Goal: Task Accomplishment & Management: Complete application form

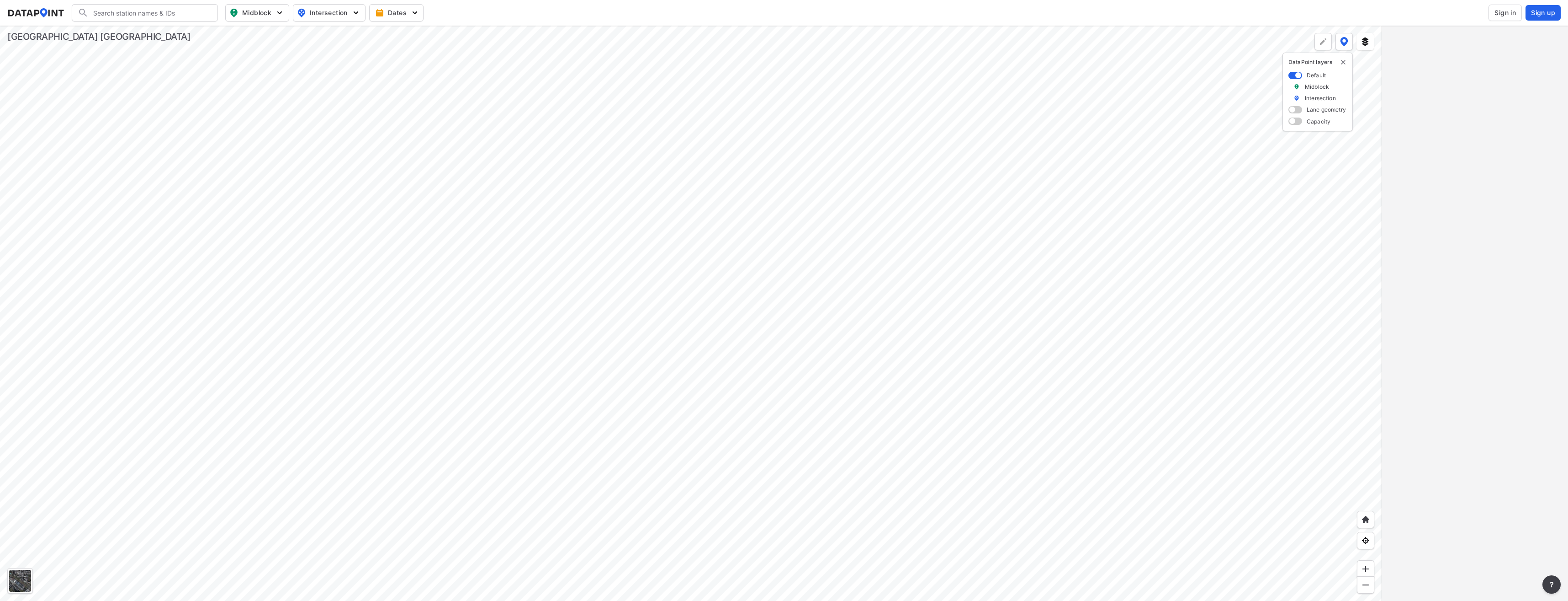
click at [1499, 13] on span "Sign in" at bounding box center [1505, 13] width 21 height 9
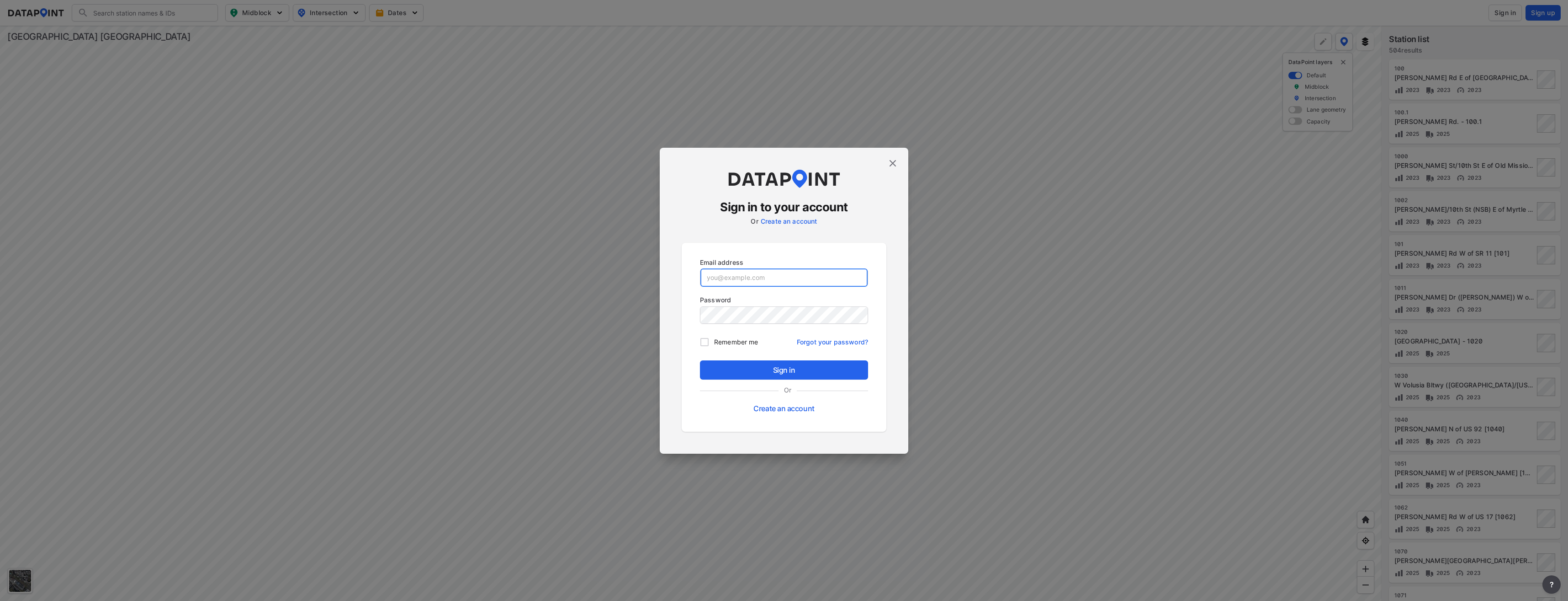
click at [741, 277] on input "email" at bounding box center [784, 278] width 168 height 18
type input "[EMAIL_ADDRESS][DOMAIN_NAME]"
click at [700, 360] on button "Sign in" at bounding box center [784, 369] width 169 height 19
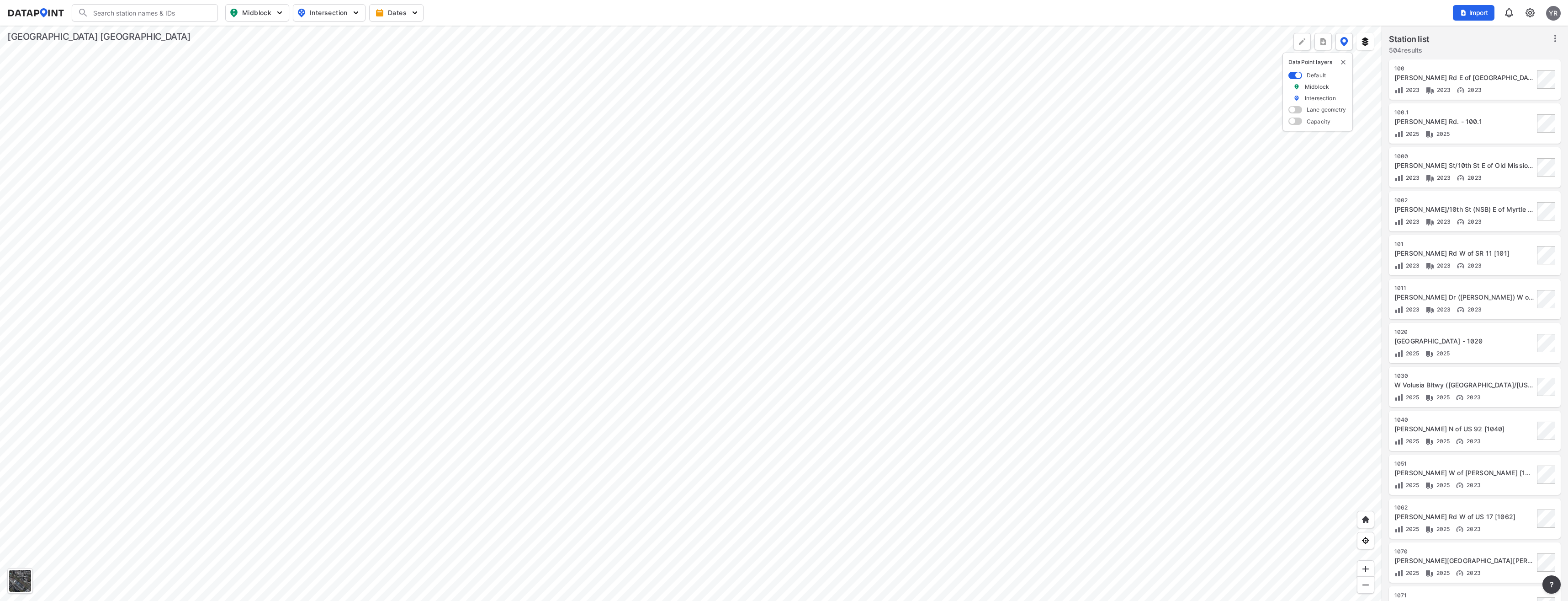
click at [1530, 14] on img at bounding box center [1530, 13] width 11 height 11
click at [1483, 69] on link "Station management" at bounding box center [1491, 68] width 79 height 9
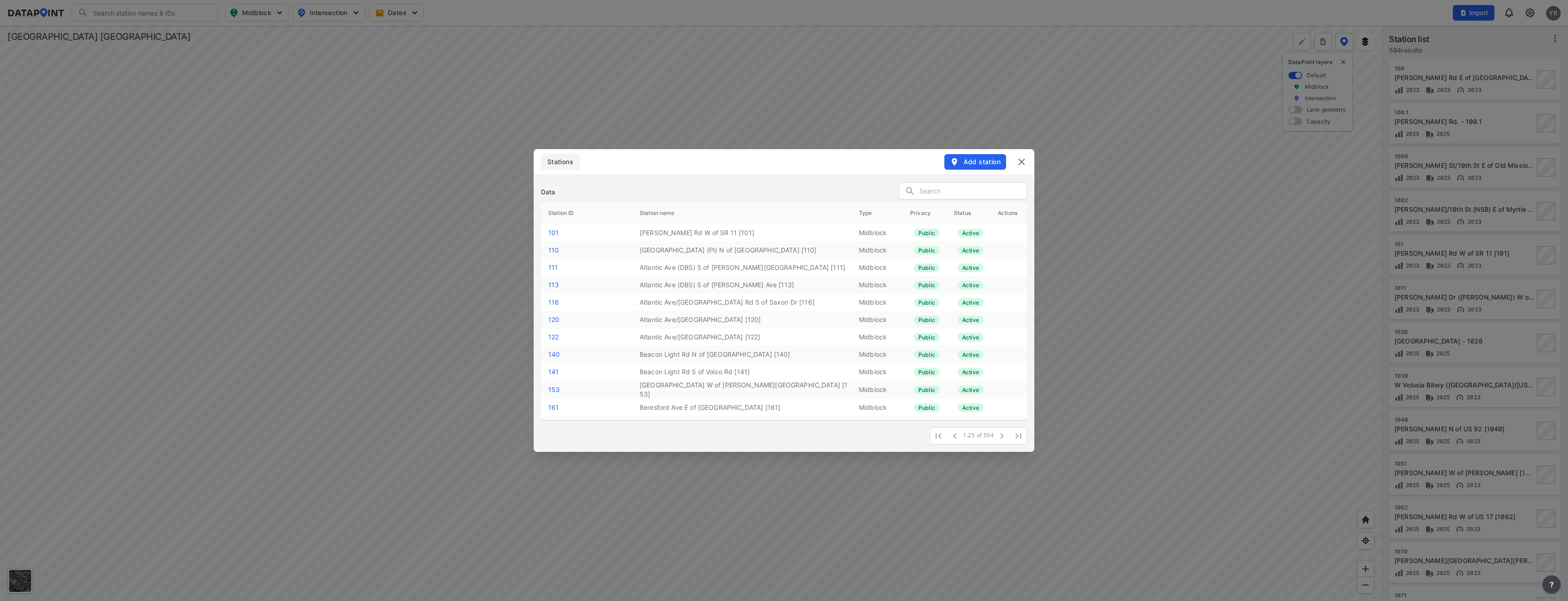
click at [970, 161] on span "Add station" at bounding box center [975, 162] width 50 height 9
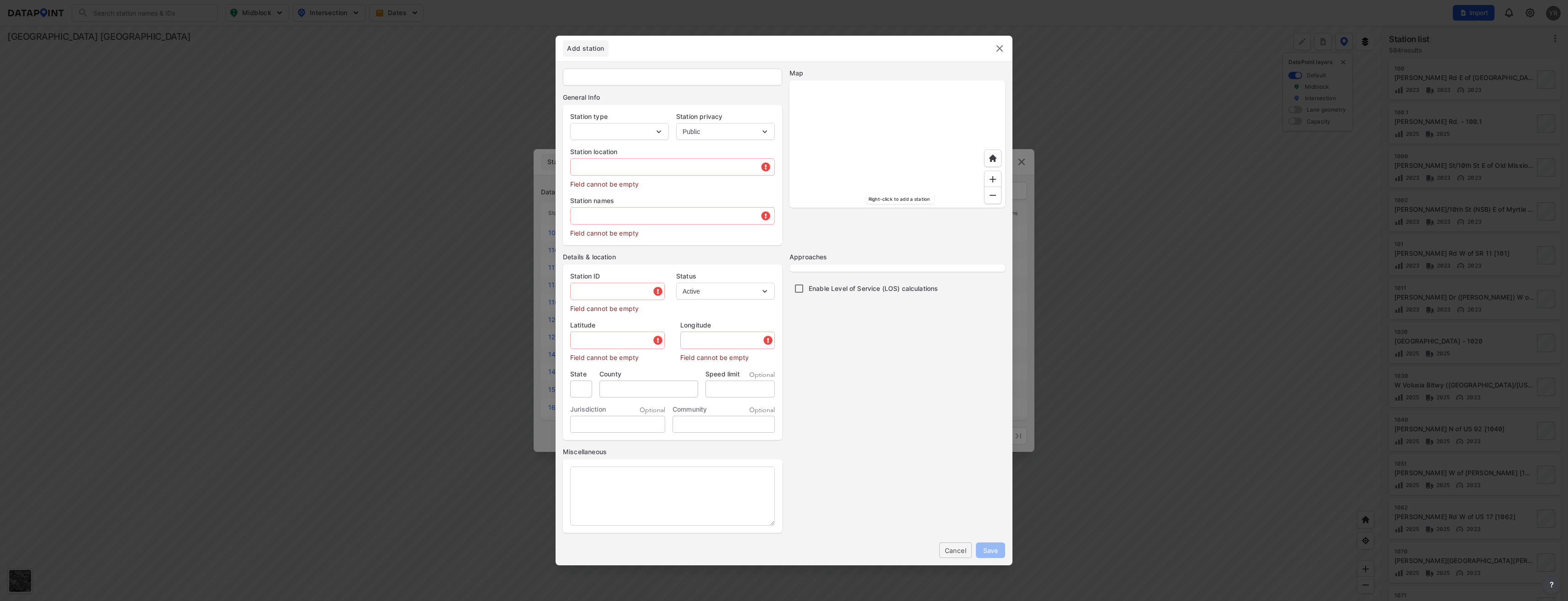
type input "MB-007458"
select select "1"
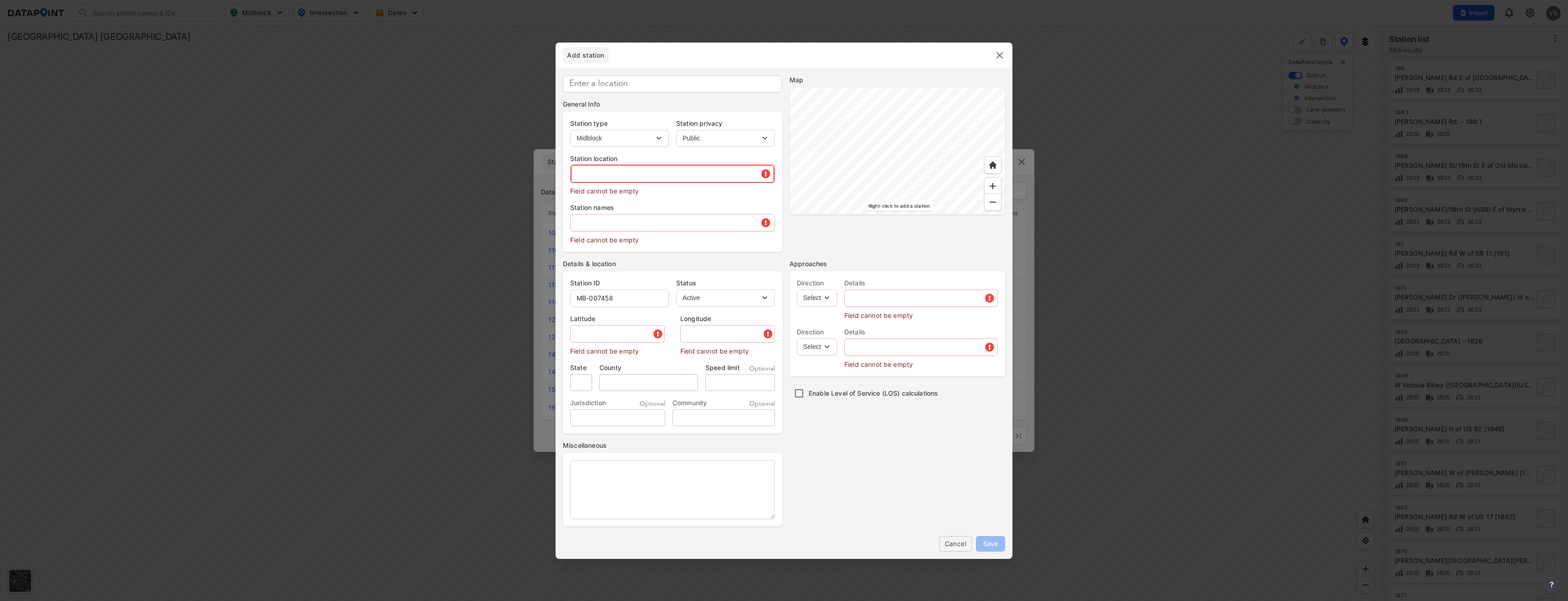
click at [609, 174] on input "text" at bounding box center [672, 174] width 204 height 18
click at [626, 179] on input "text" at bounding box center [672, 174] width 204 height 18
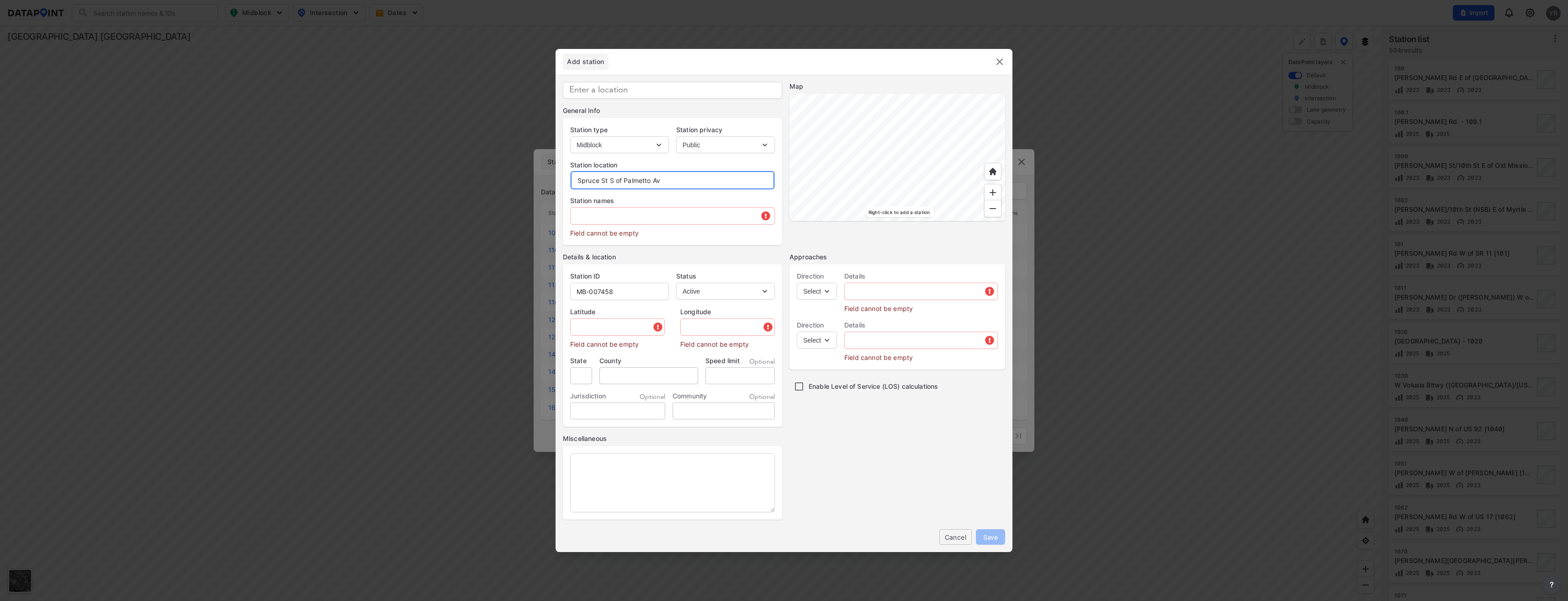
click at [675, 183] on input "Spruce St S of Palmetto Av" at bounding box center [672, 180] width 204 height 18
drag, startPoint x: 661, startPoint y: 181, endPoint x: 577, endPoint y: 181, distance: 84.0
click at [577, 181] on input "Spruce St S of Palmetto Av" at bounding box center [672, 180] width 204 height 18
type input "Spruce St S of Palmetto Av"
click at [610, 219] on input "text" at bounding box center [672, 215] width 204 height 18
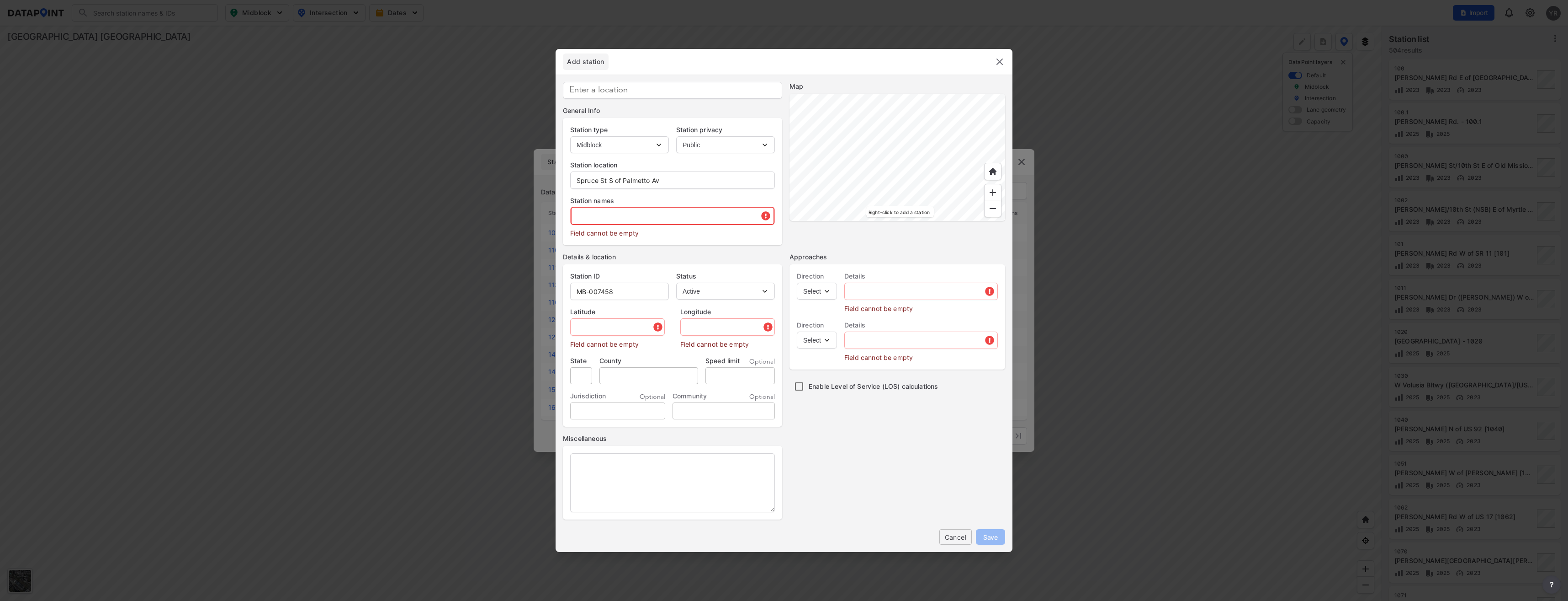
paste input "Spruce St S of Palmetto Av"
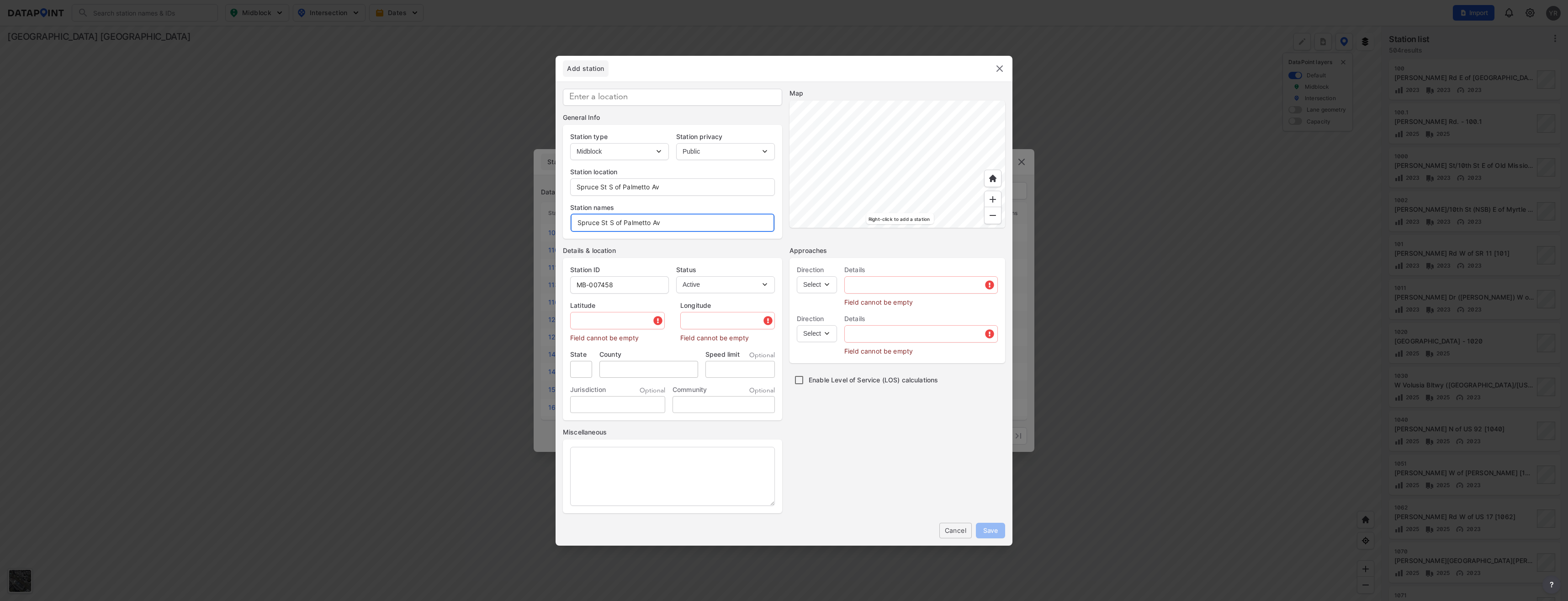
type input "Spruce St S of Palmetto Av"
click at [626, 287] on input "MB-007458" at bounding box center [619, 285] width 98 height 18
type input "MB-002739"
click at [597, 316] on input "text" at bounding box center [618, 321] width 95 height 18
type input "2.000000"
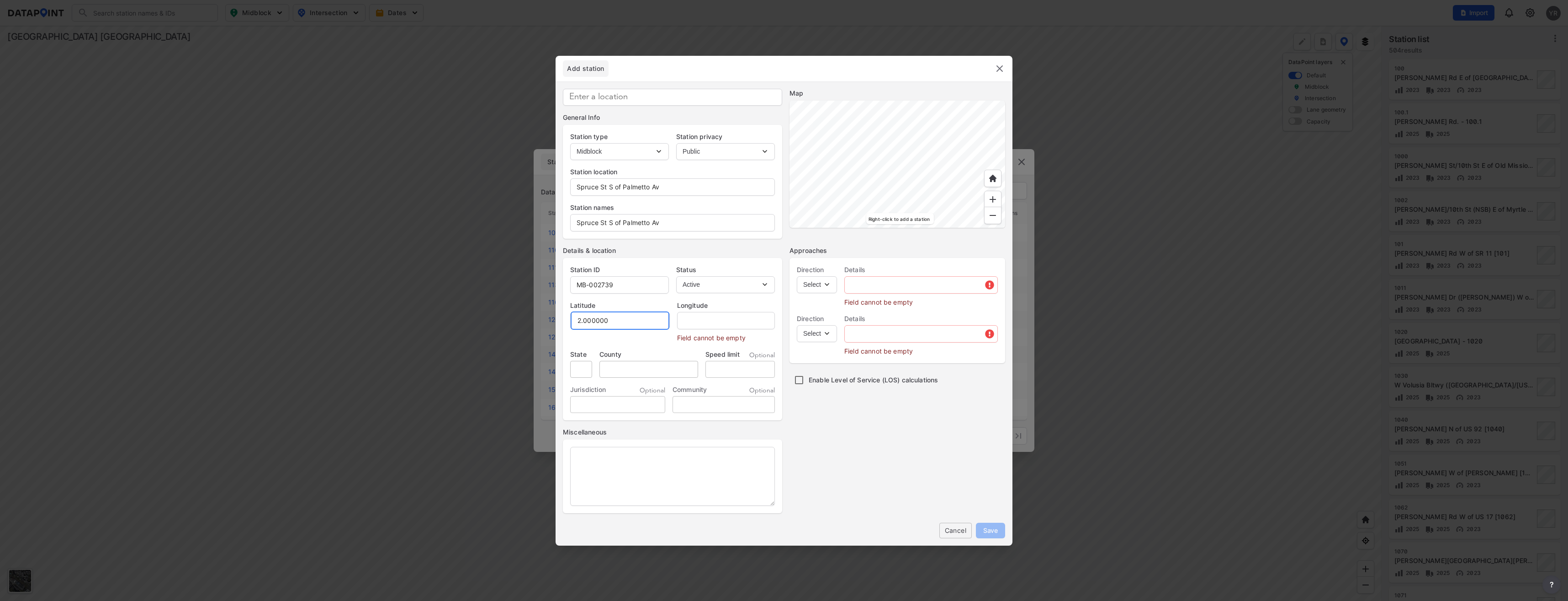
drag, startPoint x: 614, startPoint y: 321, endPoint x: 570, endPoint y: 321, distance: 44.0
click at [570, 321] on div "Latitude 2.000000 Longitude Field cannot be empty" at bounding box center [672, 317] width 219 height 49
click at [587, 319] on input "text" at bounding box center [618, 321] width 95 height 18
paste input "29.069449"
type input "29.069449"
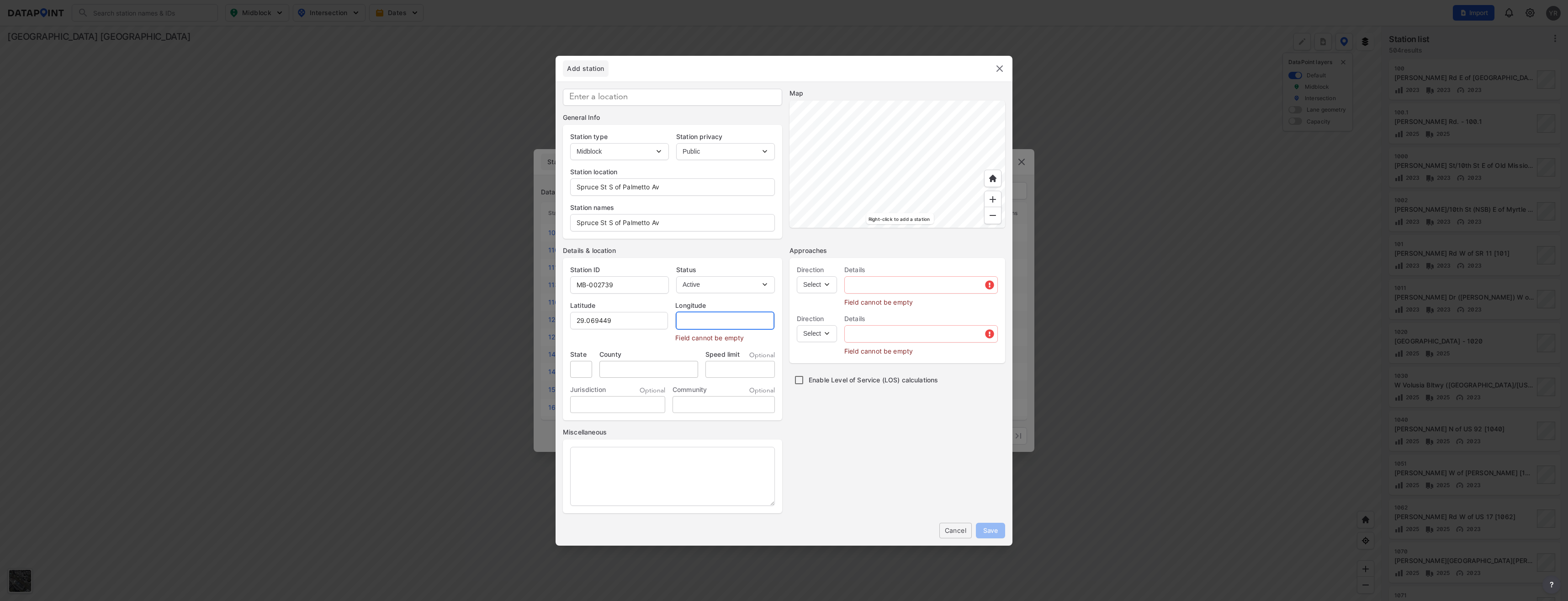
click at [702, 317] on input "text" at bounding box center [725, 321] width 99 height 18
paste input "-81.267173"
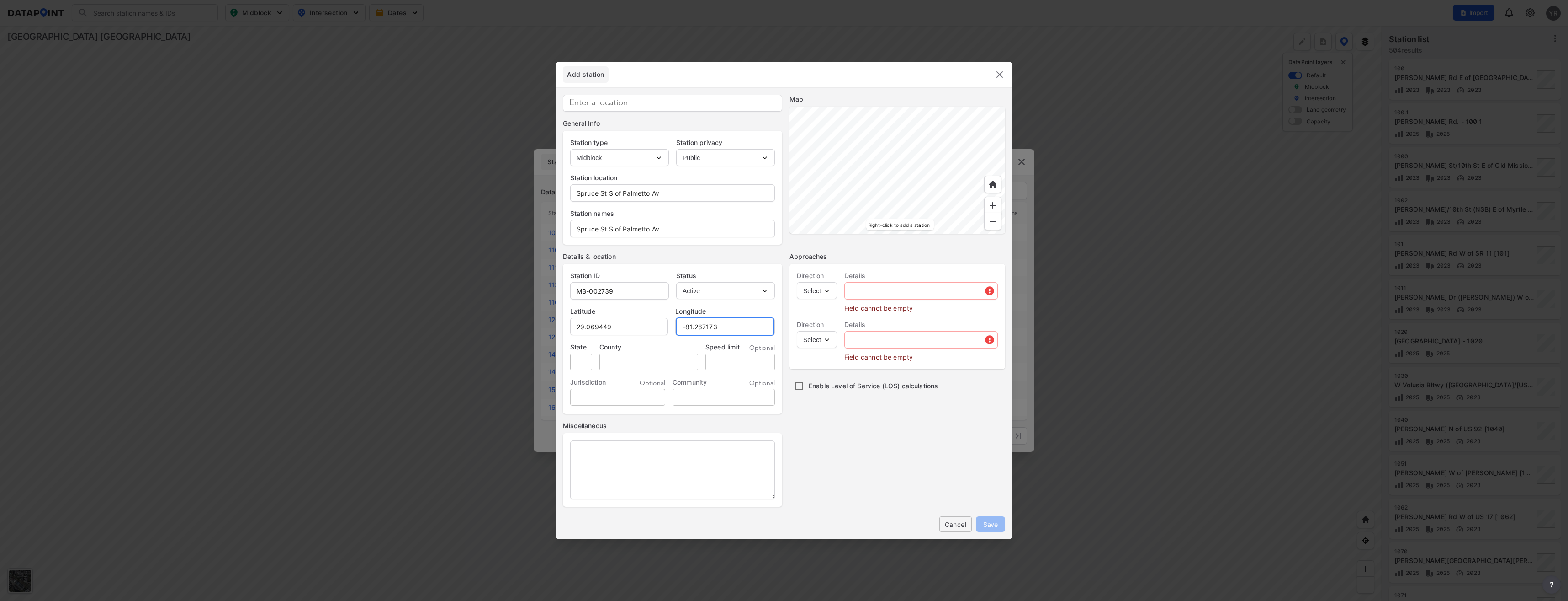
type input "-81.267173"
click at [828, 291] on select "Select EB NB SB WB" at bounding box center [817, 290] width 40 height 16
select select "NB"
click at [797, 282] on select "Select EB NB SB WB" at bounding box center [817, 290] width 40 height 16
click at [829, 339] on select "Select SB" at bounding box center [817, 339] width 40 height 16
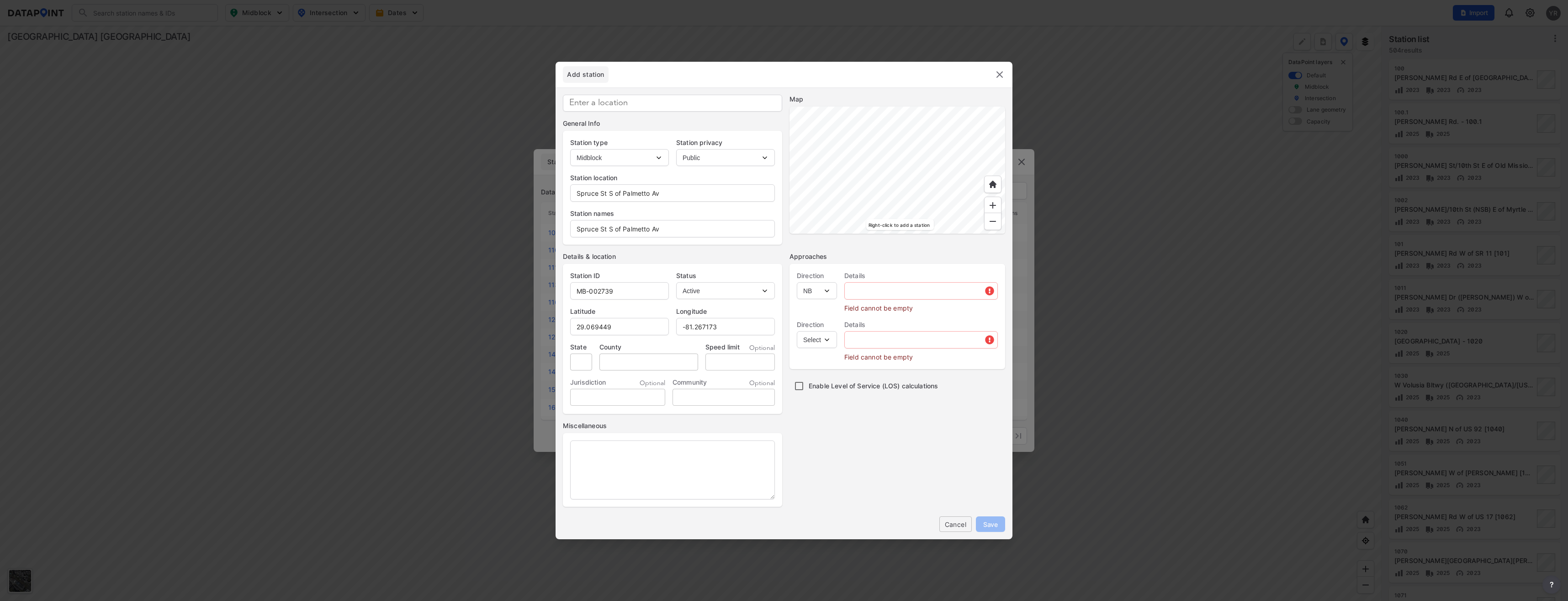
select select "SB"
click at [797, 331] on select "Select SB" at bounding box center [817, 339] width 40 height 16
click at [863, 292] on input "text" at bounding box center [920, 290] width 153 height 18
type input "Spruce St"
click at [880, 328] on input "text" at bounding box center [920, 326] width 153 height 18
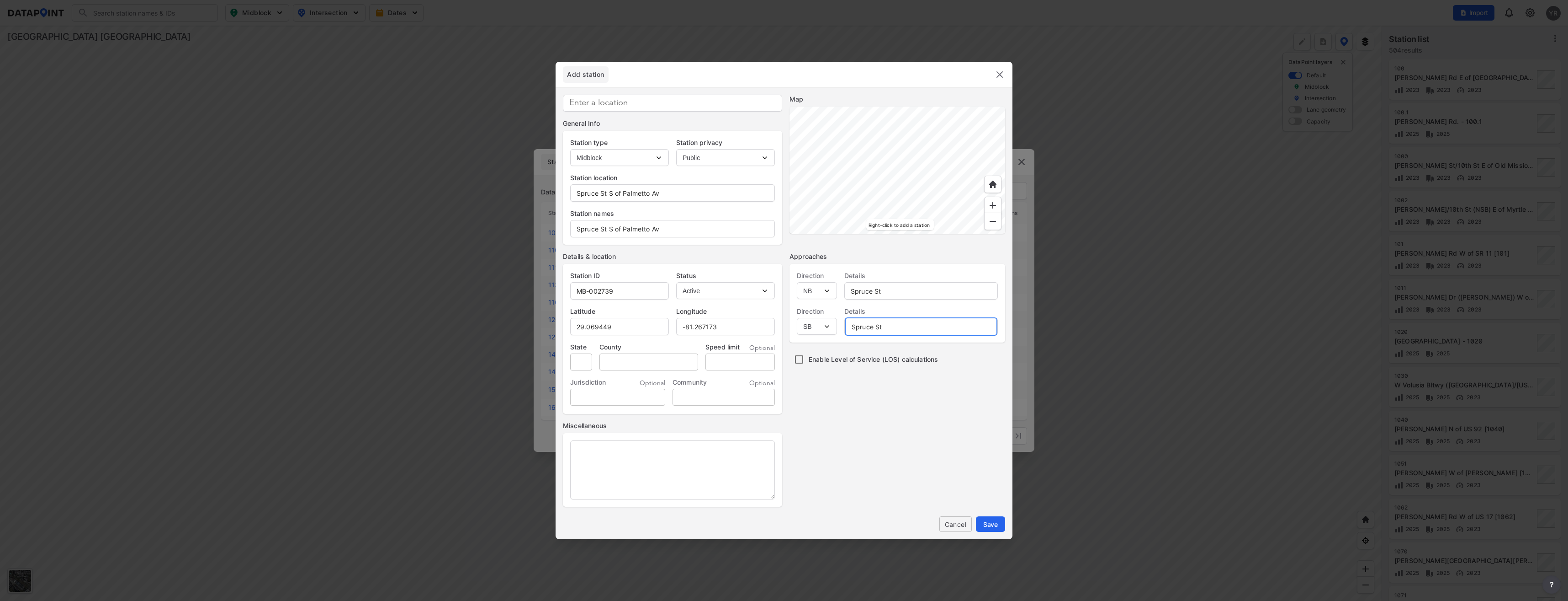
type input "Spruce St"
click at [753, 367] on input "tel" at bounding box center [740, 362] width 70 height 16
type input "30"
click at [634, 108] on input at bounding box center [672, 103] width 219 height 16
click at [994, 527] on span "Save" at bounding box center [991, 524] width 15 height 9
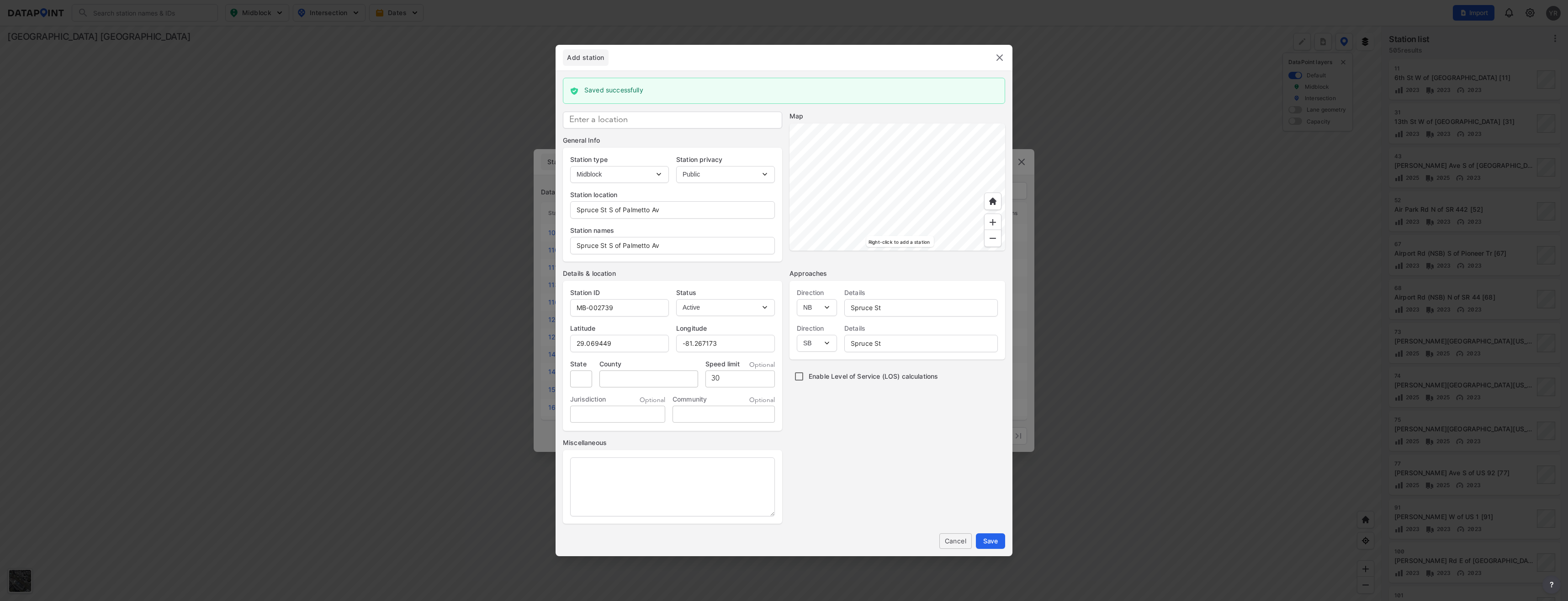
click at [998, 57] on img at bounding box center [1000, 58] width 11 height 11
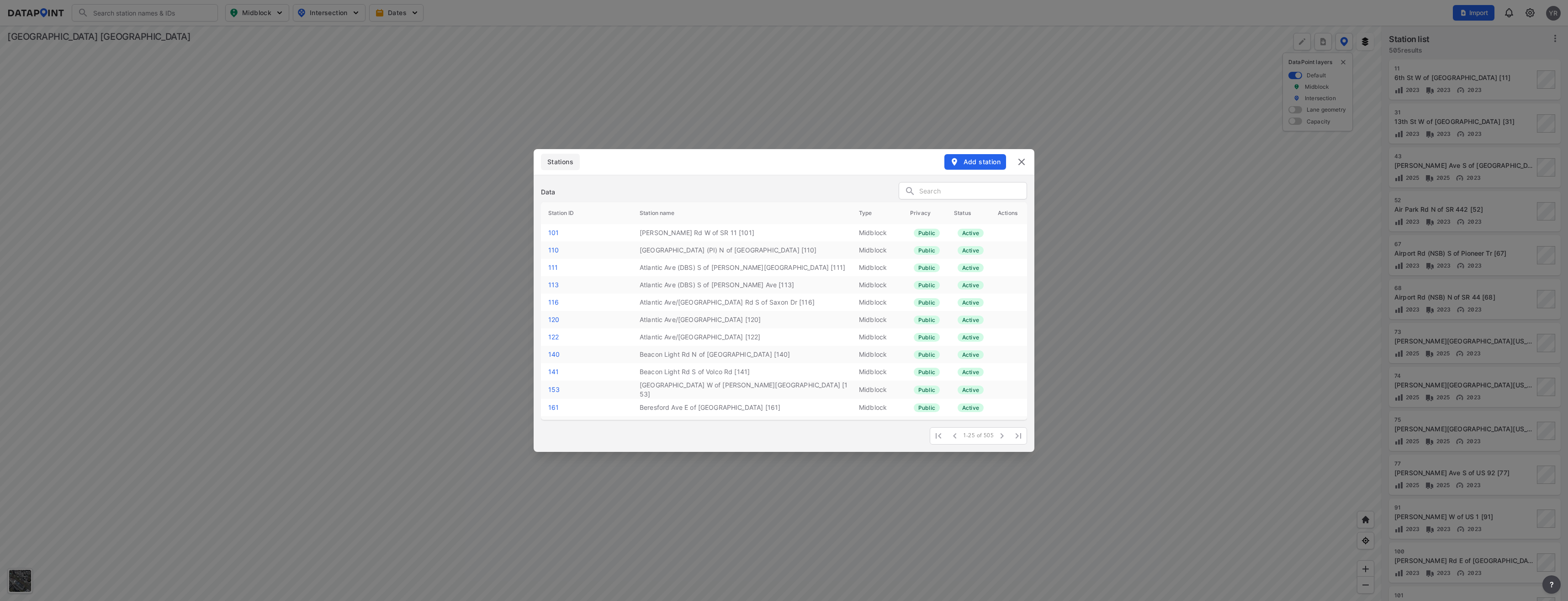
click at [927, 191] on input "text" at bounding box center [973, 191] width 107 height 14
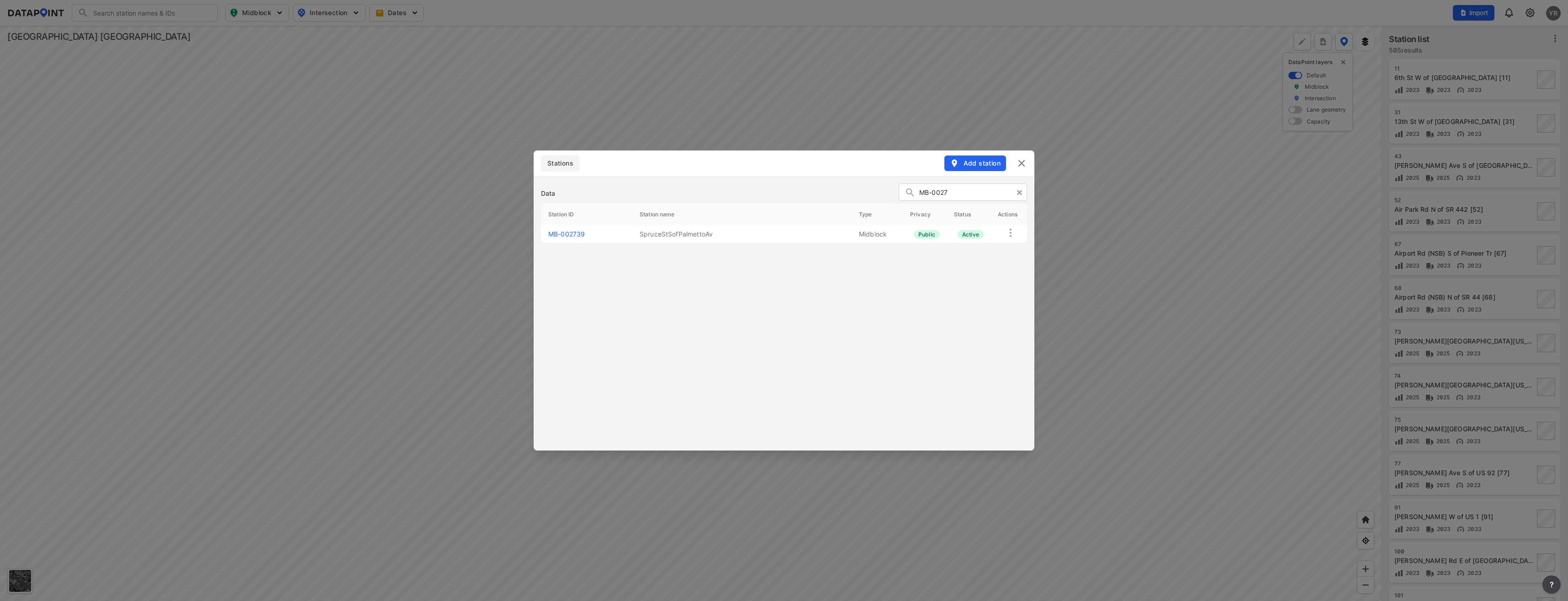
type input "MB-0027"
click at [672, 233] on td "SpruceStSofPalmettoAv" at bounding box center [741, 234] width 219 height 17
drag, startPoint x: 672, startPoint y: 233, endPoint x: 658, endPoint y: 266, distance: 35.8
click at [658, 266] on div "Data MB-0027 Station ID Station name Type Privacy Status Actions MB-002739 Spru…" at bounding box center [784, 312] width 501 height 274
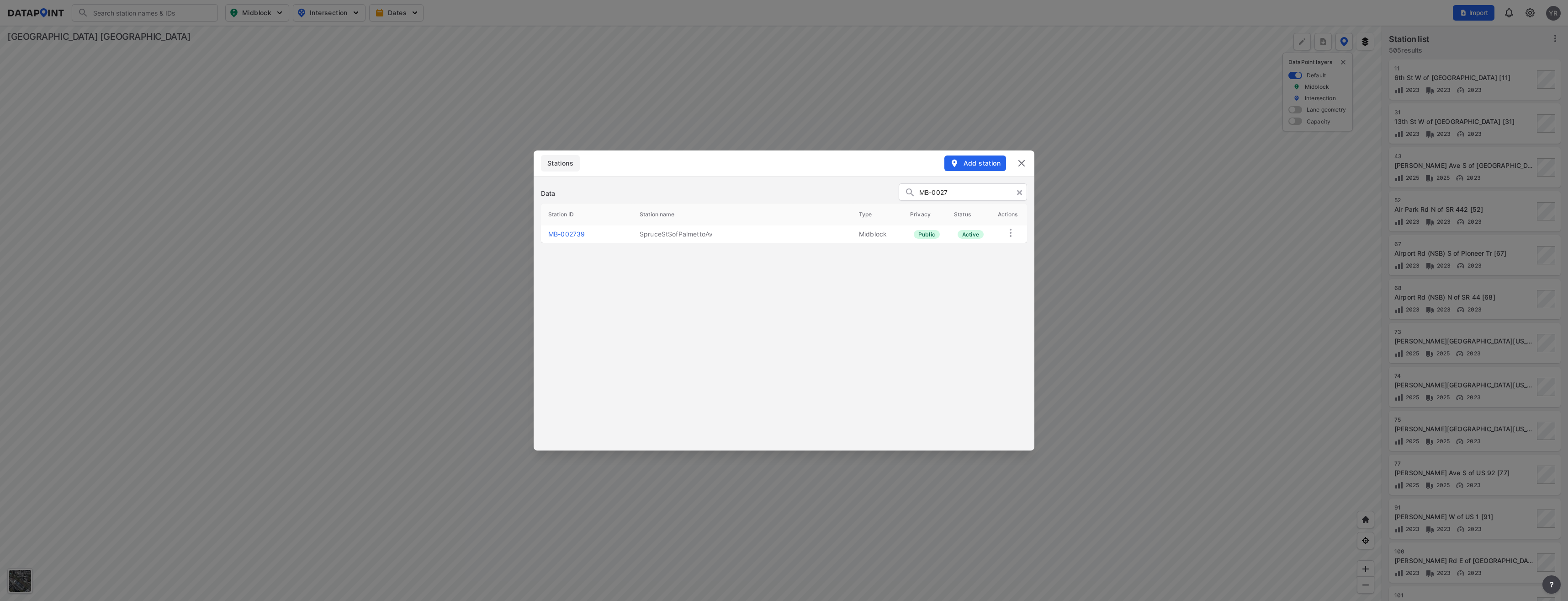
click at [556, 236] on link "MB-002739" at bounding box center [567, 234] width 37 height 7
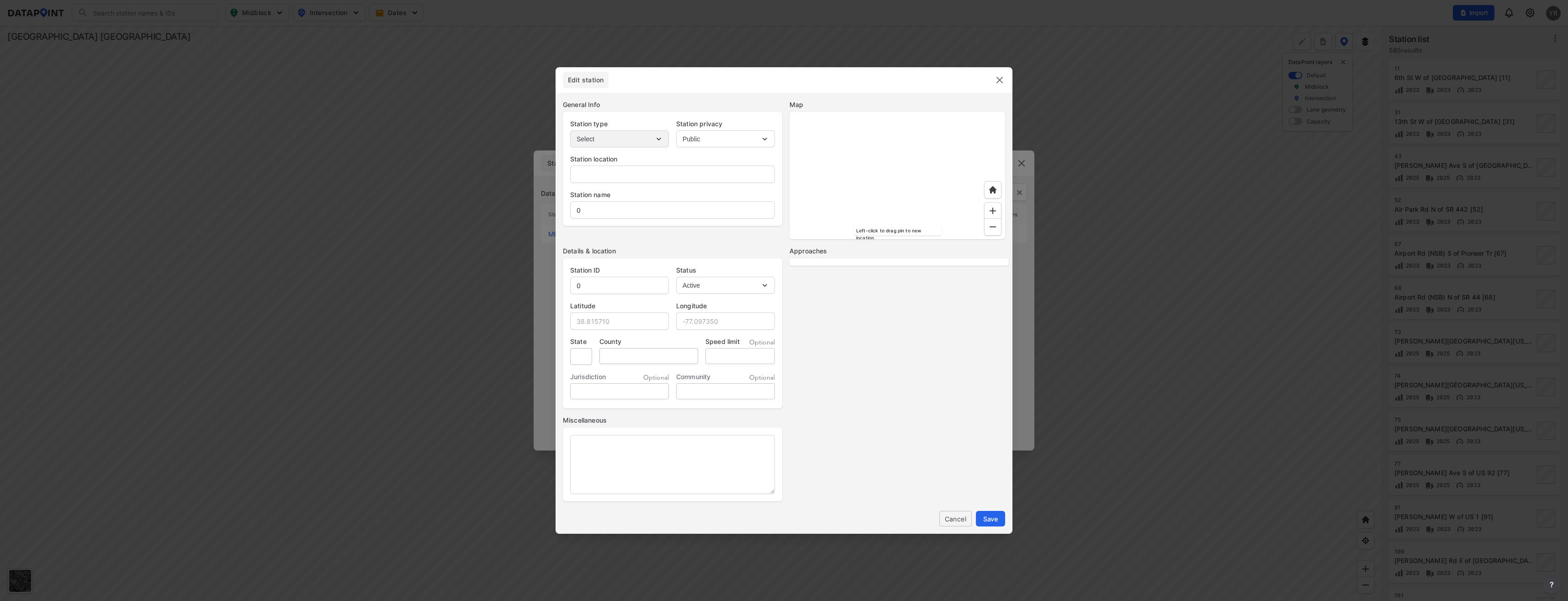
type input "Spruce St S of Palmetto Av"
type input "SpruceStSofPalmettoAv"
type input "MB-002739"
type input "29.069449"
type input "-81.267173"
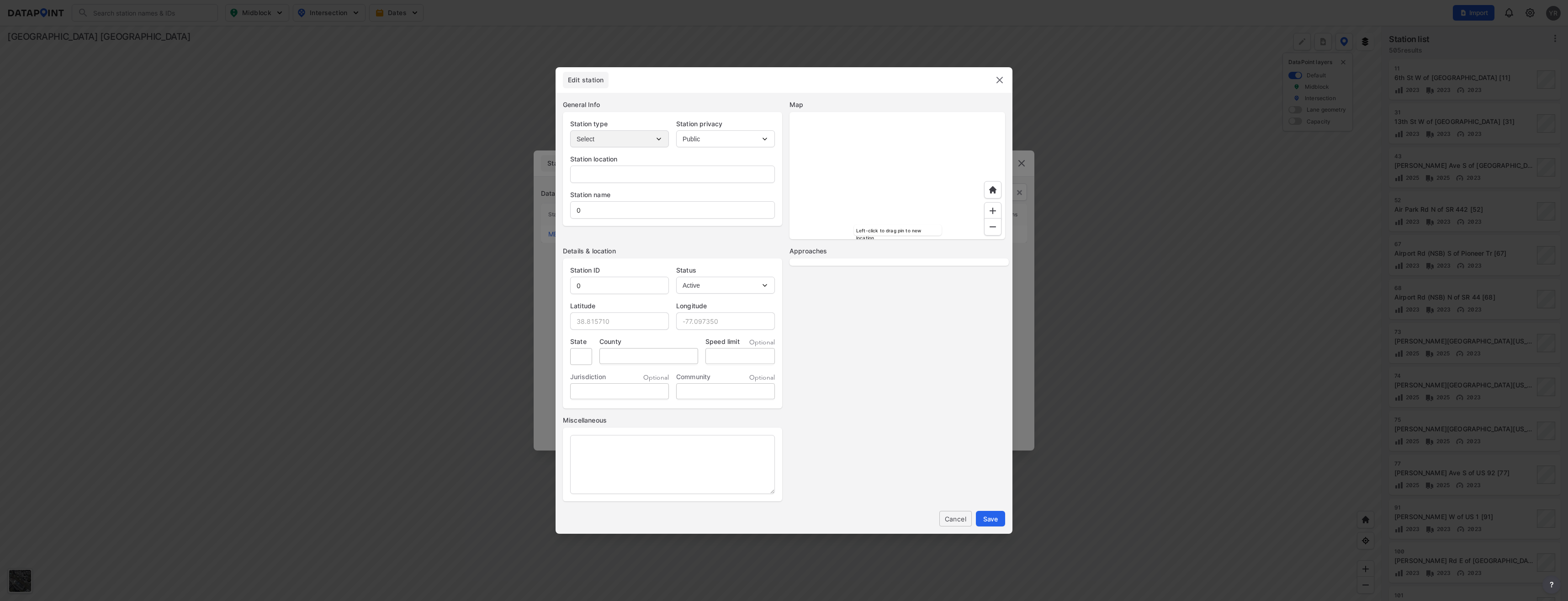
type input "30"
select select "1"
select select "NB"
select select "SB"
click at [599, 209] on input "SpruceStSofPalmettoAv" at bounding box center [672, 210] width 204 height 18
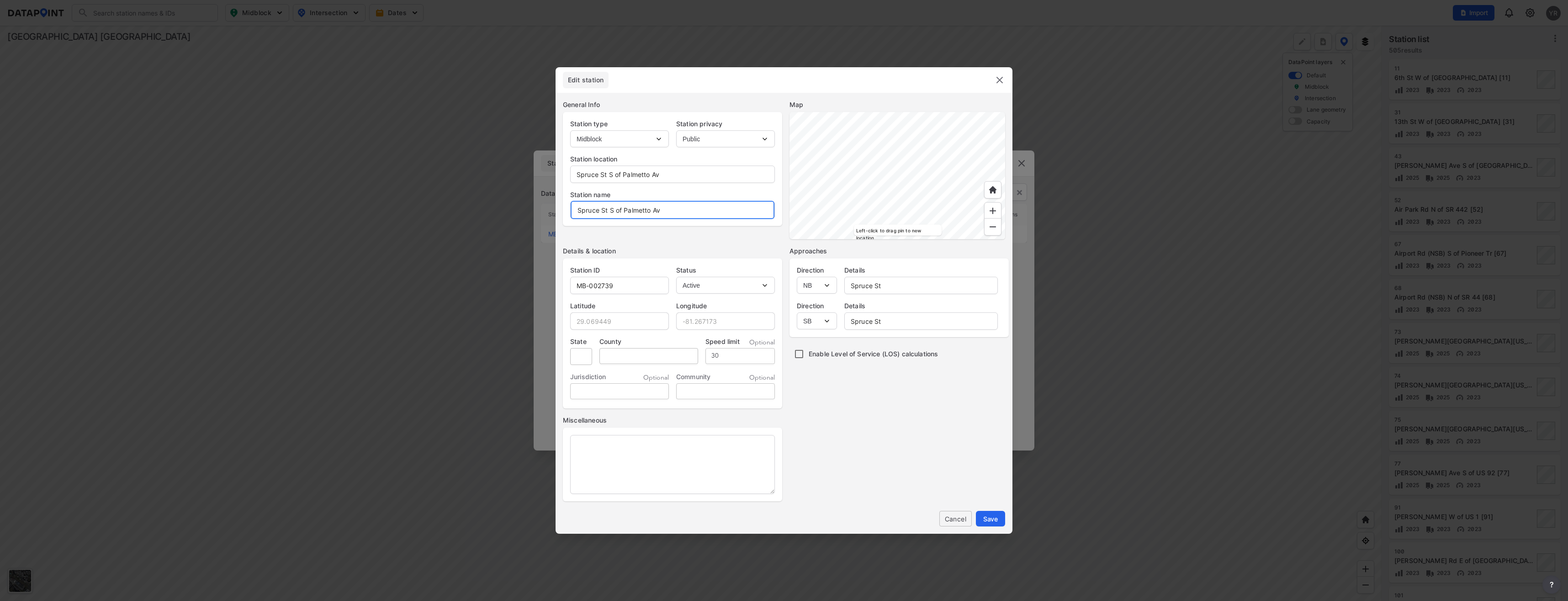
type input "Spruce St S of Palmetto Av"
click at [902, 215] on div at bounding box center [897, 175] width 215 height 127
click at [996, 519] on span "Save" at bounding box center [991, 519] width 15 height 9
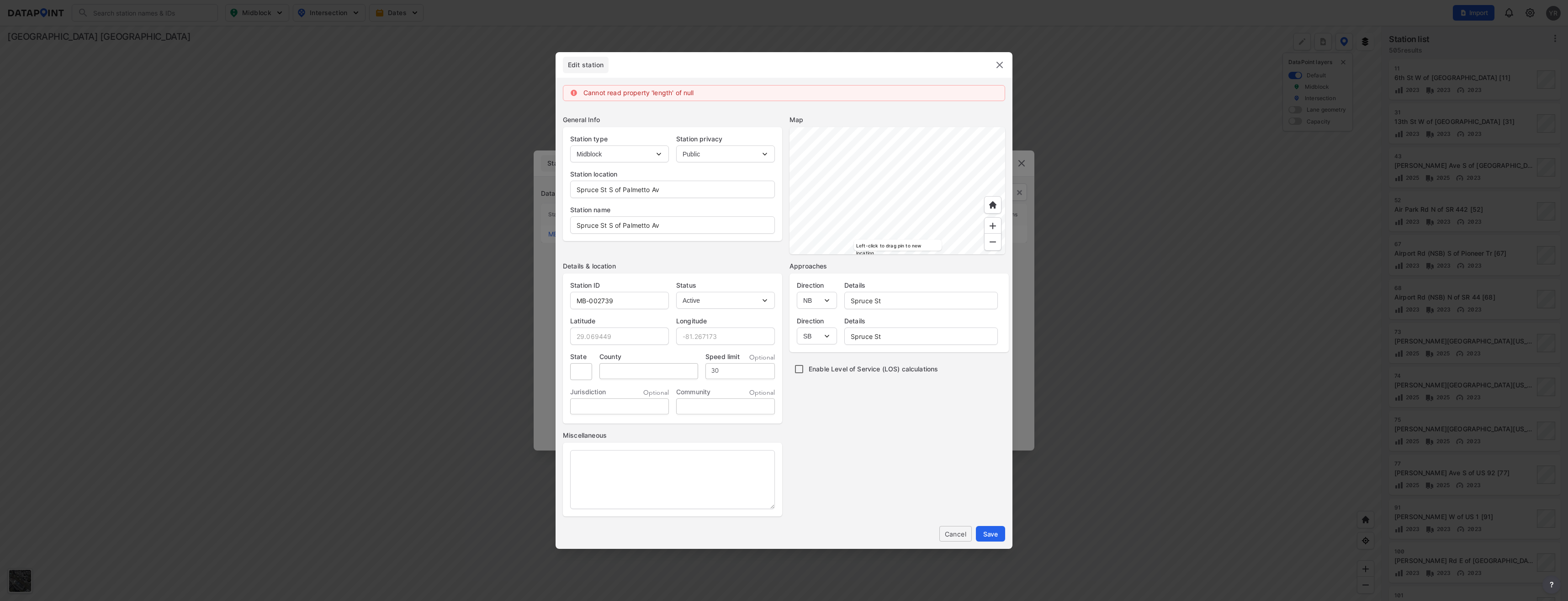
click at [1002, 62] on img at bounding box center [1000, 65] width 11 height 11
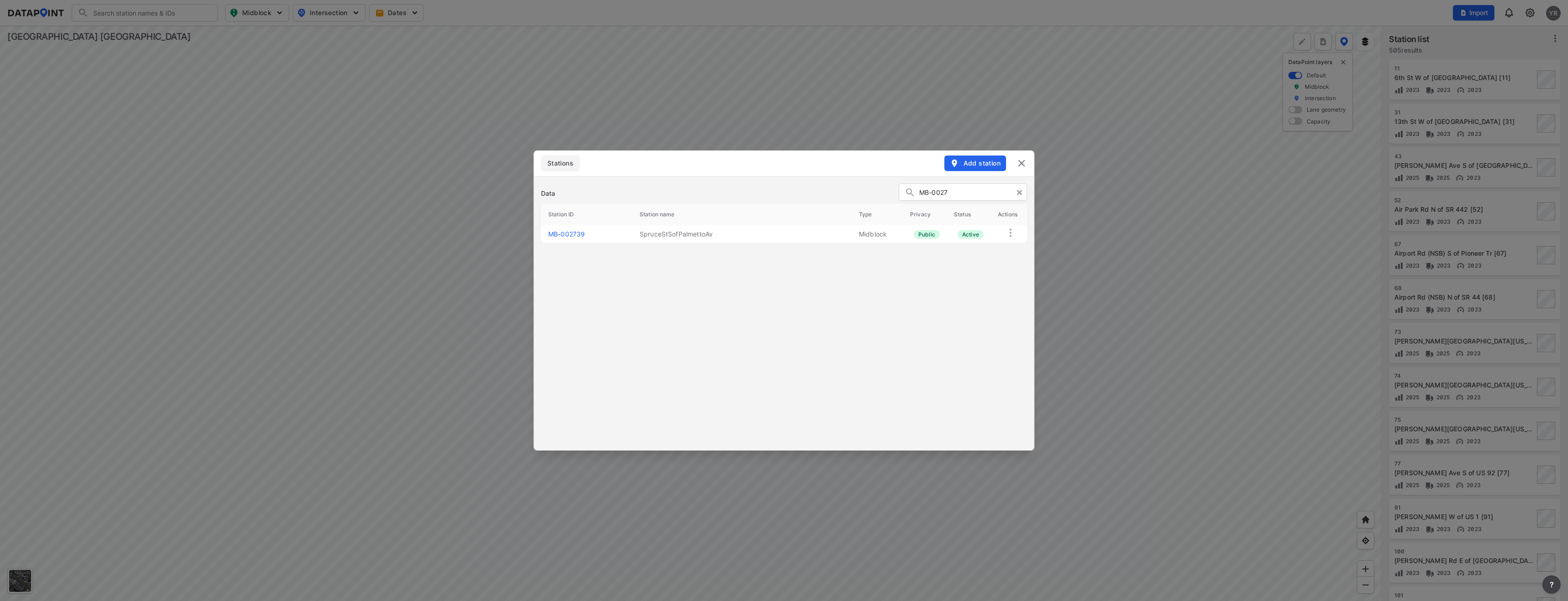
click at [1022, 165] on img at bounding box center [1022, 163] width 11 height 11
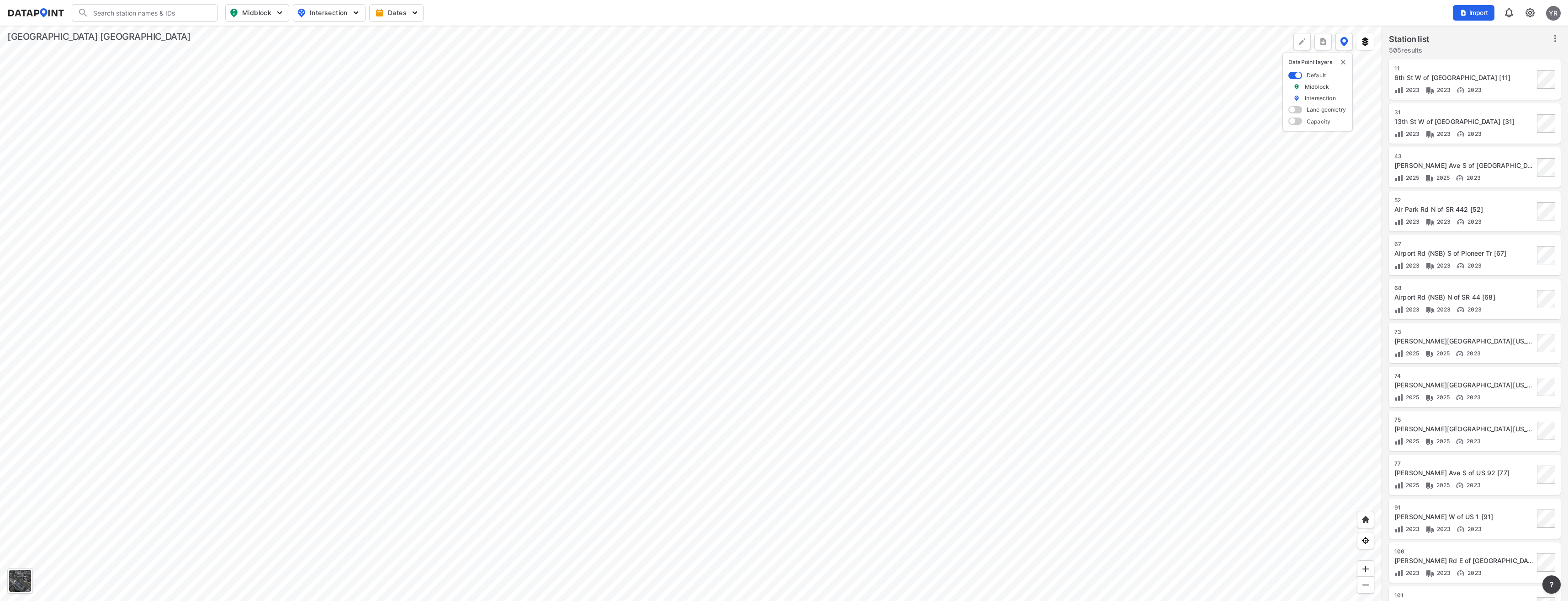
click at [1530, 16] on img at bounding box center [1530, 13] width 11 height 11
click at [1477, 66] on link "Station management" at bounding box center [1491, 68] width 79 height 9
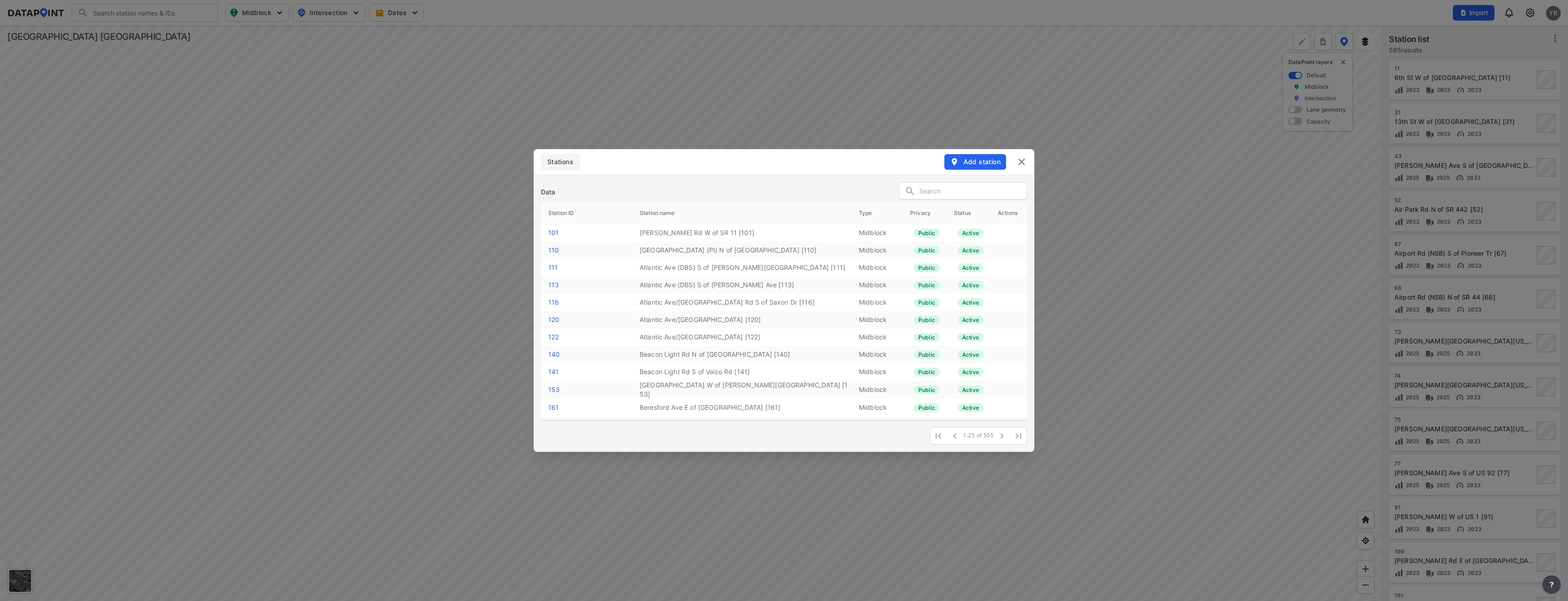
click at [979, 160] on span "Add station" at bounding box center [975, 162] width 50 height 9
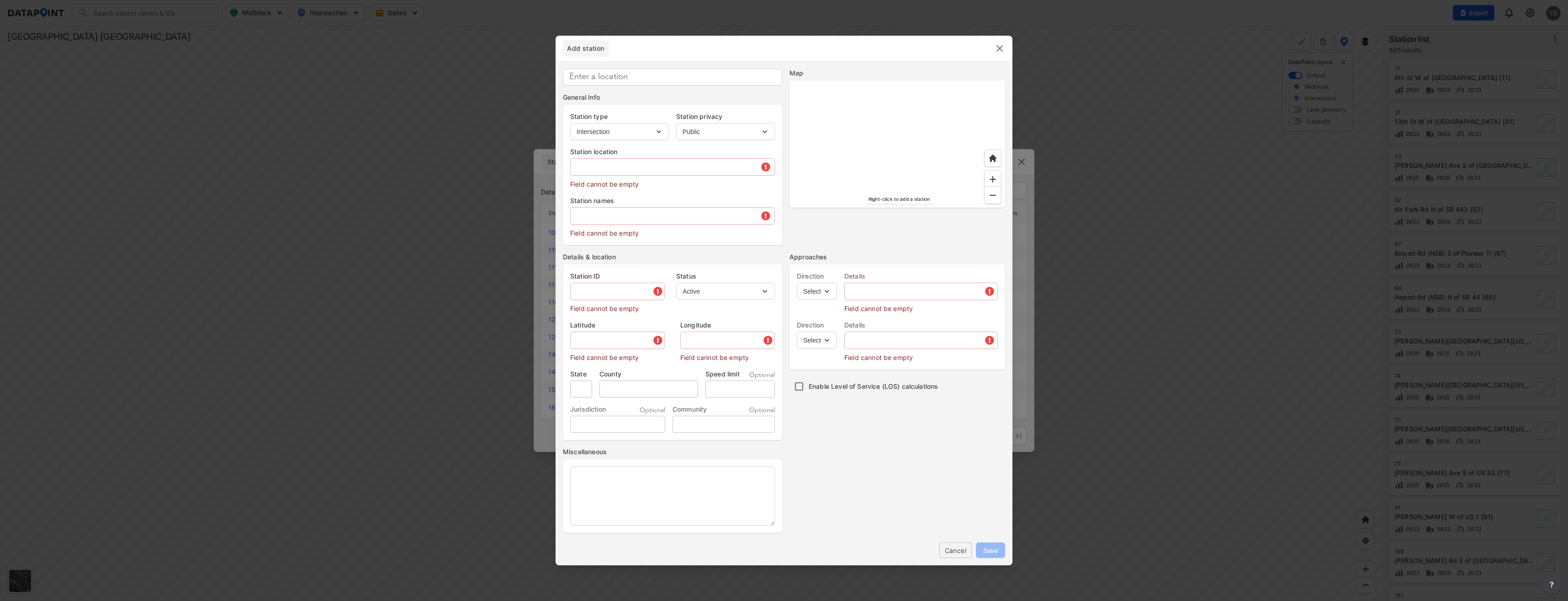
select select "1"
type input "MB-002740"
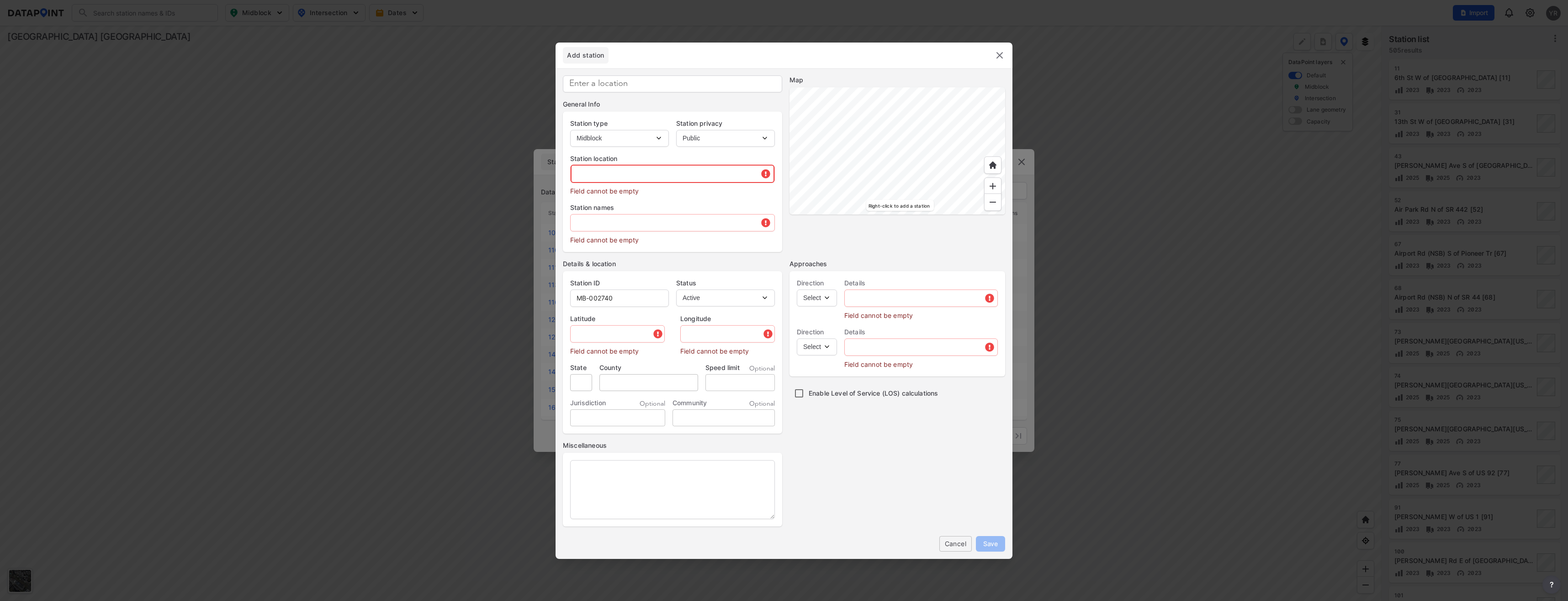
click at [605, 177] on input "text" at bounding box center [672, 174] width 204 height 18
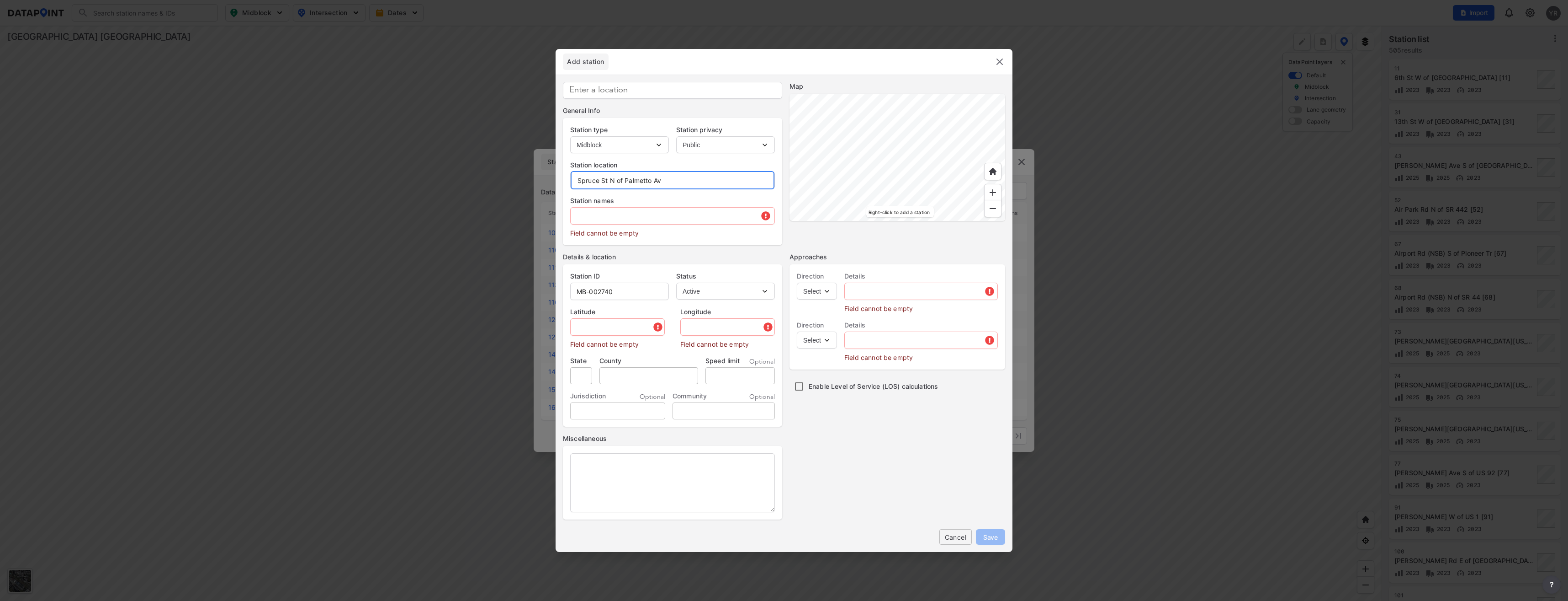
drag, startPoint x: 674, startPoint y: 178, endPoint x: 577, endPoint y: 181, distance: 97.0
click at [577, 181] on input "Spruce St N of Palmetto Av" at bounding box center [672, 180] width 204 height 18
type input "Spruce St N of Palmetto Av"
click at [608, 222] on input "text" at bounding box center [672, 215] width 204 height 18
paste input "Spruce St N of Palmetto Av"
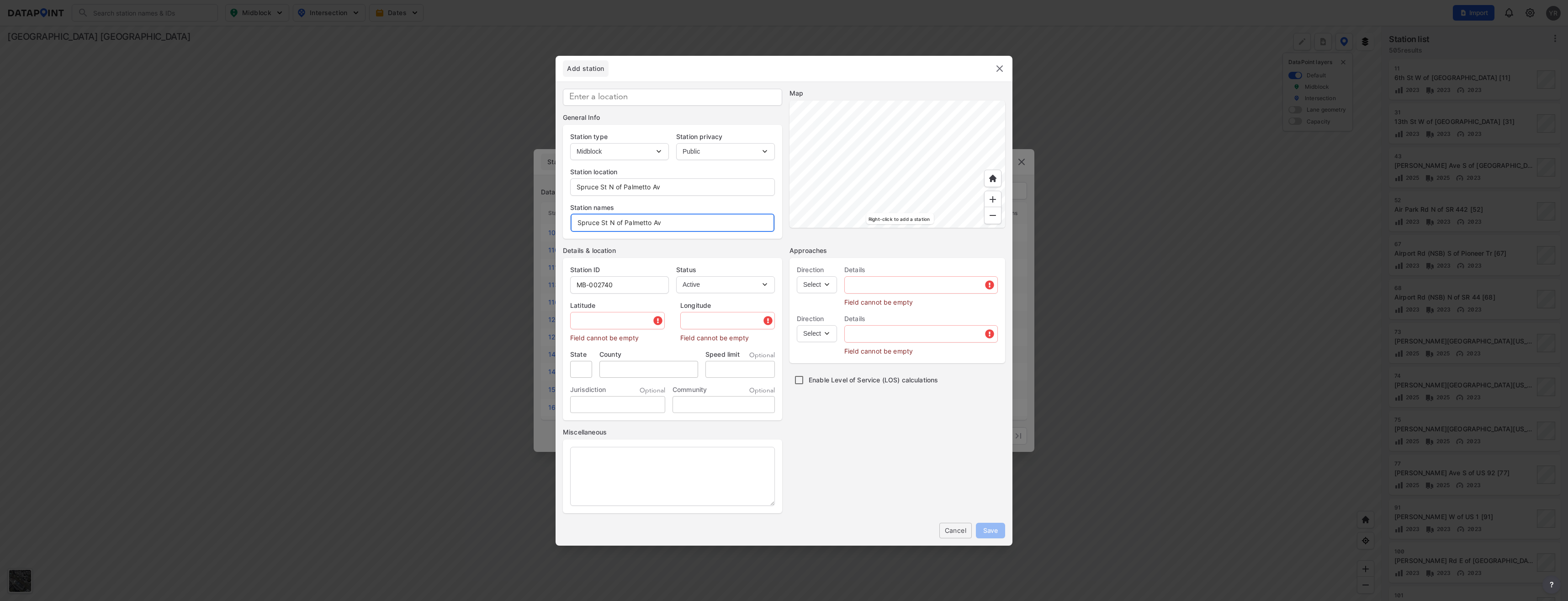
type input "Spruce St N of Palmetto Av"
click at [619, 284] on input "MB-002740" at bounding box center [619, 285] width 98 height 18
type input "MB-002756"
click at [584, 320] on input "text" at bounding box center [618, 321] width 95 height 18
paste input "29.070564"
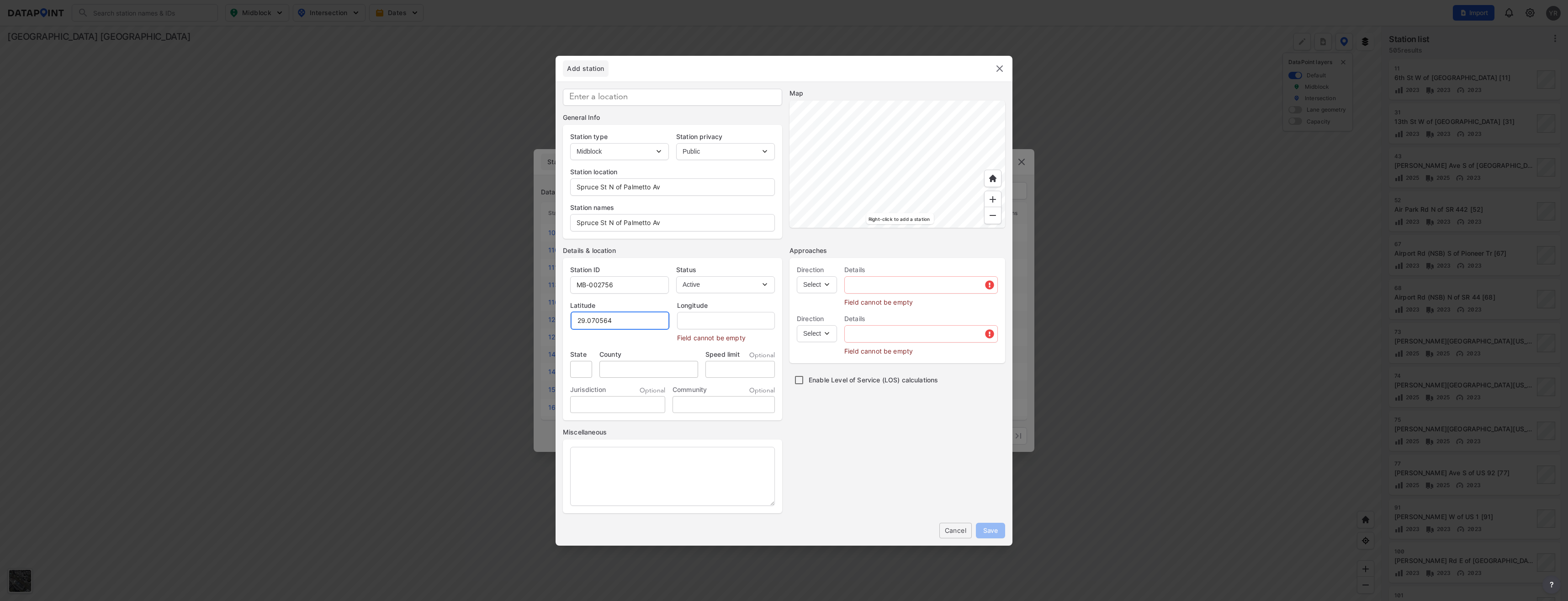
type input "29.070564"
click at [691, 318] on input "text" at bounding box center [725, 321] width 99 height 18
paste input "-81.267207"
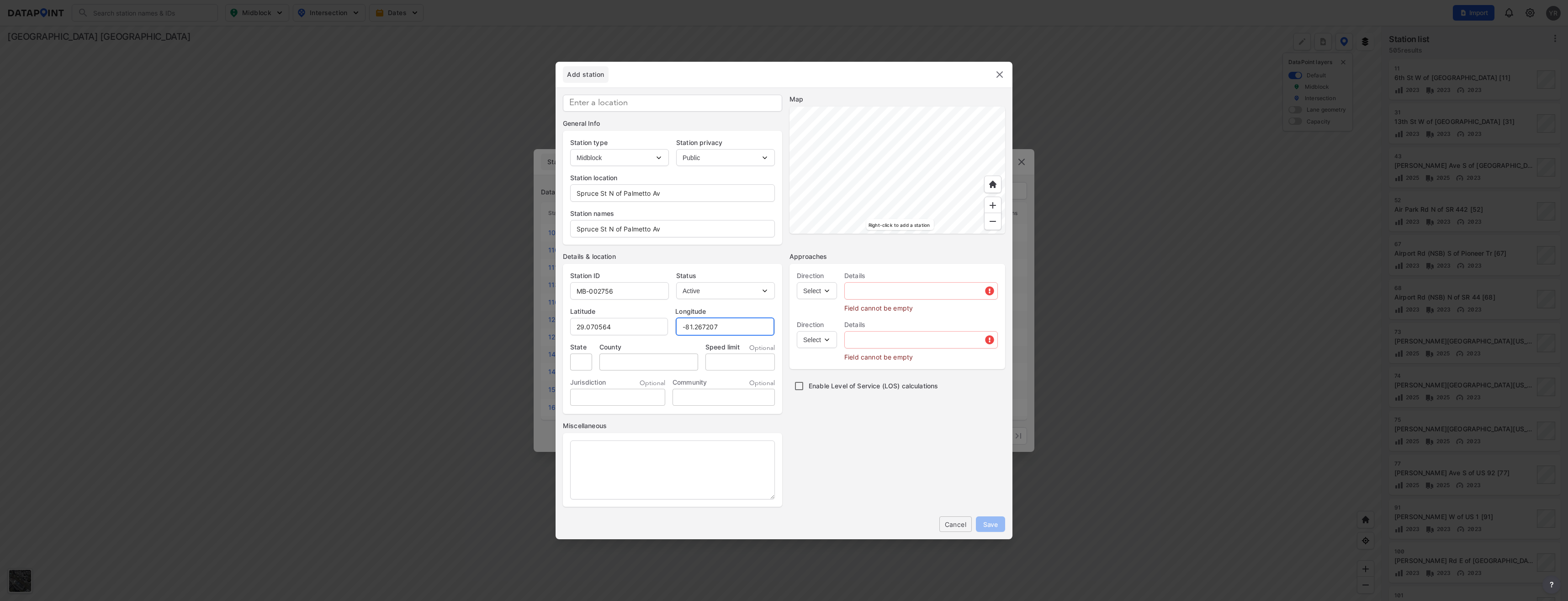
type input "-81.267207"
click at [729, 361] on input "tel" at bounding box center [740, 362] width 70 height 16
type input "30"
click at [824, 292] on select "Select EB NB SB WB" at bounding box center [817, 290] width 40 height 16
select select "NB"
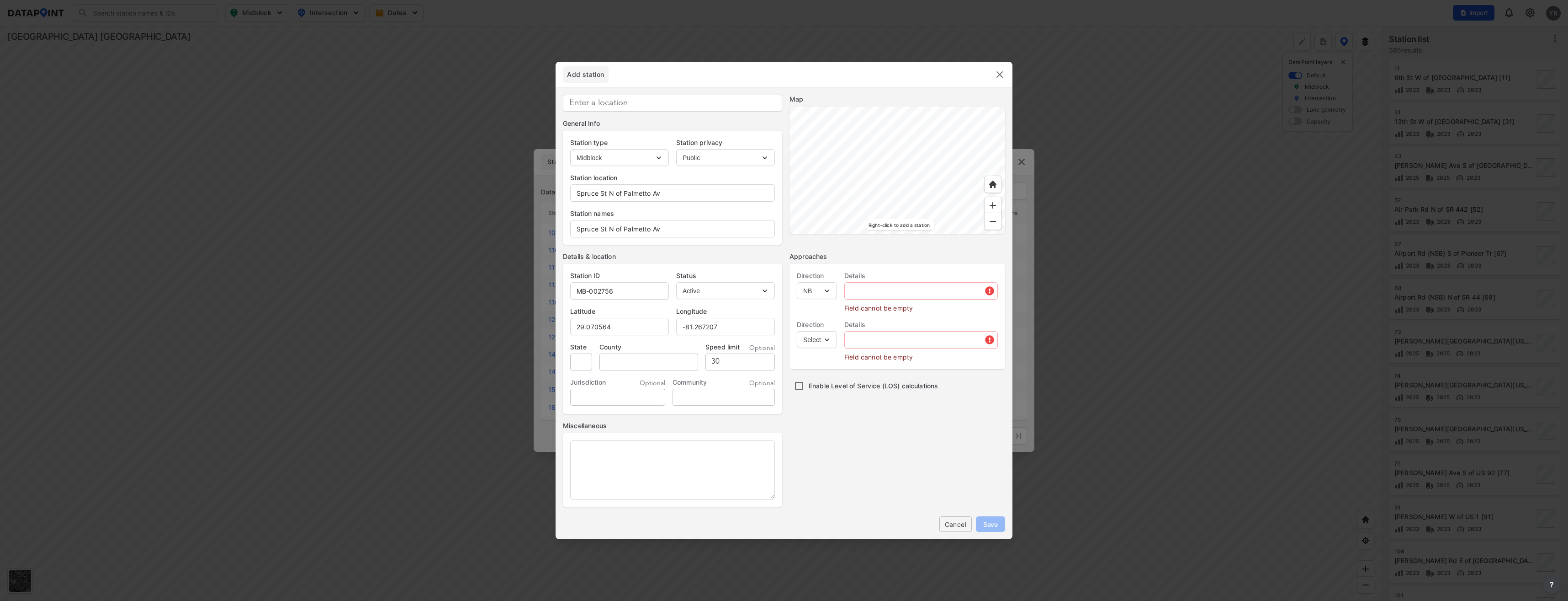
click at [797, 282] on select "Select EB NB SB WB" at bounding box center [817, 290] width 40 height 16
click at [825, 342] on select "Select SB" at bounding box center [817, 339] width 40 height 16
select select "SB"
click at [797, 331] on select "Select SB" at bounding box center [817, 339] width 40 height 16
click at [858, 294] on input "text" at bounding box center [920, 290] width 153 height 18
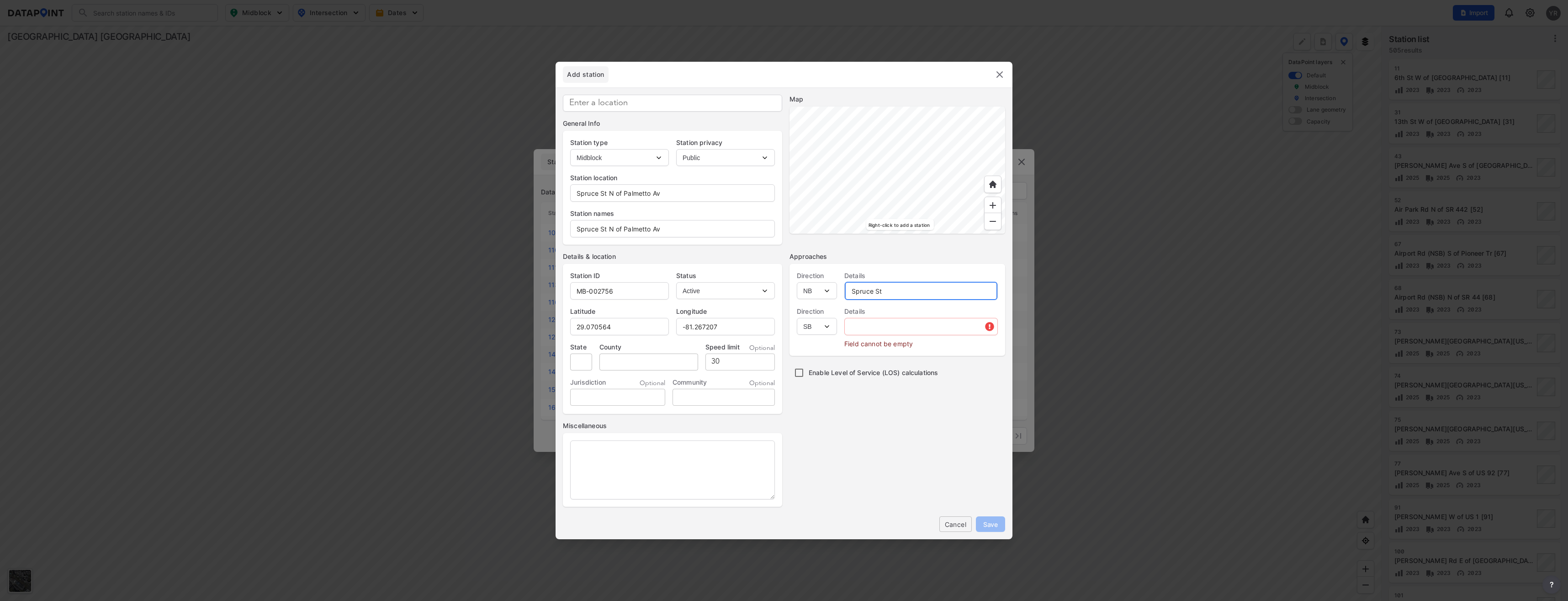
type input "Spruce St"
click at [892, 324] on input "text" at bounding box center [920, 326] width 153 height 18
type input "Spruce St"
click at [994, 526] on span "Save" at bounding box center [991, 524] width 15 height 9
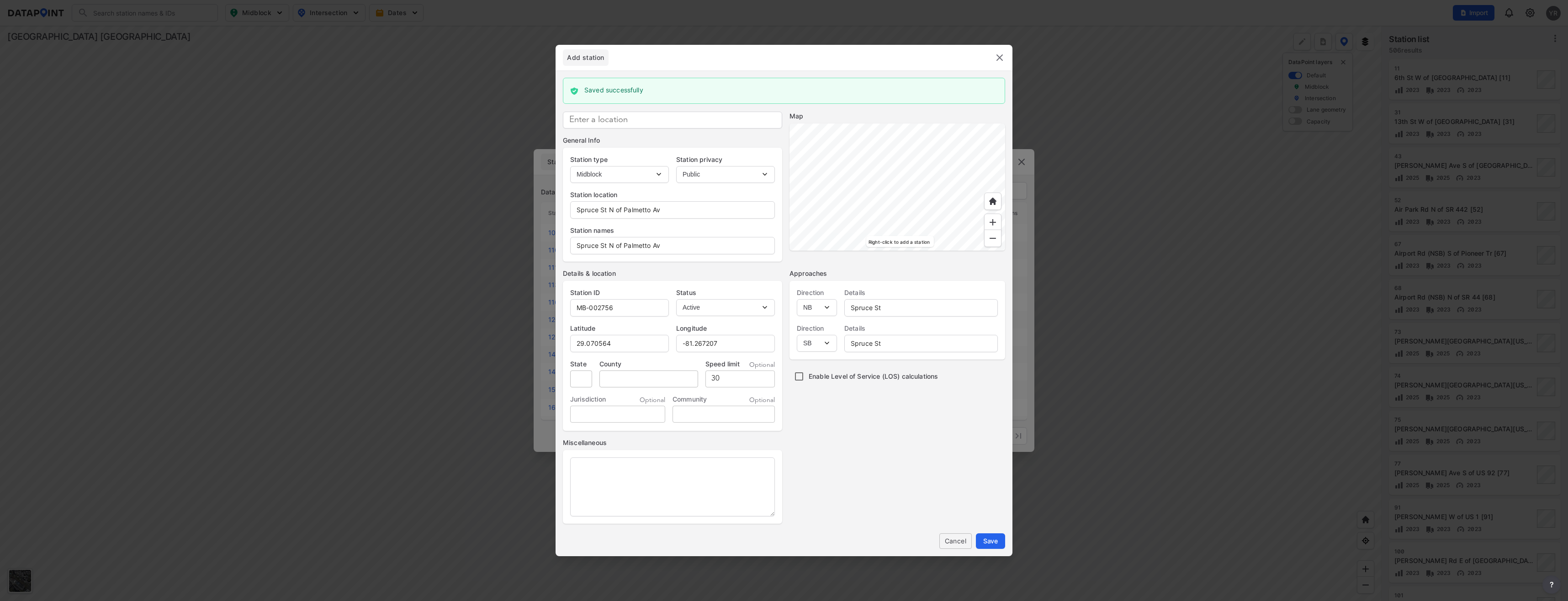
click at [999, 57] on img at bounding box center [1000, 58] width 11 height 11
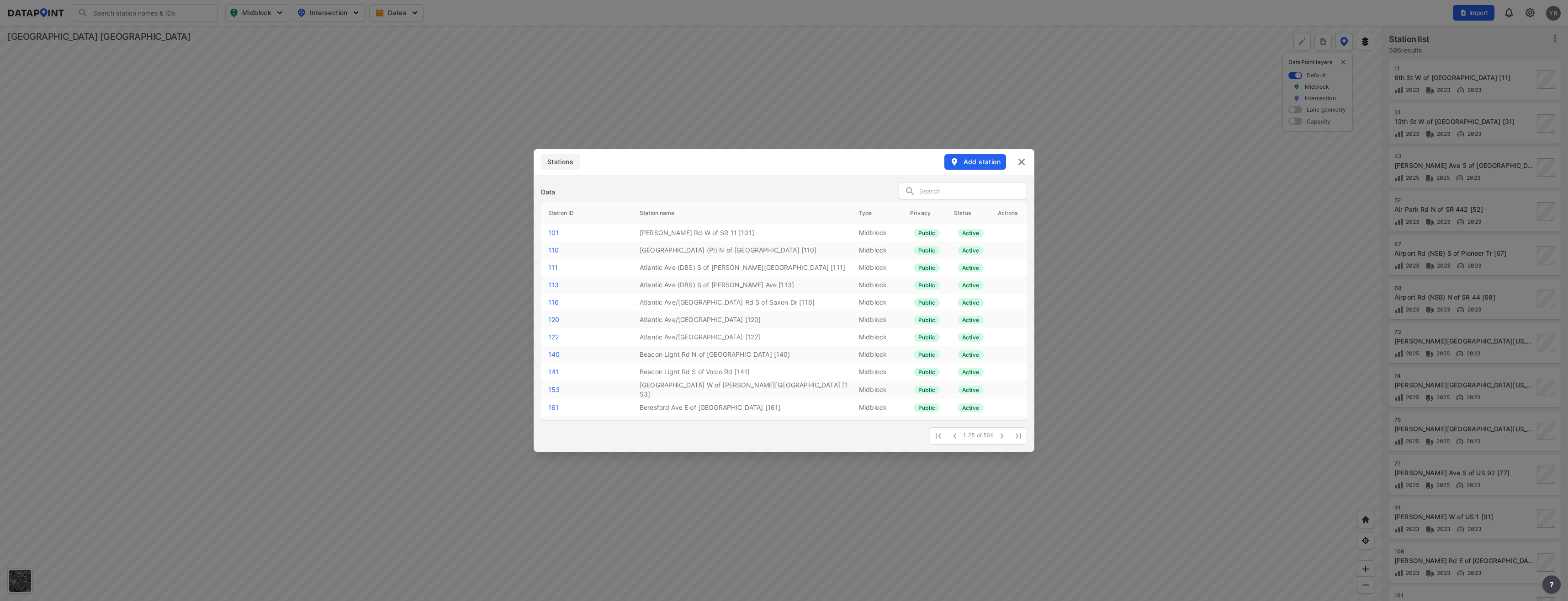
click at [967, 193] on input "text" at bounding box center [973, 191] width 107 height 14
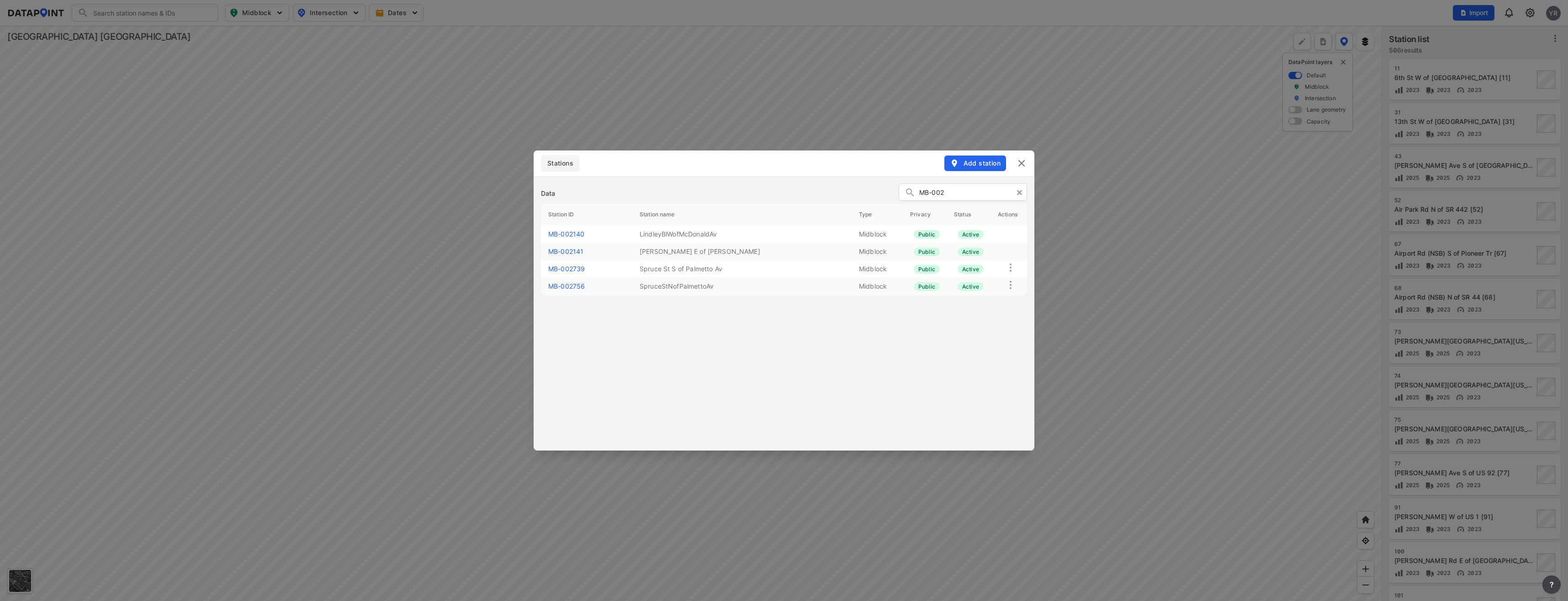
type input "MB-002"
click at [571, 249] on link "MB-002141" at bounding box center [566, 251] width 35 height 7
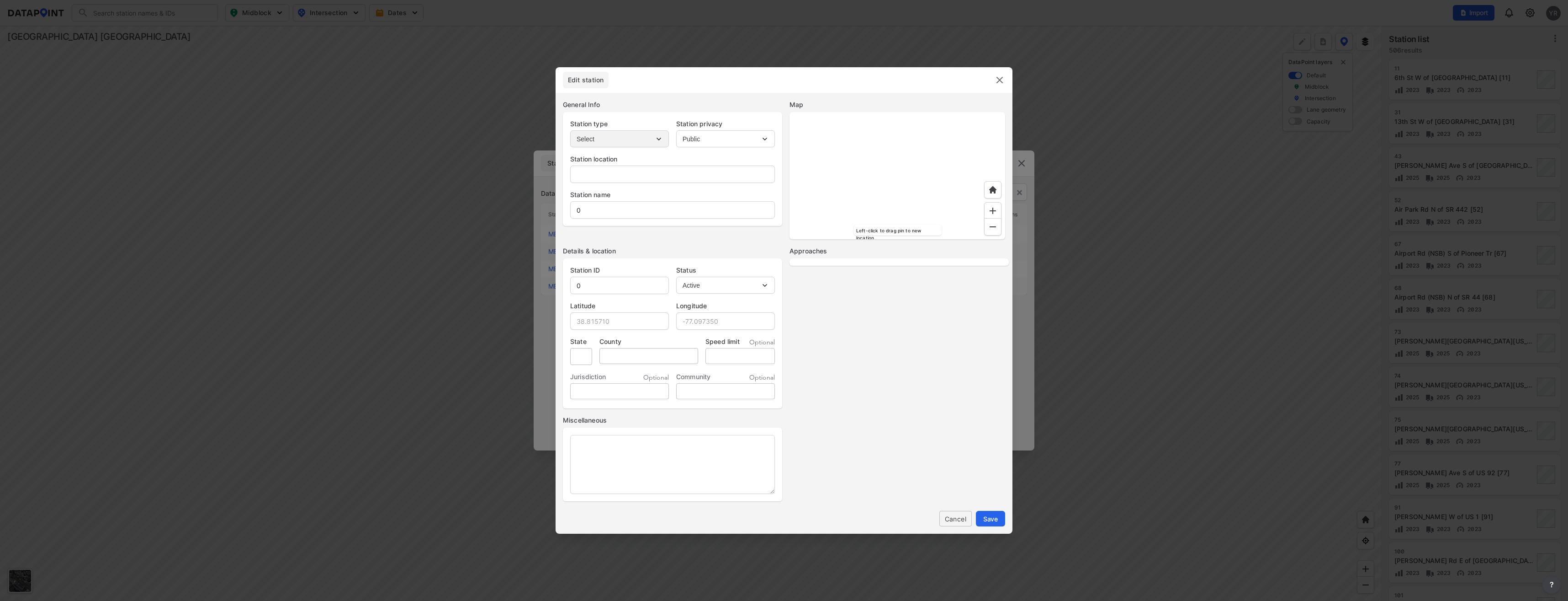
type input "[PERSON_NAME]"
type input "[PERSON_NAME] E of [PERSON_NAME]"
type input "MB-002141"
type input "29.046684"
type input "-81.288922"
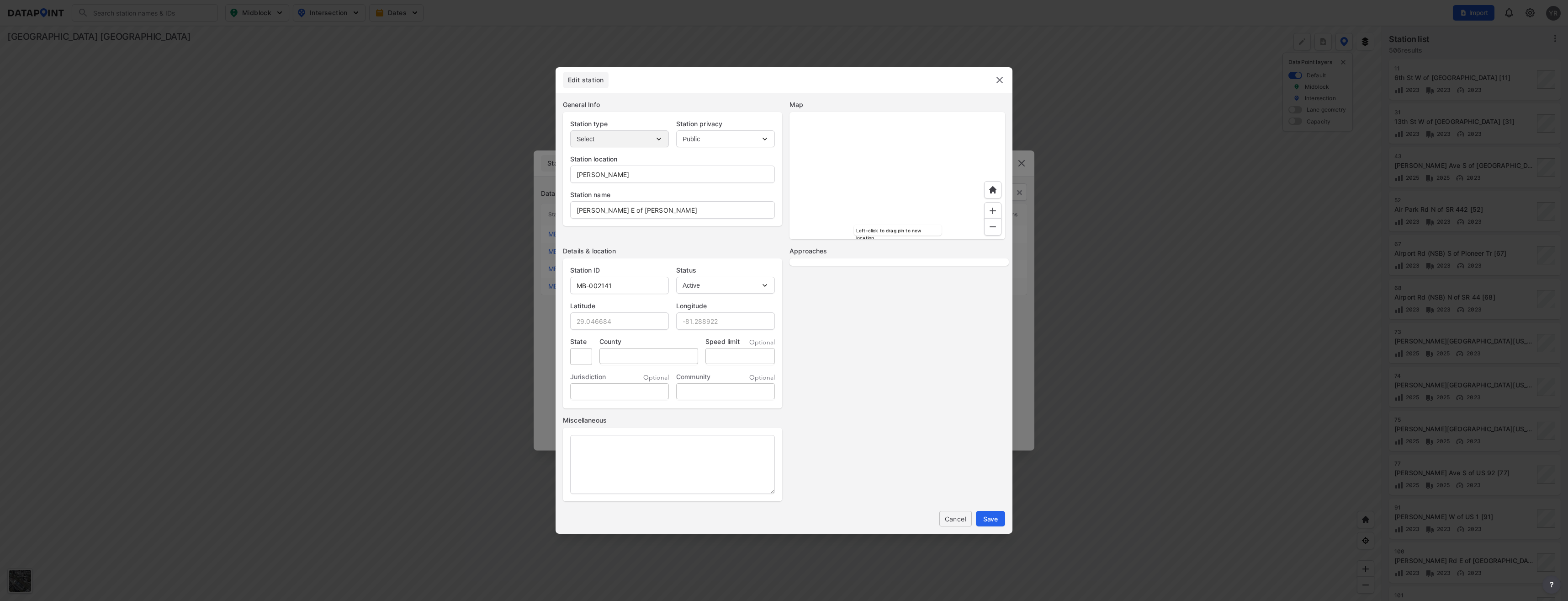
select select "EB"
select select "WB"
click at [954, 518] on span "Cancel" at bounding box center [955, 519] width 17 height 9
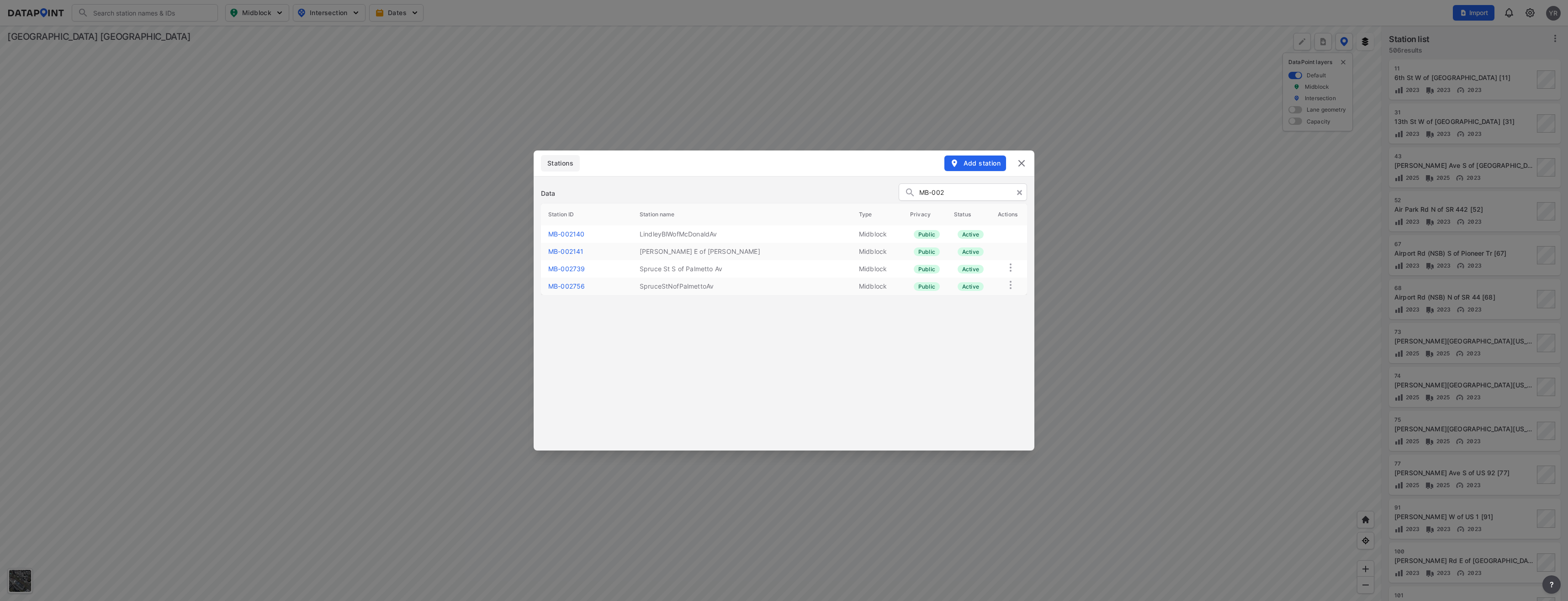
click at [581, 268] on link "MB-002739" at bounding box center [567, 268] width 37 height 7
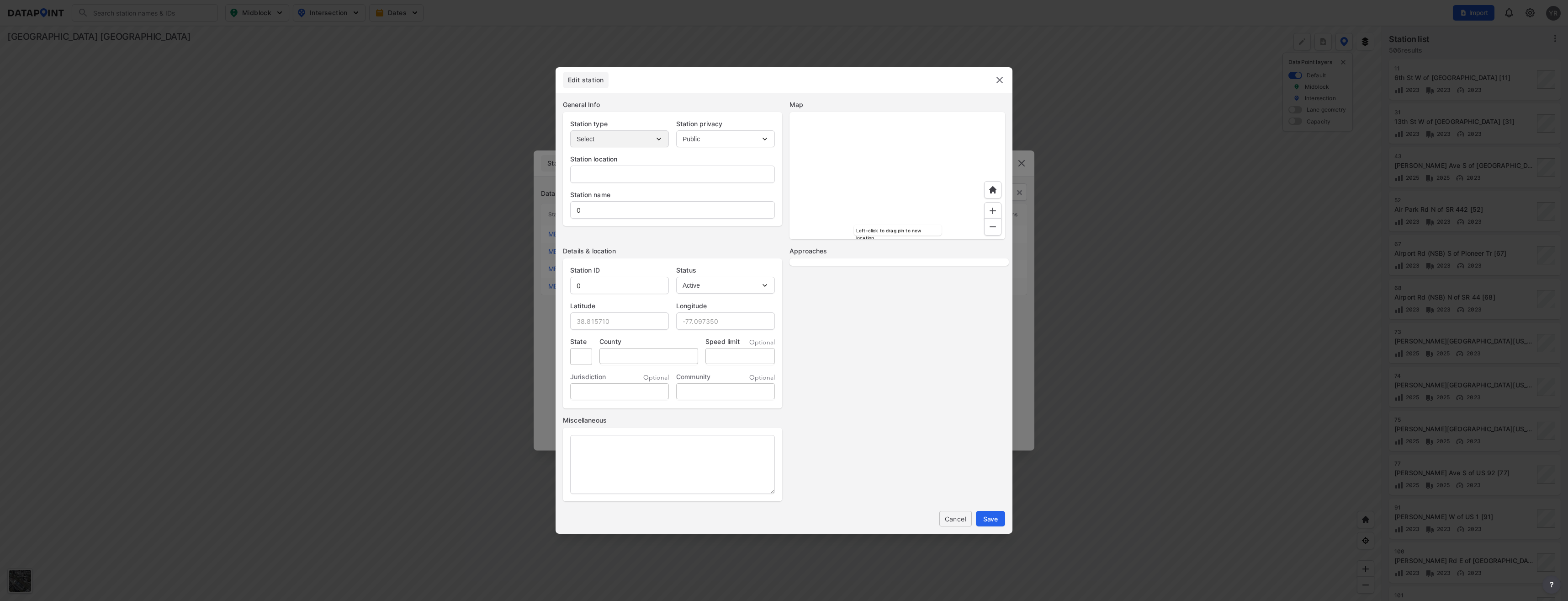
type input "Spruce St S of Palmetto Av"
type input "MB-002739"
type input "29.069449"
type input "-81.267173"
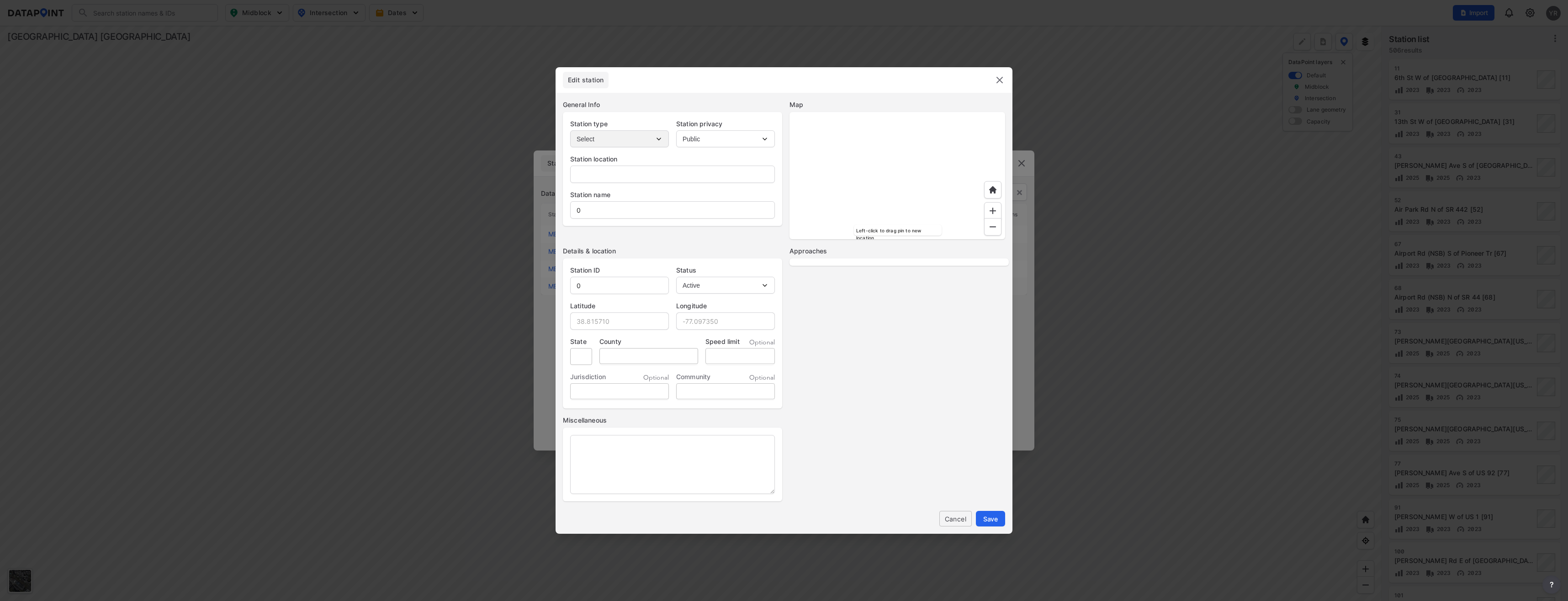
type input "30"
select select "1"
select select "NB"
select select "SB"
drag, startPoint x: 663, startPoint y: 176, endPoint x: 612, endPoint y: 176, distance: 51.0
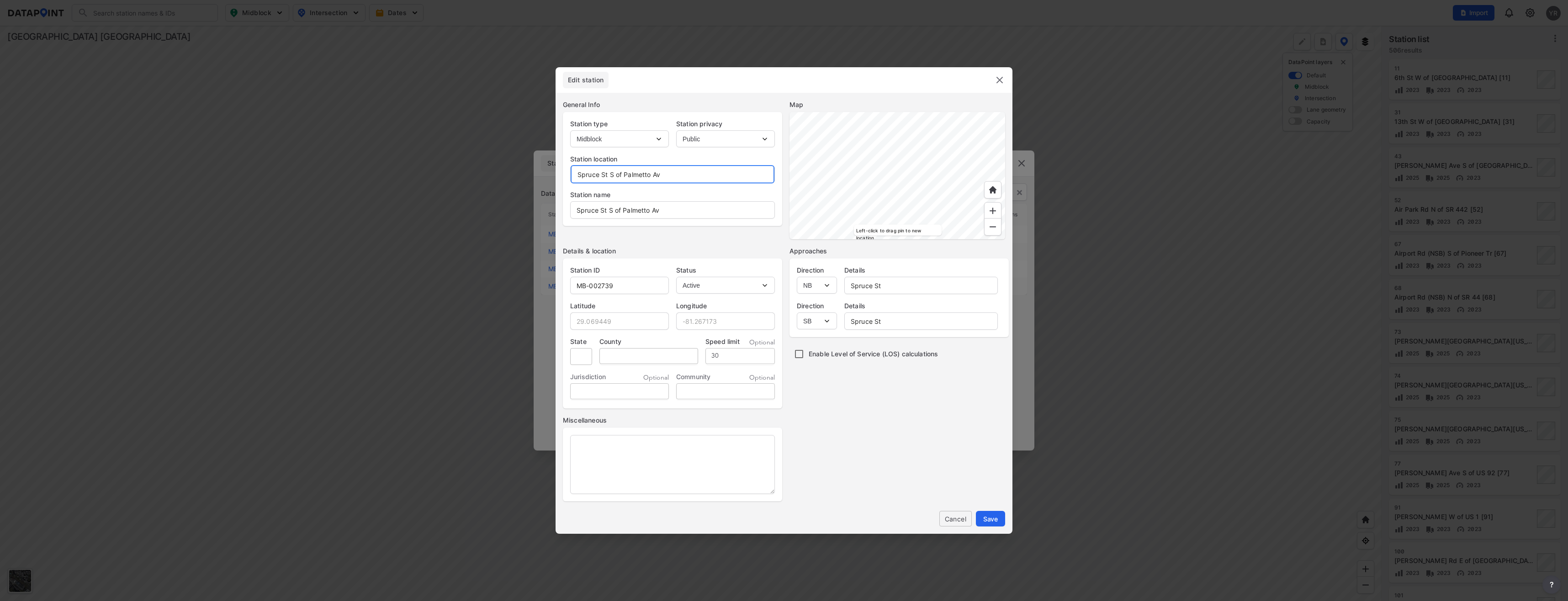
click at [612, 176] on input "Spruce St S of Palmetto Av" at bounding box center [672, 174] width 204 height 18
type input "Spruce St"
click at [995, 516] on span "Save" at bounding box center [991, 519] width 15 height 9
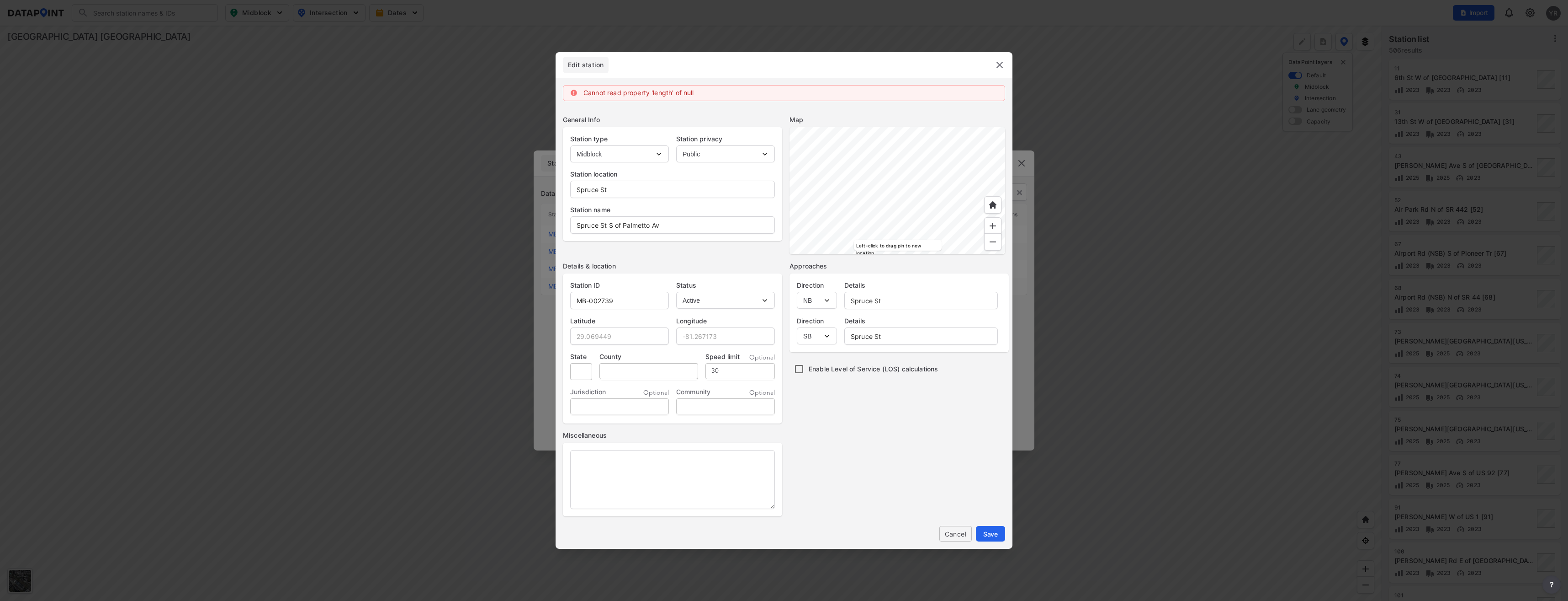
click at [996, 65] on img at bounding box center [1000, 65] width 11 height 11
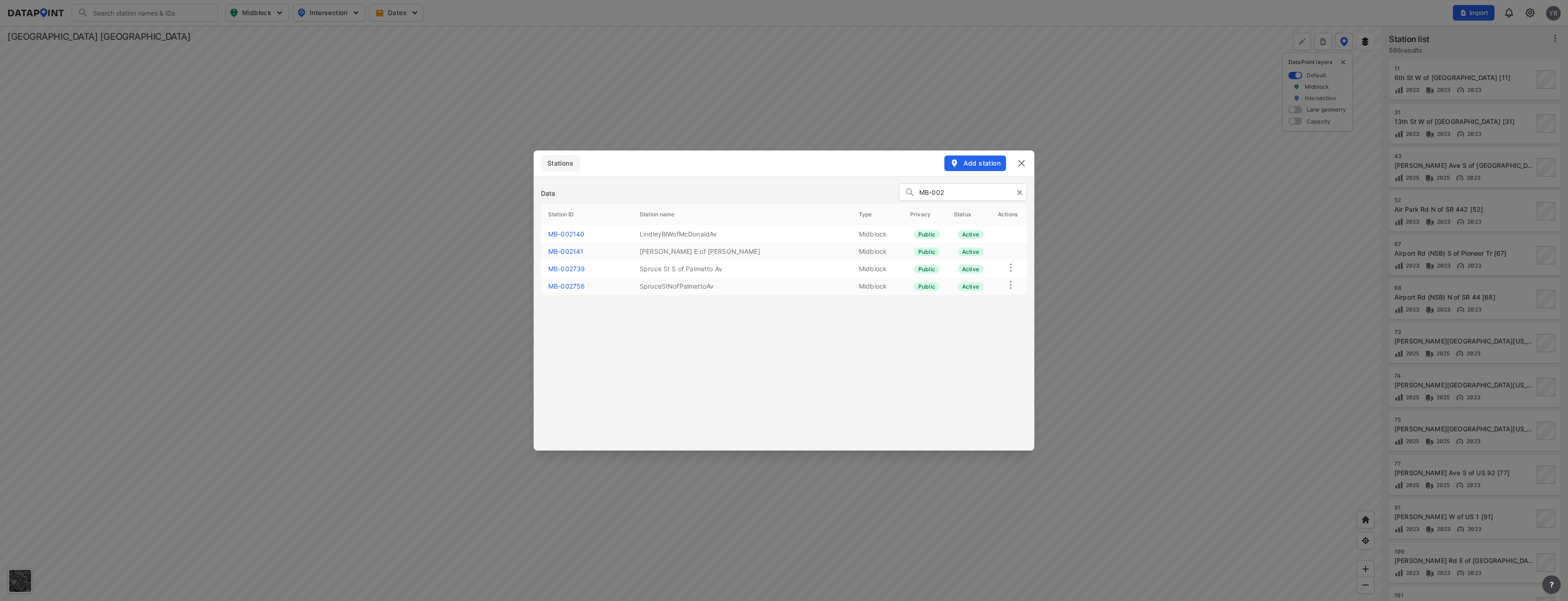
click at [568, 285] on link "MB-002756" at bounding box center [567, 286] width 37 height 7
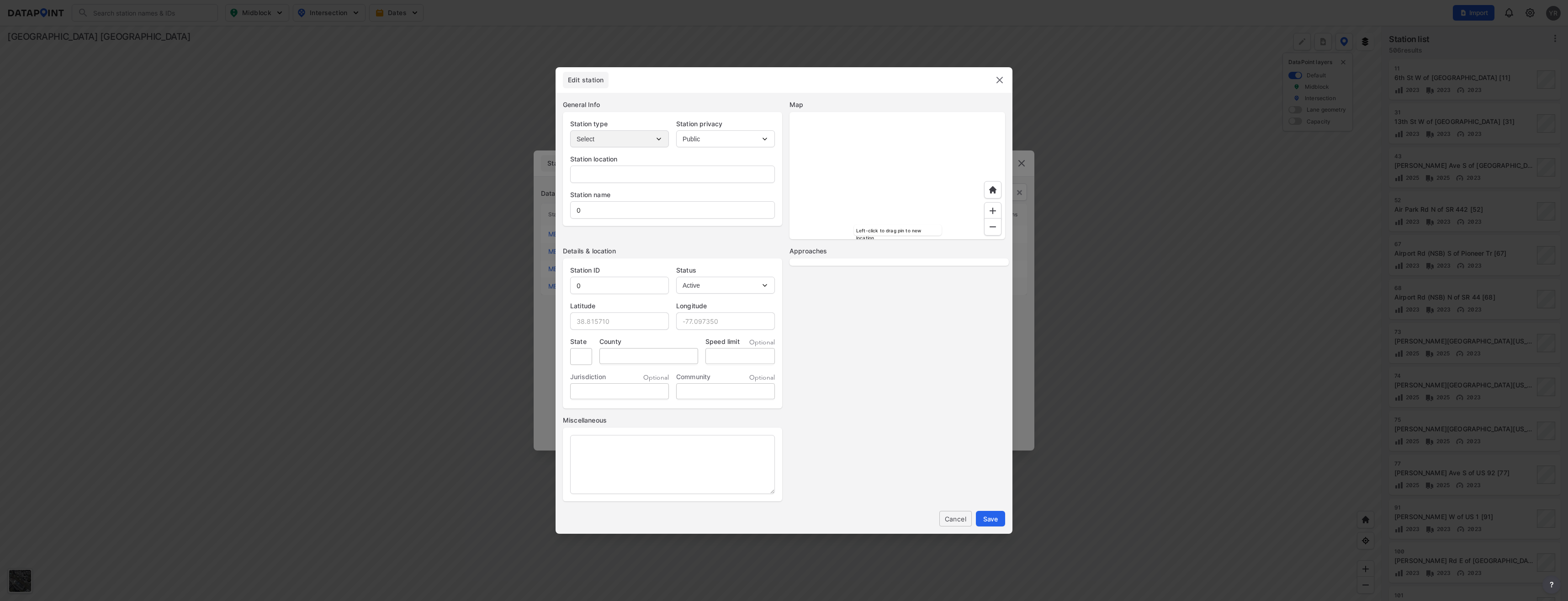
type input "Spruce St N of Palmetto Av"
type input "SpruceStNofPalmettoAv"
type input "MB-002756"
type input "29.070564"
type input "-81.267207"
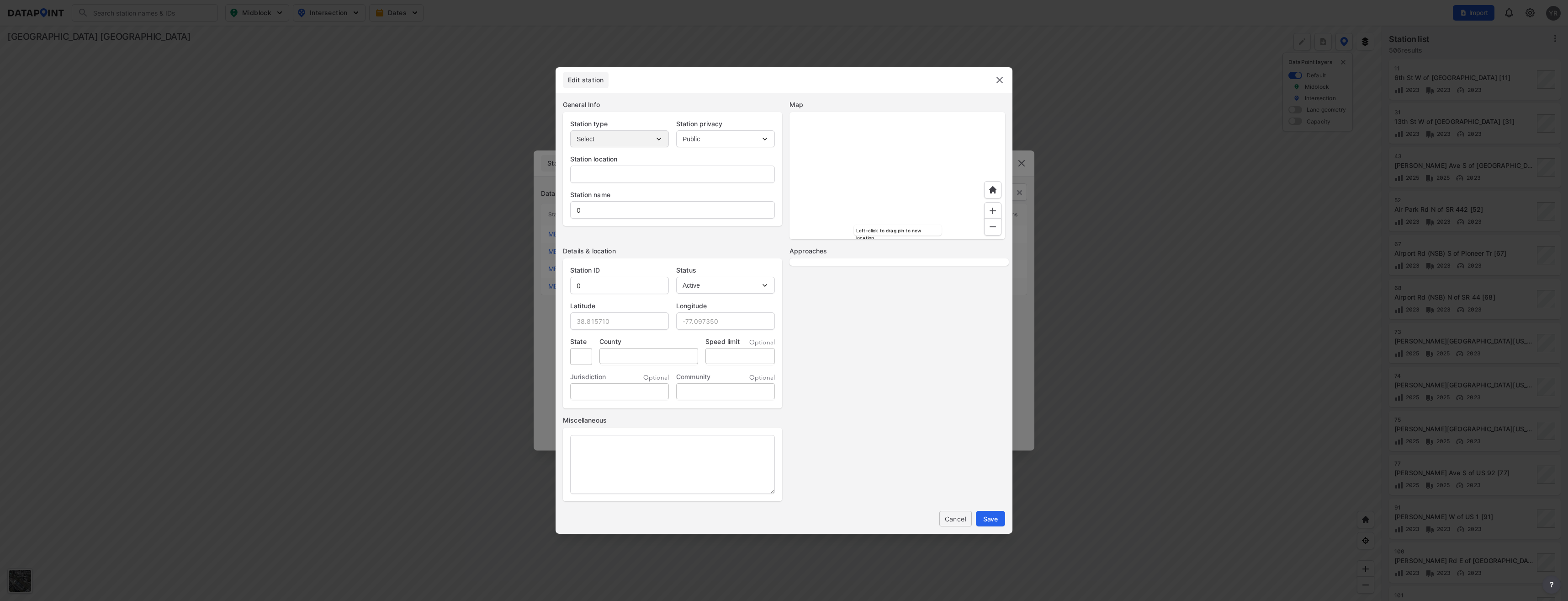
type input "30"
select select "1"
select select "NB"
select select "SB"
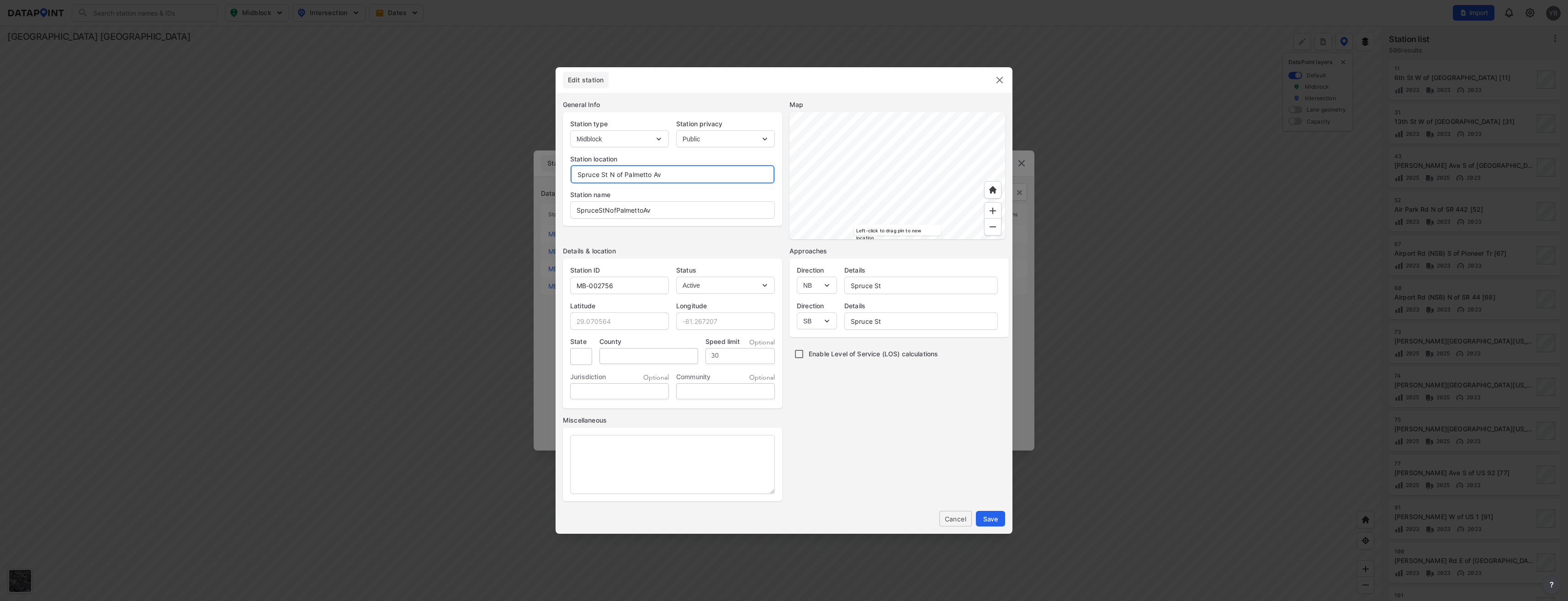
drag, startPoint x: 660, startPoint y: 176, endPoint x: 609, endPoint y: 172, distance: 51.2
click at [609, 172] on input "Spruce St N of Palmetto Av" at bounding box center [672, 174] width 204 height 18
type input "Spruce St"
click at [598, 210] on input "SpruceStNofPalmettoAv" at bounding box center [672, 210] width 204 height 18
type input "Spruce St N of Palmetto Av"
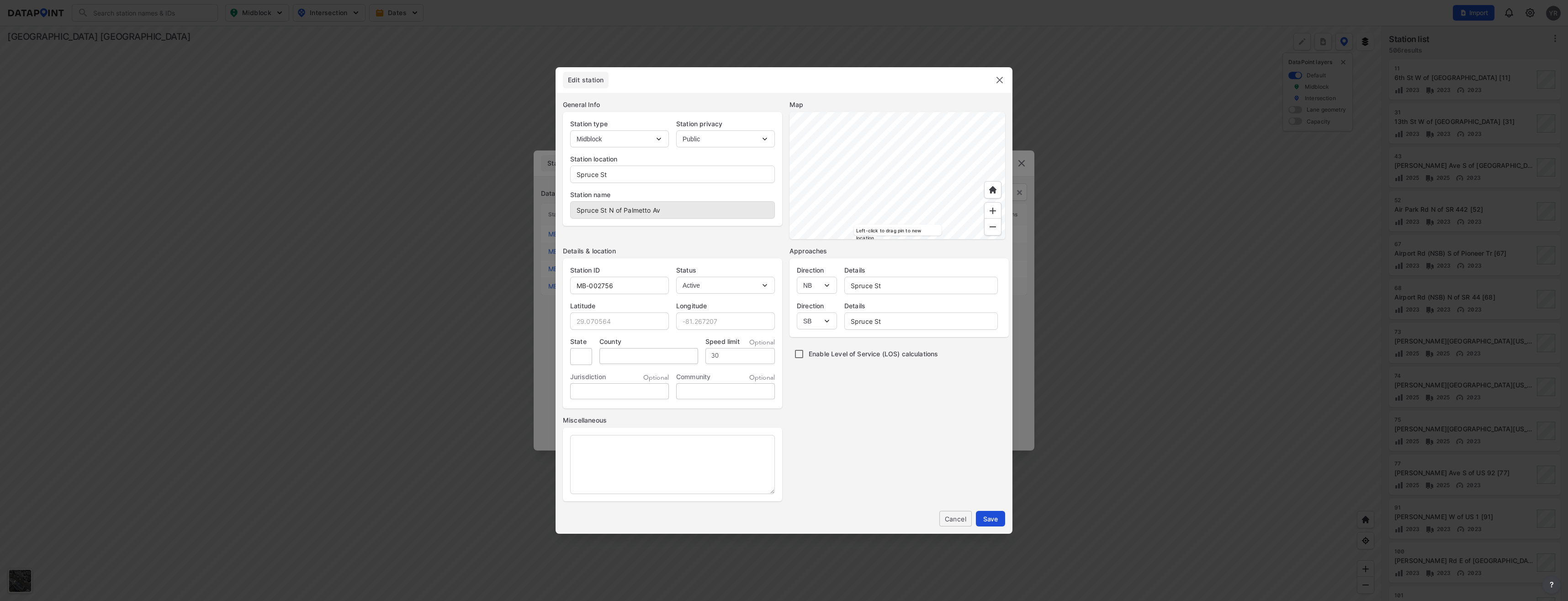
click at [995, 521] on span "Save" at bounding box center [991, 519] width 15 height 9
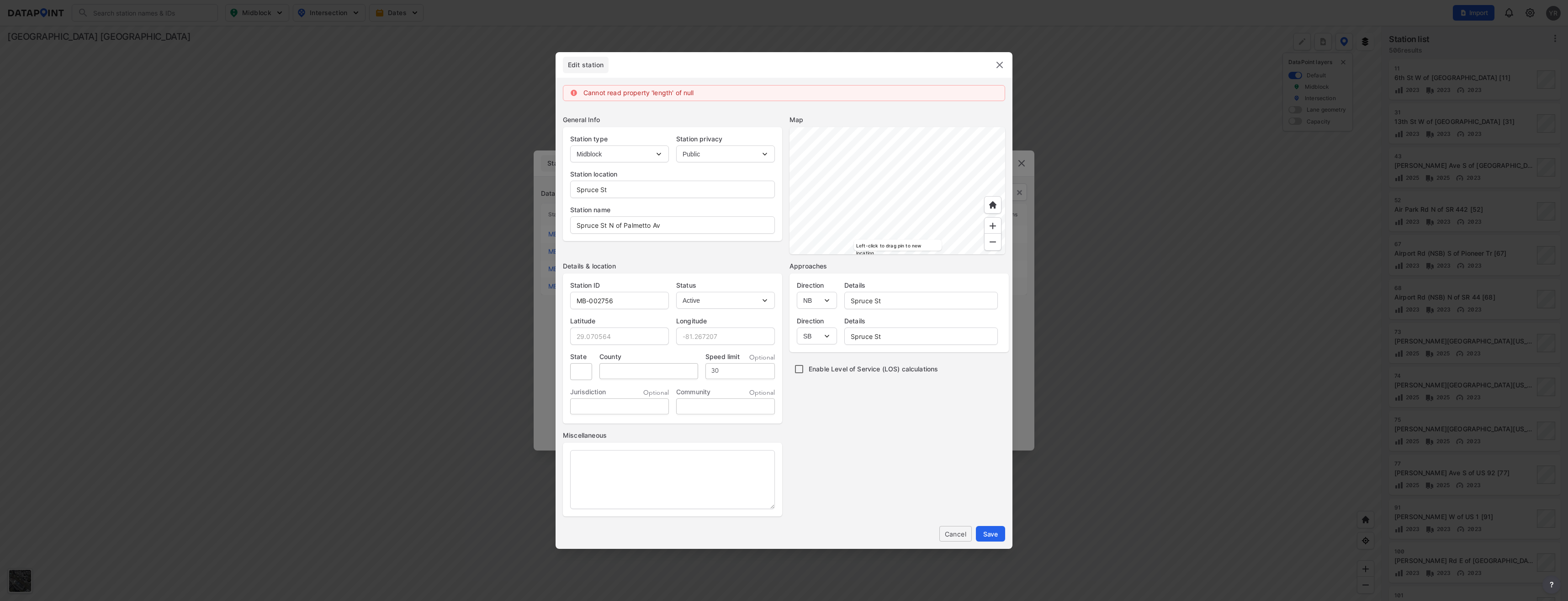
click at [918, 190] on div at bounding box center [897, 191] width 215 height 127
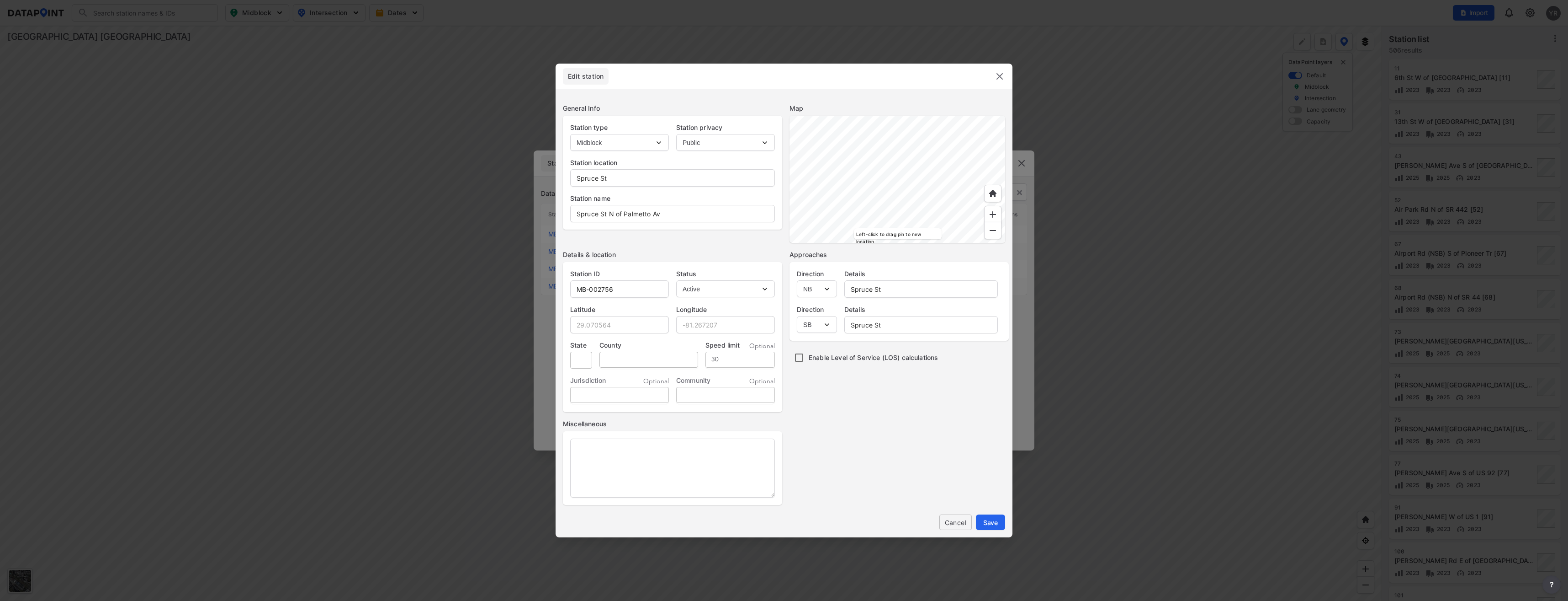
click at [998, 77] on img at bounding box center [1000, 76] width 11 height 11
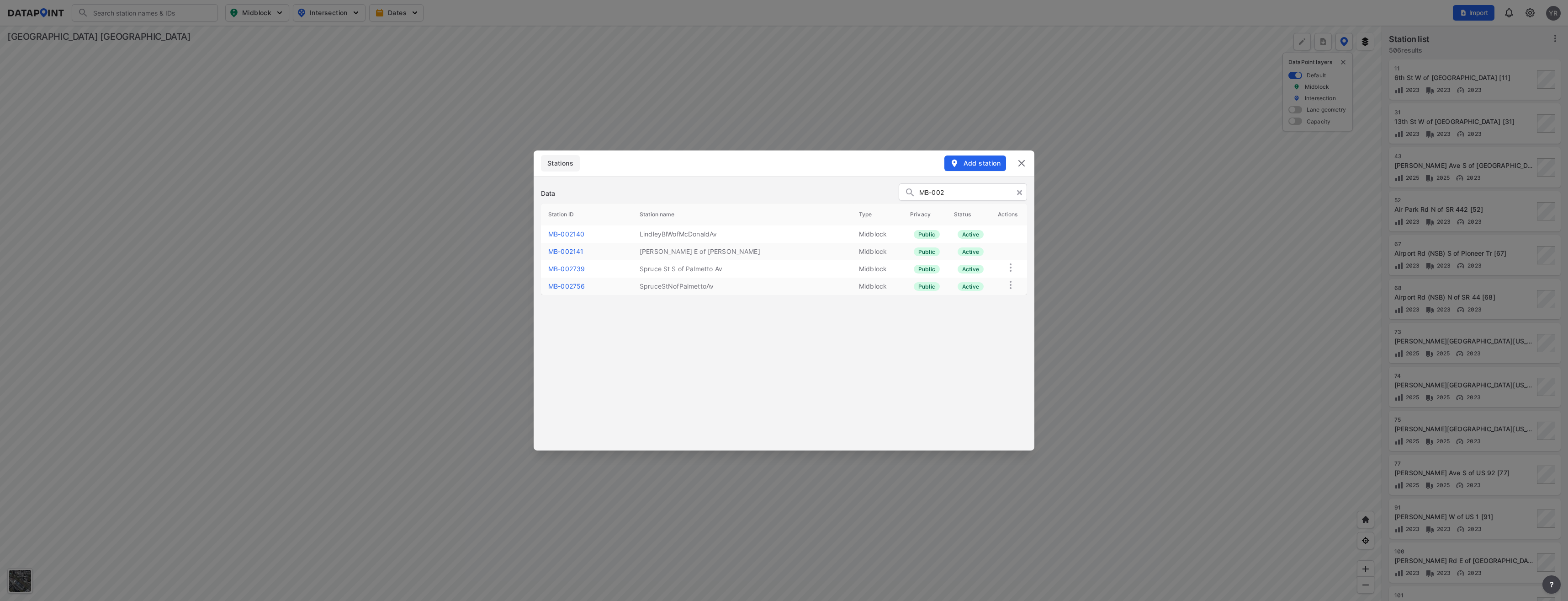
click at [1019, 161] on img at bounding box center [1022, 163] width 11 height 11
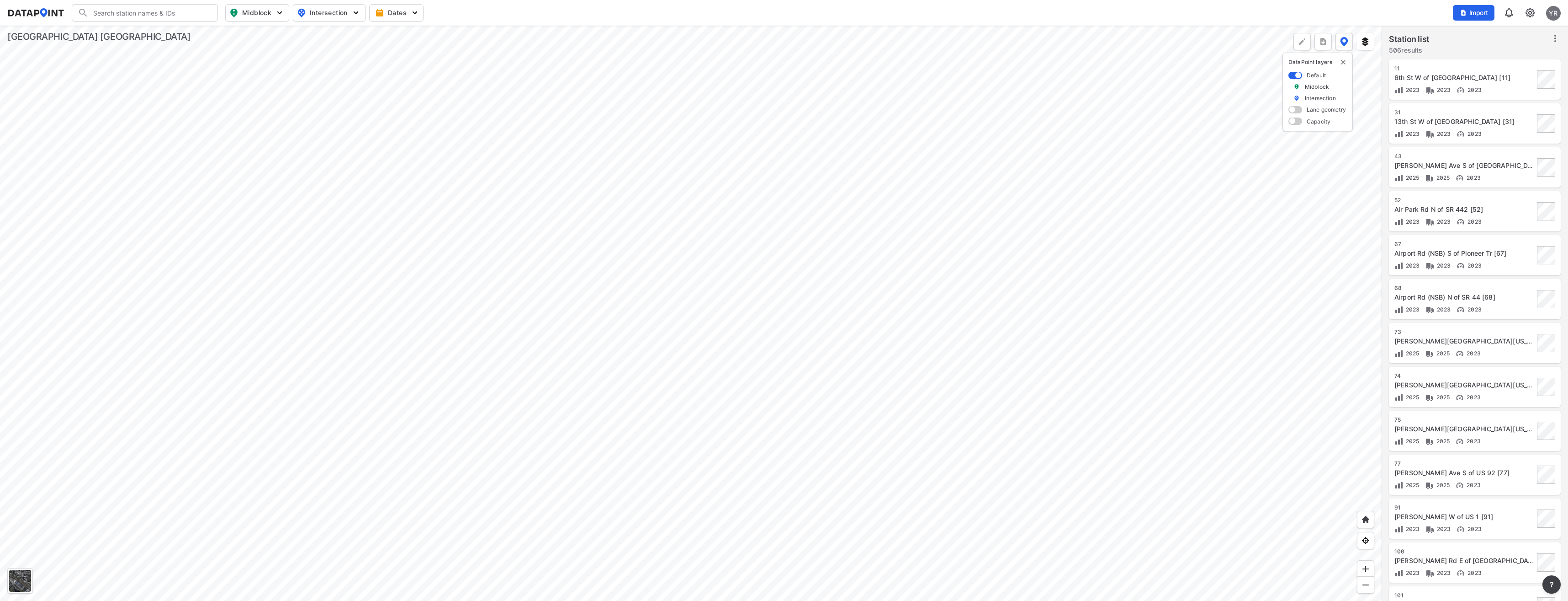
click at [1531, 11] on img at bounding box center [1530, 13] width 11 height 11
click at [1482, 65] on link "Station management" at bounding box center [1491, 68] width 79 height 9
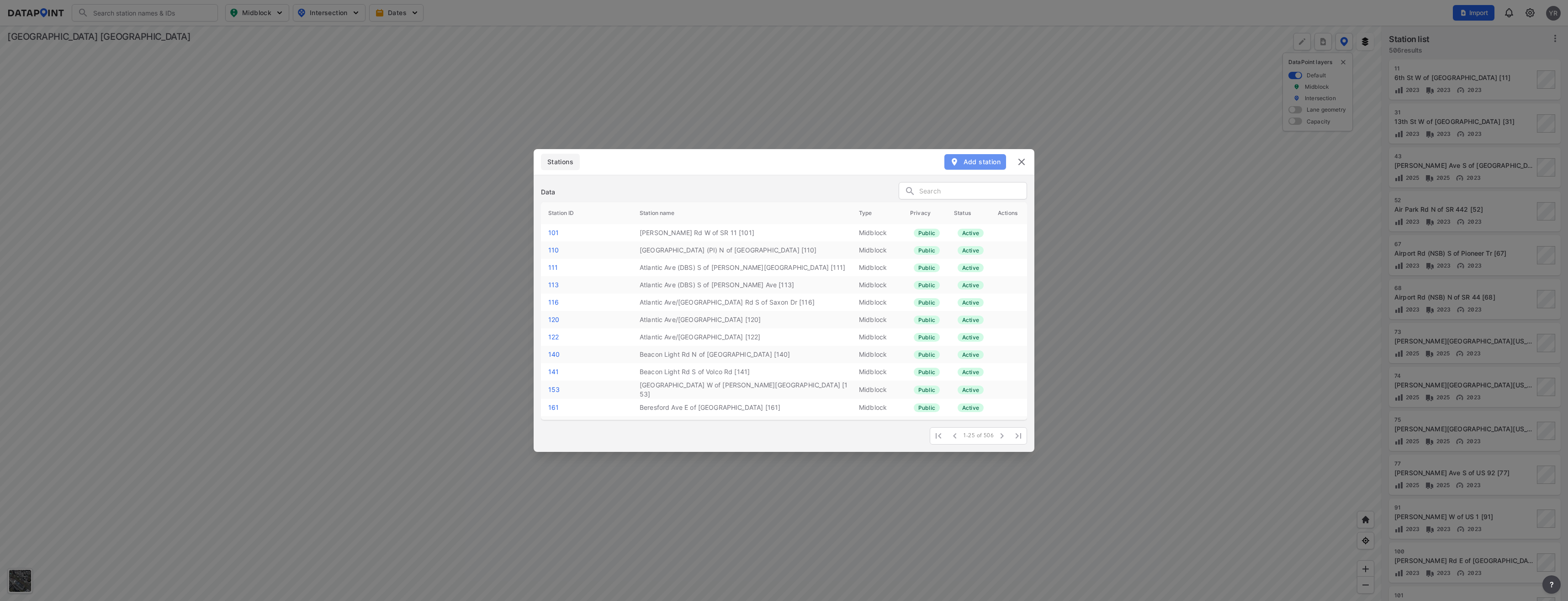
click at [964, 161] on span "Add station" at bounding box center [975, 162] width 50 height 9
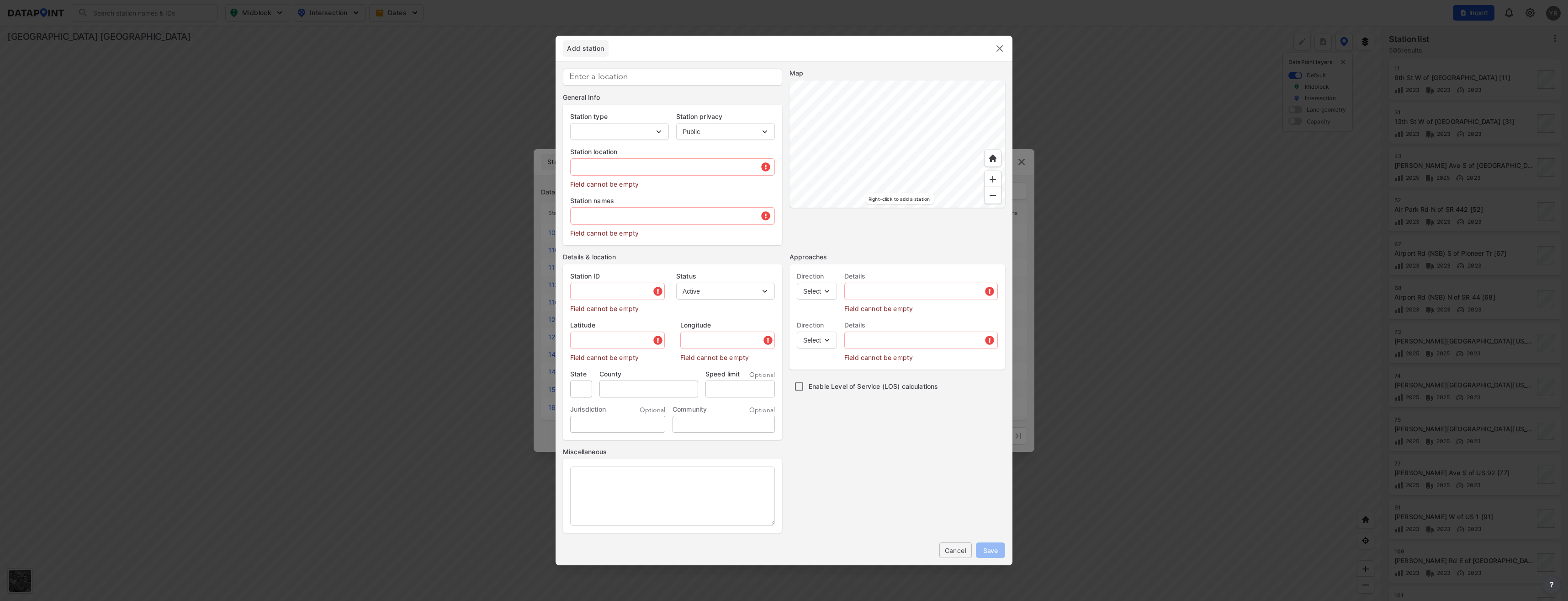
type input "MB-002757"
select select "1"
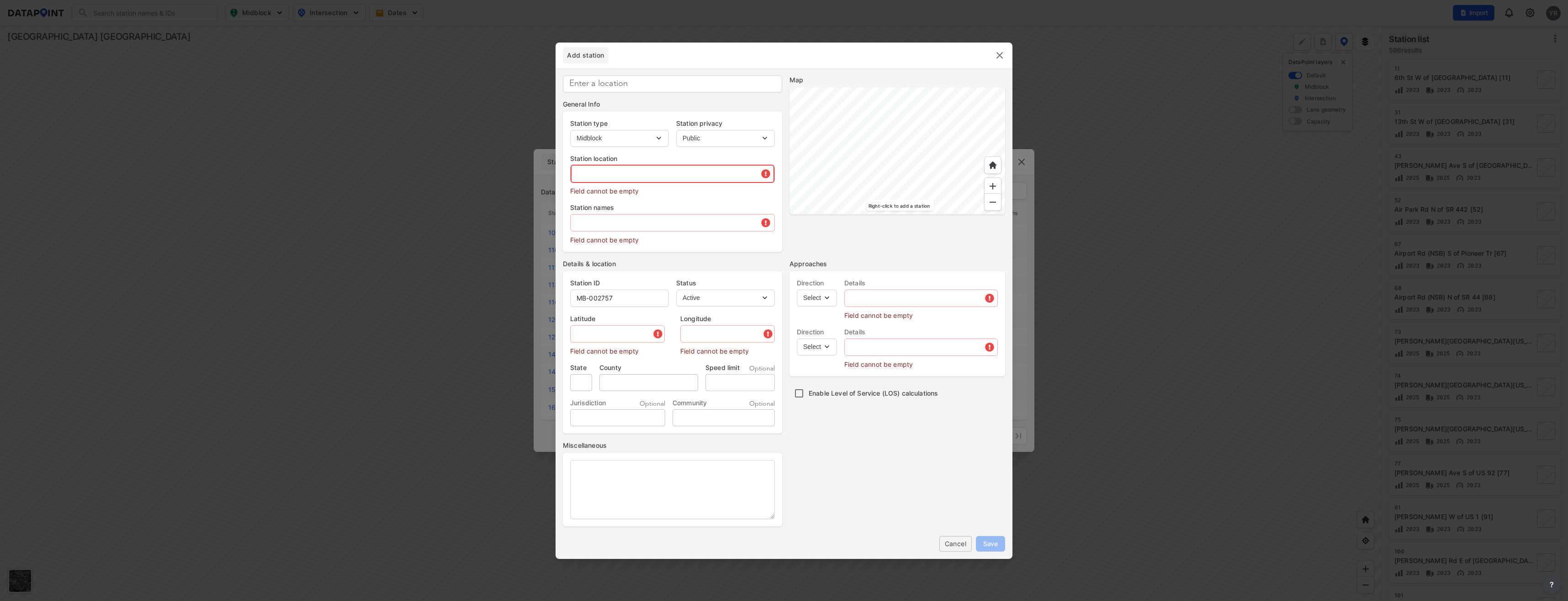
click at [597, 170] on input "text" at bounding box center [672, 174] width 204 height 18
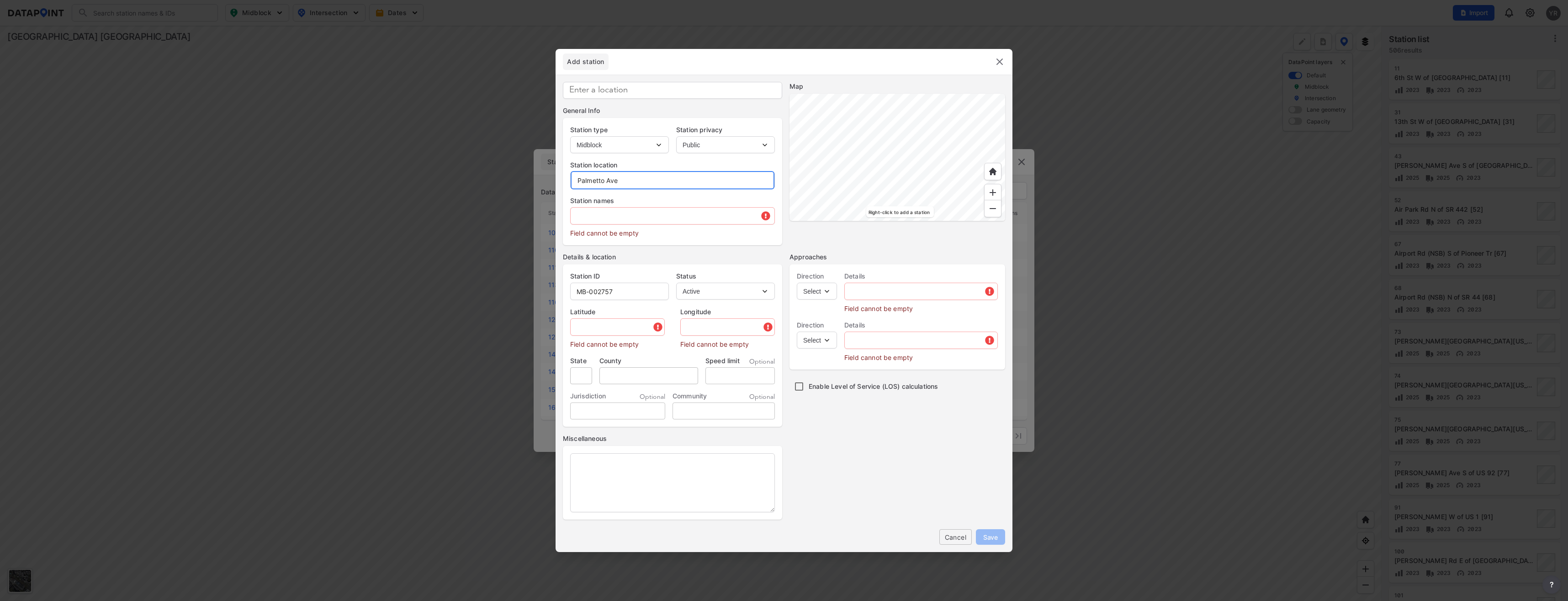
type input "Palmetto Ave"
click at [583, 223] on input "text" at bounding box center [672, 215] width 204 height 18
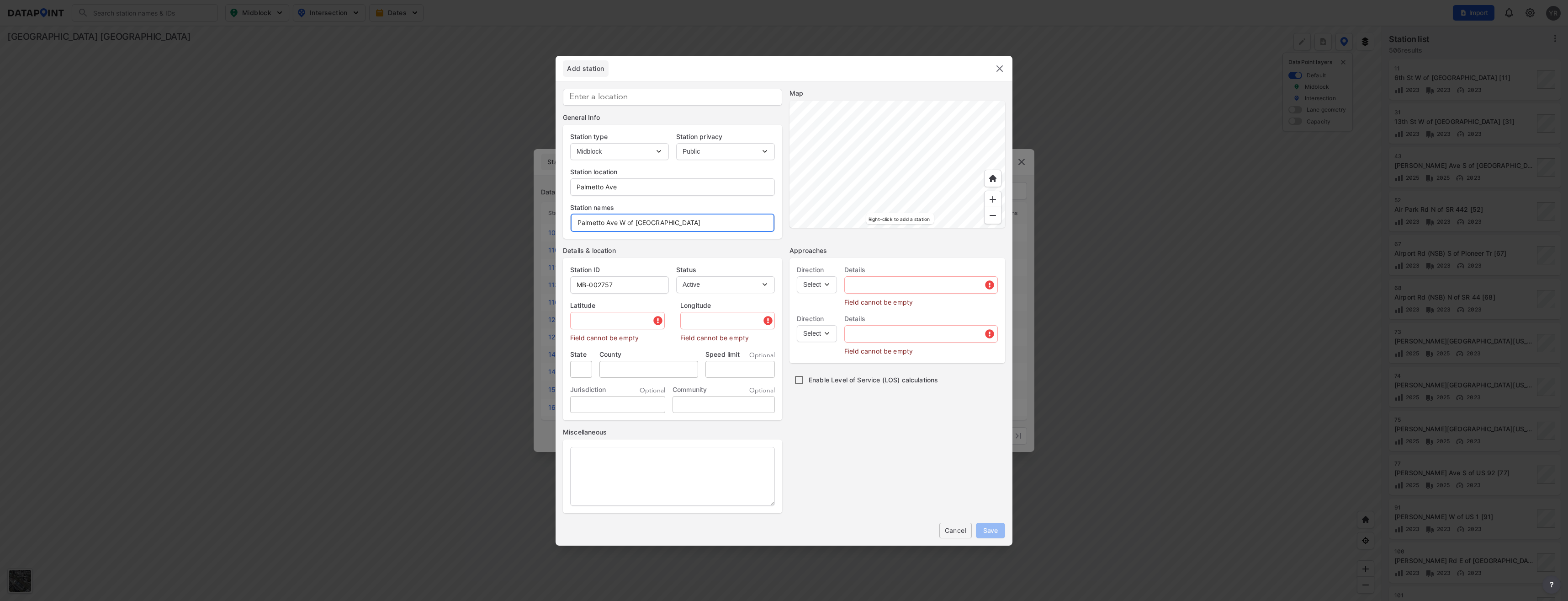
type input "Palmetto Ave W of [GEOGRAPHIC_DATA]"
click at [618, 286] on input "MB-002757" at bounding box center [619, 285] width 98 height 18
type input "MB-002738"
click at [586, 322] on input "text" at bounding box center [618, 321] width 95 height 18
paste input "29.069880"
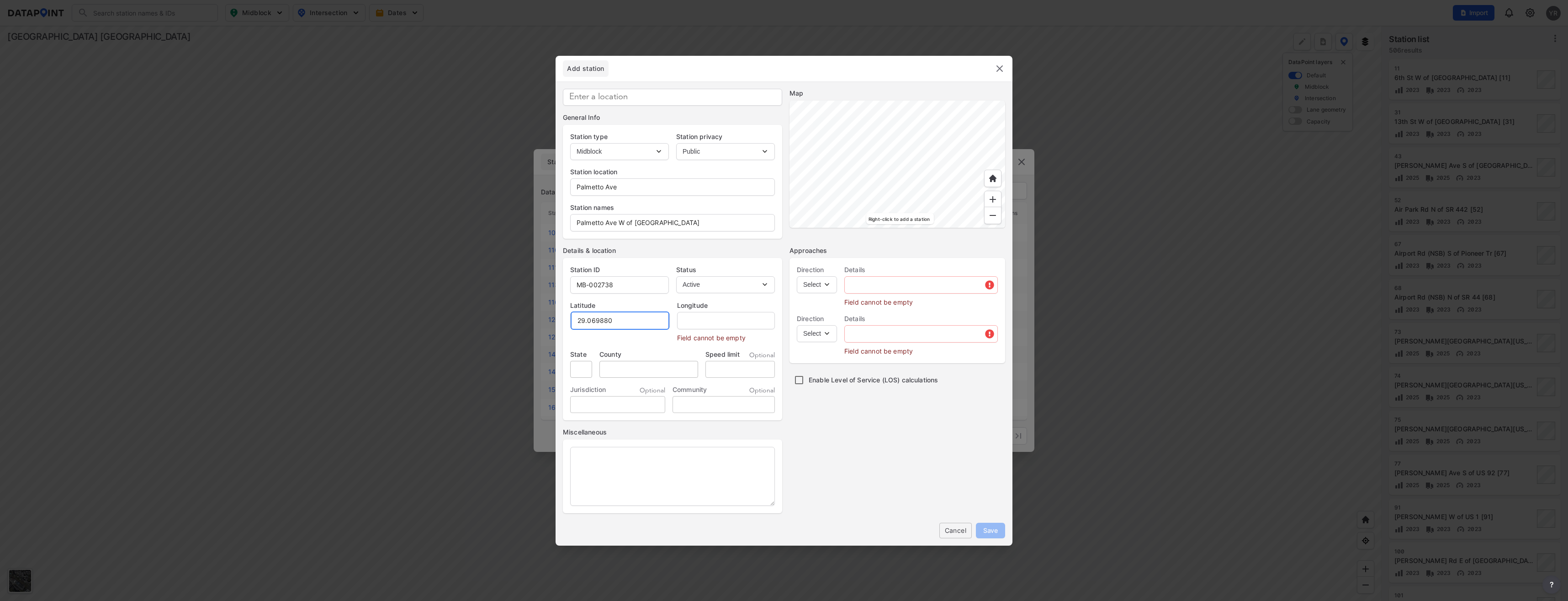
type input "29.069880"
click at [693, 318] on input "text" at bounding box center [725, 321] width 99 height 18
paste input "-81.267647"
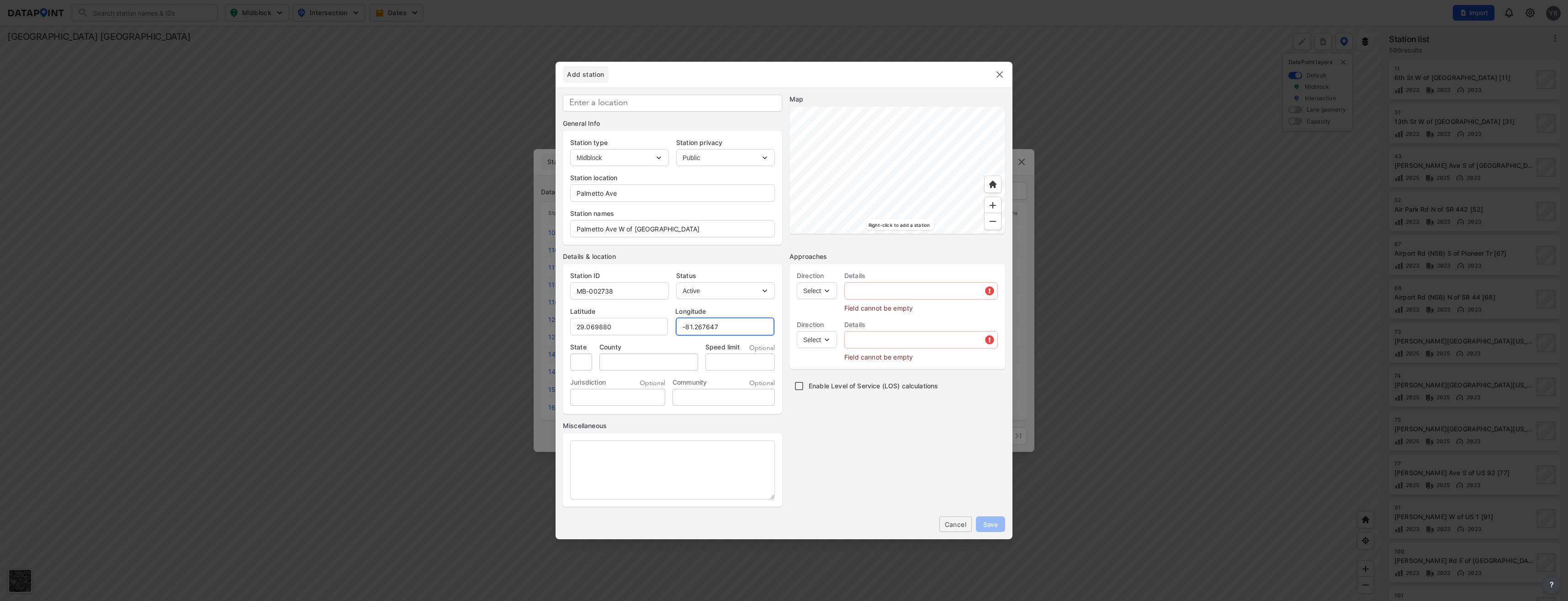
type input "-81.267647"
click at [744, 358] on input "tel" at bounding box center [740, 362] width 70 height 16
type input "30"
click at [828, 295] on select "Select EB NB SB WB" at bounding box center [817, 290] width 40 height 16
select select "EB"
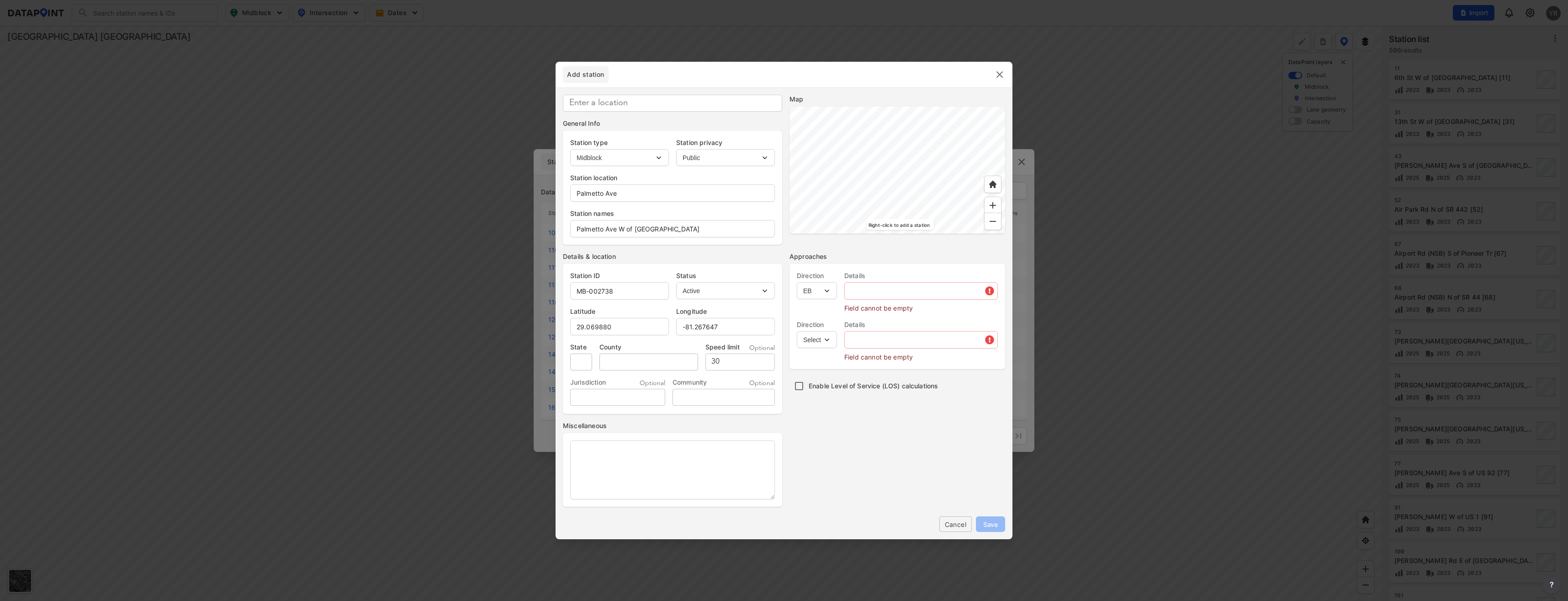
click at [797, 282] on select "Select EB NB SB WB" at bounding box center [817, 290] width 40 height 16
click at [828, 334] on select "Select WB" at bounding box center [817, 339] width 40 height 16
select select "WB"
click at [797, 331] on select "Select WB" at bounding box center [817, 339] width 40 height 16
click at [877, 284] on input "text" at bounding box center [920, 290] width 153 height 18
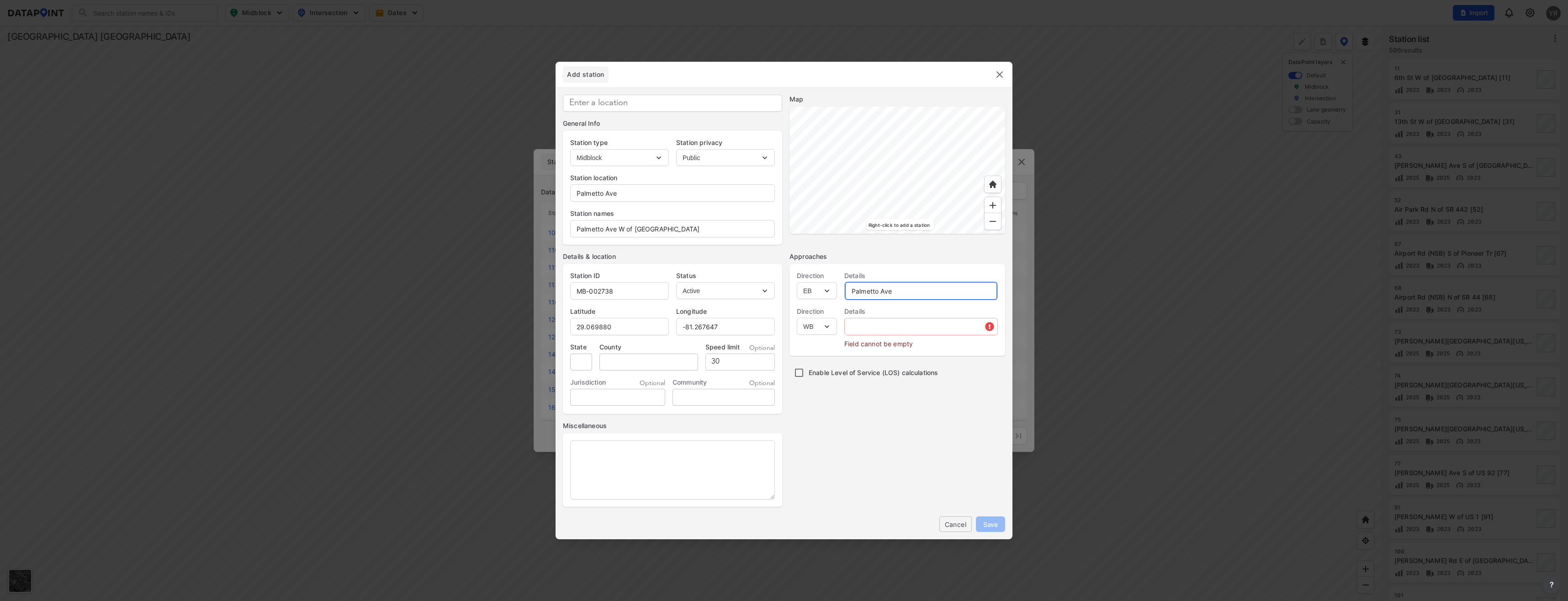
type input "Palmetto Ave"
click at [917, 331] on input "text" at bounding box center [920, 326] width 153 height 18
type input "Palmetto Ave"
click at [989, 525] on span "Save" at bounding box center [991, 524] width 15 height 9
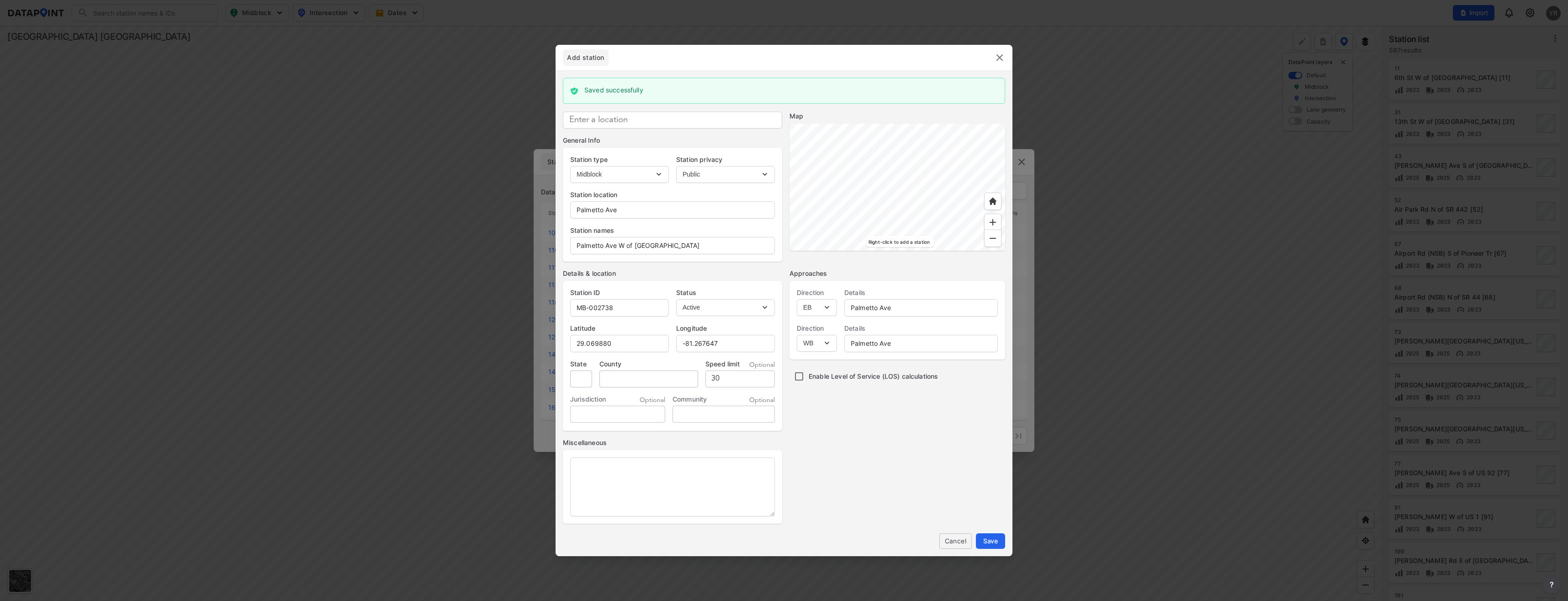
click at [998, 56] on img at bounding box center [1000, 58] width 11 height 11
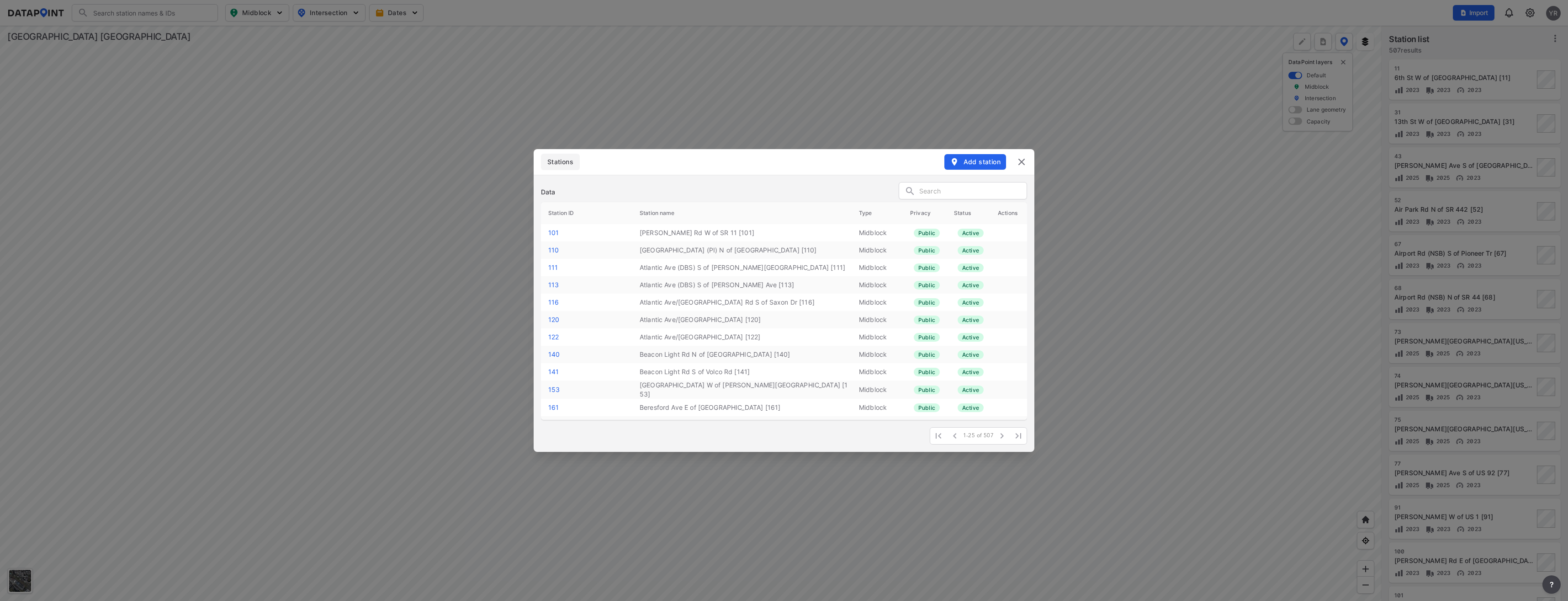
click at [950, 191] on input "text" at bounding box center [973, 191] width 107 height 14
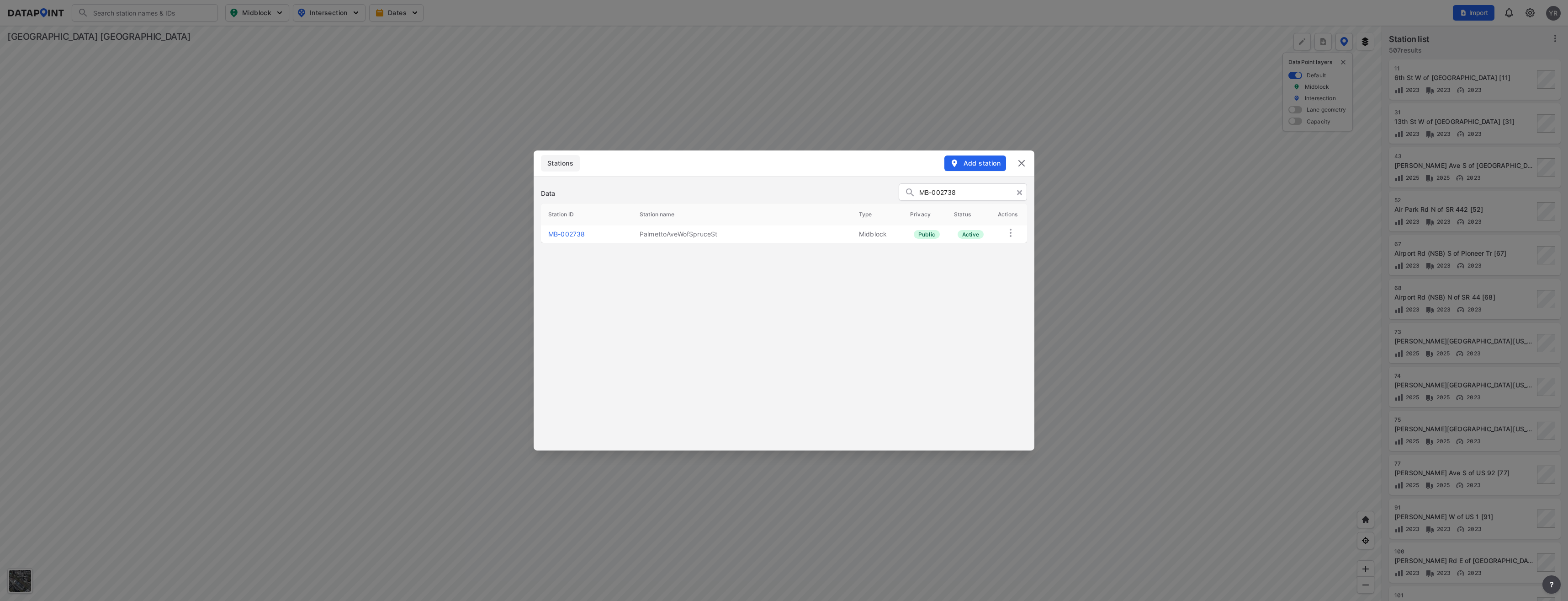
type input "MB-002738"
click at [584, 235] on link "MB-002738" at bounding box center [567, 234] width 37 height 7
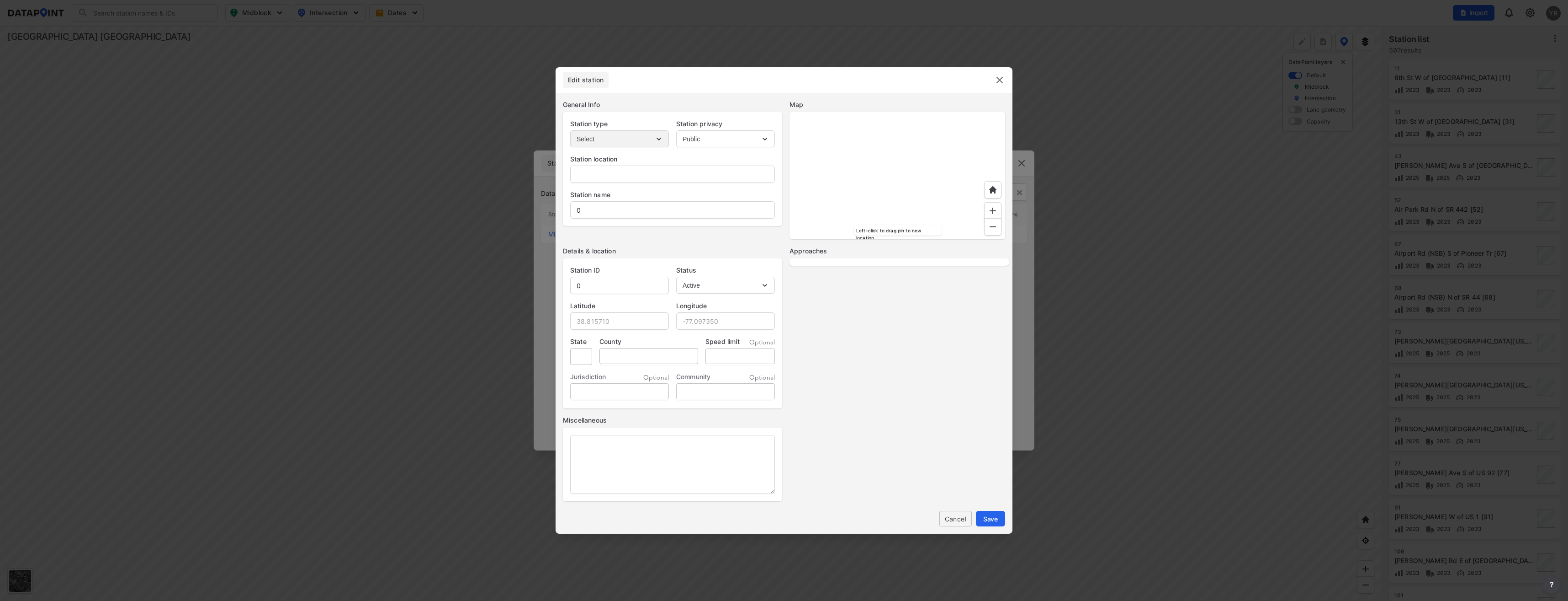
type input "Palmetto Ave"
type input "PalmettoAveWofSpruceSt"
type input "MB-002738"
type input "29.069880"
type input "-81.267647"
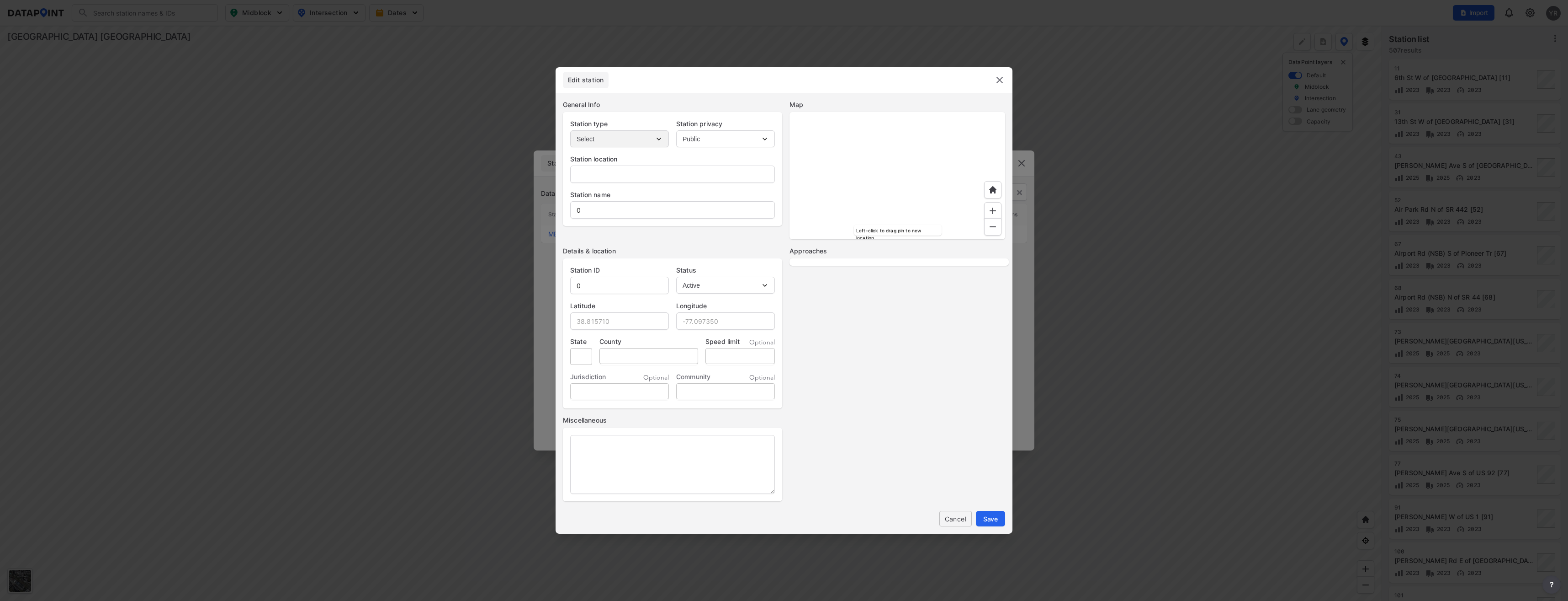
type input "30"
select select "1"
select select "EB"
select select "WB"
click at [603, 209] on input "PalmettoAveWofSpruceSt" at bounding box center [672, 210] width 204 height 18
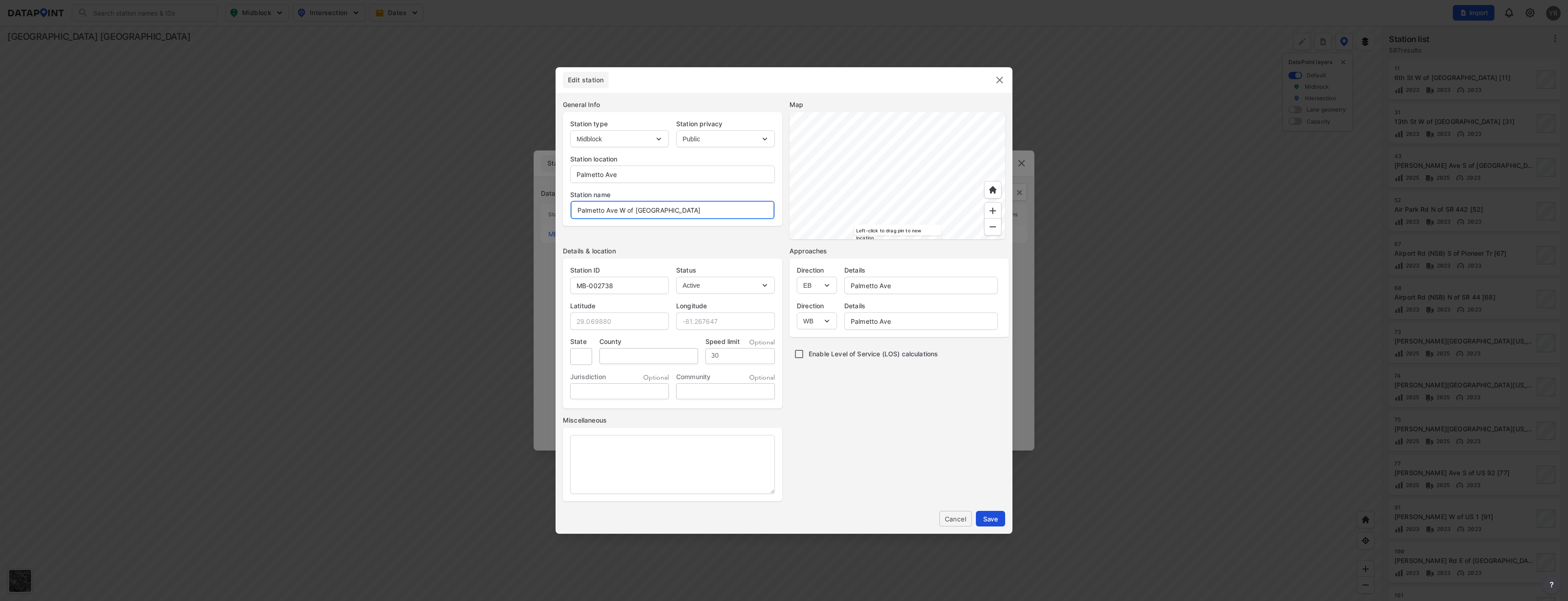
type input "Palmetto Ave W of [GEOGRAPHIC_DATA]"
click at [992, 520] on span "Save" at bounding box center [991, 519] width 15 height 9
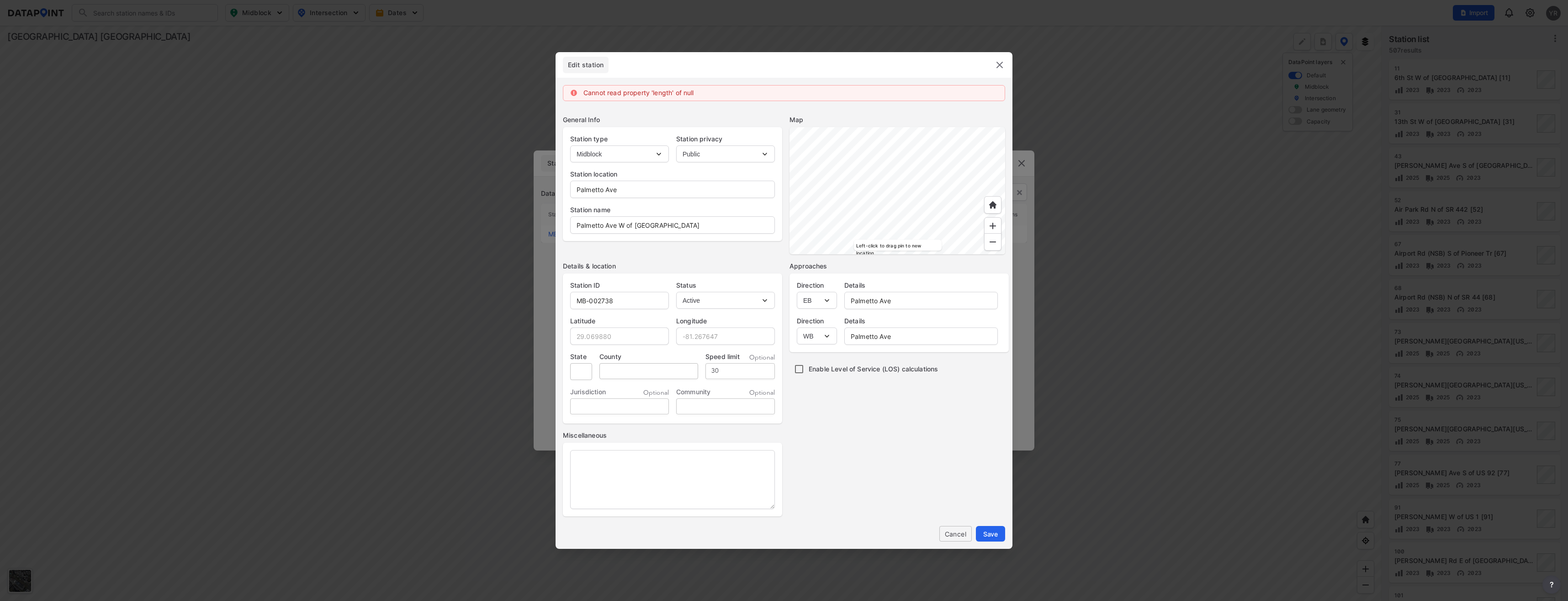
click at [997, 65] on img at bounding box center [1000, 65] width 11 height 11
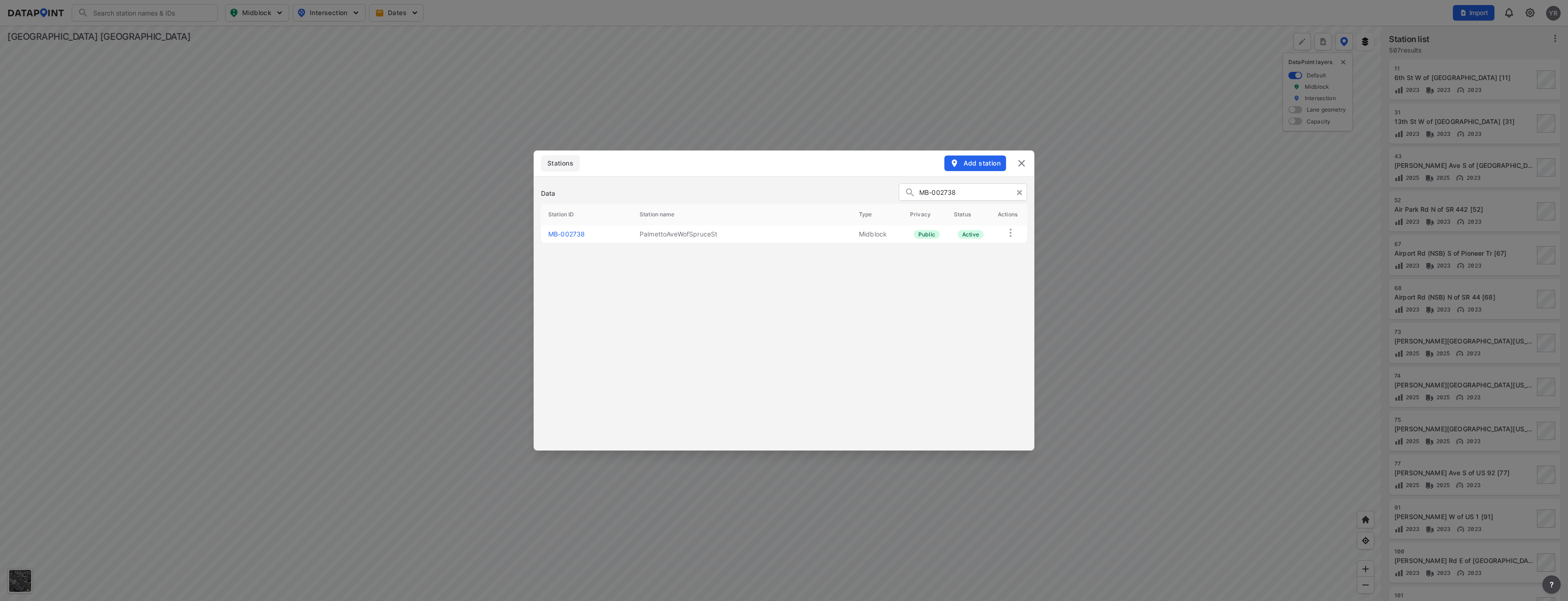
click at [970, 164] on span "Add station" at bounding box center [975, 163] width 50 height 9
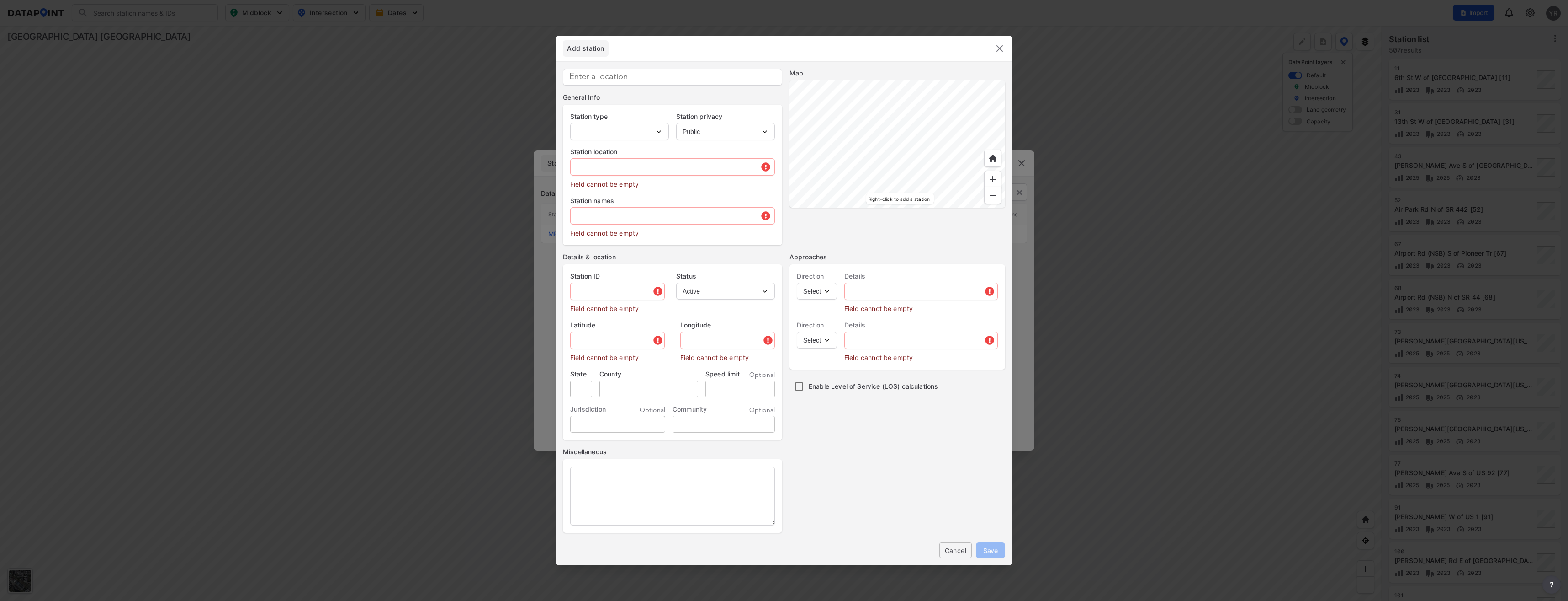
type input "MB-002739"
select select "1"
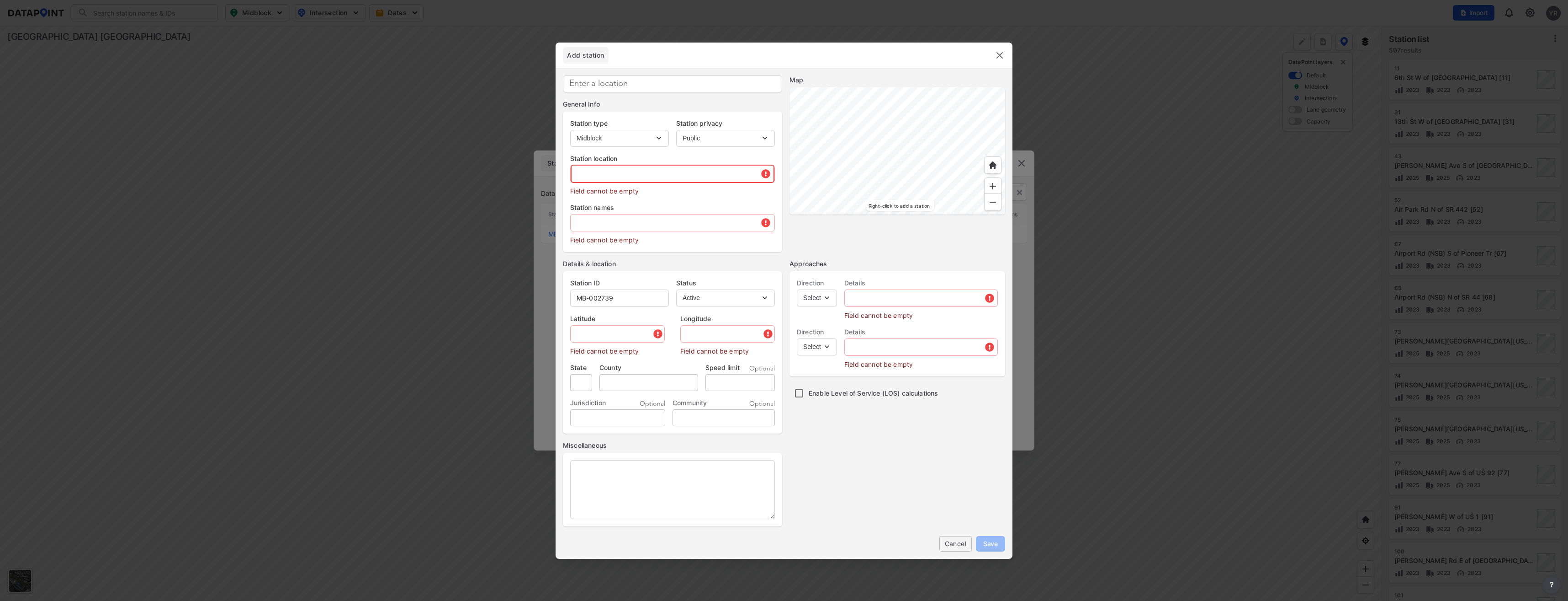
click at [613, 168] on input "text" at bounding box center [672, 174] width 204 height 18
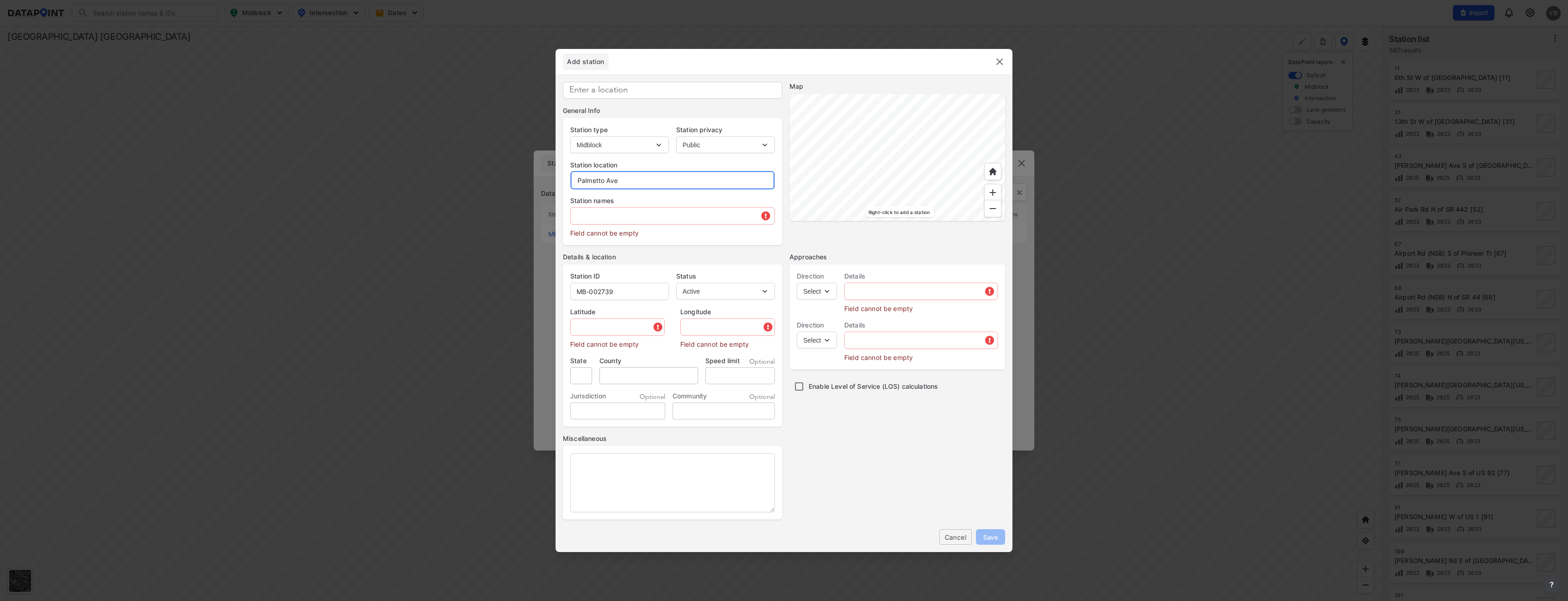
type input "Palmetto Ave"
click at [598, 223] on input "text" at bounding box center [672, 215] width 204 height 18
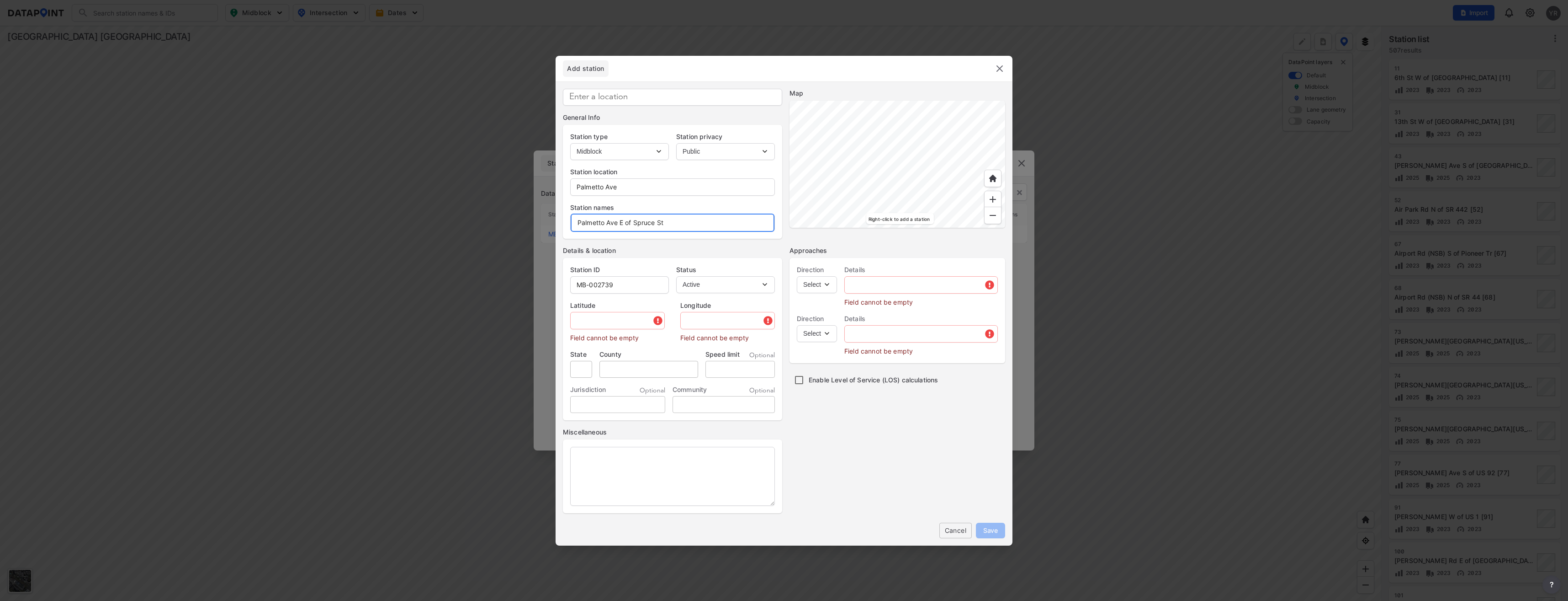
type input "Palmetto Ave E of Spruce St"
click at [619, 288] on input "MB-002739" at bounding box center [619, 285] width 98 height 18
type input "MB-002775"
click at [751, 367] on input "tel" at bounding box center [740, 369] width 70 height 16
type input "30"
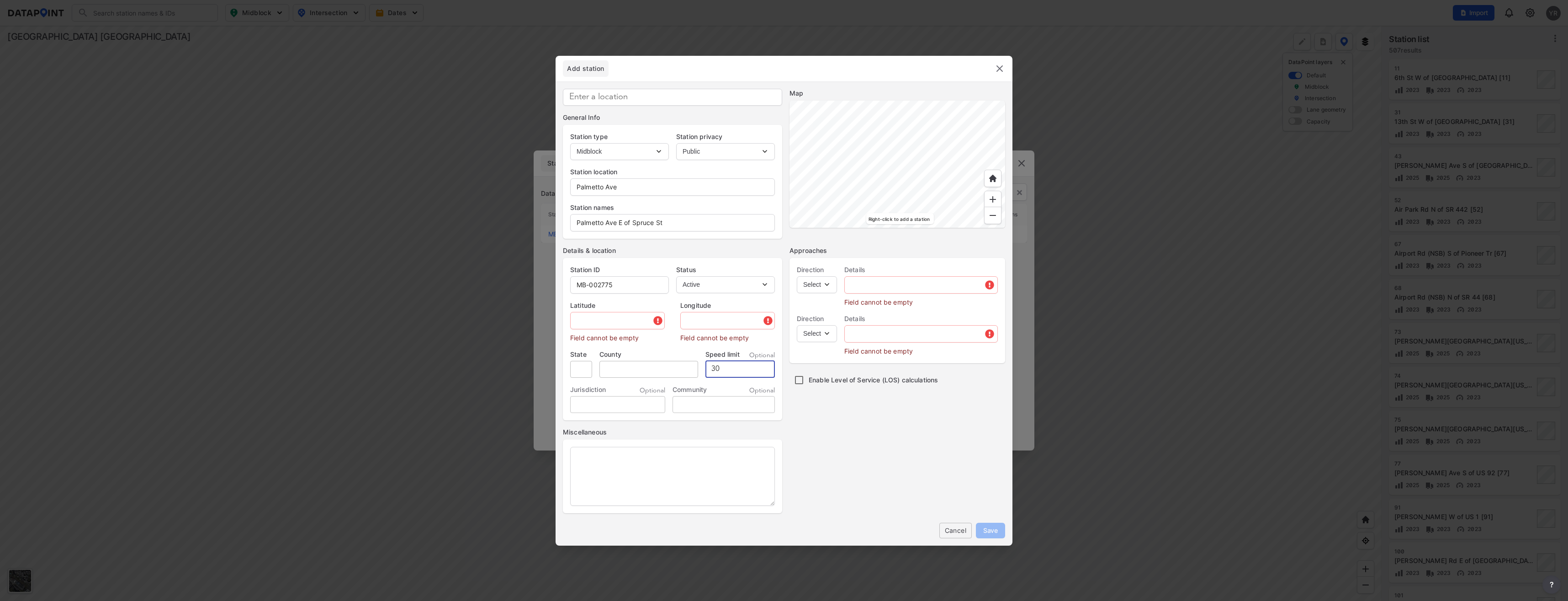
click at [823, 286] on select "Select EB NB SB WB" at bounding box center [817, 284] width 40 height 16
select select "EB"
click at [797, 276] on select "Select EB NB SB WB" at bounding box center [817, 284] width 40 height 16
click at [831, 330] on select "Select WB" at bounding box center [817, 333] width 40 height 16
select select "WB"
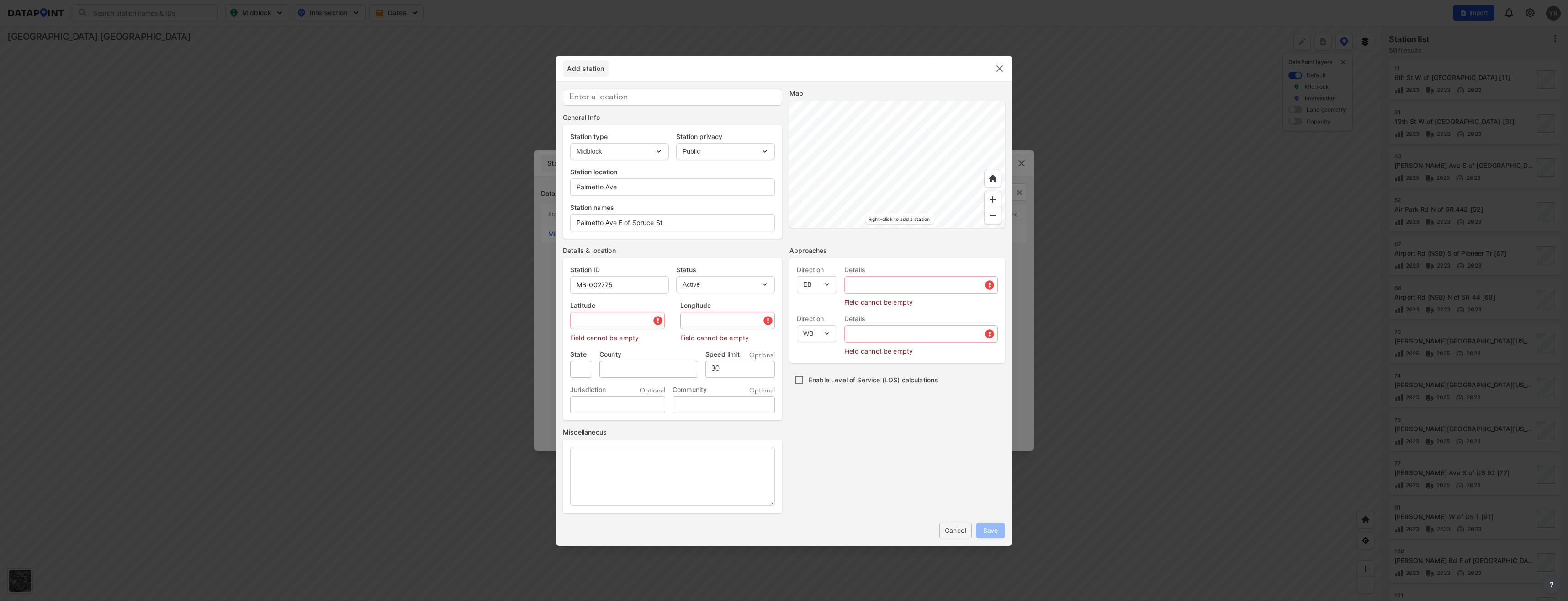
click at [797, 325] on select "Select WB" at bounding box center [817, 333] width 40 height 16
click at [898, 285] on input "text" at bounding box center [920, 285] width 153 height 18
drag, startPoint x: 572, startPoint y: 187, endPoint x: 620, endPoint y: 187, distance: 48.0
click at [620, 187] on input "Palmetto Ave" at bounding box center [672, 187] width 204 height 18
click at [866, 283] on input "Pal" at bounding box center [920, 285] width 153 height 18
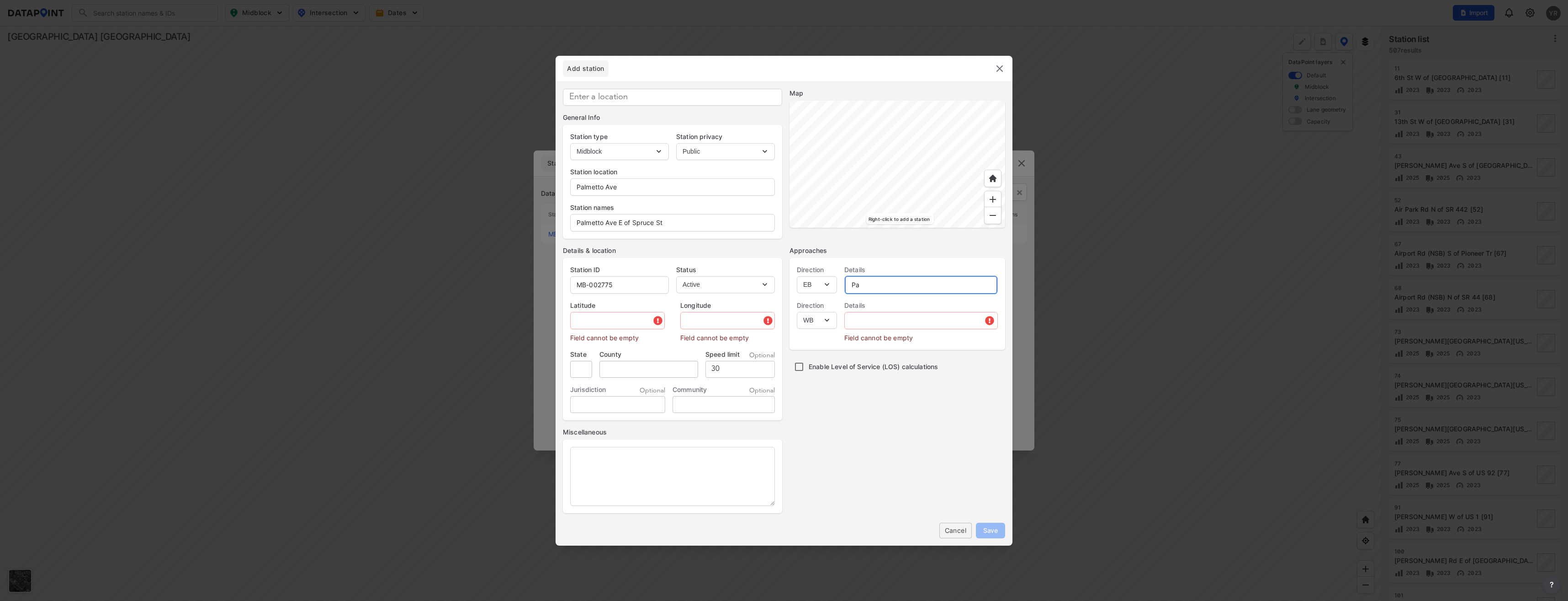
type input "P"
paste input "Palmetto Ave"
type input "Palmetto Ave"
paste input "Palmetto Ave"
type input "Palmetto Ave"
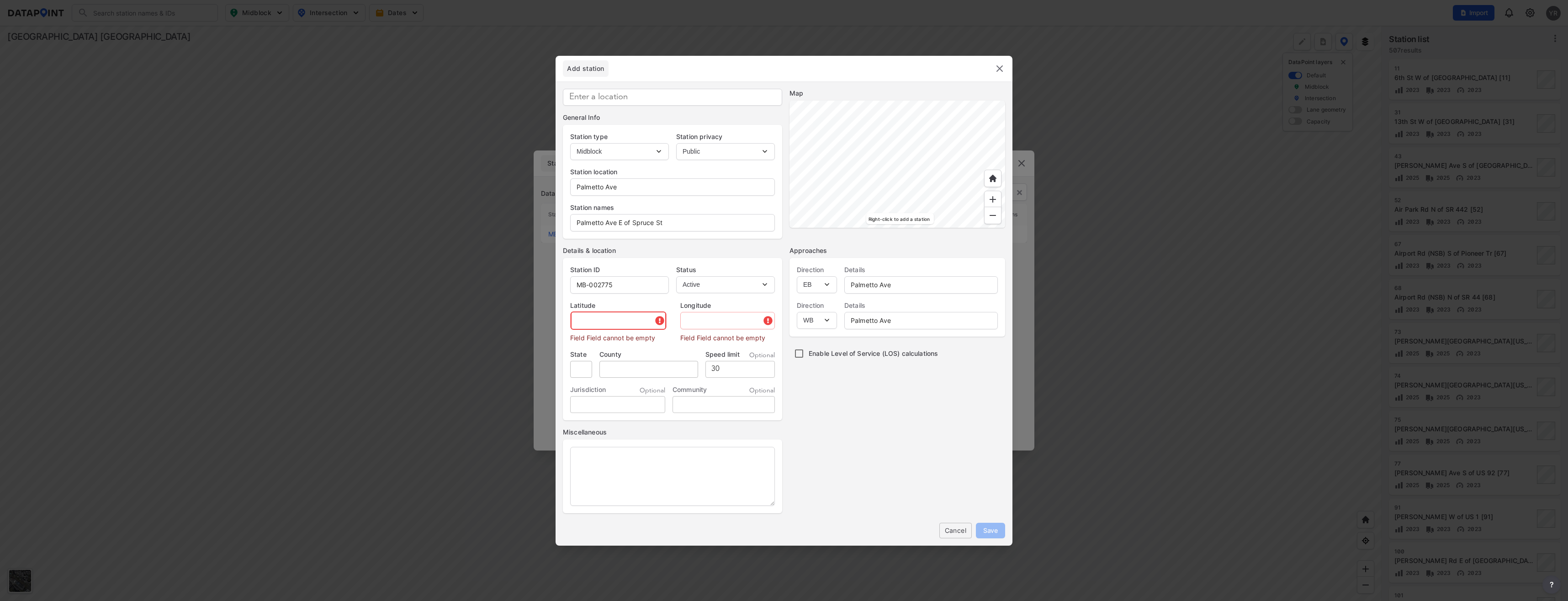
click at [579, 326] on input "text" at bounding box center [618, 321] width 95 height 18
paste input "29.070305"
type input "29.070305"
click at [683, 320] on input "text" at bounding box center [725, 321] width 99 height 18
paste input "-81.266752"
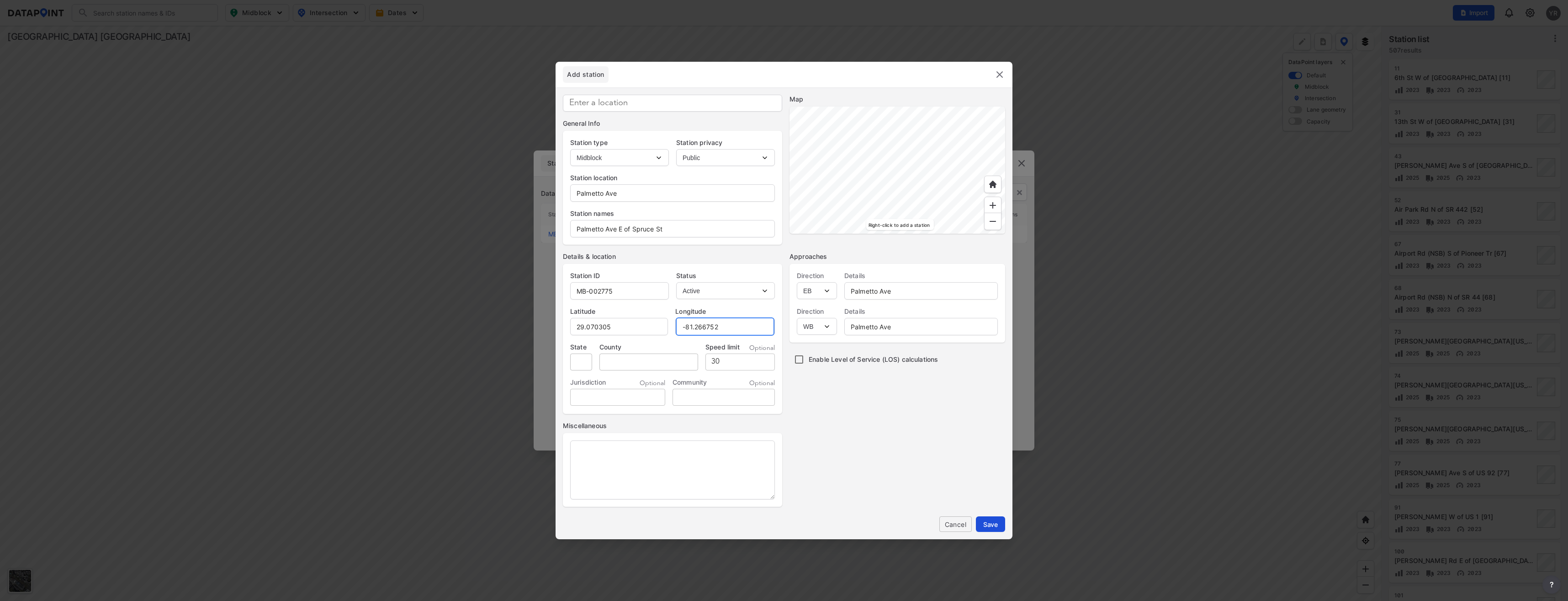
type input "-81.266752"
click at [995, 524] on span "Save" at bounding box center [991, 524] width 15 height 9
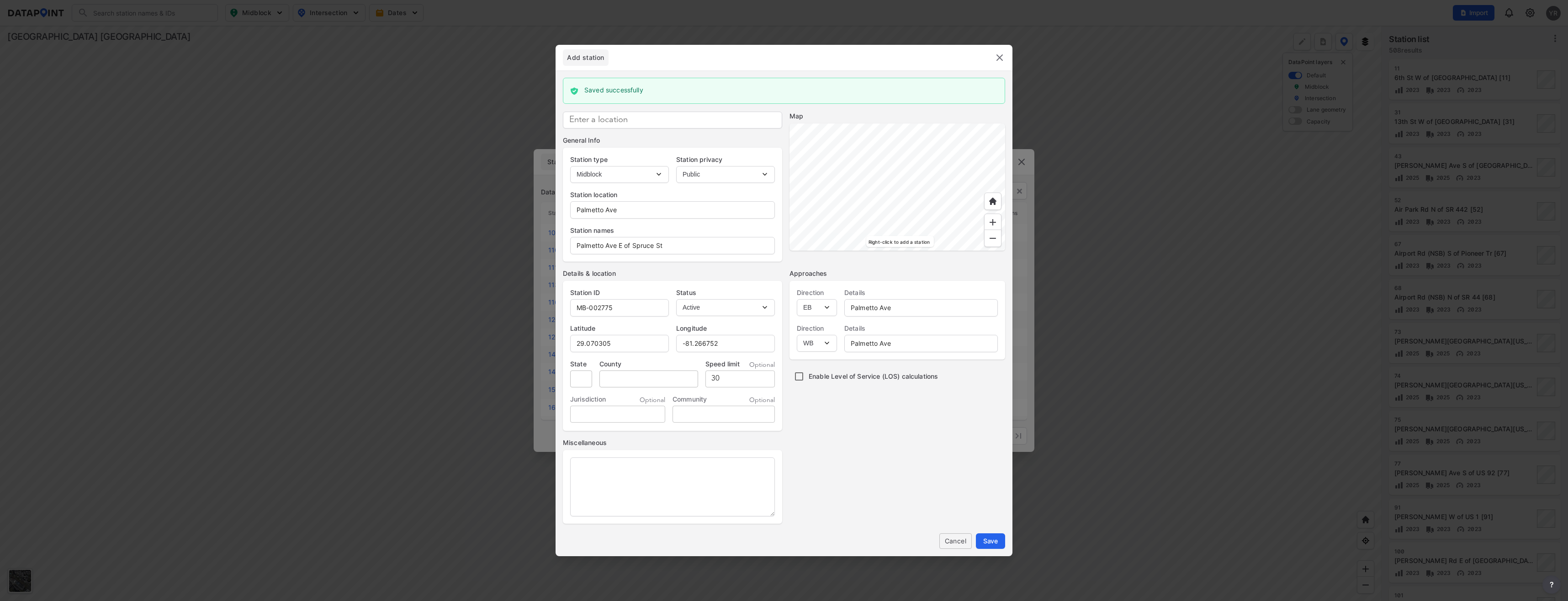
click at [999, 52] on img at bounding box center [1000, 58] width 11 height 11
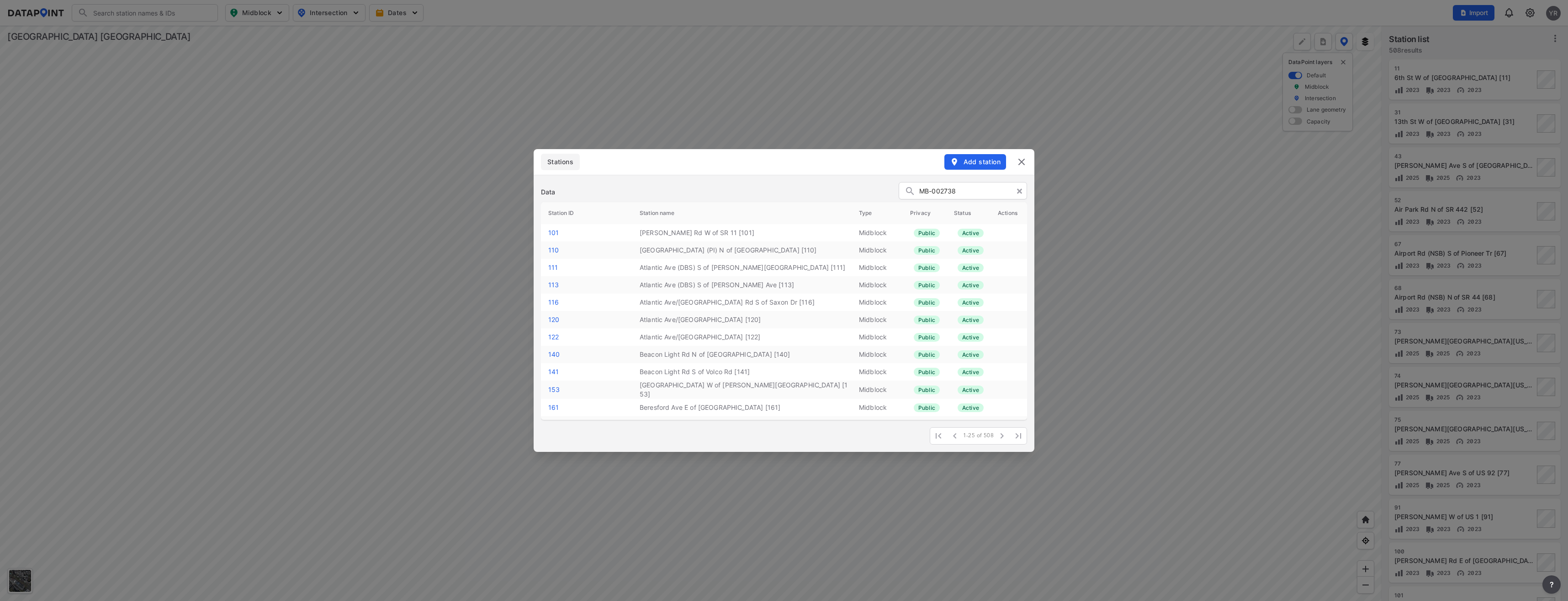
click at [934, 193] on input "MB-002738" at bounding box center [971, 191] width 103 height 14
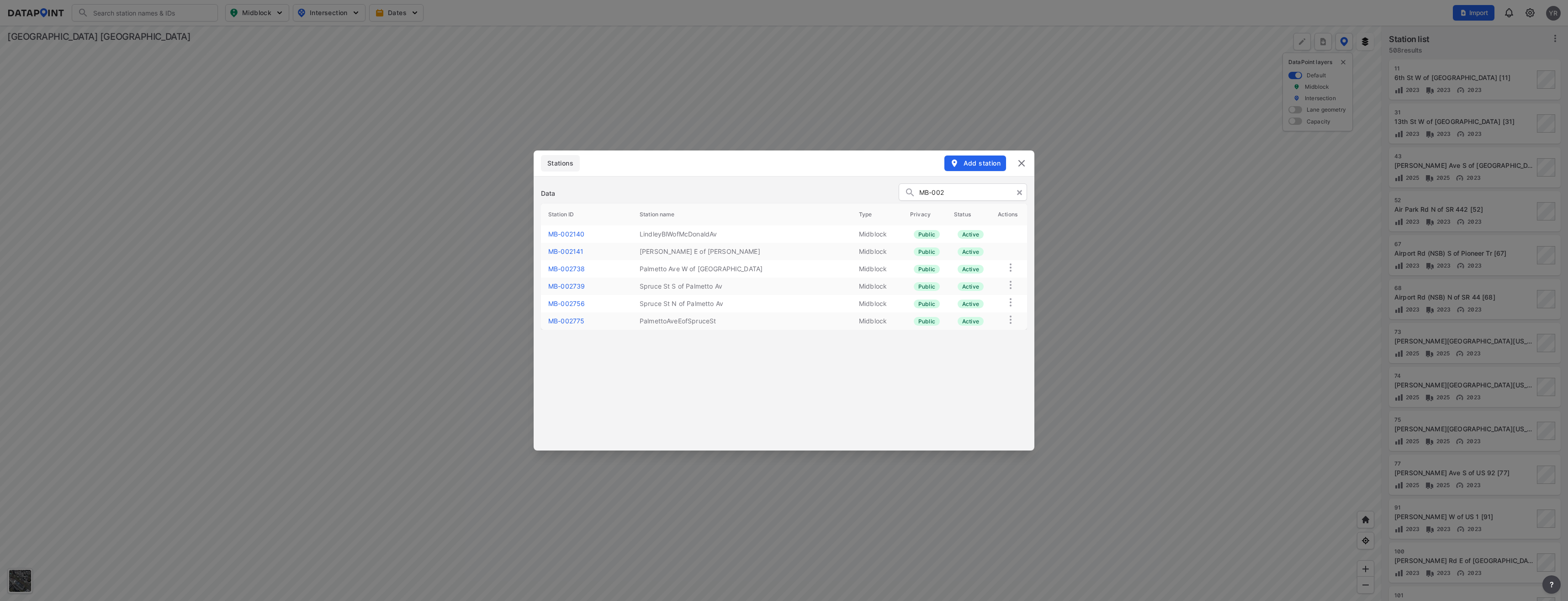
type input "MB-002"
click at [549, 321] on link "MB-002775" at bounding box center [566, 321] width 36 height 7
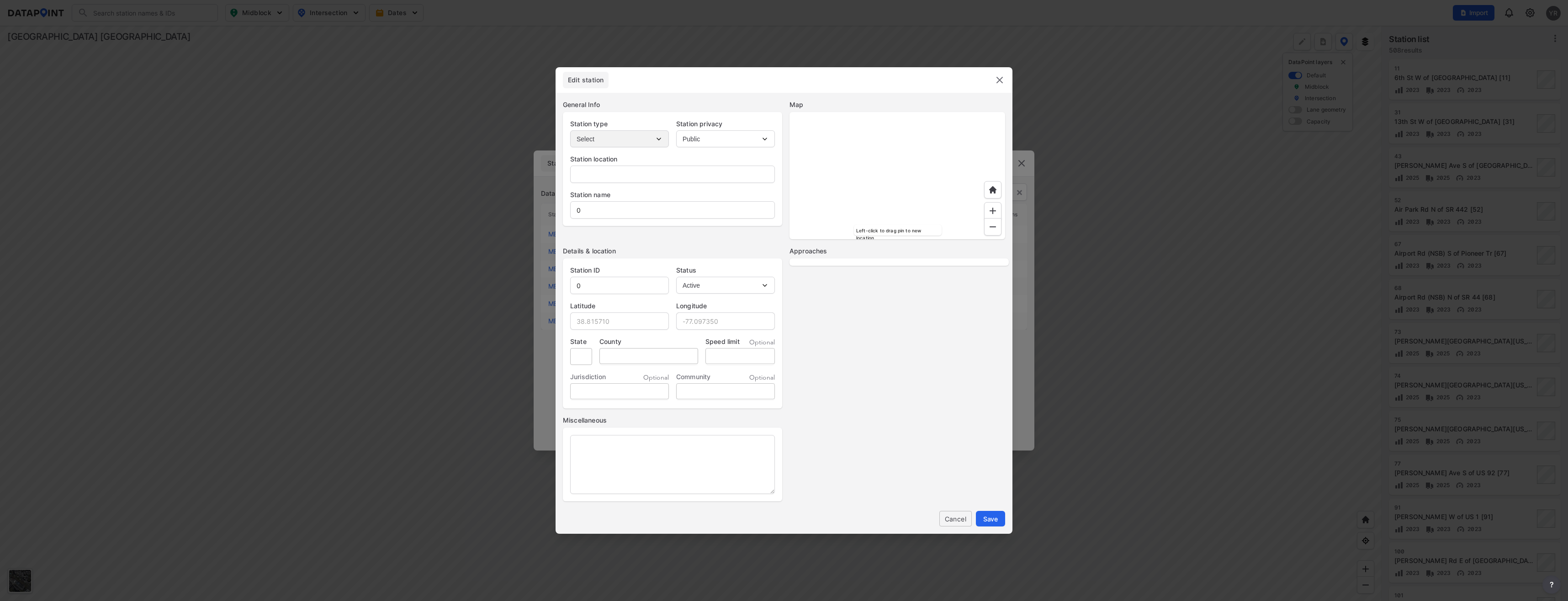
type input "Palmetto Ave"
type input "PalmettoAveEofSpruceSt"
type input "MB-002775"
type input "29.070305"
type input "-81.266752"
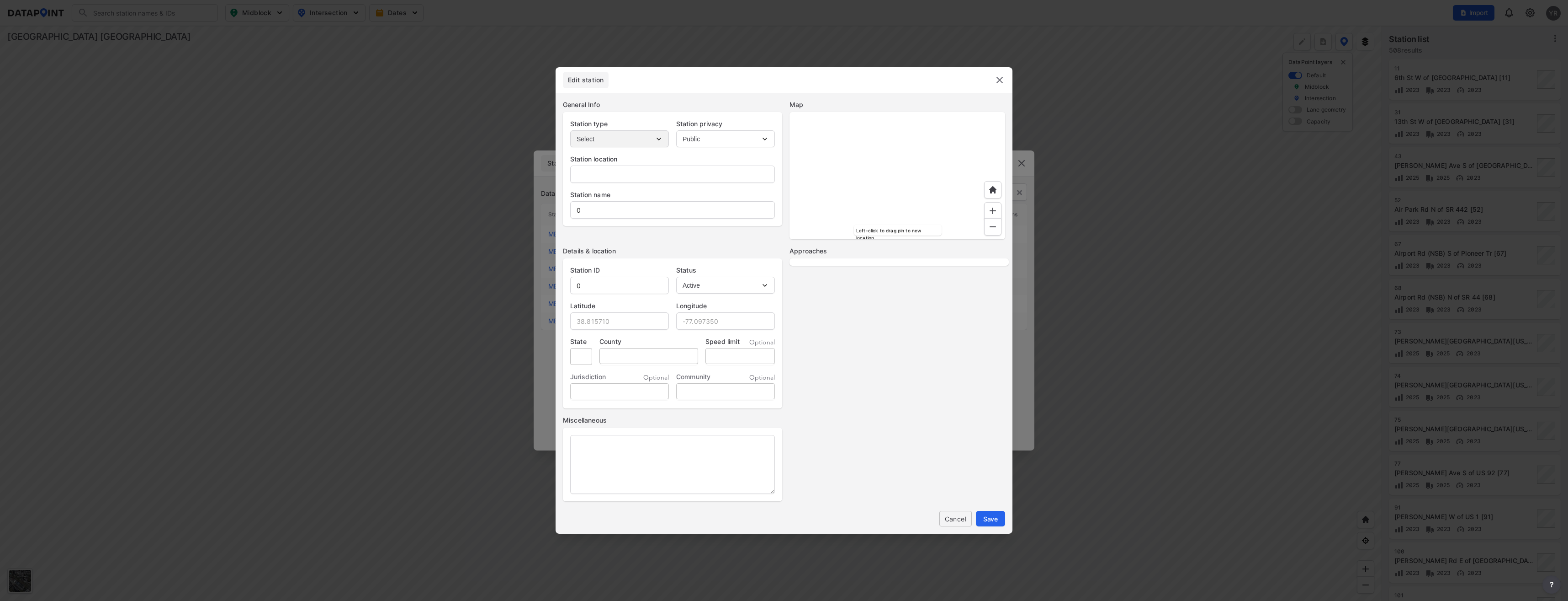
type input "30"
select select "1"
select select "EB"
select select "WB"
click at [604, 209] on input "PalmettoAveEofSpruceSt" at bounding box center [672, 210] width 204 height 18
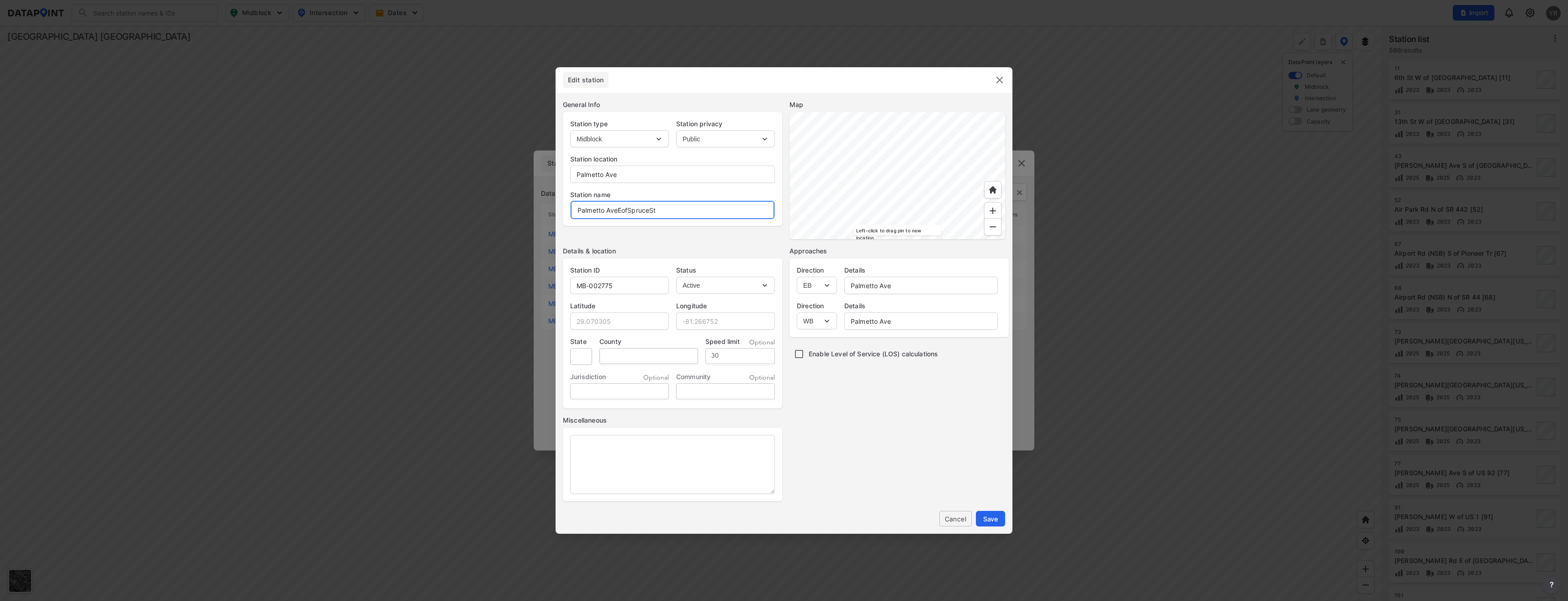
click at [617, 211] on input "Palmetto AveEofSpruceSt" at bounding box center [672, 210] width 204 height 18
type input "Palmetto Ave E of Spruce St"
click at [989, 519] on span "Save" at bounding box center [991, 519] width 15 height 9
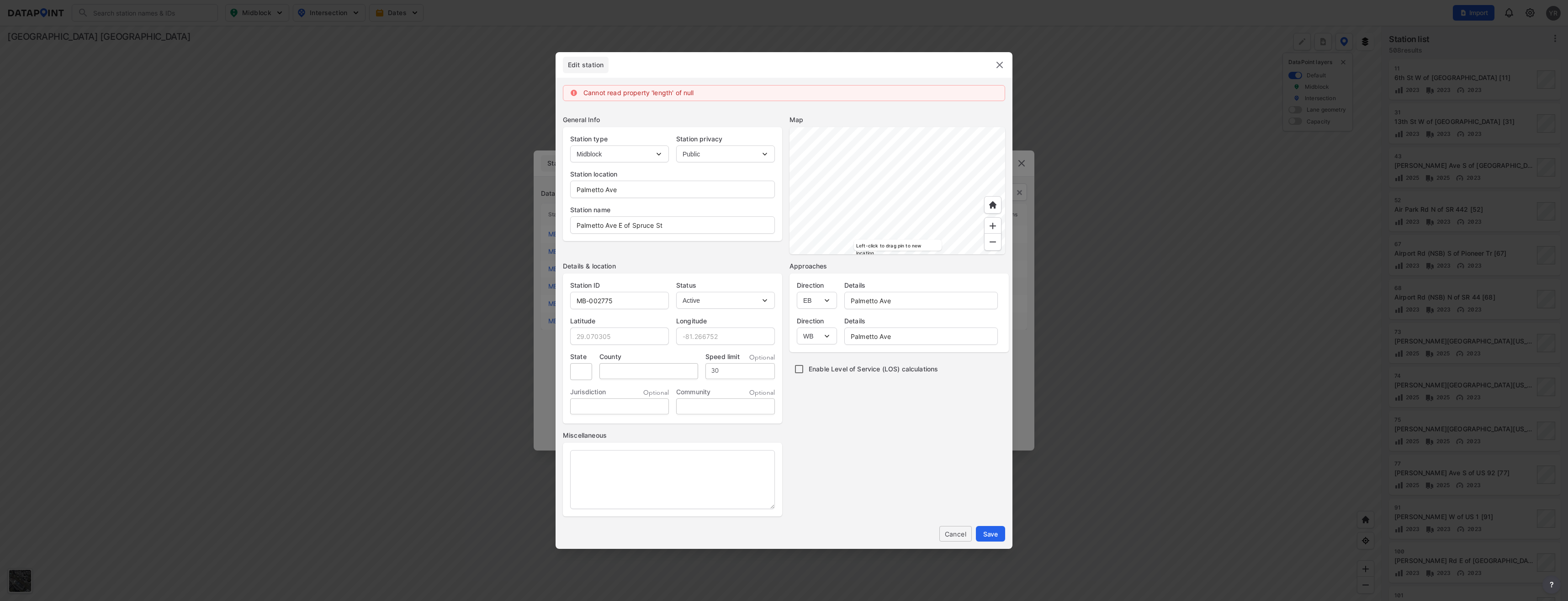
click at [1000, 70] on img at bounding box center [1000, 65] width 11 height 11
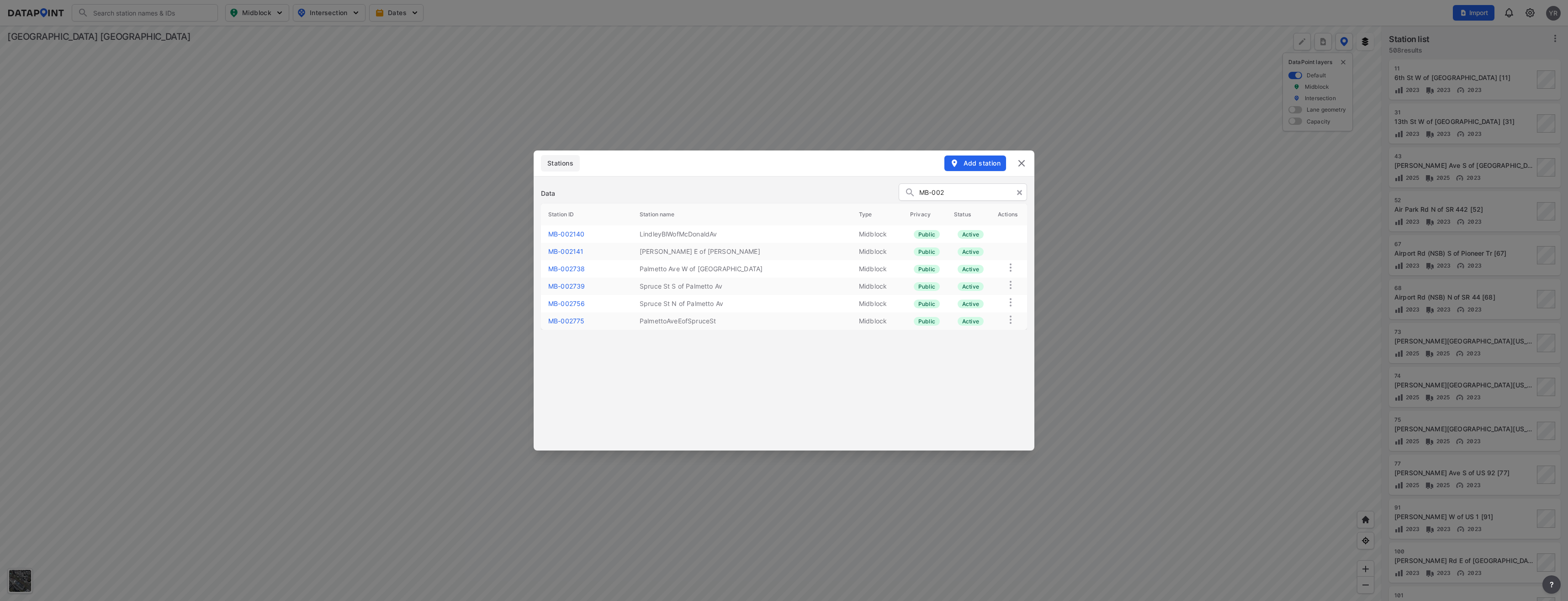
click at [1021, 167] on img at bounding box center [1022, 163] width 11 height 11
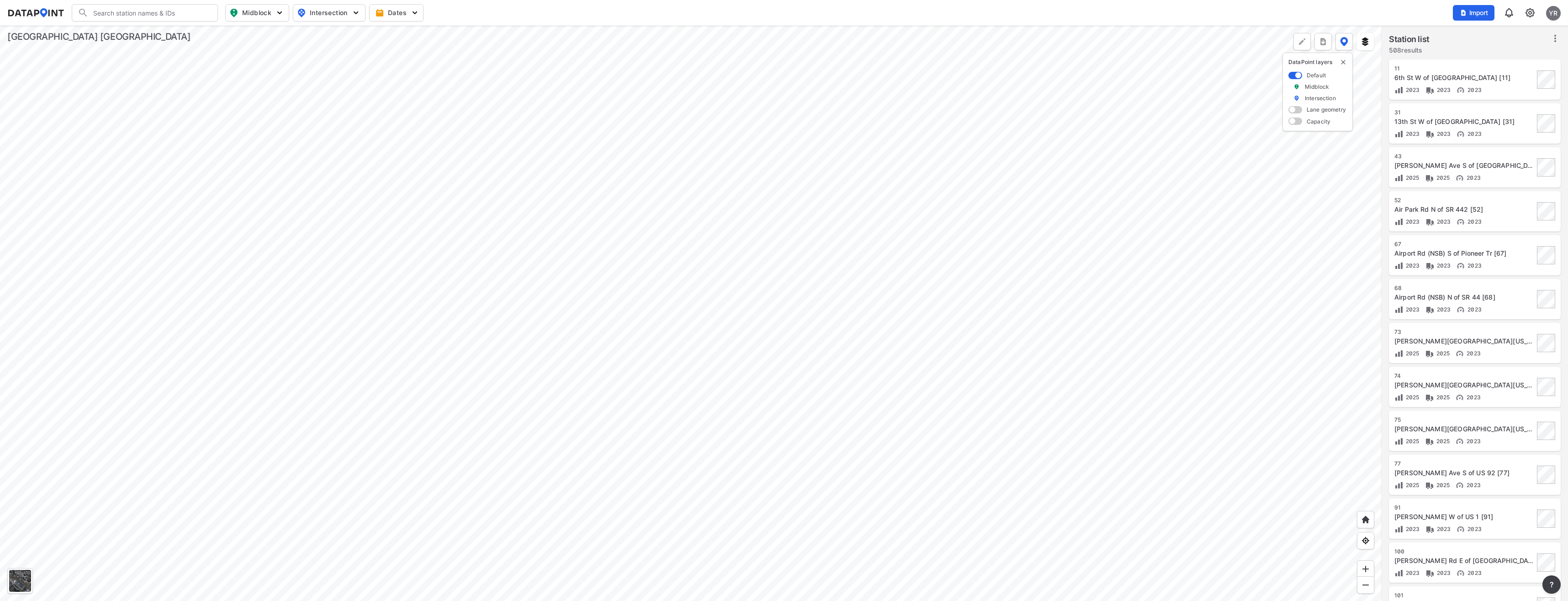
click at [1528, 16] on img at bounding box center [1530, 13] width 11 height 11
click at [1481, 66] on link "Station management" at bounding box center [1491, 68] width 79 height 9
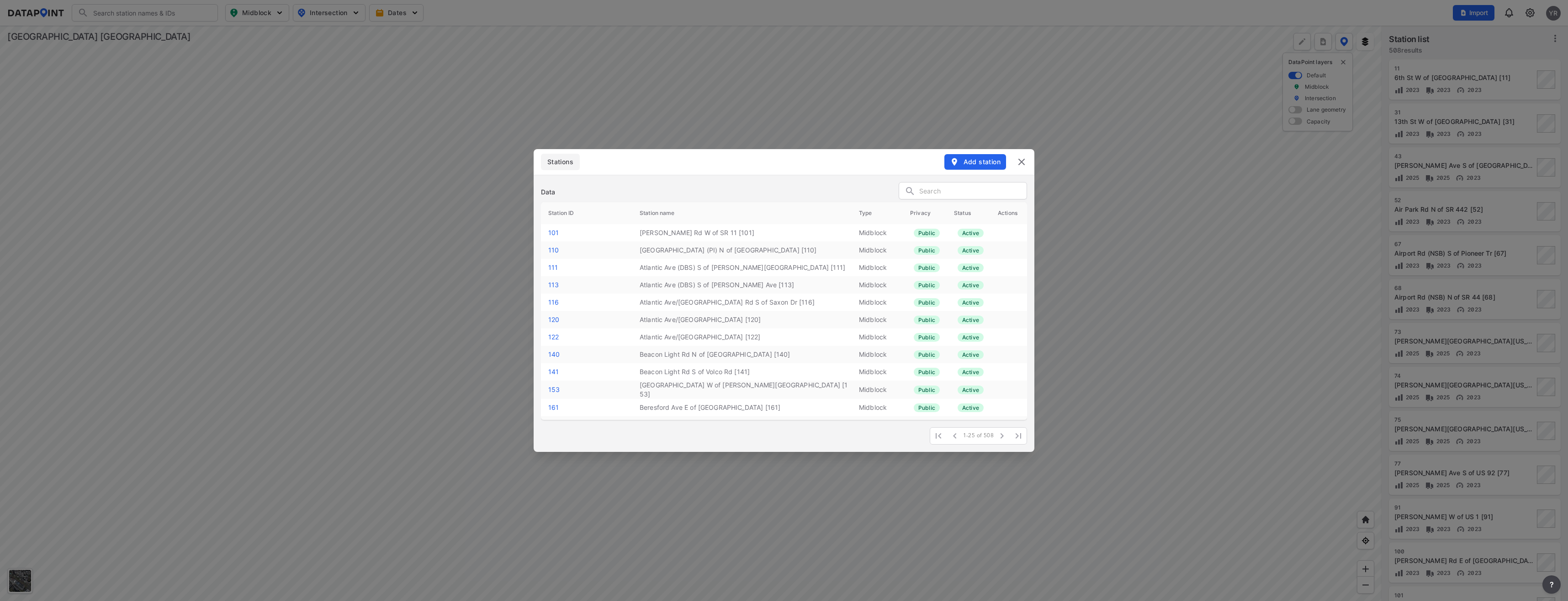
click at [951, 190] on input "text" at bounding box center [973, 191] width 107 height 14
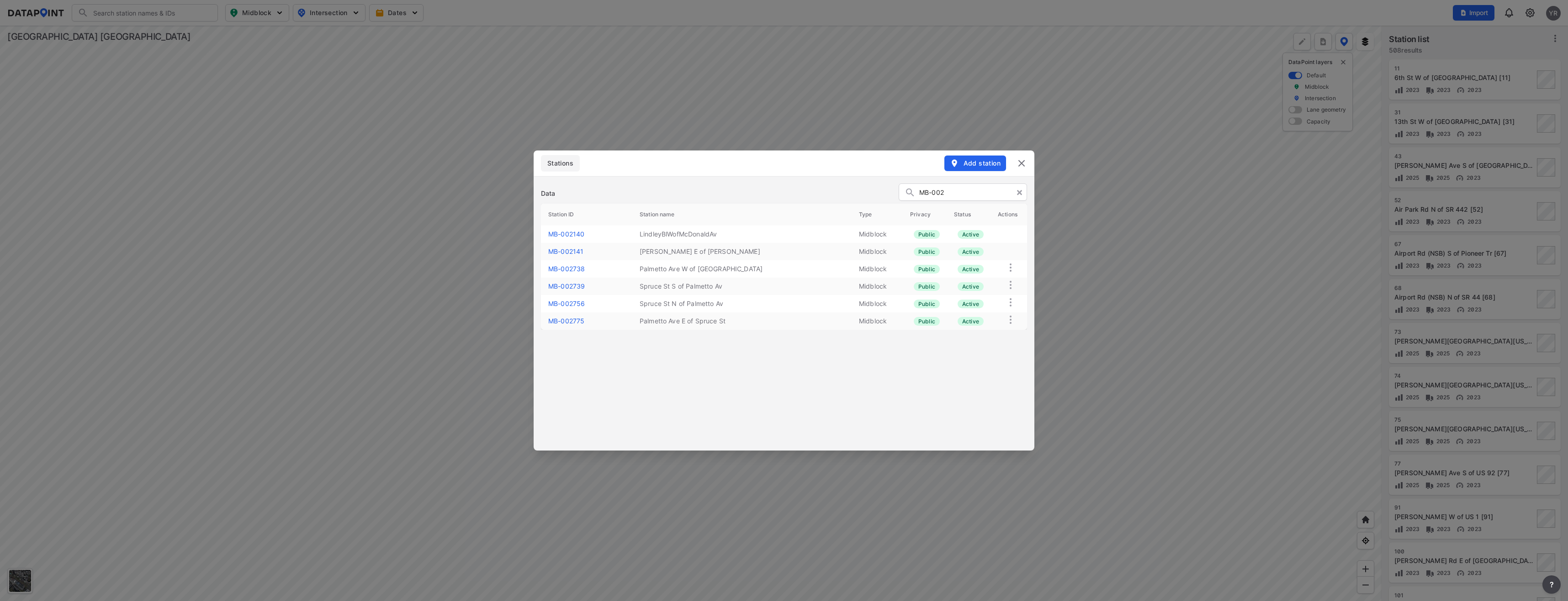
type input "MB-002"
click at [969, 158] on button "Add station" at bounding box center [975, 163] width 61 height 16
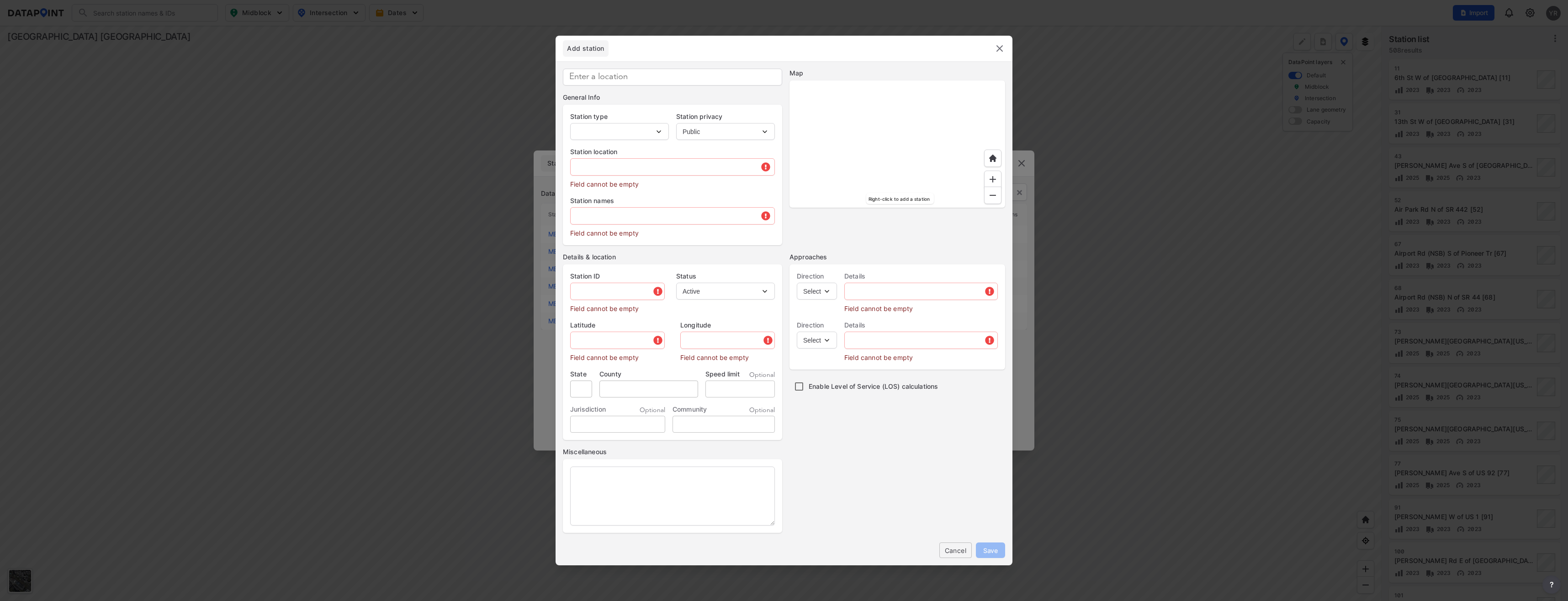
type input "MB-002776"
select select "1"
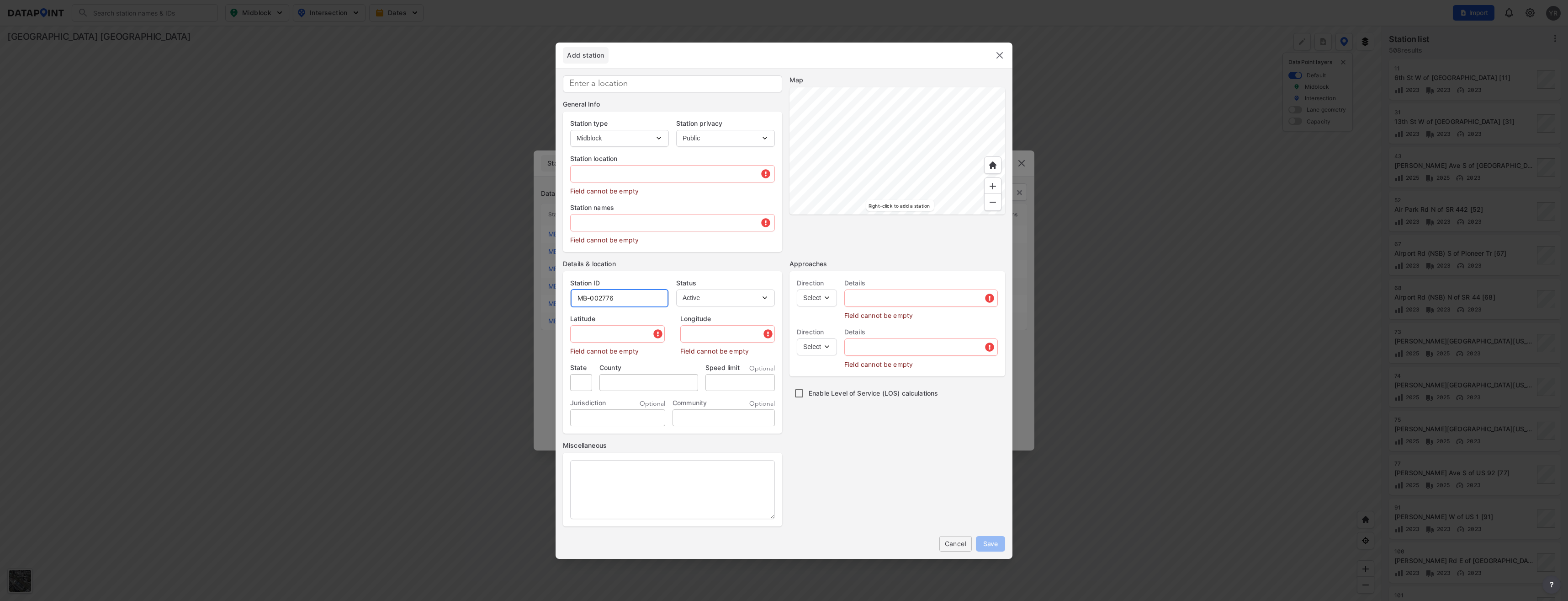
click at [617, 296] on input "MB-002776" at bounding box center [619, 298] width 98 height 18
type input "MB-0"
click at [597, 175] on input "text" at bounding box center [672, 174] width 204 height 18
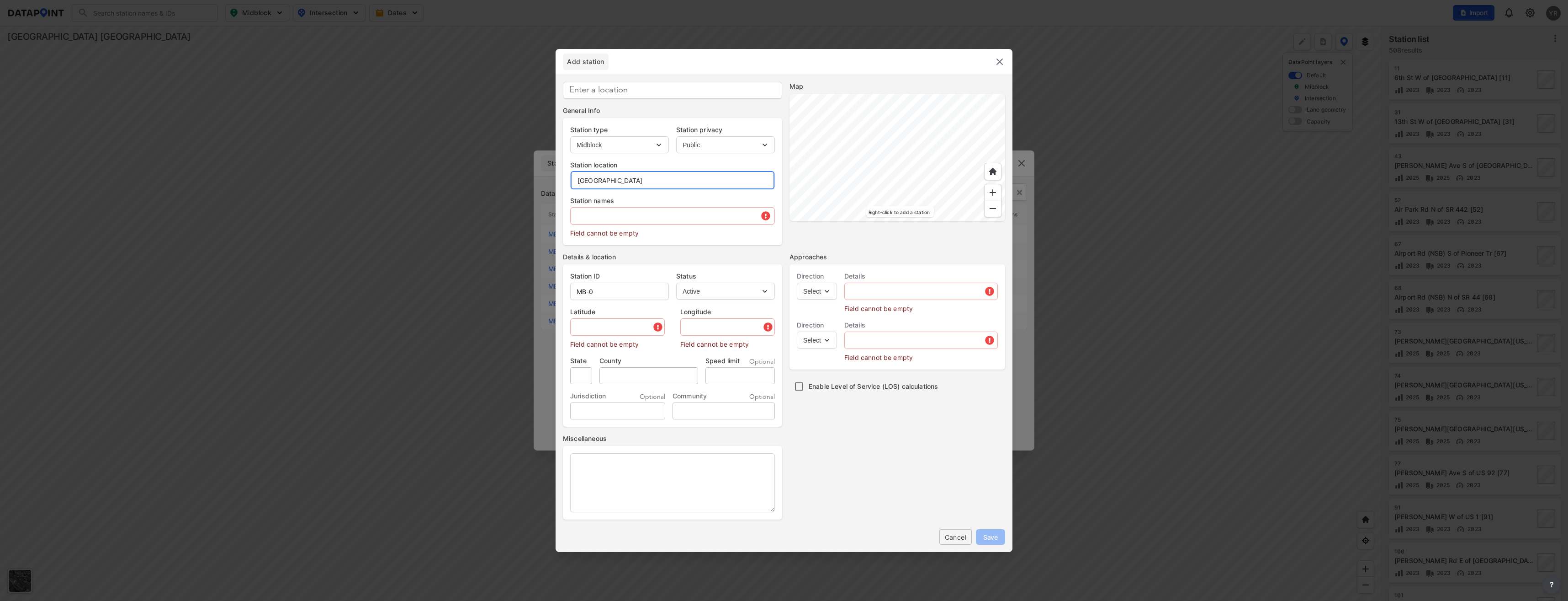
type input "[GEOGRAPHIC_DATA]"
click at [612, 220] on input "text" at bounding box center [672, 215] width 204 height 18
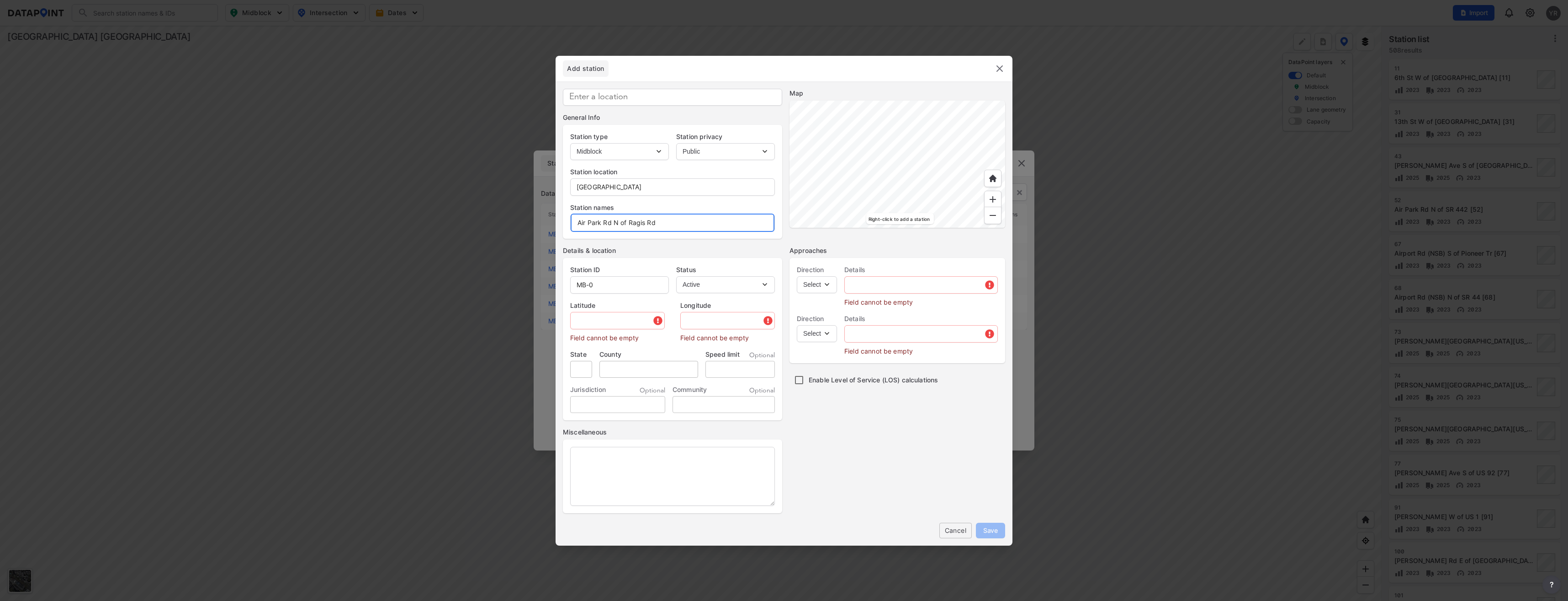
type input "Air Park Rd N of Ragis Rd"
click at [877, 290] on input "text" at bounding box center [920, 285] width 153 height 18
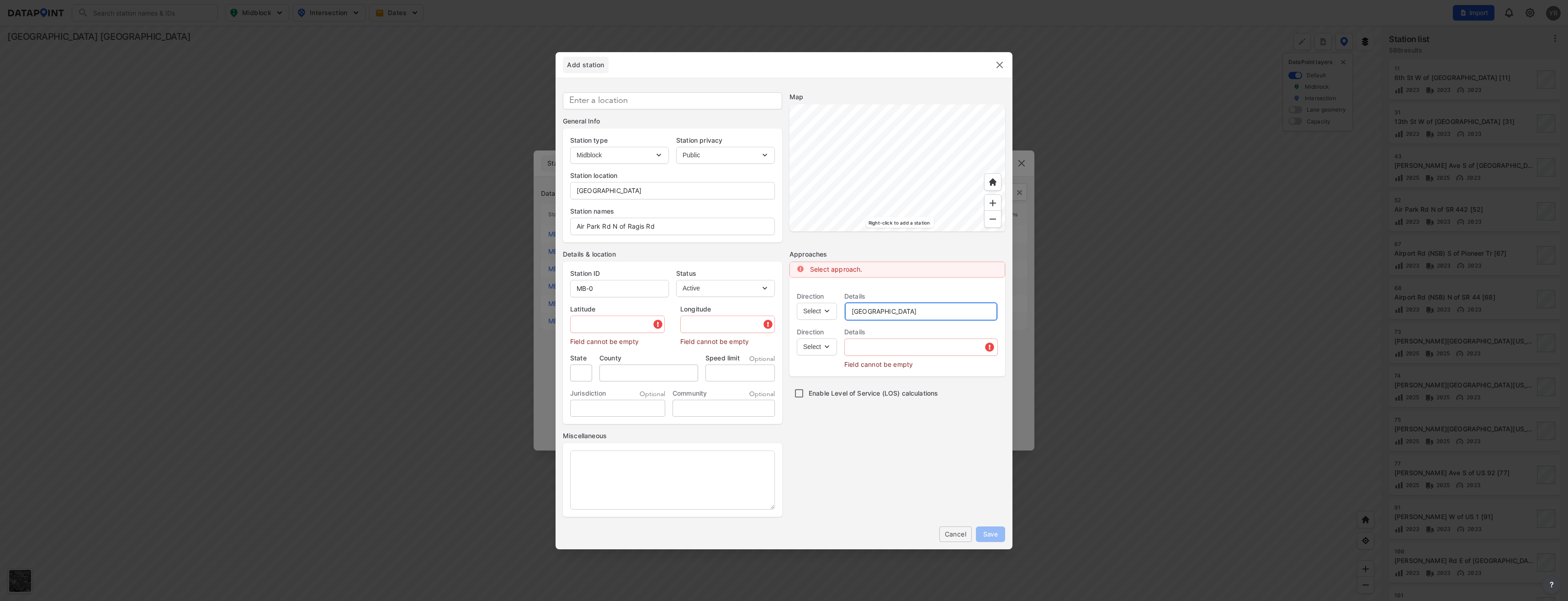
type input "[GEOGRAPHIC_DATA]"
click at [878, 342] on input "text" at bounding box center [920, 347] width 153 height 18
type input "[GEOGRAPHIC_DATA]"
click at [824, 309] on select "Select EB NB SB WB" at bounding box center [817, 311] width 40 height 16
select select "NB"
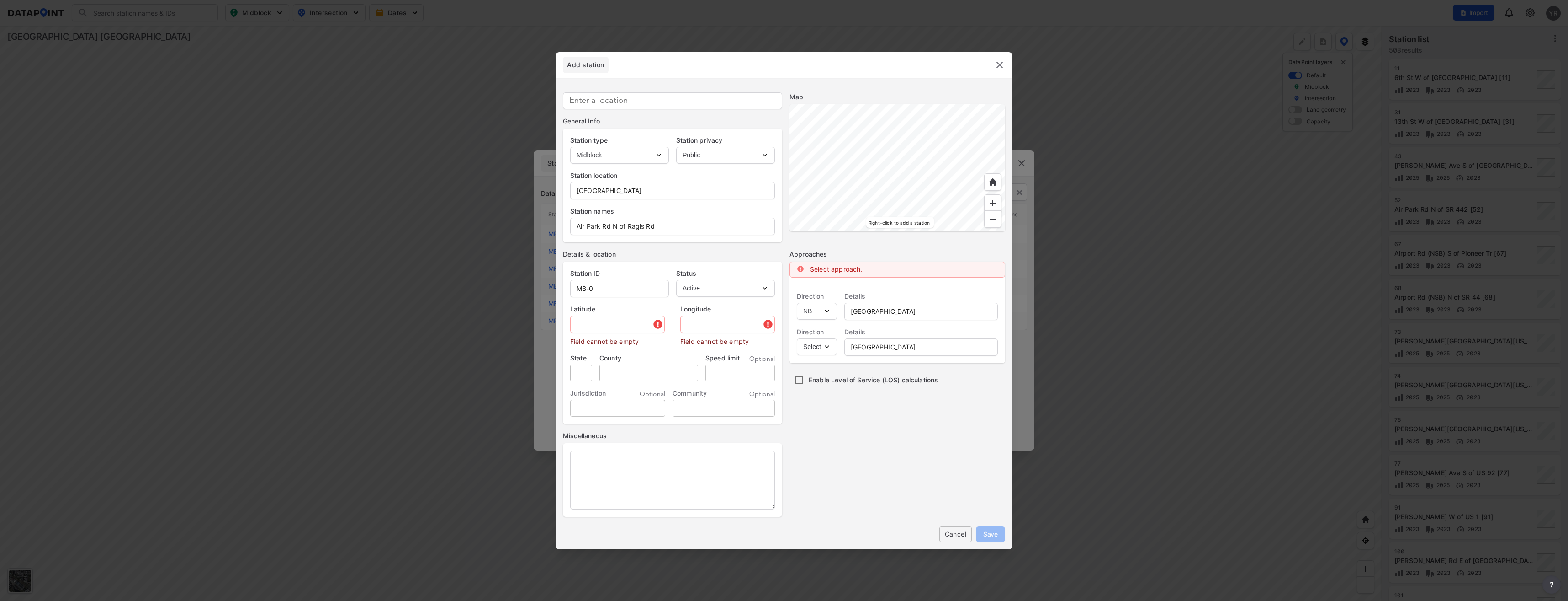
click at [797, 302] on select "Select EB NB SB WB" at bounding box center [817, 311] width 40 height 16
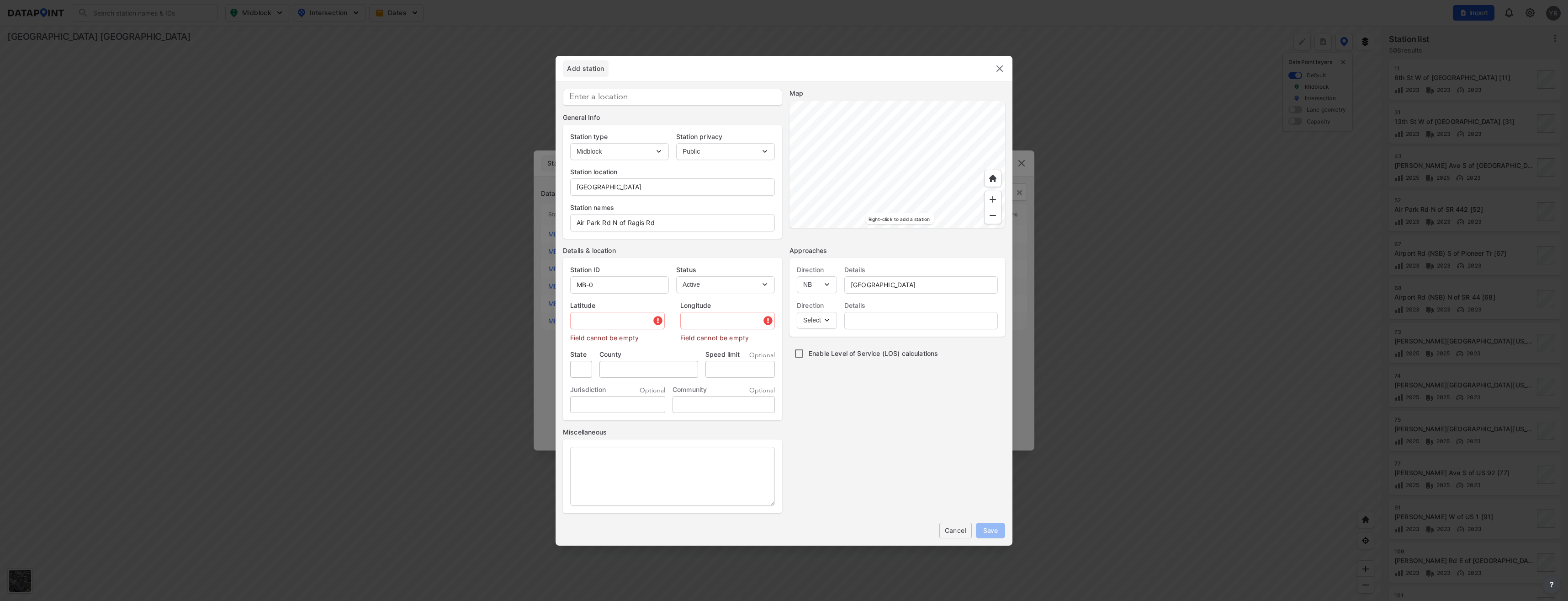
click at [825, 322] on select "Select SB" at bounding box center [817, 320] width 40 height 16
select select "SB"
click at [797, 311] on select "Select SB" at bounding box center [817, 320] width 40 height 16
click at [866, 312] on input "text" at bounding box center [920, 321] width 153 height 18
drag, startPoint x: 889, startPoint y: 280, endPoint x: 852, endPoint y: 280, distance: 37.0
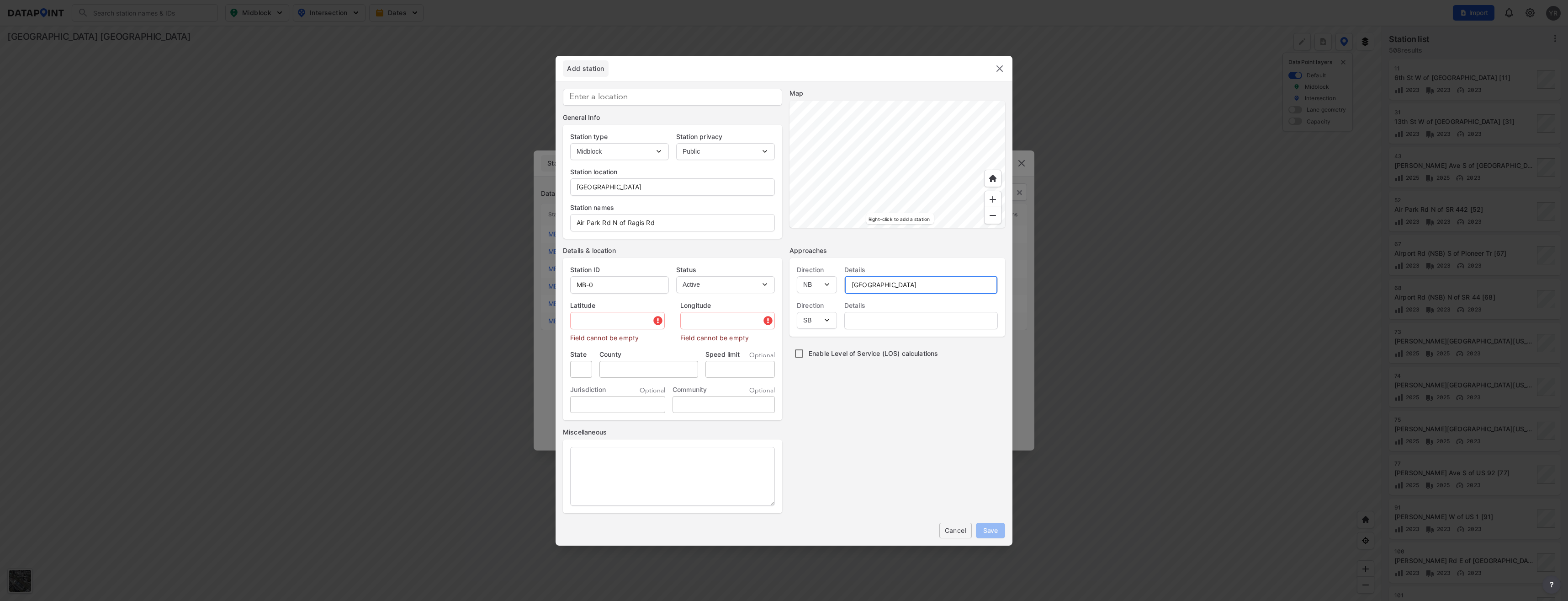
click at [852, 280] on input "[GEOGRAPHIC_DATA]" at bounding box center [920, 285] width 153 height 18
click at [877, 323] on input "text" at bounding box center [920, 321] width 153 height 18
paste input "[GEOGRAPHIC_DATA]"
type input "[GEOGRAPHIC_DATA]"
click at [621, 285] on input "MB-0" at bounding box center [619, 285] width 98 height 18
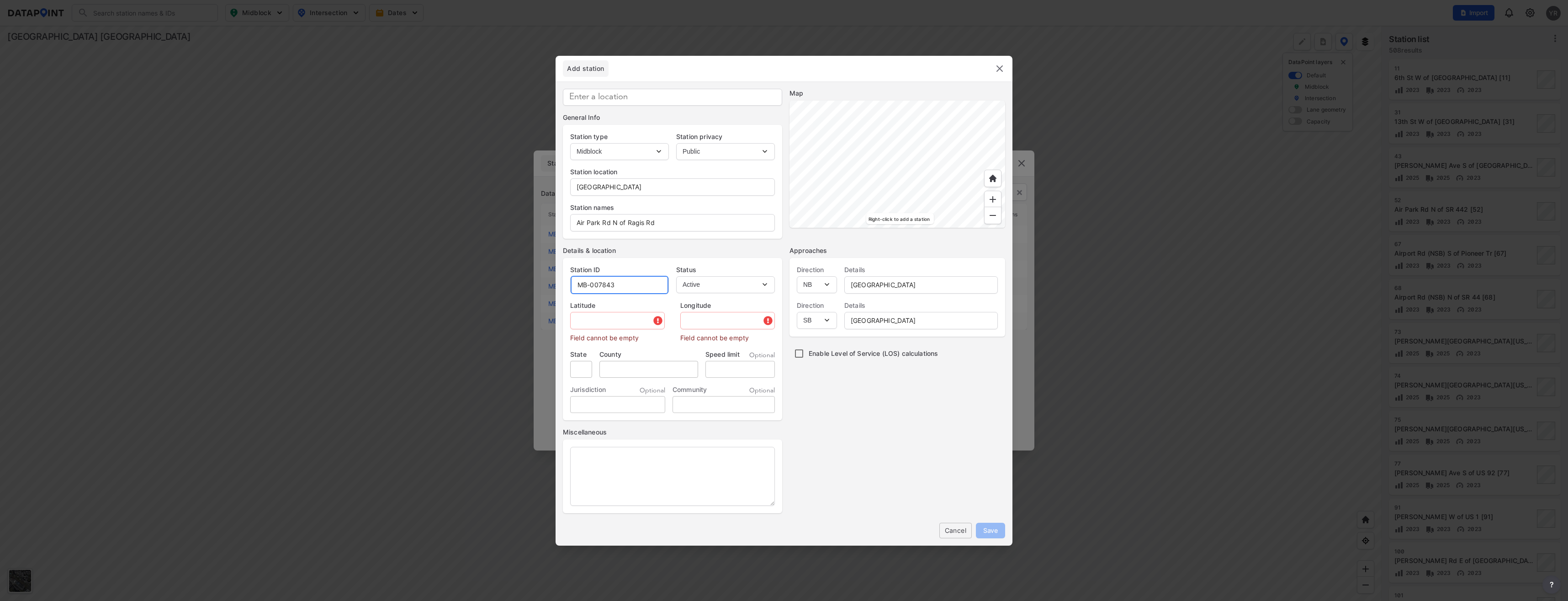
type input "MB-007843"
click at [604, 322] on input "text" at bounding box center [618, 321] width 95 height 18
paste input "28.973994"
type input "28.973994"
click at [691, 322] on input "text" at bounding box center [725, 321] width 99 height 18
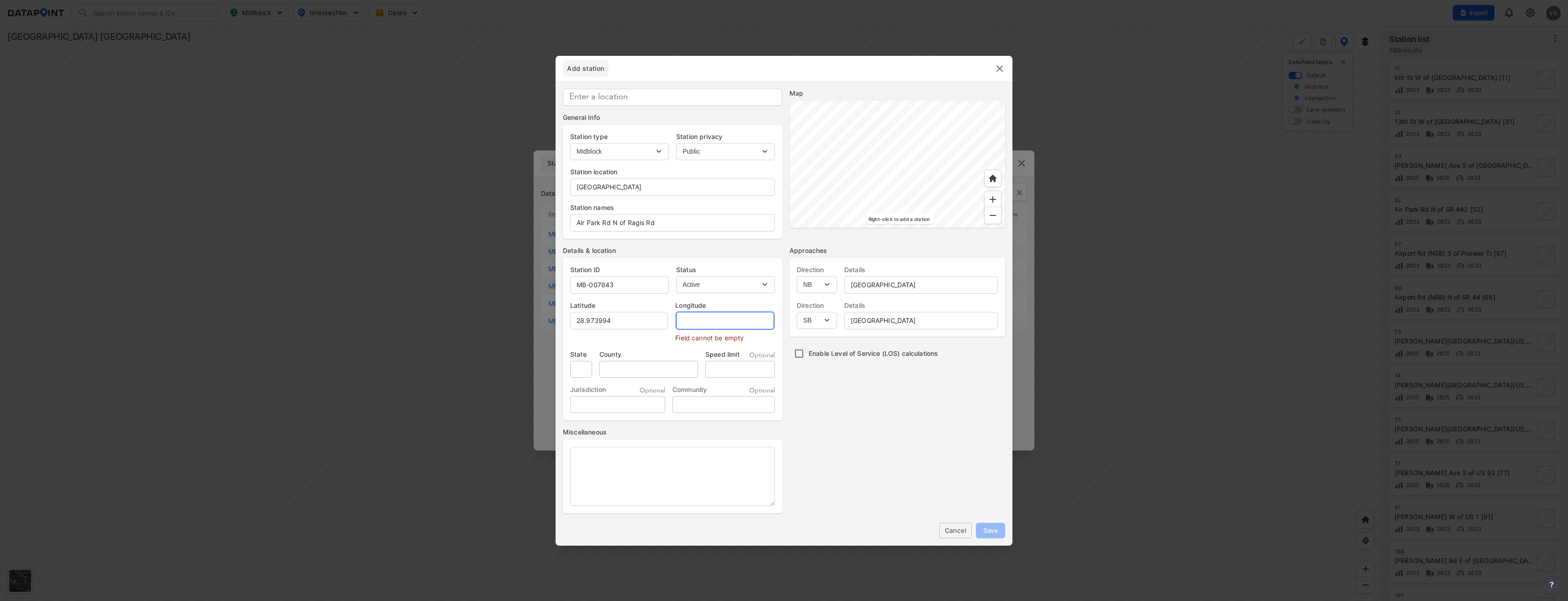
paste input "-80.925230"
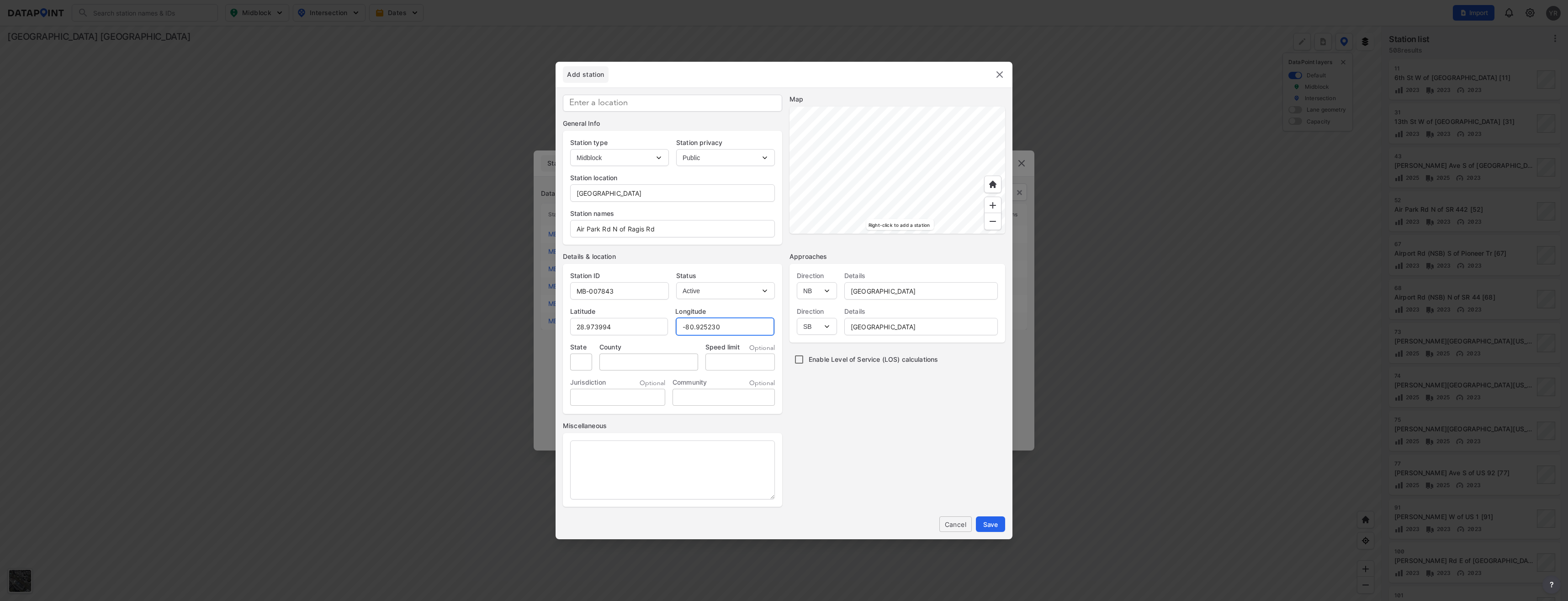
type input "-80.925230"
click at [733, 359] on input "tel" at bounding box center [740, 362] width 70 height 16
type input "40"
click at [931, 131] on div at bounding box center [897, 169] width 215 height 127
click at [895, 111] on div at bounding box center [897, 169] width 215 height 127
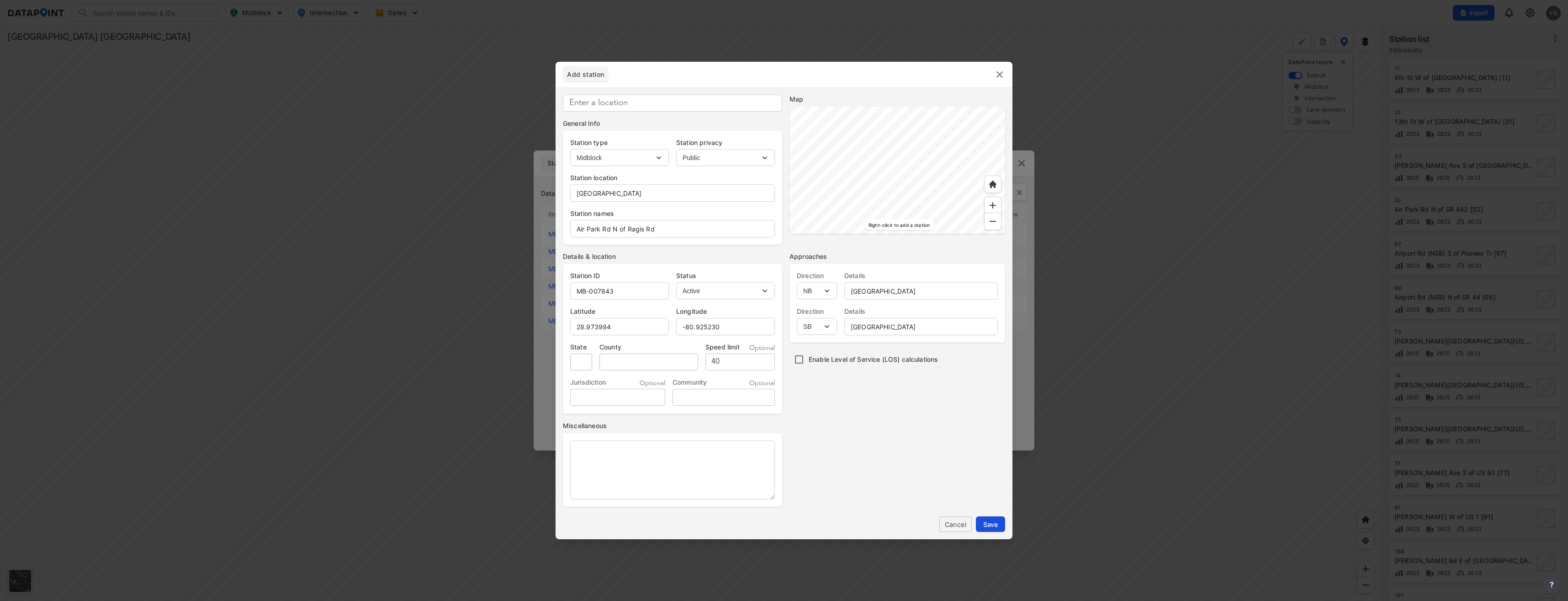
click at [996, 524] on span "Save" at bounding box center [991, 524] width 15 height 9
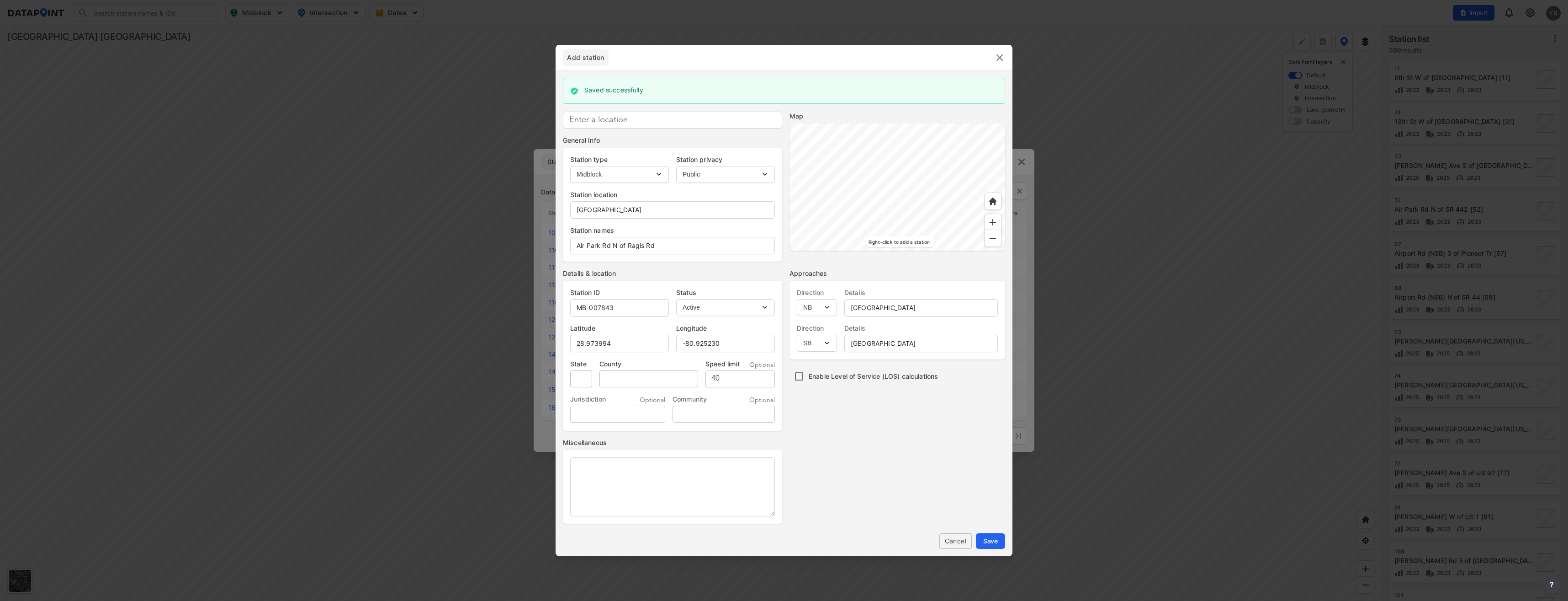
click at [1000, 56] on img at bounding box center [1000, 58] width 11 height 11
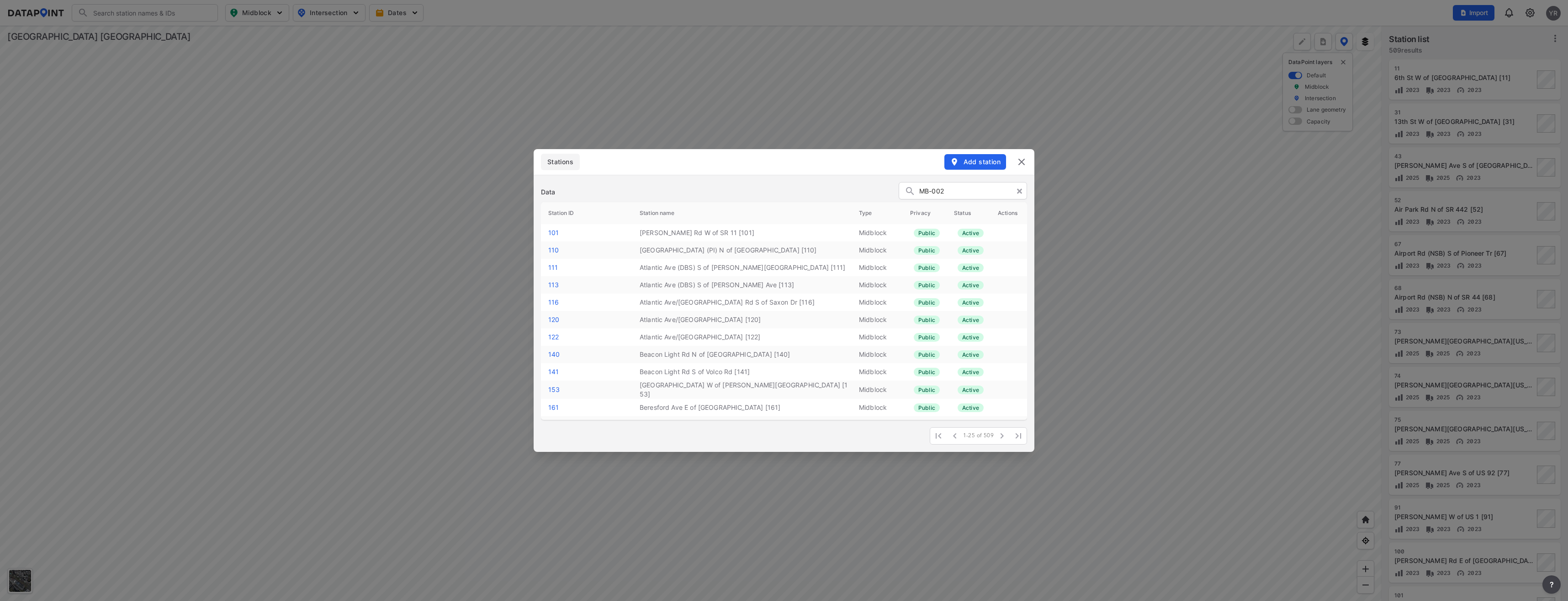
click at [946, 188] on input "MB-002" at bounding box center [971, 191] width 103 height 14
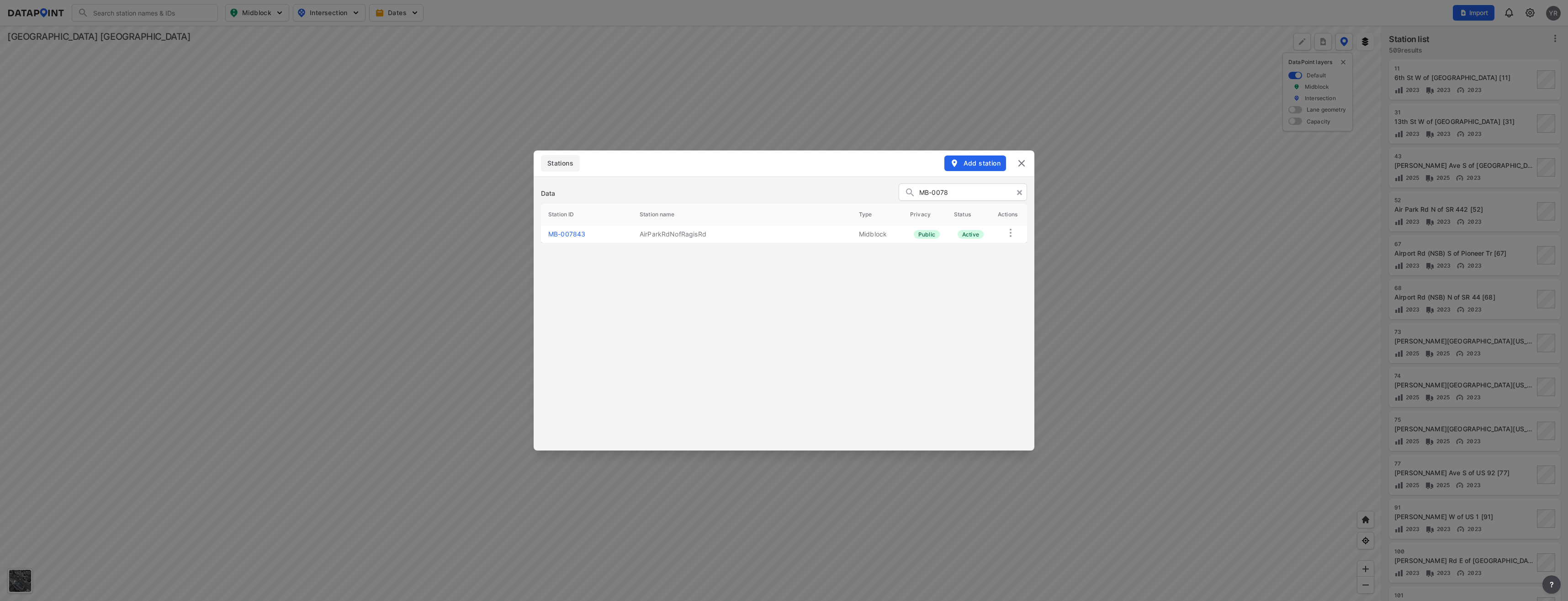
type input "MB-0078"
click at [573, 235] on link "MB-007843" at bounding box center [567, 234] width 37 height 7
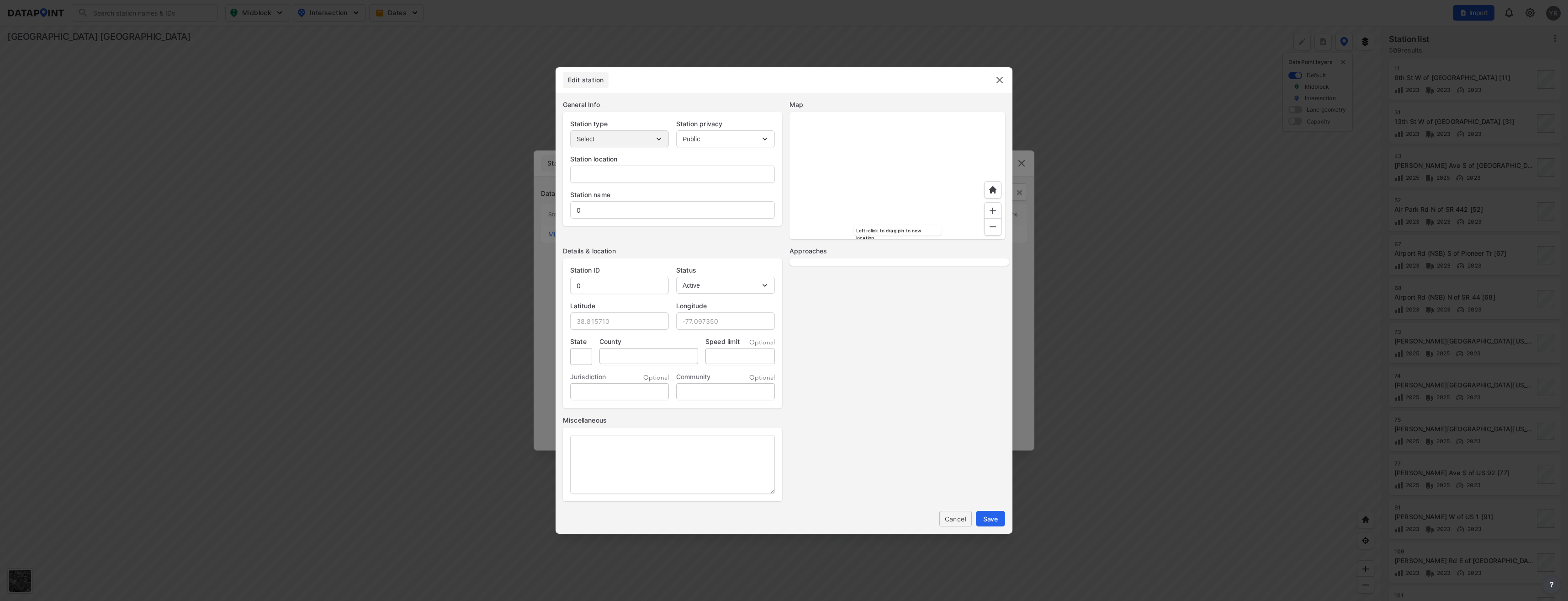
type input "[GEOGRAPHIC_DATA]"
type input "AirParkRdNofRagisRd"
type input "MB-007843"
type input "28.973994"
type input "-80.925230"
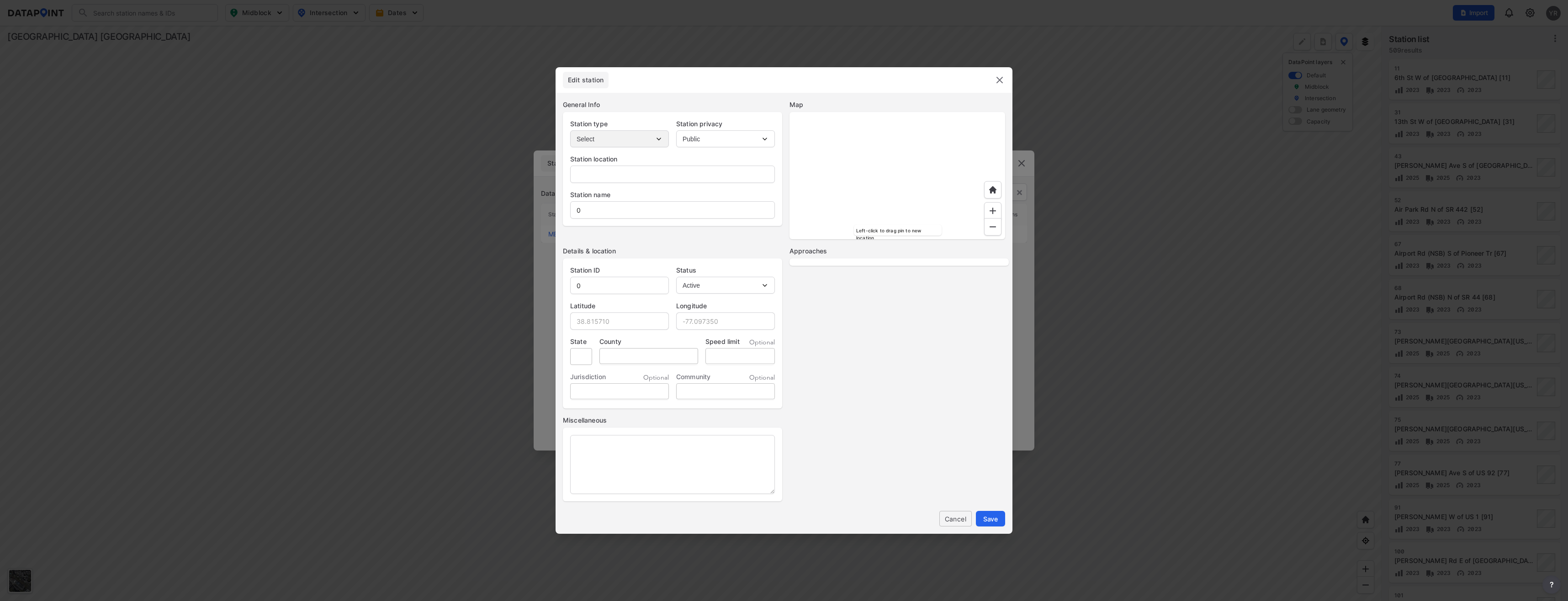
type input "40"
select select "1"
select select "NB"
select select "SB"
click at [584, 208] on input "AirParkRdNofRagisRd" at bounding box center [672, 210] width 204 height 18
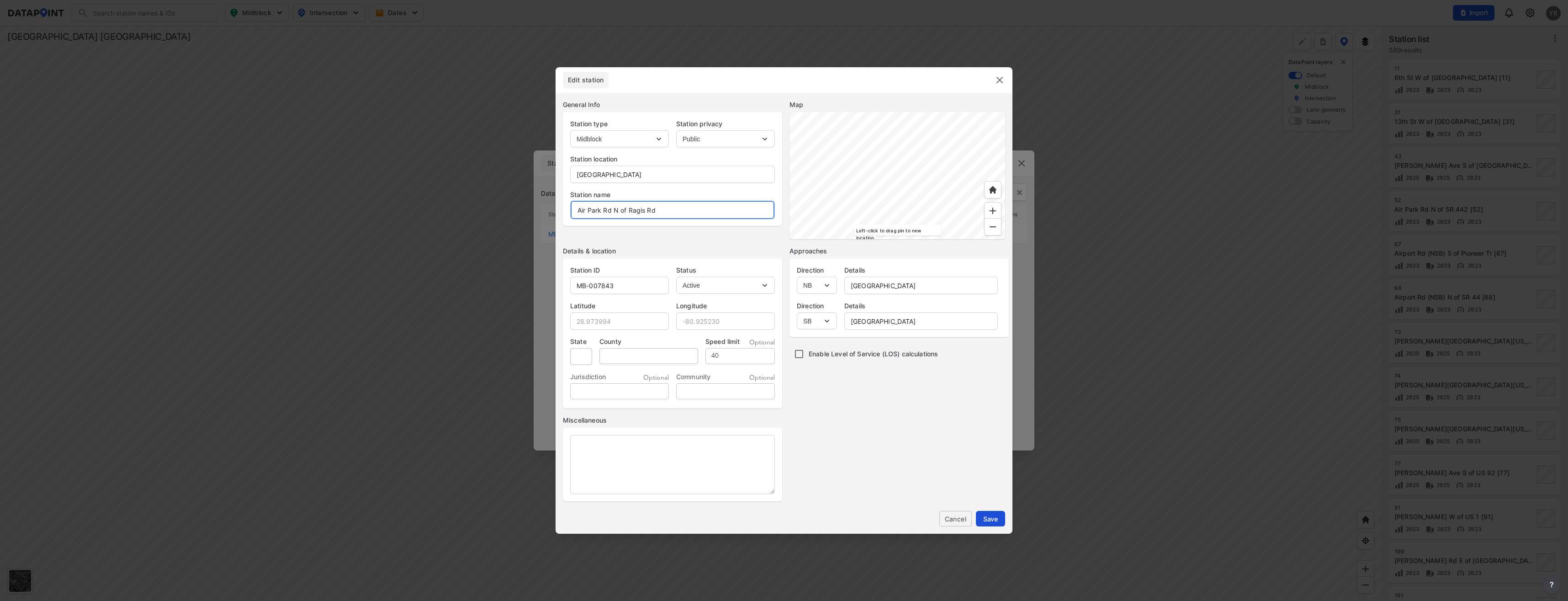
type input "Air Park Rd N of Ragis Rd"
click at [995, 522] on span "Save" at bounding box center [991, 519] width 15 height 9
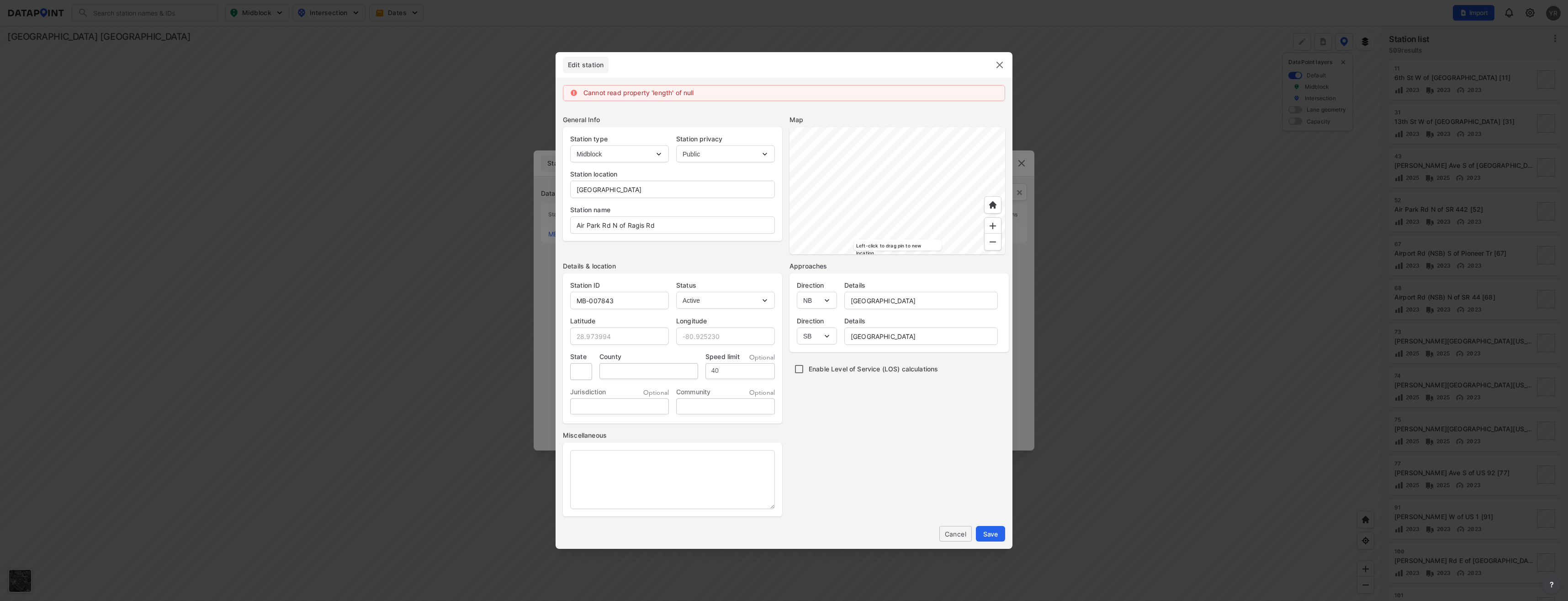
click at [1000, 66] on img at bounding box center [1000, 65] width 11 height 11
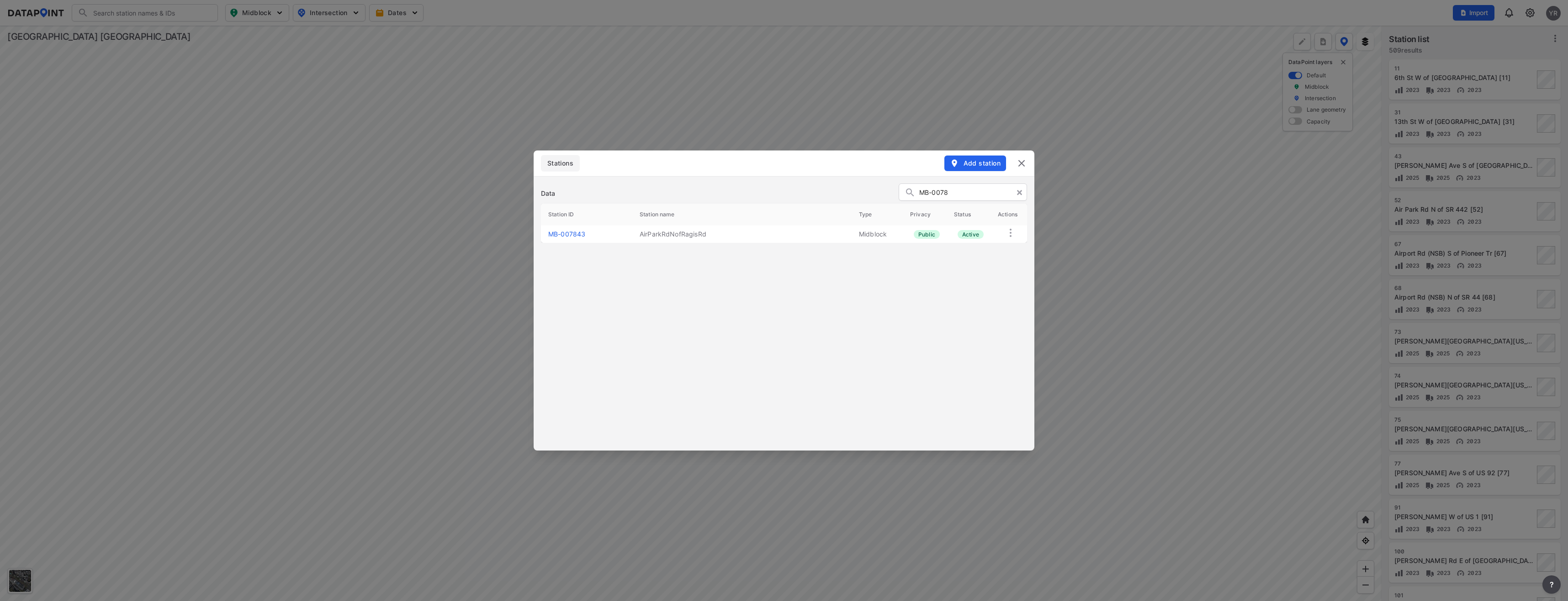
click at [1021, 164] on img at bounding box center [1022, 163] width 11 height 11
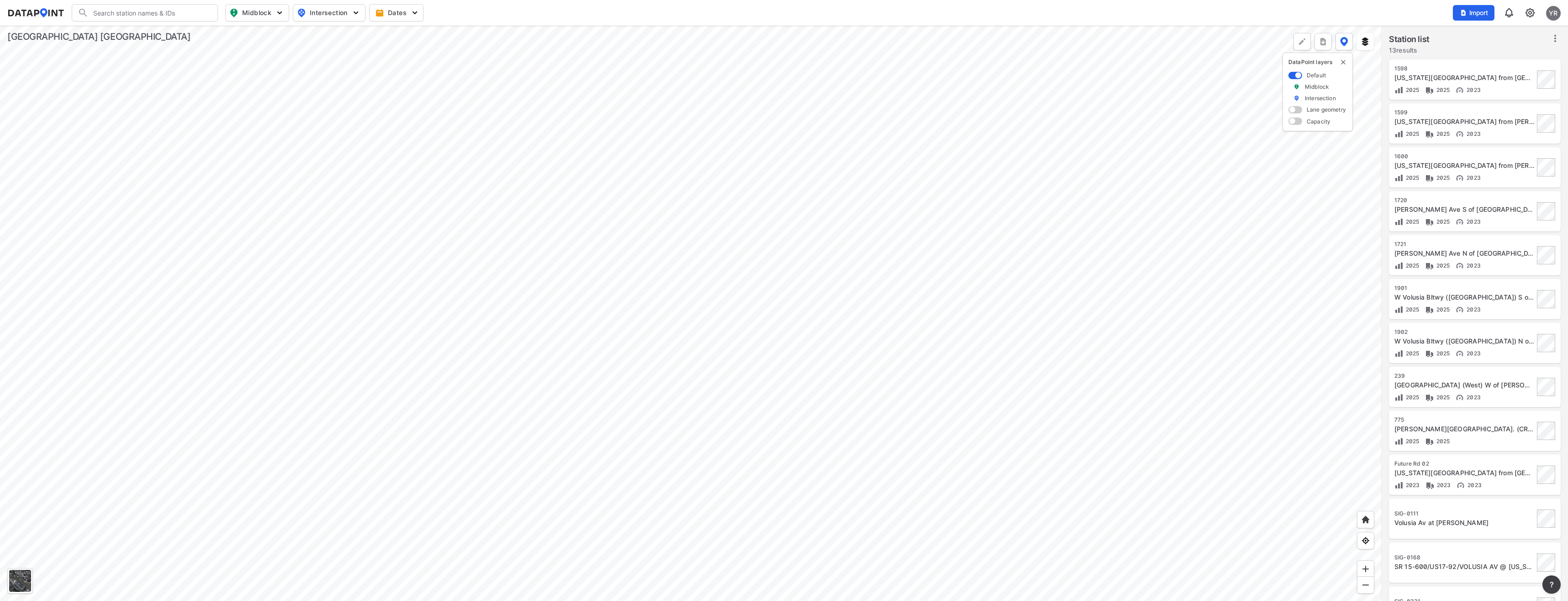
click at [1531, 15] on img at bounding box center [1530, 13] width 11 height 11
click at [1503, 71] on link "Station management" at bounding box center [1491, 68] width 79 height 9
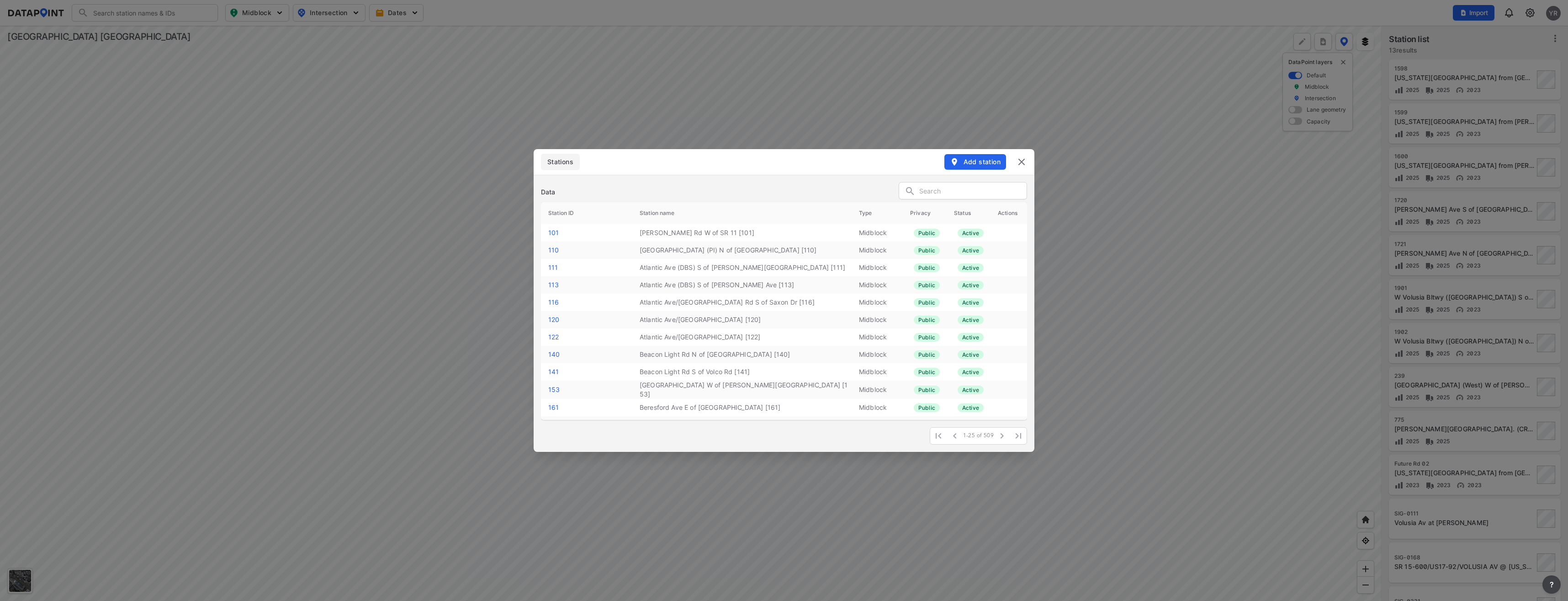
click at [975, 163] on span "Add station" at bounding box center [975, 162] width 50 height 9
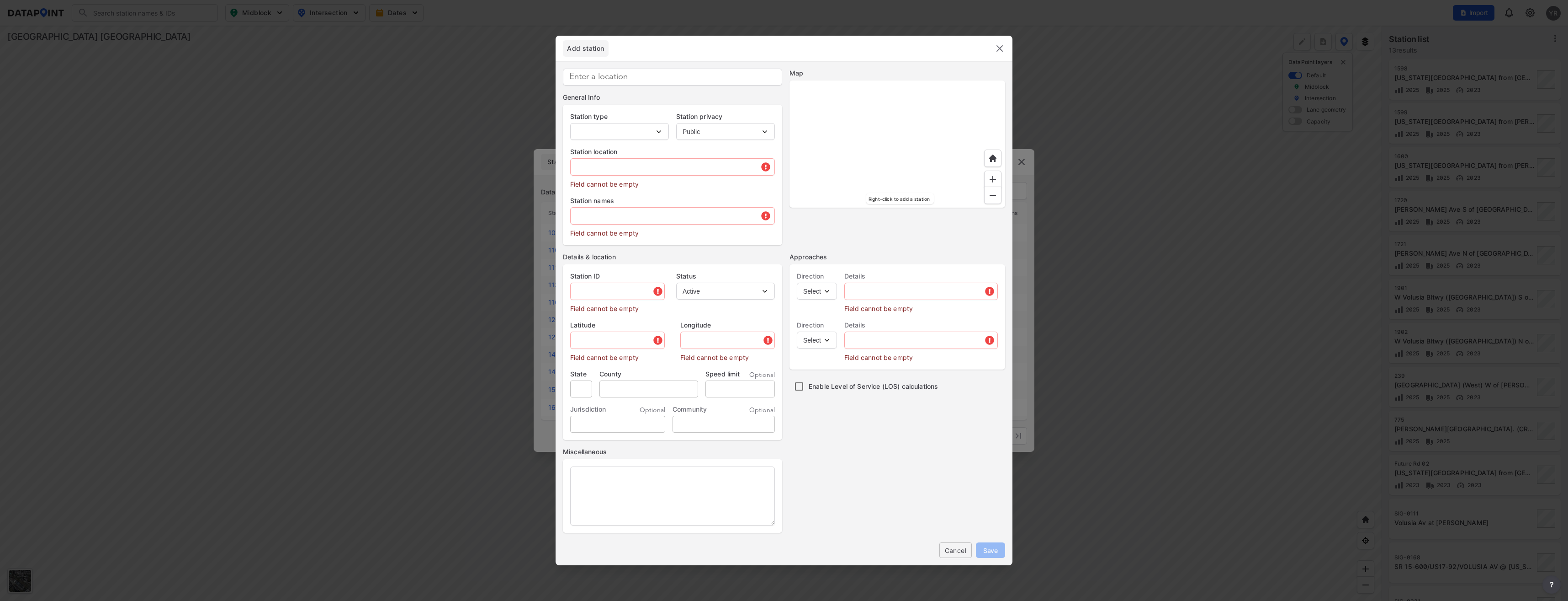
type input "MB-007844"
select select "1"
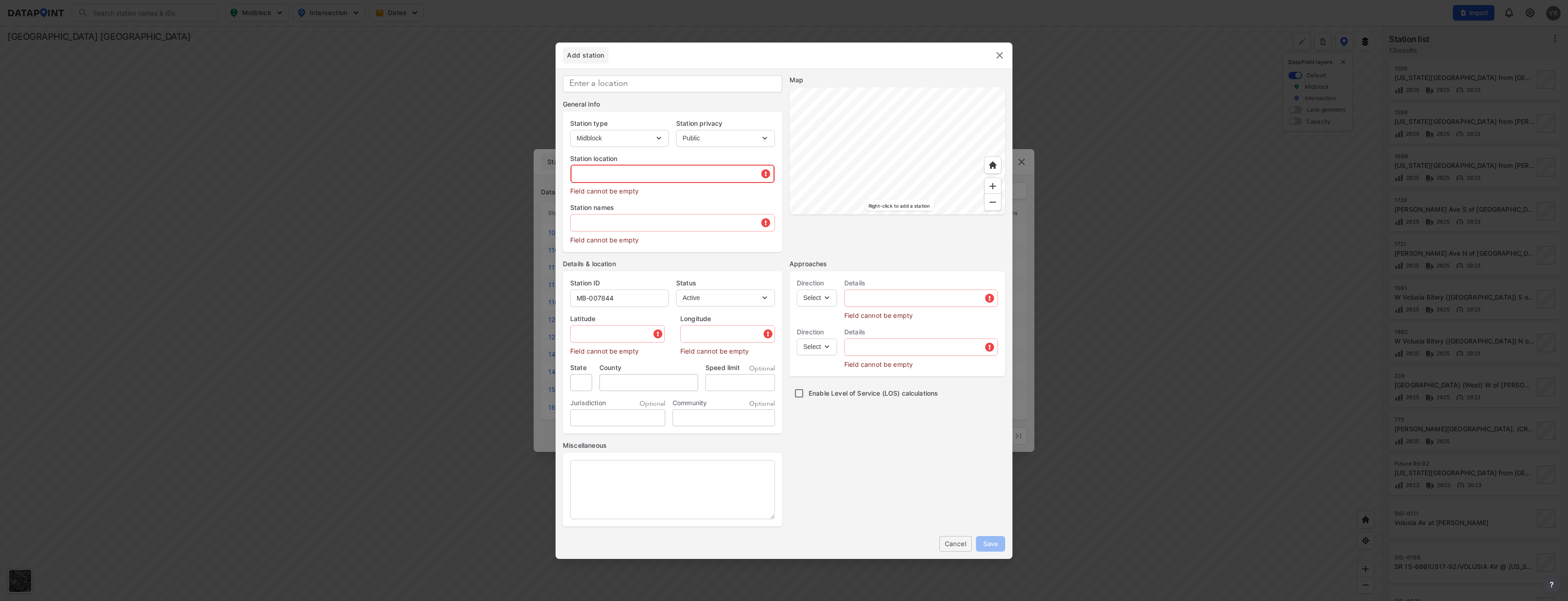
click at [579, 169] on input "text" at bounding box center [672, 174] width 204 height 18
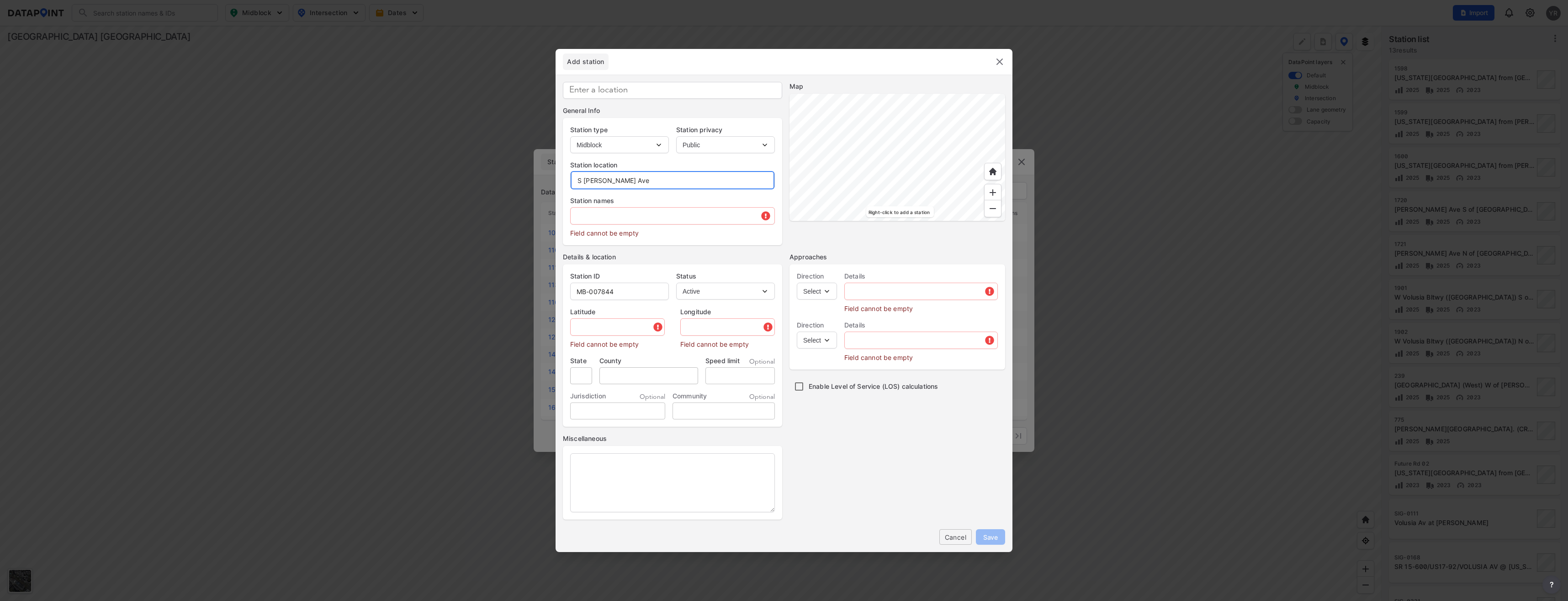
type input "S [PERSON_NAME] Ave"
click at [608, 213] on input "text" at bounding box center [672, 215] width 204 height 18
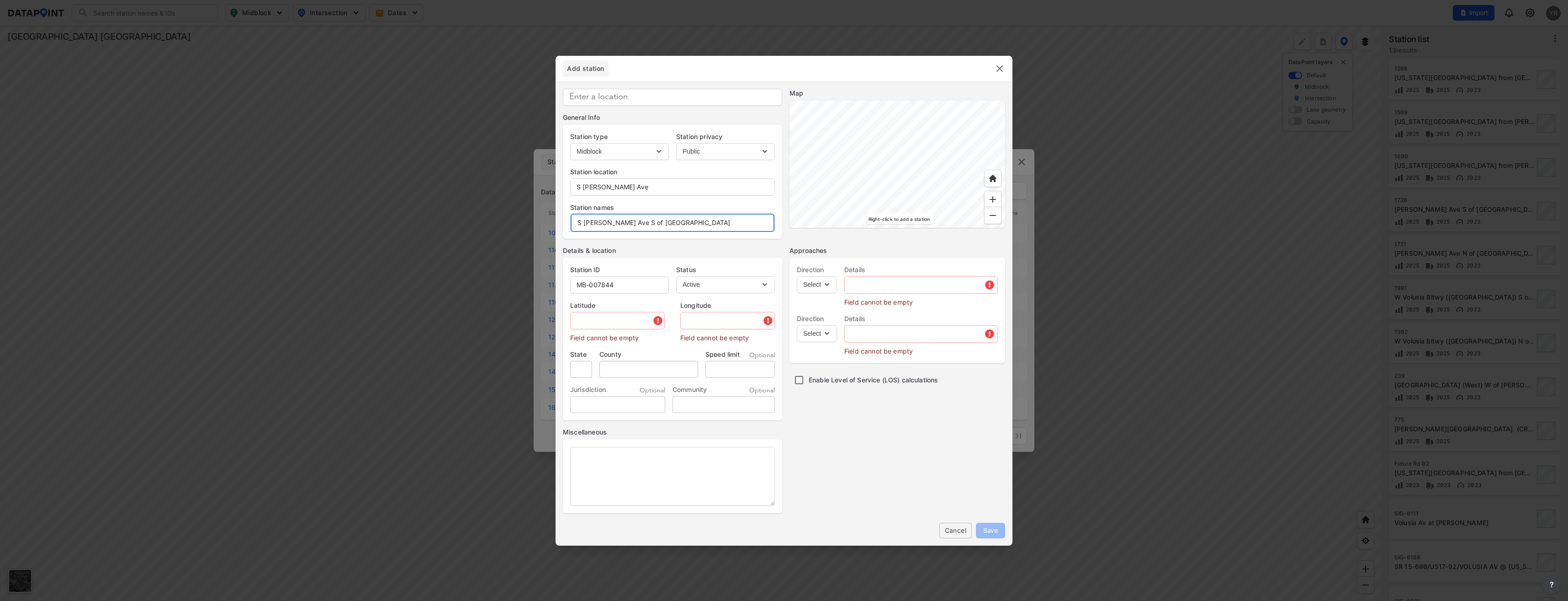
type input "S [PERSON_NAME] Ave S of [GEOGRAPHIC_DATA]"
click at [620, 289] on input "MB-007844" at bounding box center [619, 285] width 98 height 18
type input "MB-000393"
click at [585, 320] on input "text" at bounding box center [618, 321] width 95 height 18
paste input "28.930272"
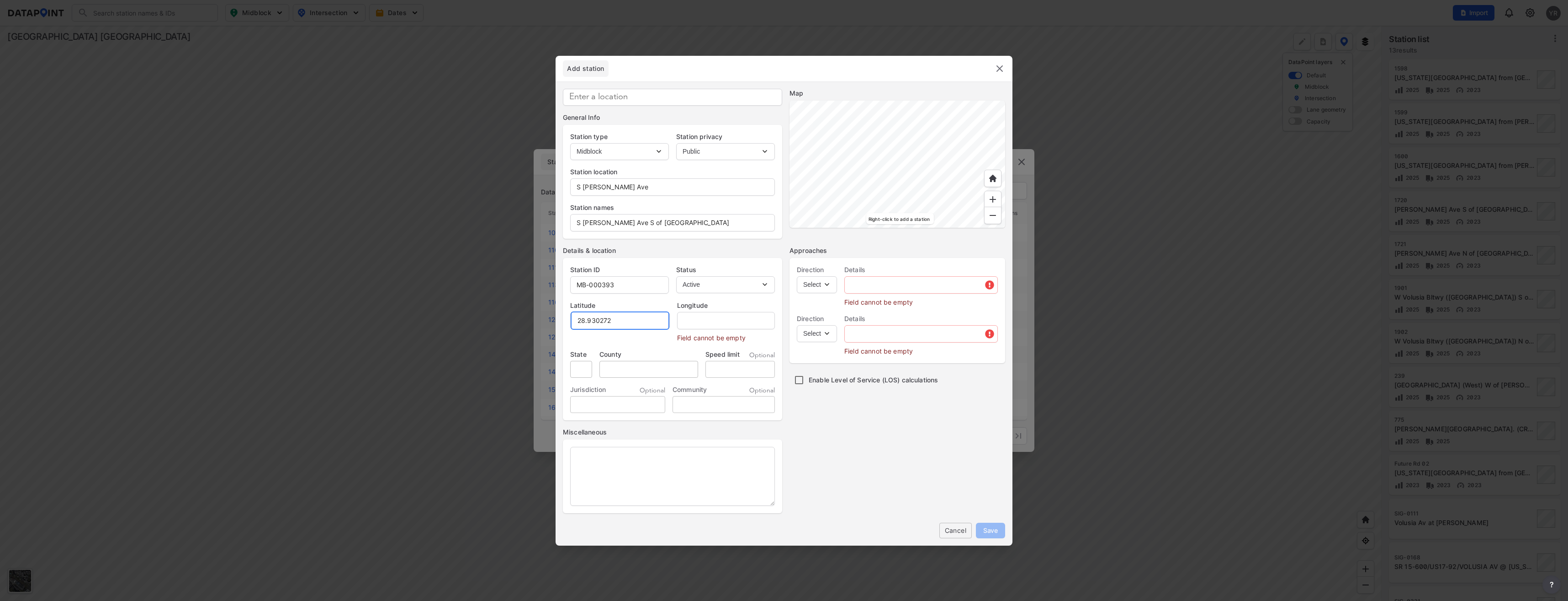
type input "28.930272"
click at [702, 321] on input "text" at bounding box center [725, 321] width 99 height 18
paste input "-81.303078"
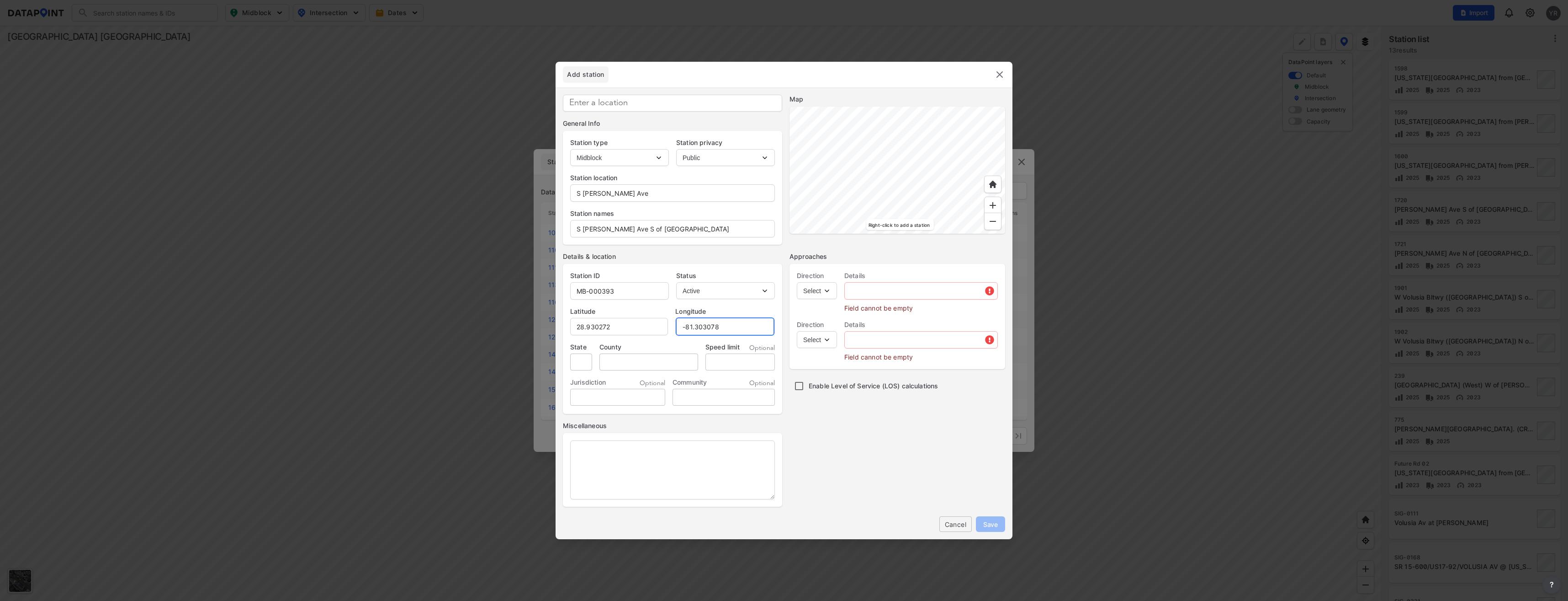
type input "-81.303078"
drag, startPoint x: 574, startPoint y: 192, endPoint x: 626, endPoint y: 193, distance: 52.0
click at [626, 193] on input "S [PERSON_NAME] Ave" at bounding box center [672, 193] width 204 height 18
click at [824, 294] on select "Select EB NB SB WB" at bounding box center [817, 290] width 40 height 16
select select "NB"
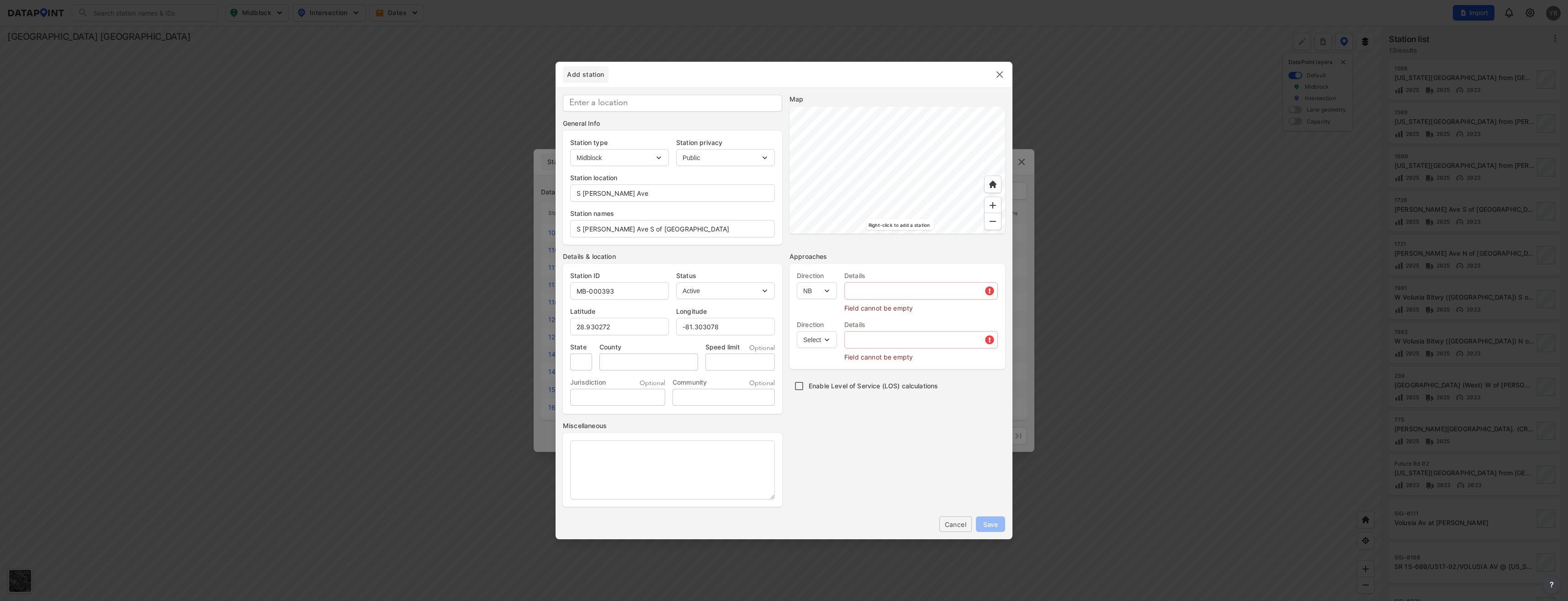
click at [797, 282] on select "Select EB NB SB WB" at bounding box center [817, 290] width 40 height 16
click at [827, 341] on select "Select SB" at bounding box center [817, 339] width 40 height 16
select select "SB"
click at [797, 331] on select "Select SB" at bounding box center [817, 339] width 40 height 16
click at [863, 293] on input "text" at bounding box center [920, 290] width 153 height 18
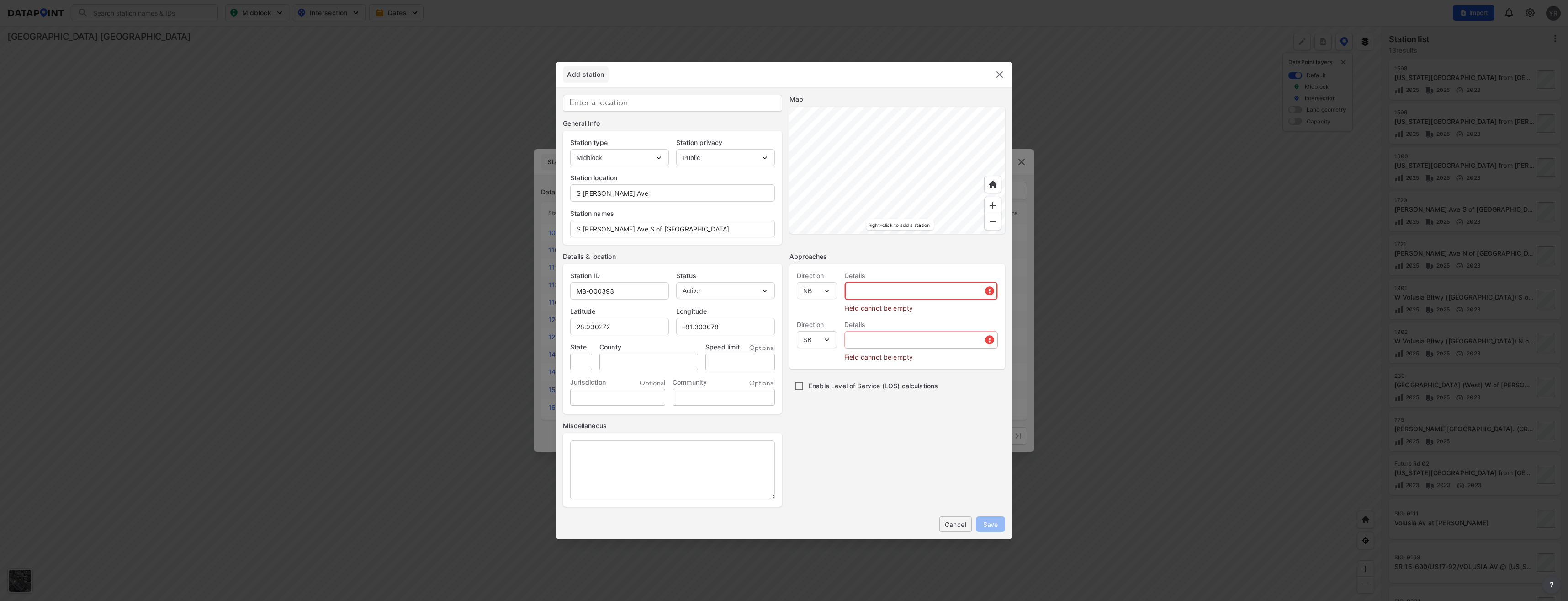
paste input "S [PERSON_NAME] Ave"
type input "S [PERSON_NAME] Ave"
click at [855, 326] on input "text" at bounding box center [920, 326] width 153 height 18
paste input "S [PERSON_NAME] Ave"
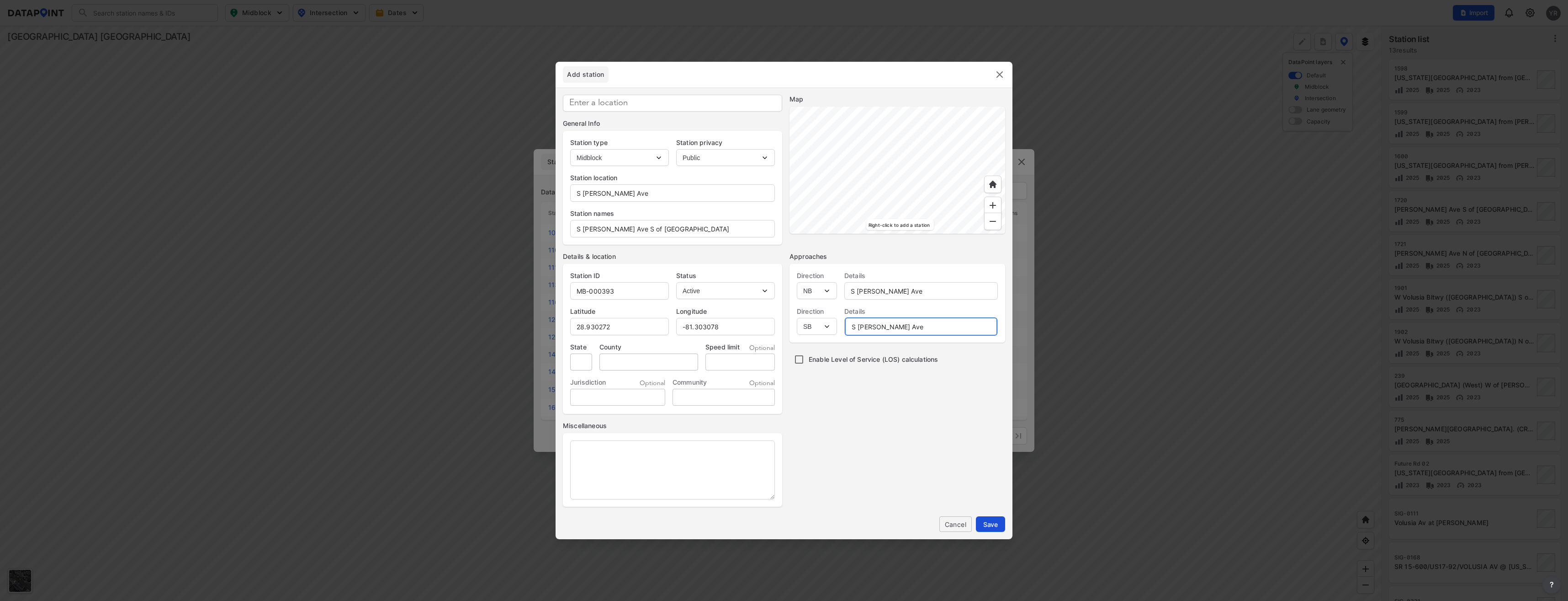
type input "S [PERSON_NAME] Ave"
click at [996, 523] on span "Save" at bounding box center [991, 524] width 15 height 9
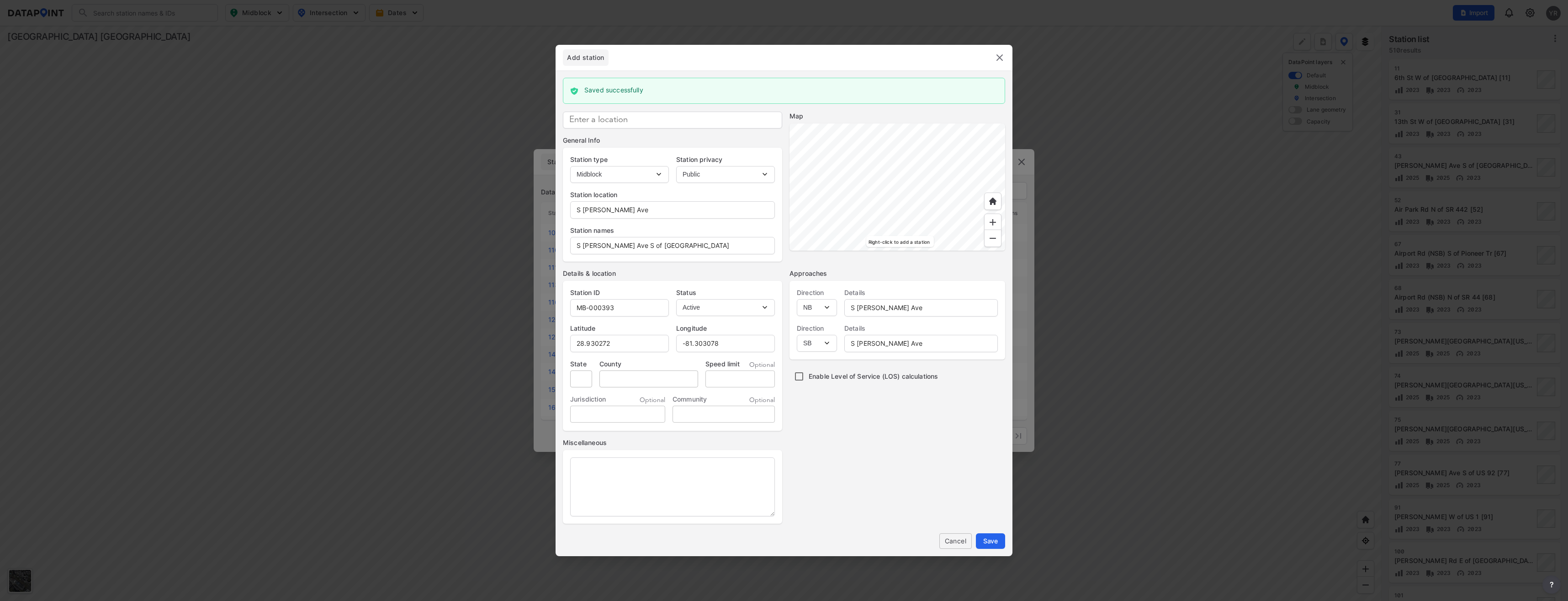
click at [999, 54] on img at bounding box center [1000, 58] width 11 height 11
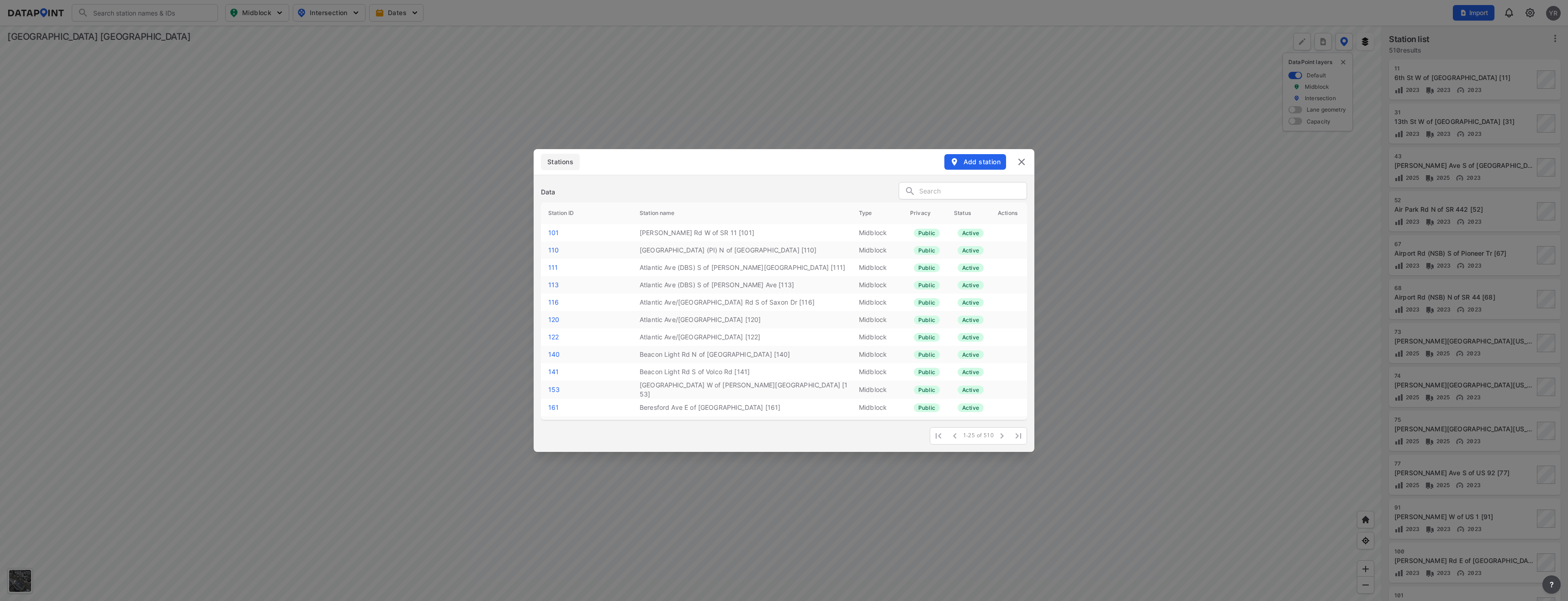
click at [927, 190] on input "text" at bounding box center [973, 191] width 107 height 14
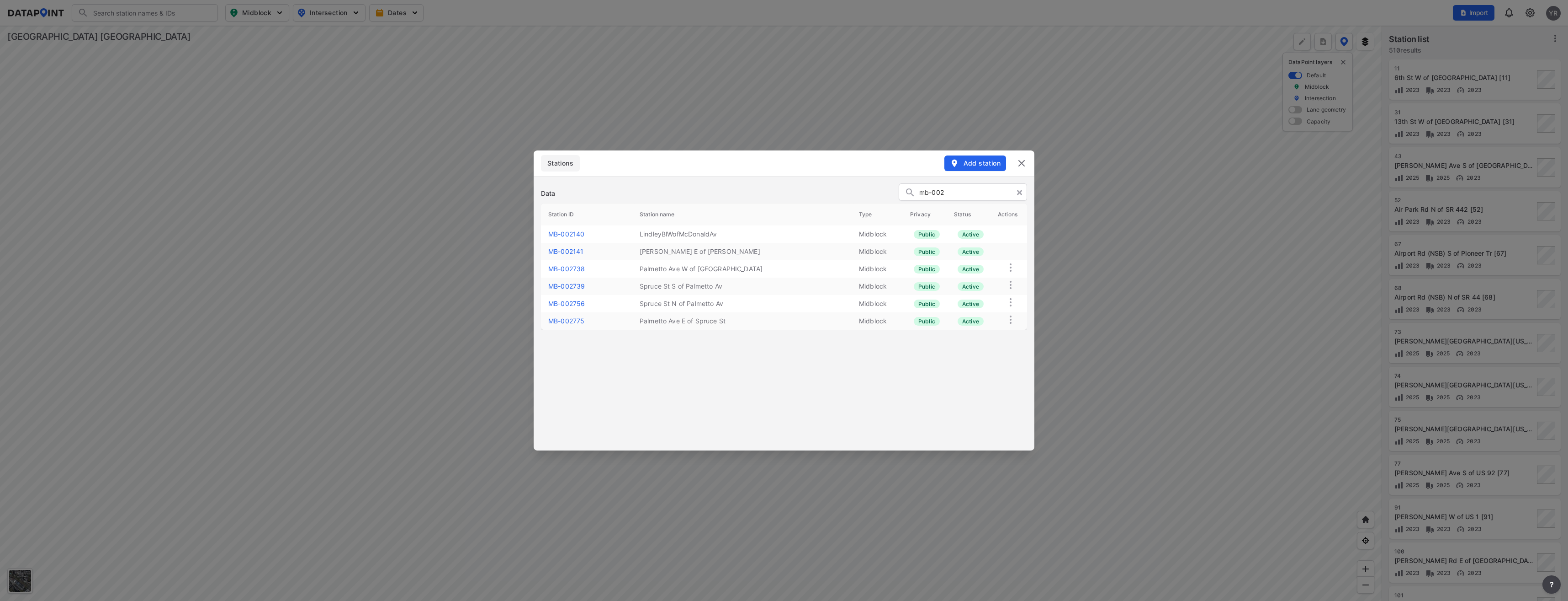
type input "mb-002"
click at [563, 319] on link "MB-002775" at bounding box center [566, 321] width 36 height 7
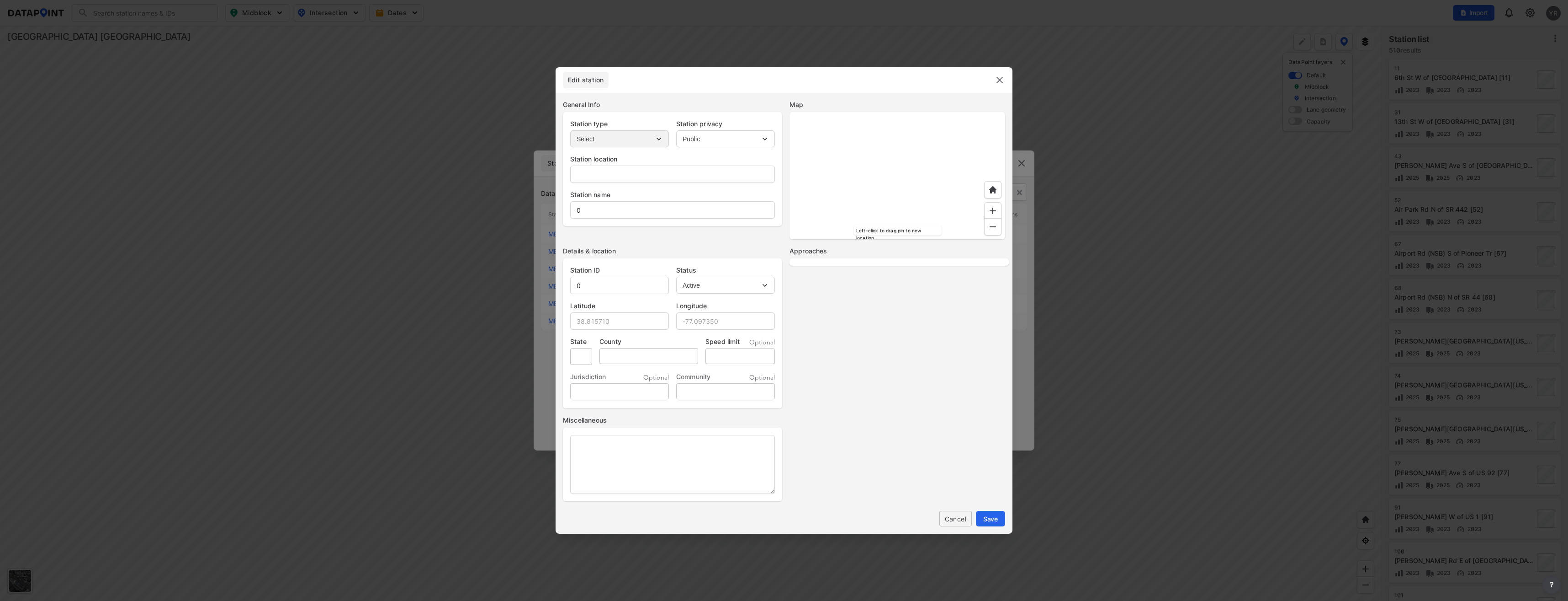
type input "Palmetto Ave"
type input "Palmetto Ave E of Spruce St"
type input "MB-002775"
type input "29.070305"
type input "-81.266752"
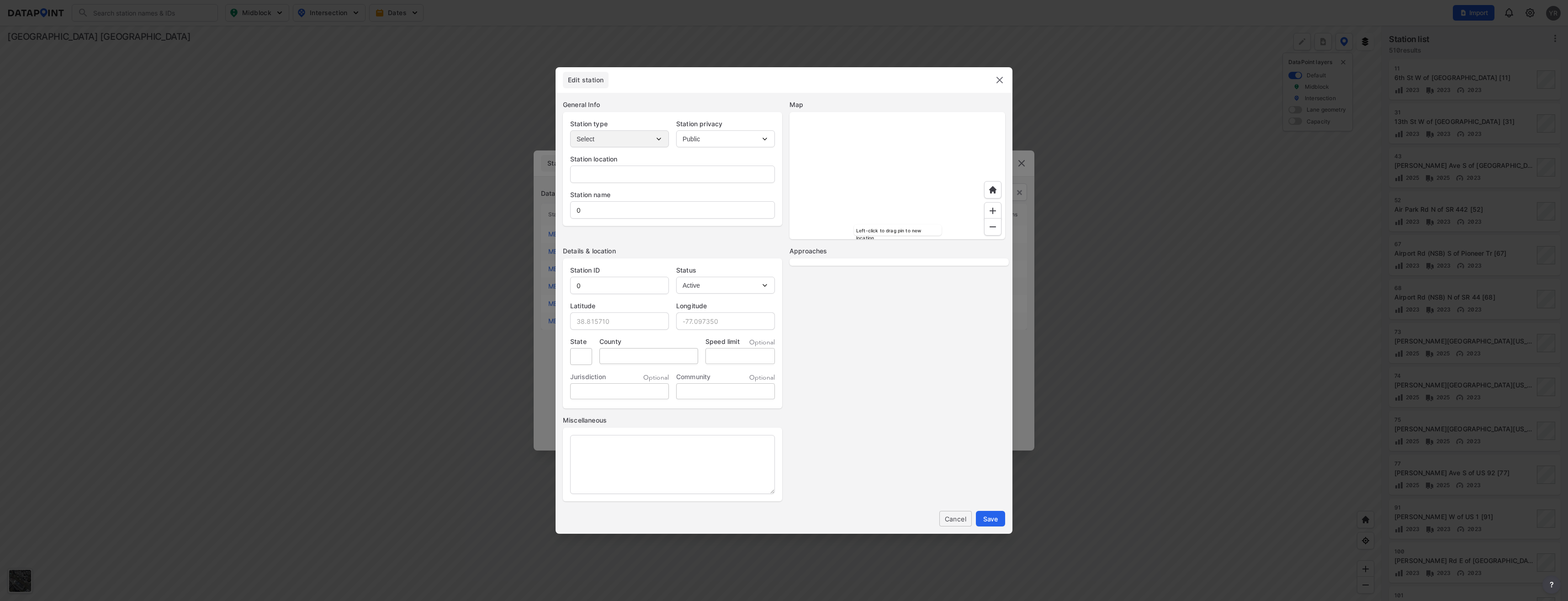
type input "30"
select select "1"
select select "EB"
select select "WB"
click at [958, 520] on span "Cancel" at bounding box center [955, 519] width 17 height 9
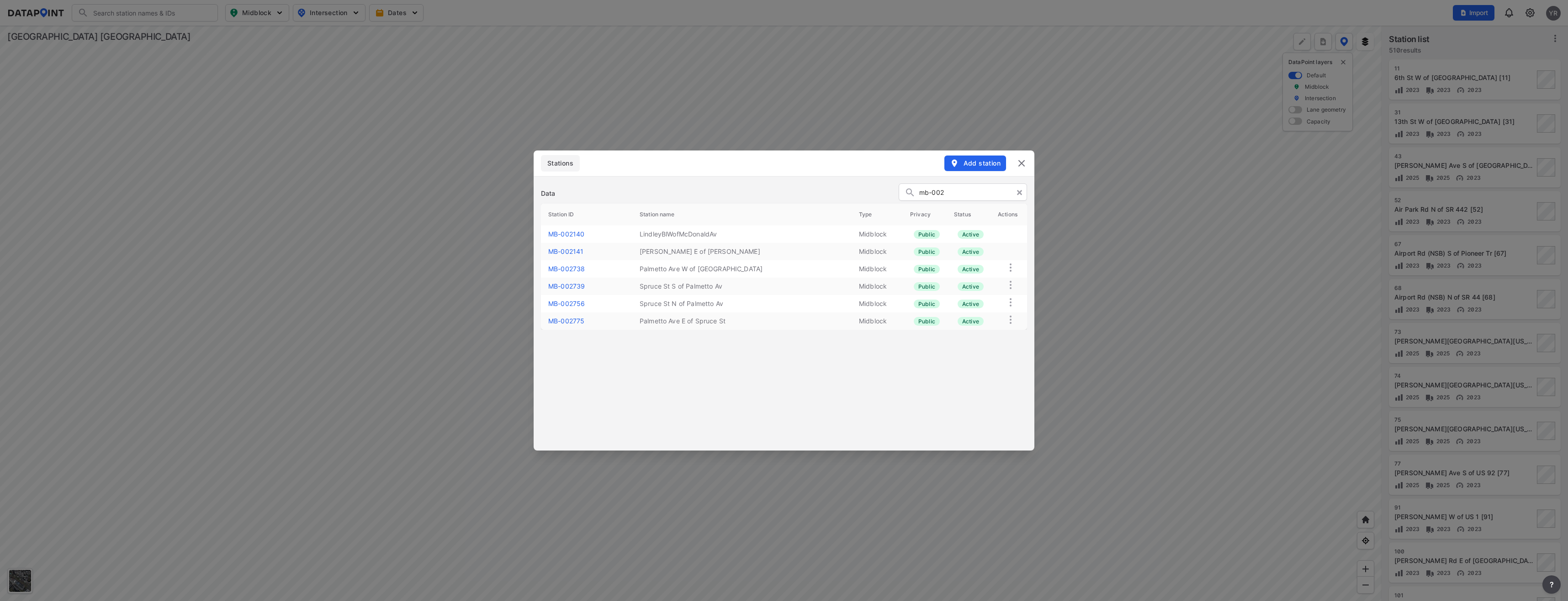
click at [568, 268] on link "MB-002738" at bounding box center [567, 268] width 37 height 7
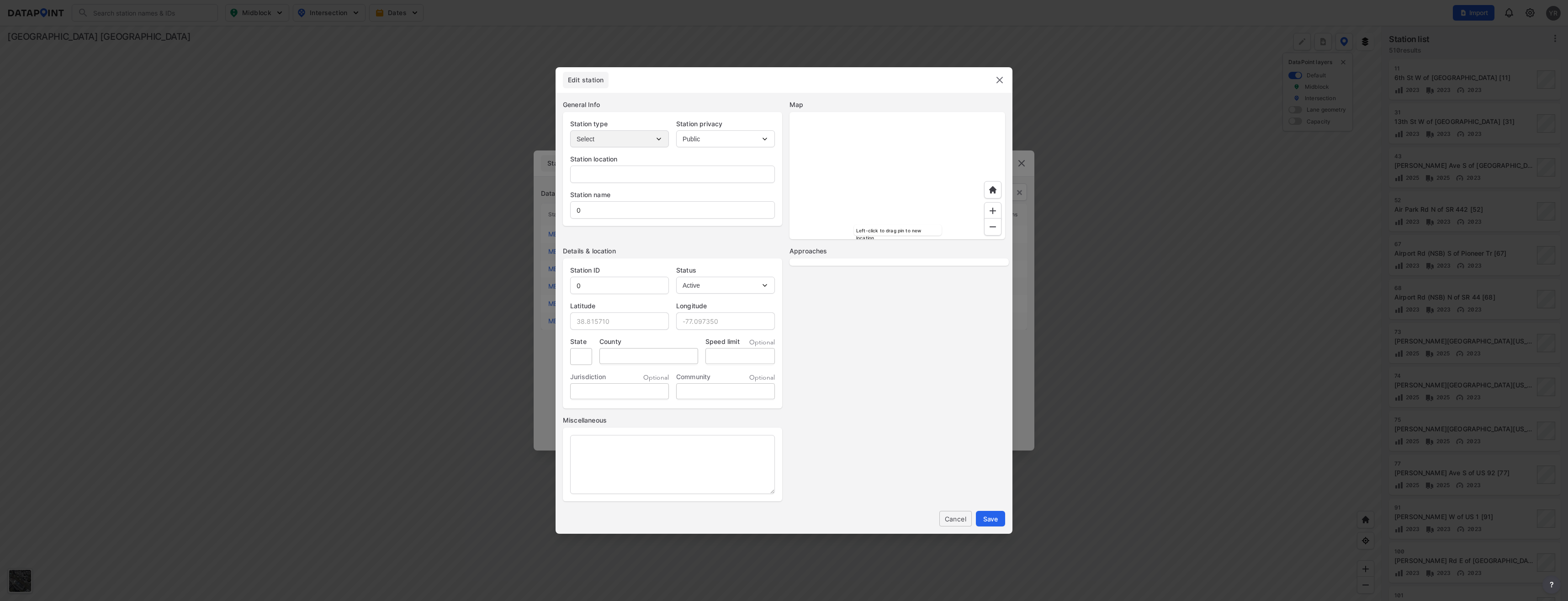
type input "Palmetto Ave"
type input "Palmetto Ave W of [GEOGRAPHIC_DATA]"
type input "MB-002738"
type input "29.069880"
type input "-81.267647"
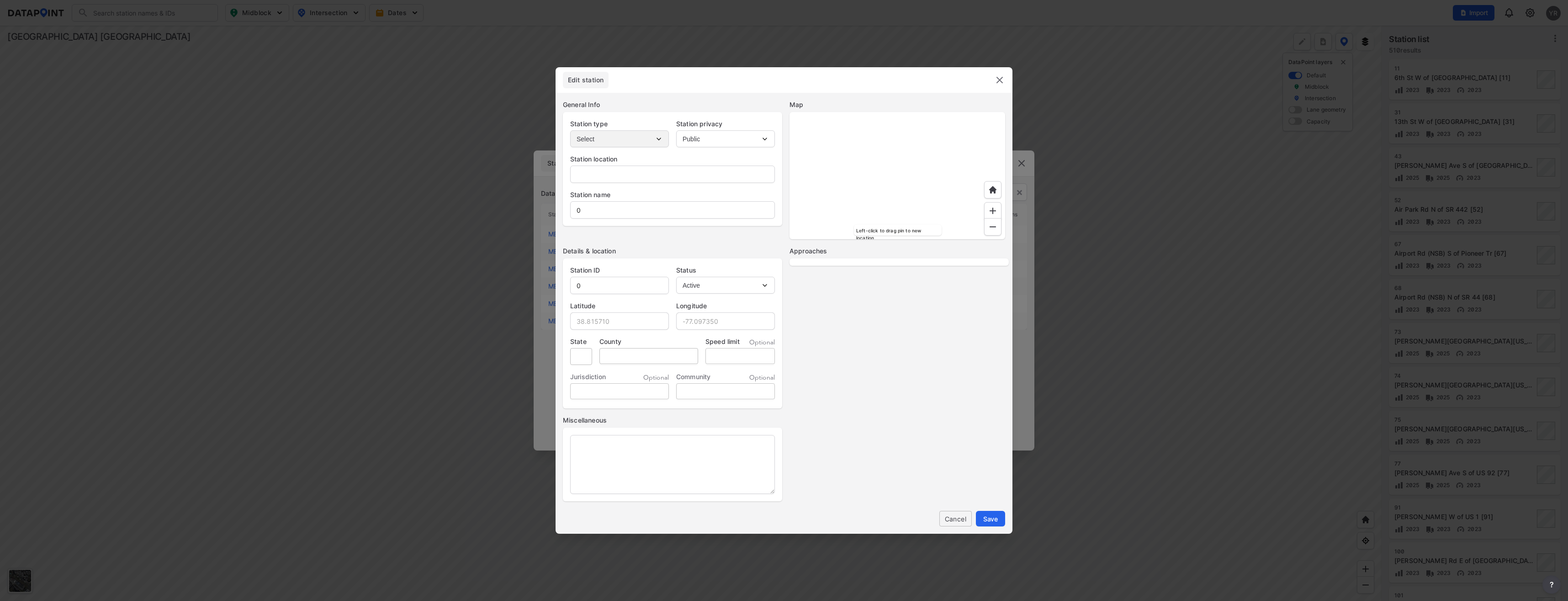
type input "30"
select select "1"
select select "EB"
select select "WB"
click at [963, 519] on span "Cancel" at bounding box center [955, 519] width 17 height 9
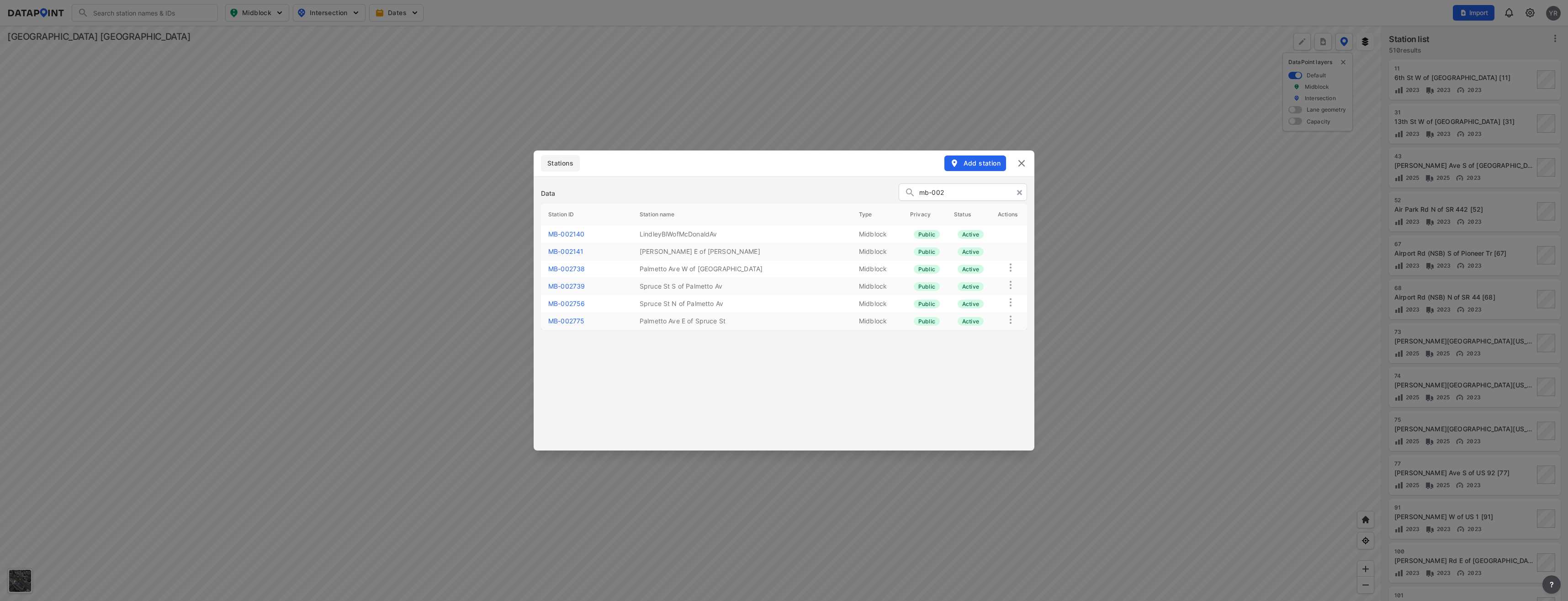
click at [557, 304] on link "MB-002756" at bounding box center [567, 303] width 37 height 7
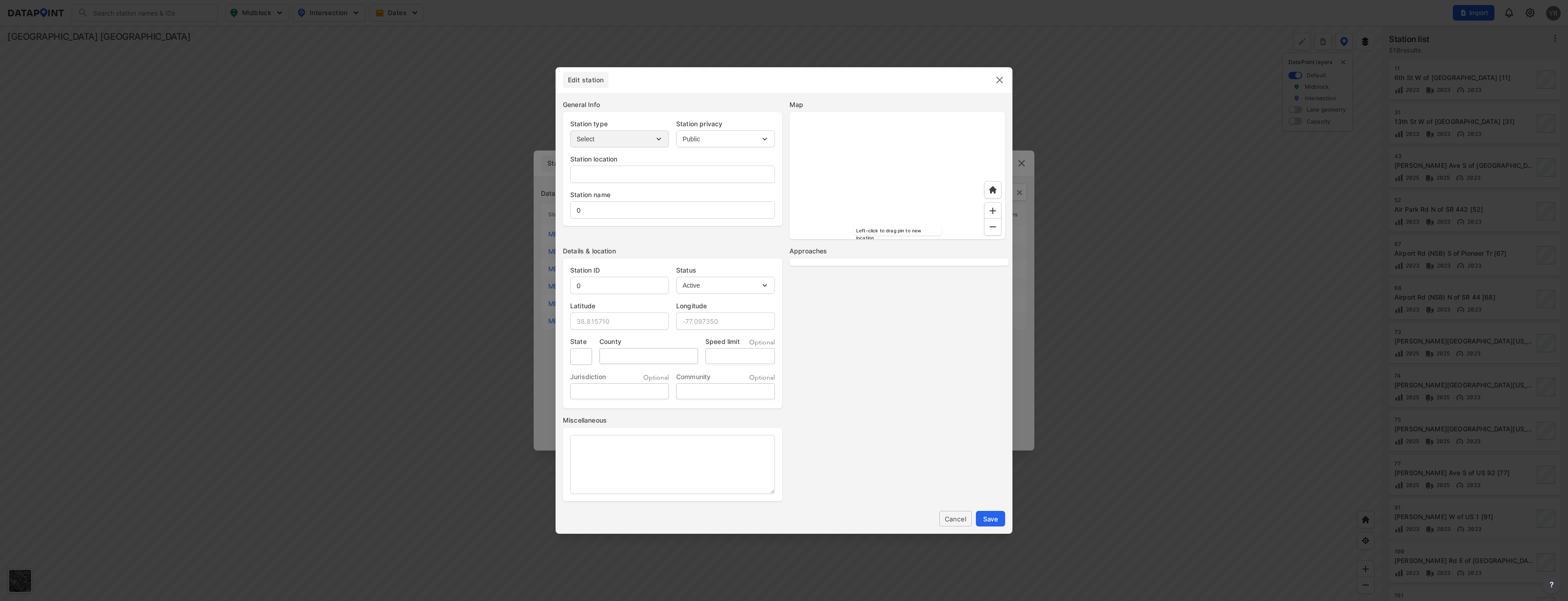
type input "Spruce St"
type input "Spruce St N of Palmetto Av"
type input "MB-002756"
type input "29.070564"
type input "-81.267207"
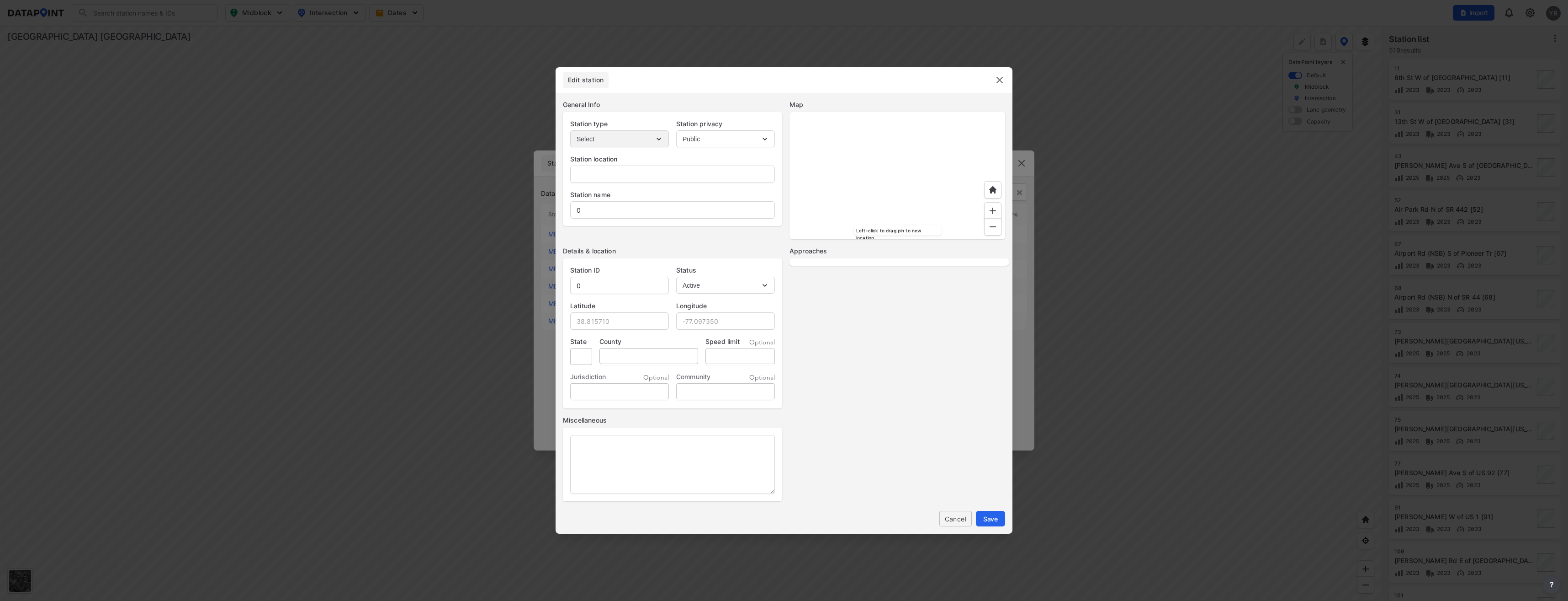
type input "30"
select select "1"
select select "NB"
select select "SB"
click at [953, 517] on span "Cancel" at bounding box center [955, 519] width 17 height 9
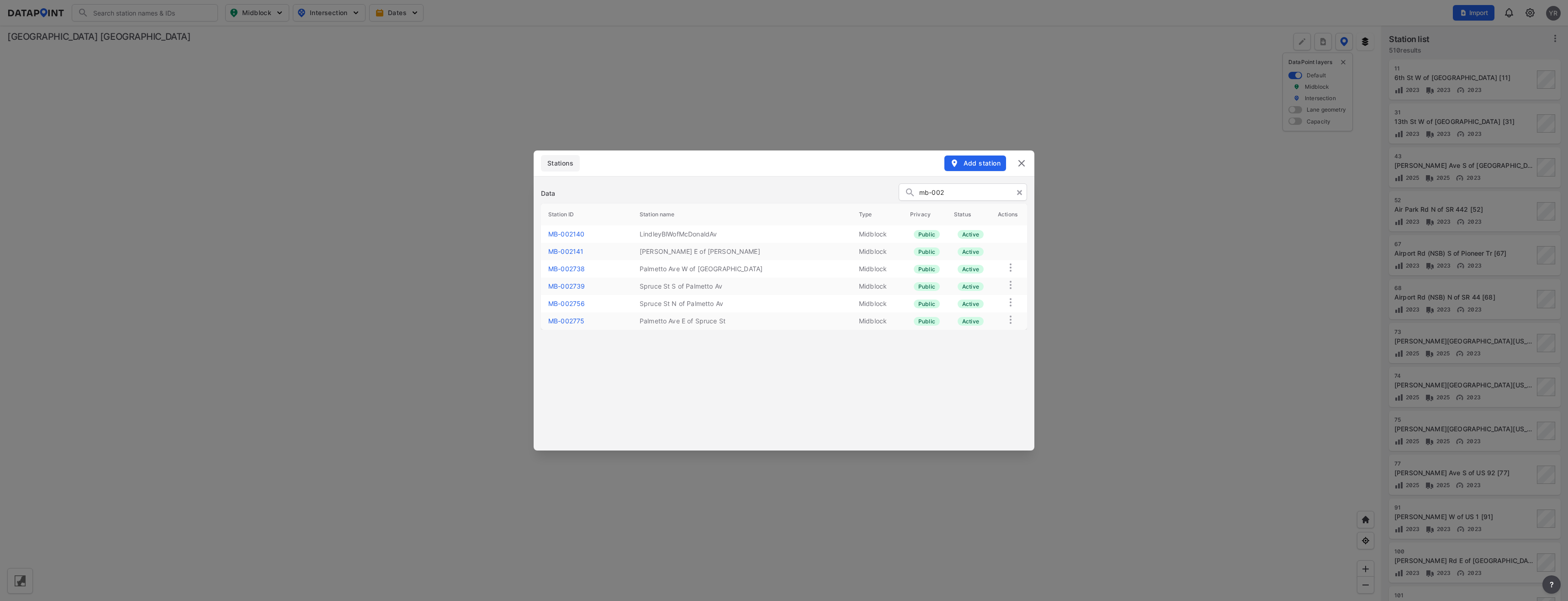
click at [567, 285] on link "MB-002739" at bounding box center [567, 286] width 37 height 7
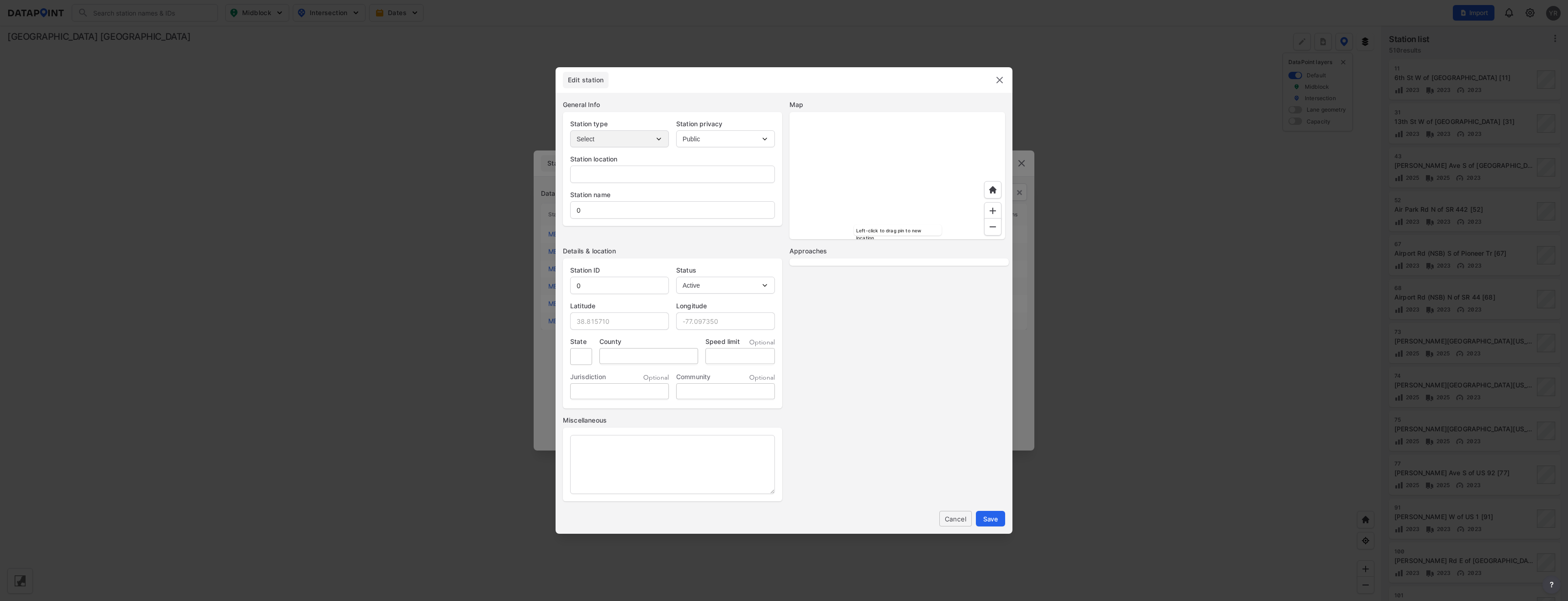
type input "Spruce St"
type input "Spruce St S of Palmetto Av"
type input "MB-002739"
type input "29.069449"
type input "-81.267173"
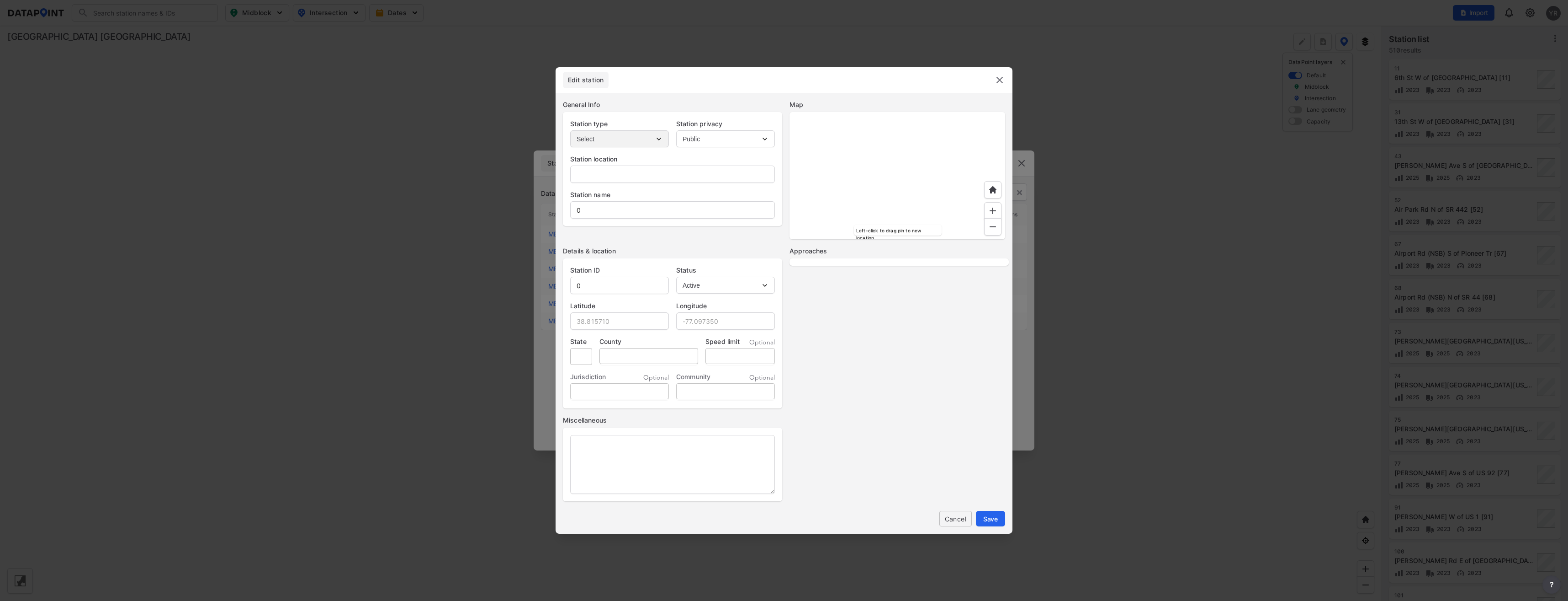
type input "30"
select select "1"
select select "NB"
select select "SB"
click at [952, 522] on span "Cancel" at bounding box center [955, 519] width 17 height 9
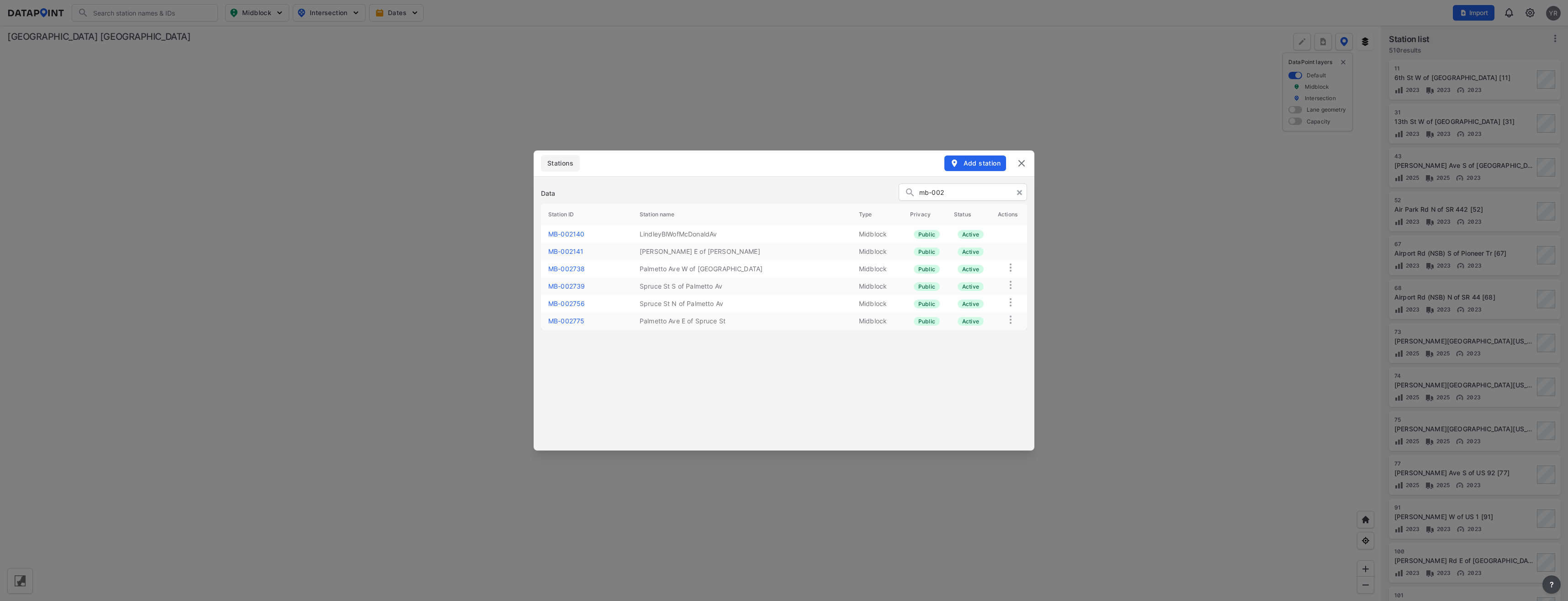
click at [569, 304] on link "MB-002756" at bounding box center [567, 303] width 37 height 7
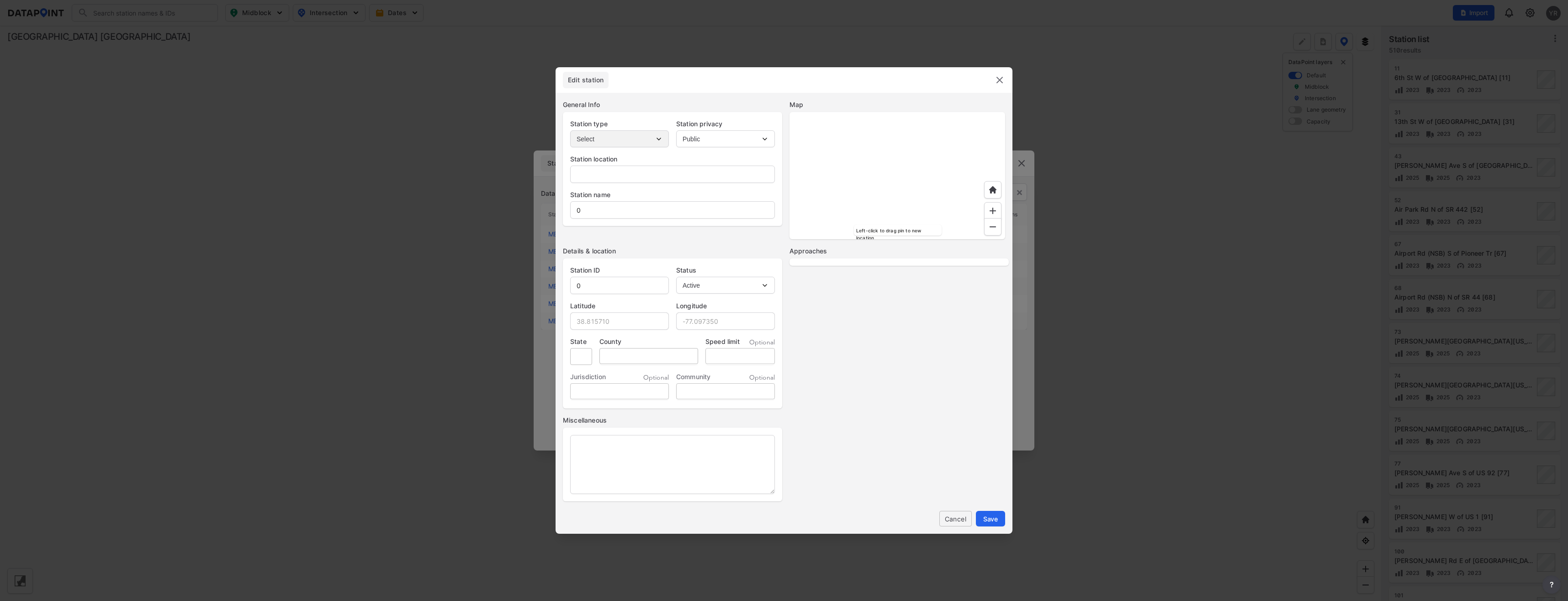
type input "Spruce St"
type input "Spruce St N of Palmetto Av"
type input "MB-002756"
type input "29.070564"
type input "-81.267207"
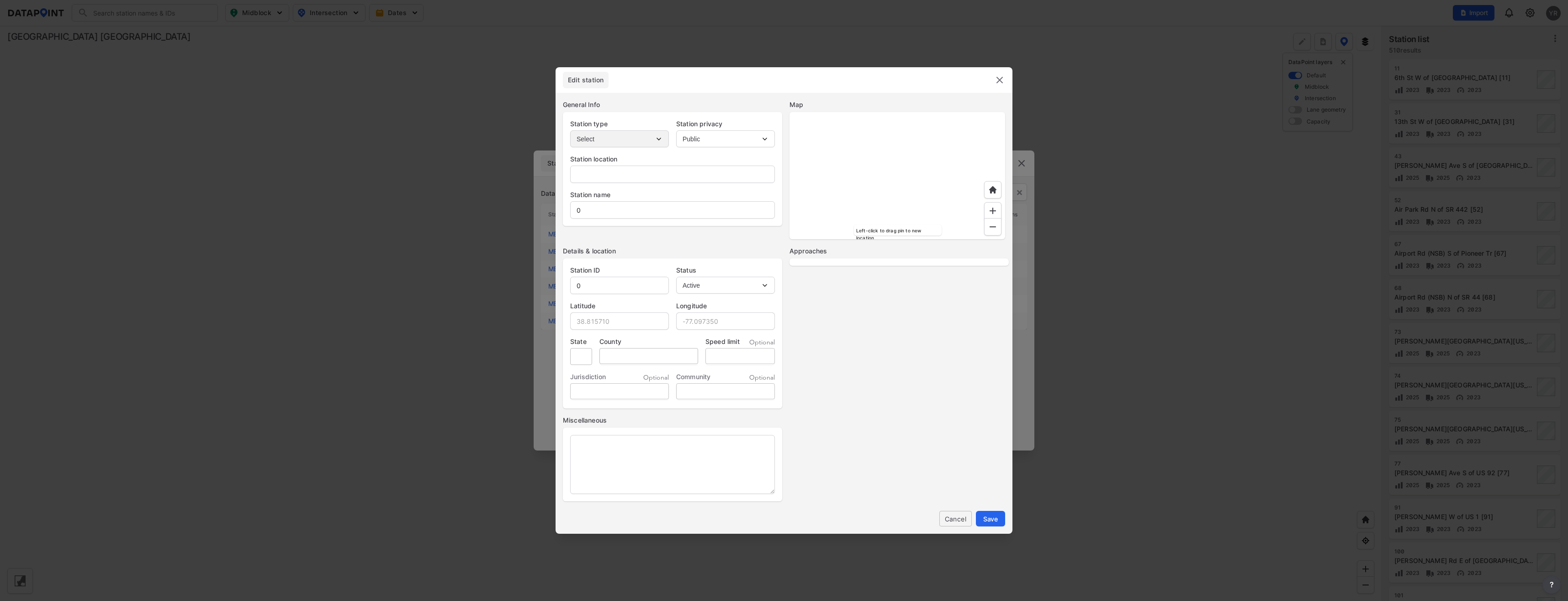
type input "30"
select select "1"
select select "NB"
select select "SB"
click at [953, 512] on button "Cancel" at bounding box center [955, 518] width 32 height 16
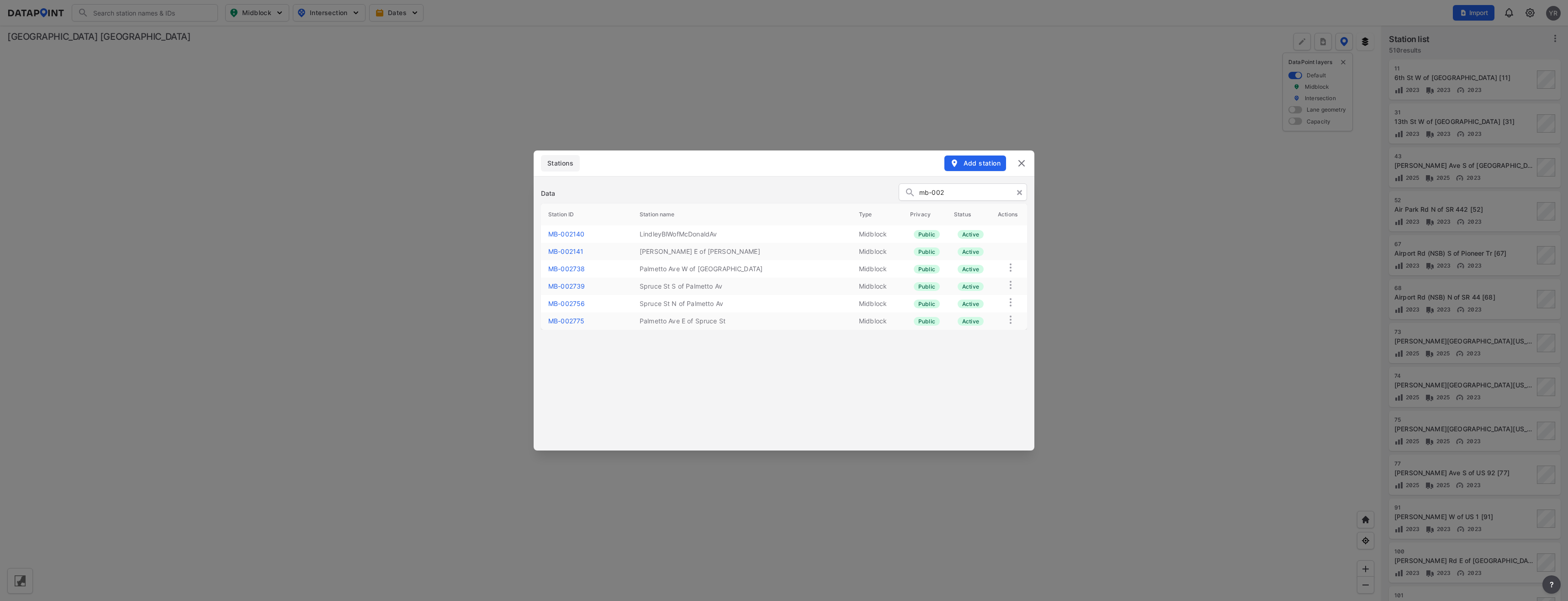
click at [957, 195] on input "mb-002" at bounding box center [971, 192] width 103 height 14
type input "mb-000393"
click at [574, 236] on link "MB-000393" at bounding box center [567, 234] width 38 height 7
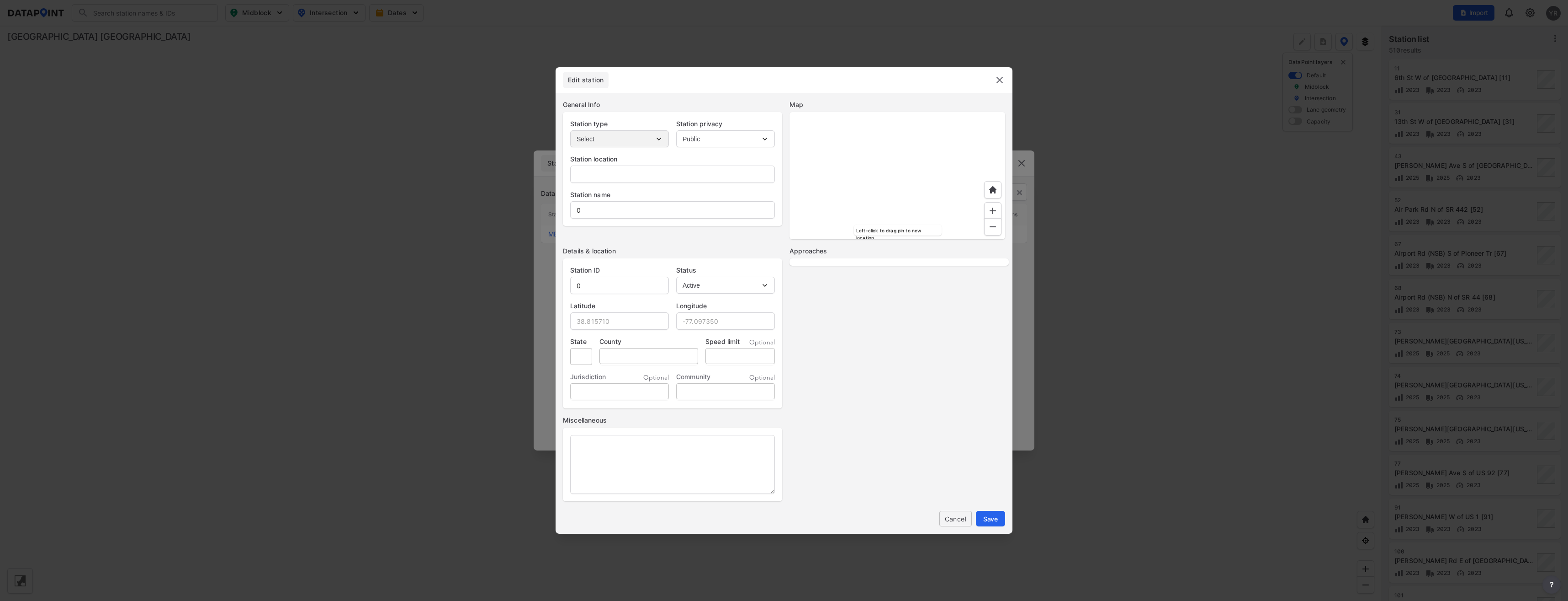
type input "S [PERSON_NAME] Ave"
type input "SCarpenterAveSofDogwoodAve"
click at [579, 209] on input "SCarpenterAveSofDogwoodAve" at bounding box center [672, 210] width 204 height 18
click at [997, 520] on span "Save" at bounding box center [991, 519] width 15 height 9
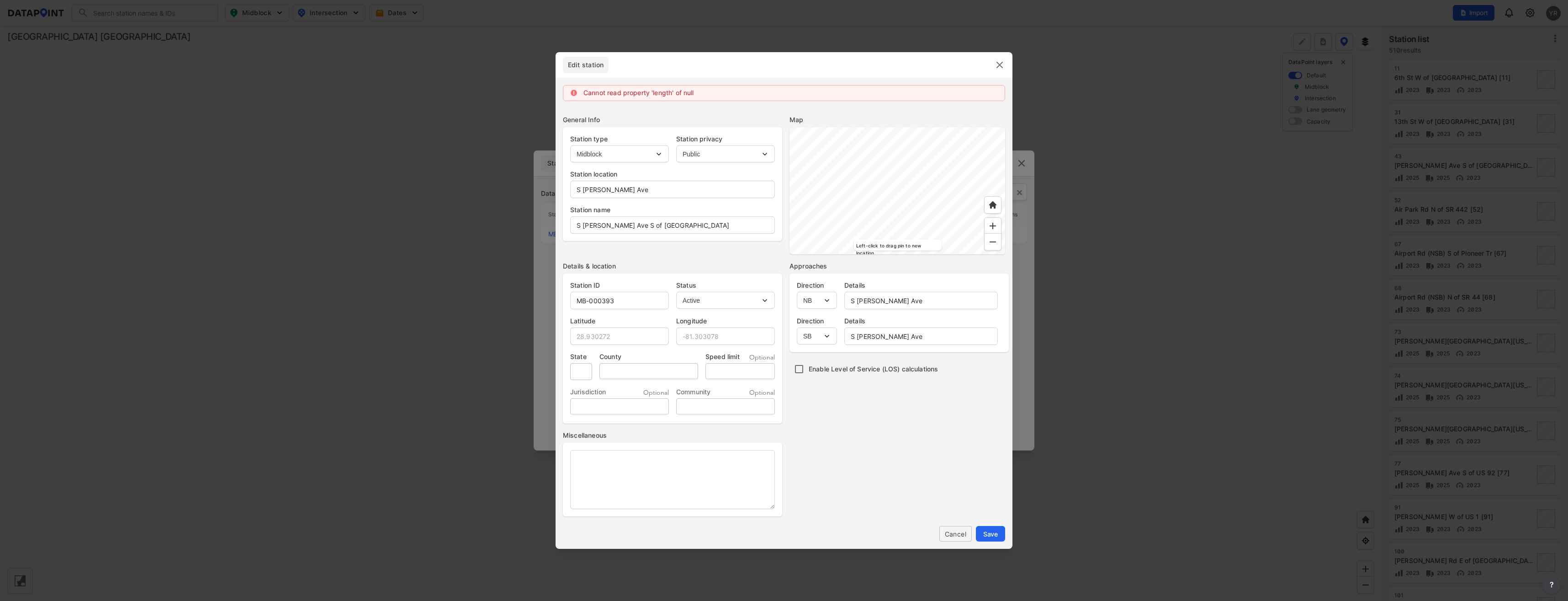
click at [998, 64] on img at bounding box center [1000, 65] width 11 height 11
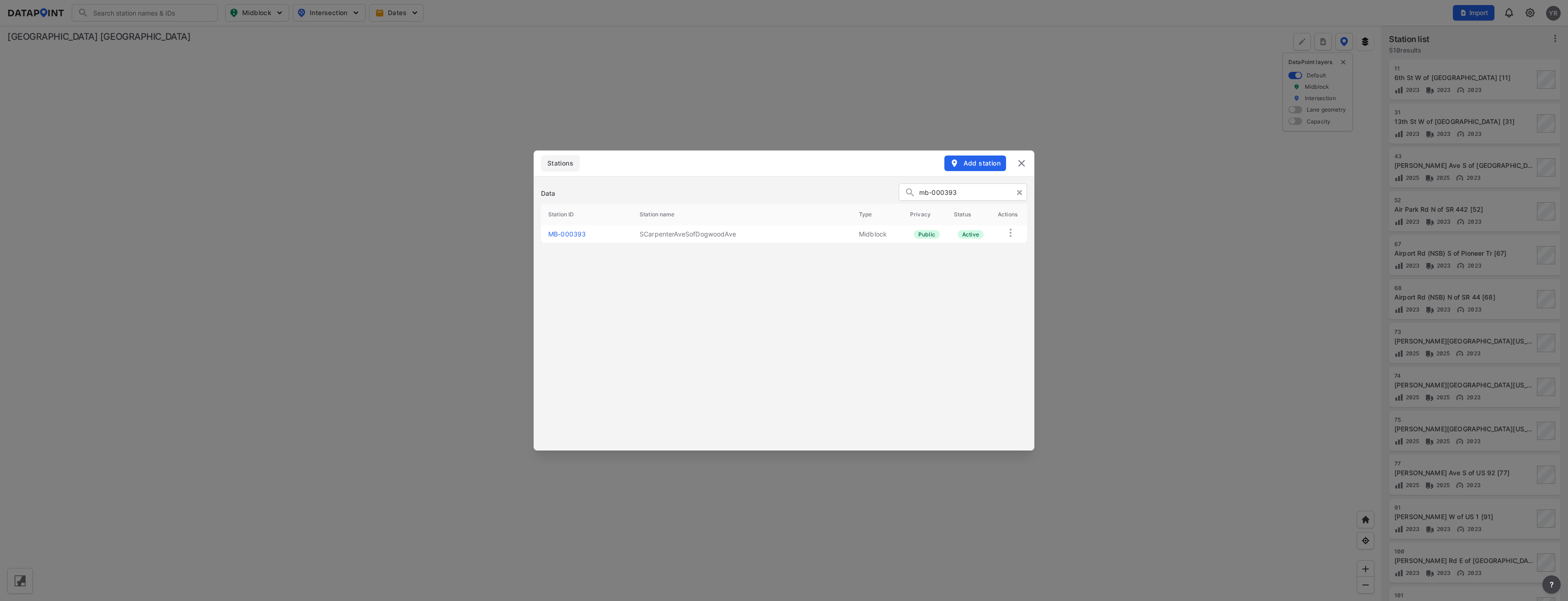
click at [984, 165] on span "Add station" at bounding box center [975, 163] width 50 height 9
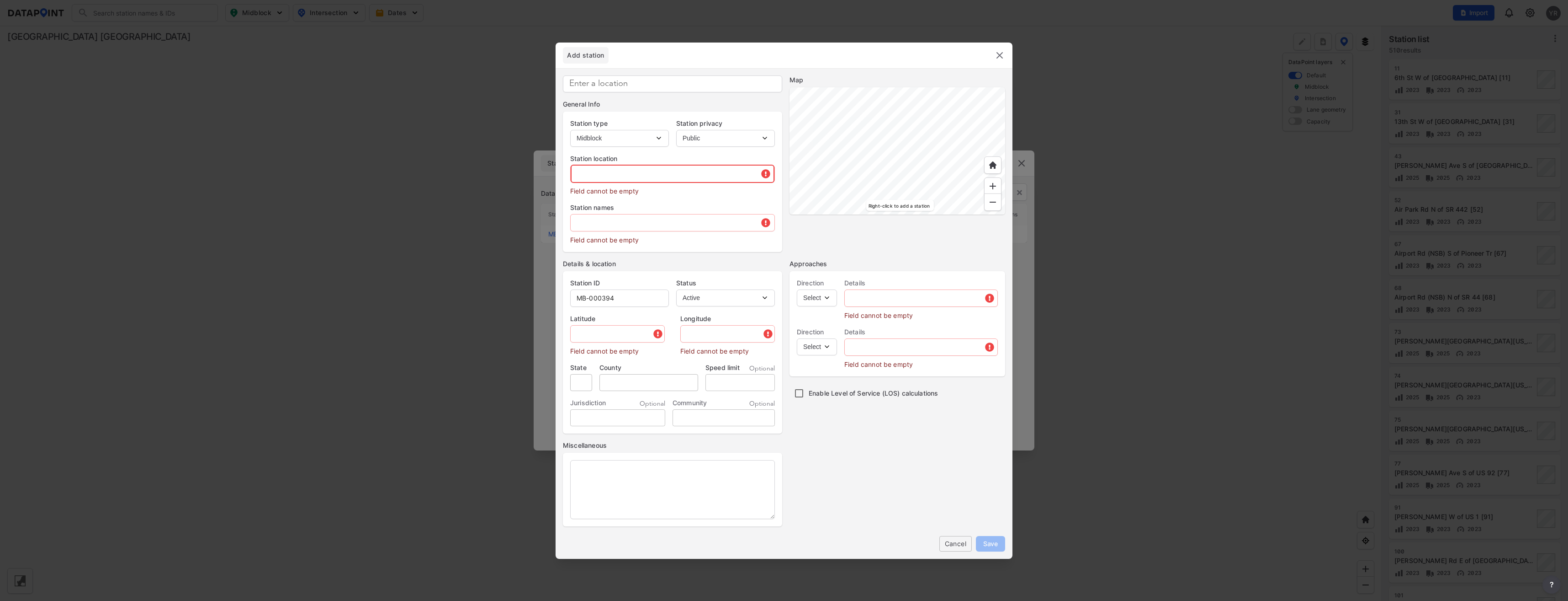
click at [597, 177] on input "text" at bounding box center [672, 174] width 204 height 18
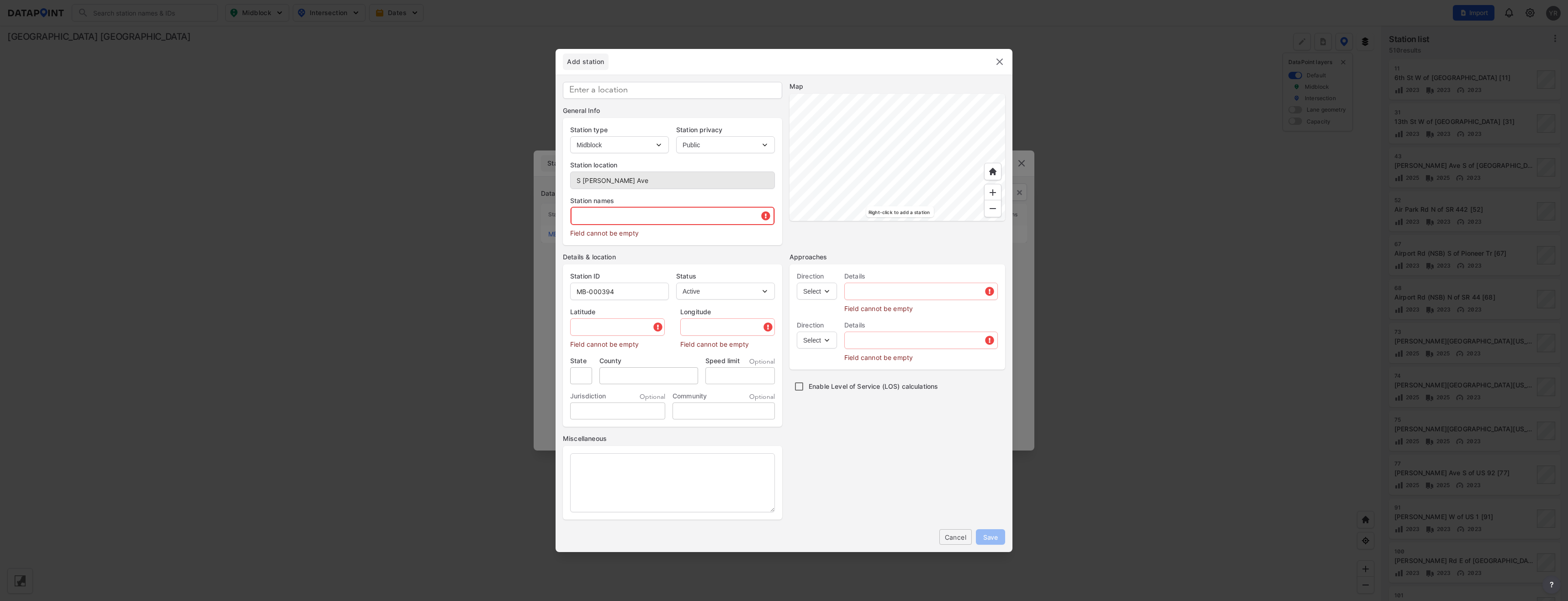
click at [600, 222] on input "text" at bounding box center [672, 215] width 204 height 18
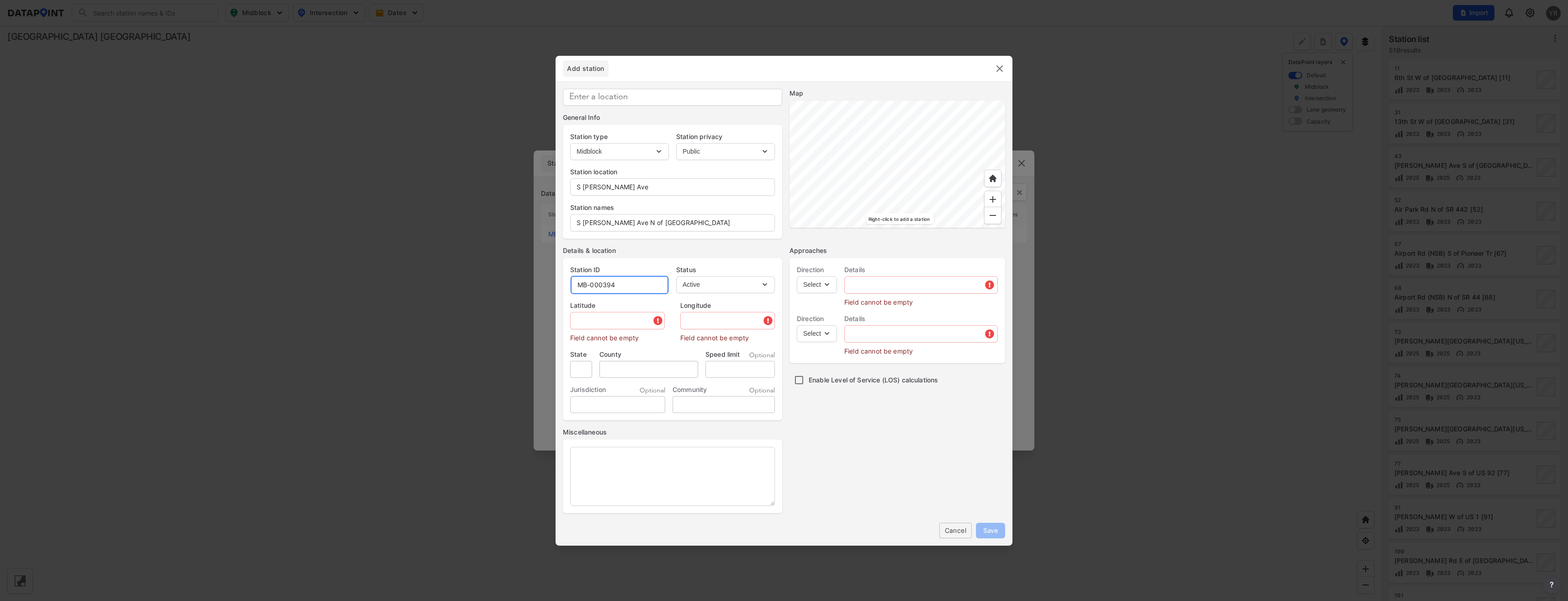
click at [638, 282] on input "MB-000394" at bounding box center [619, 285] width 98 height 18
click at [596, 320] on input "text" at bounding box center [618, 321] width 95 height 18
paste input "28.931363"
click at [689, 316] on input "text" at bounding box center [725, 321] width 99 height 18
paste input "-81.303092"
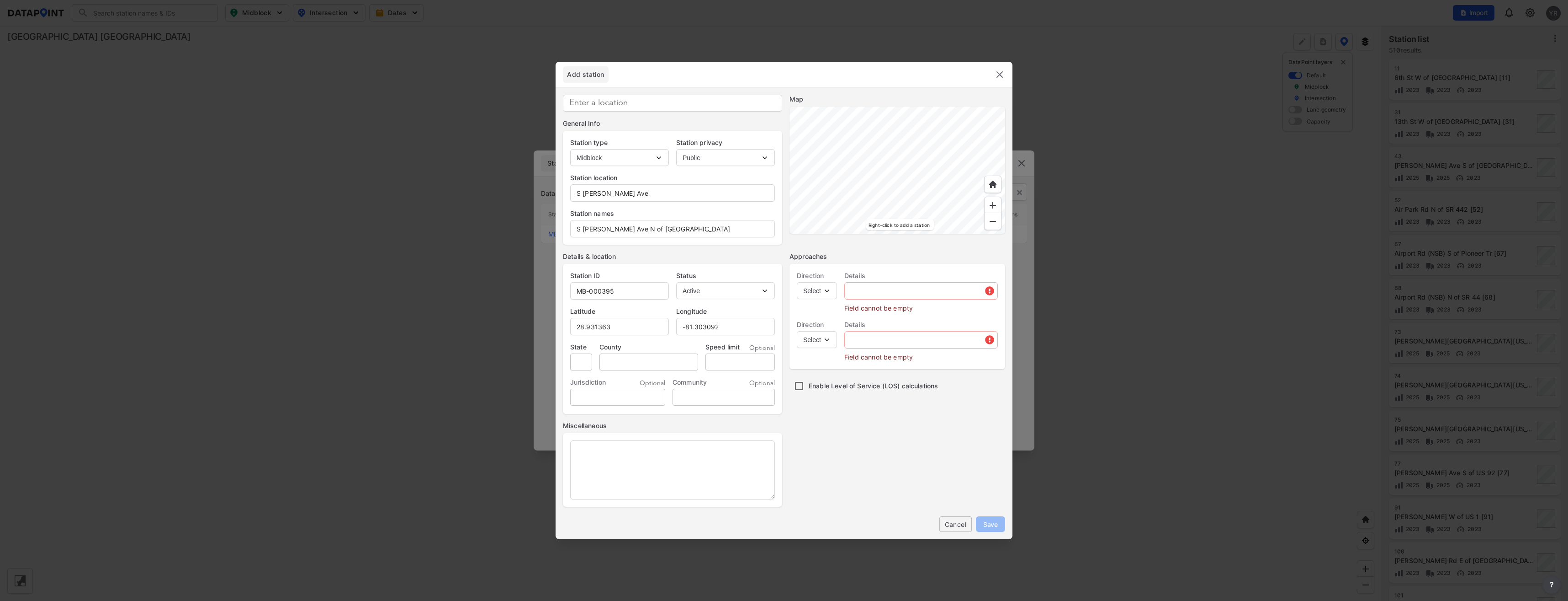
click at [825, 290] on select "Select EB NB SB WB" at bounding box center [817, 290] width 40 height 16
click at [797, 282] on select "Select EB NB SB WB" at bounding box center [817, 290] width 40 height 16
click at [825, 342] on select "Select SB" at bounding box center [817, 339] width 40 height 16
click at [797, 331] on select "Select SB" at bounding box center [817, 339] width 40 height 16
click at [860, 291] on input "text" at bounding box center [920, 290] width 153 height 18
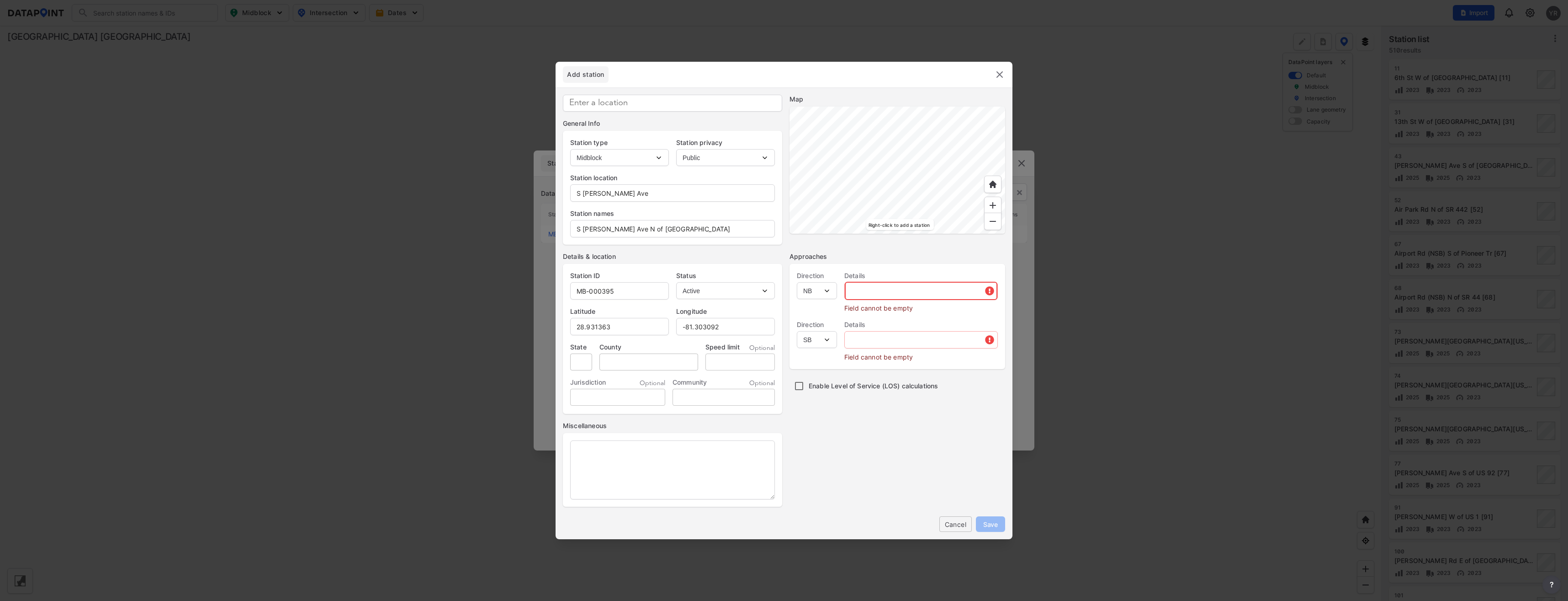
paste input "-81.303092"
drag, startPoint x: 907, startPoint y: 288, endPoint x: 850, endPoint y: 292, distance: 57.1
click at [850, 292] on input "S [PERSON_NAME] Ave" at bounding box center [920, 290] width 153 height 18
click at [865, 329] on input "text" at bounding box center [920, 326] width 153 height 18
paste input "S [PERSON_NAME] Ave"
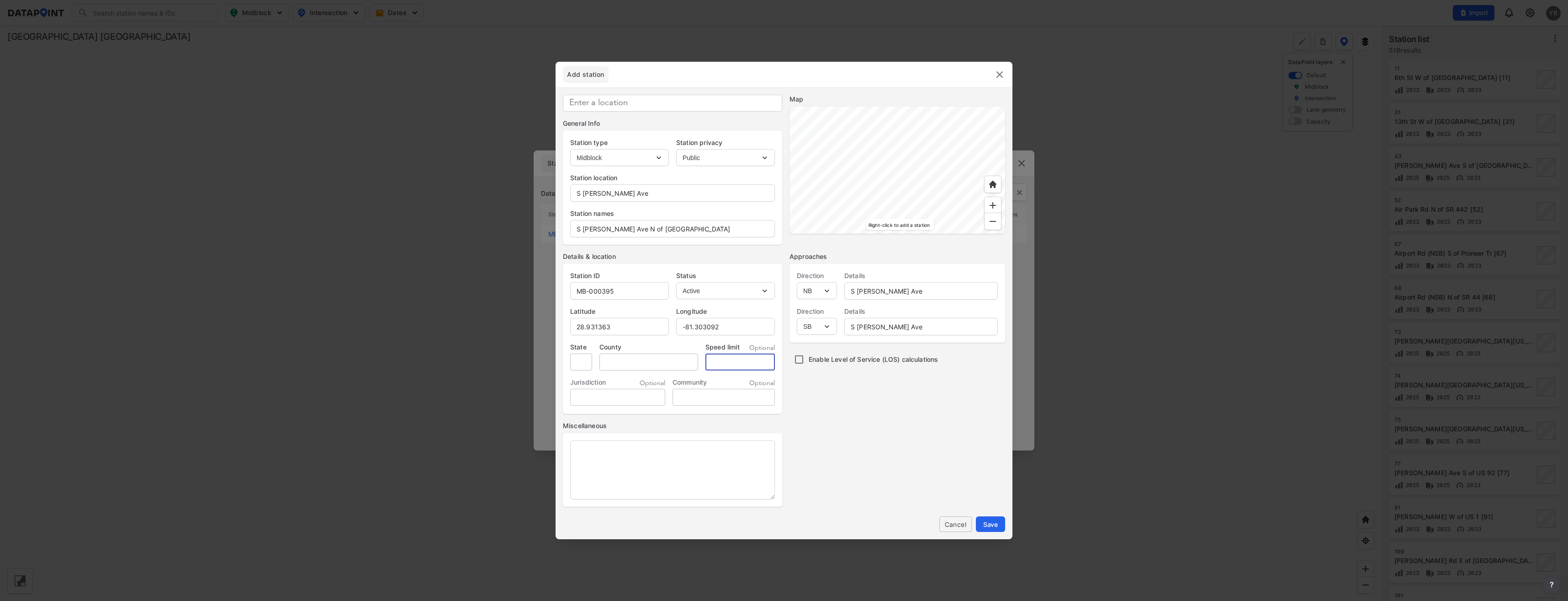
click at [738, 359] on input "tel" at bounding box center [740, 362] width 70 height 16
click at [992, 524] on span "Save" at bounding box center [991, 524] width 15 height 9
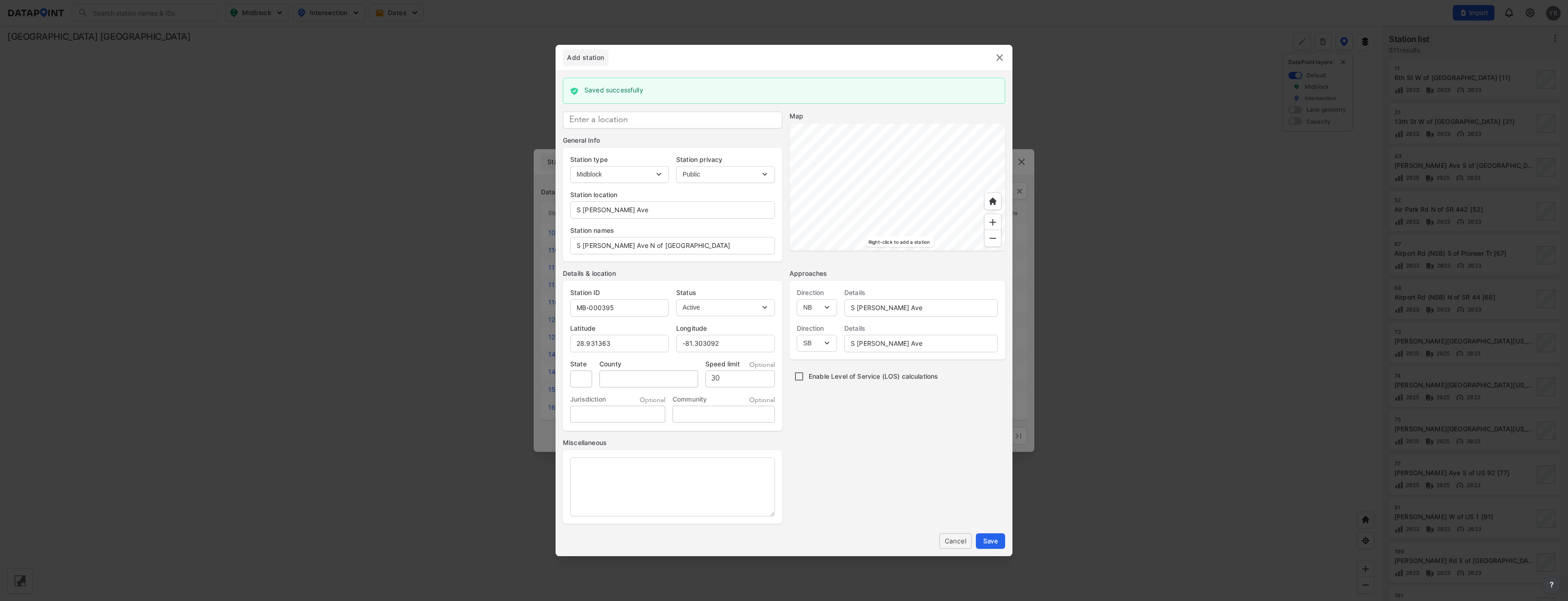
click at [996, 55] on img at bounding box center [1000, 58] width 11 height 11
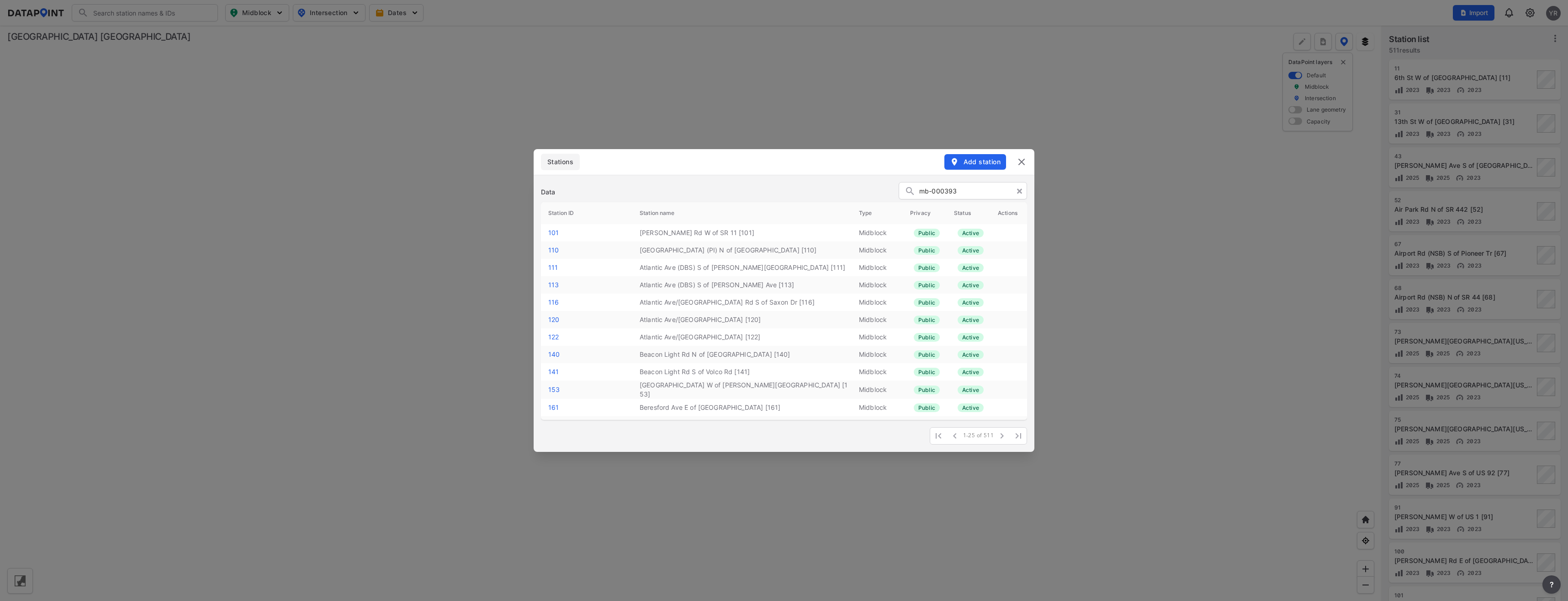
click at [940, 190] on input "mb-000393" at bounding box center [971, 191] width 103 height 14
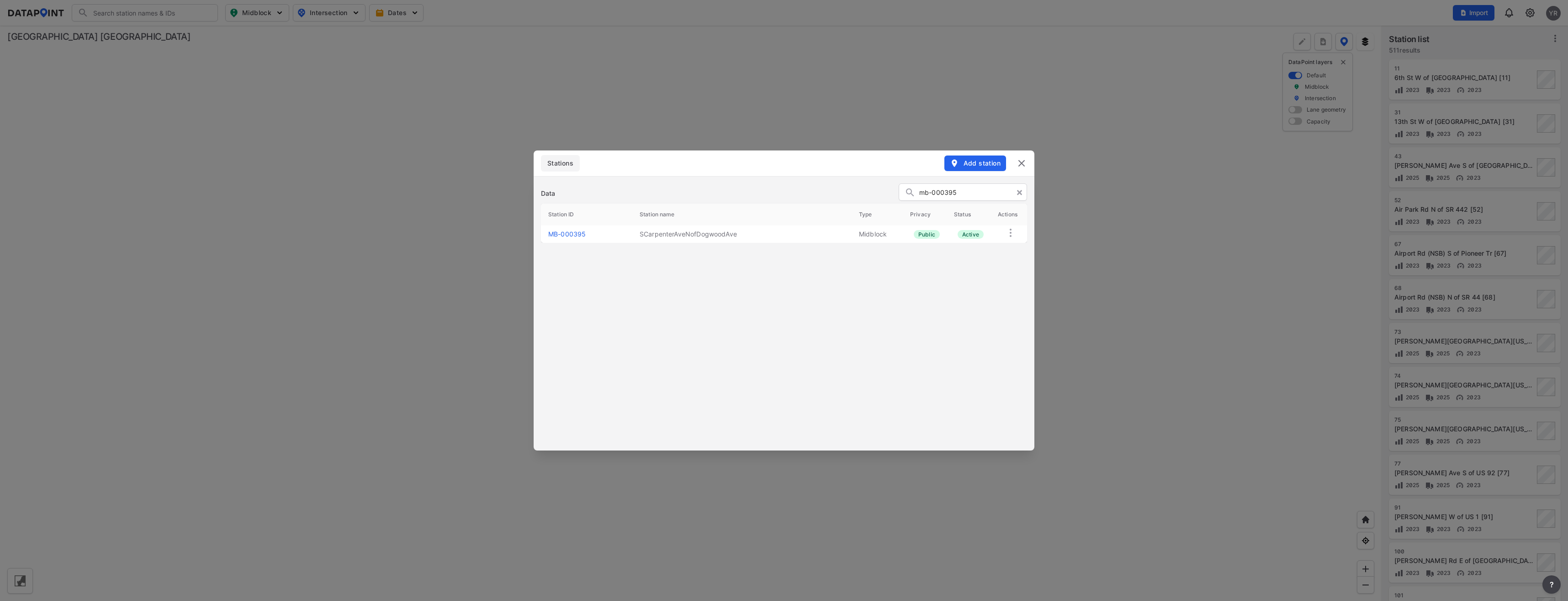
click at [572, 234] on link "MB-000395" at bounding box center [567, 234] width 38 height 7
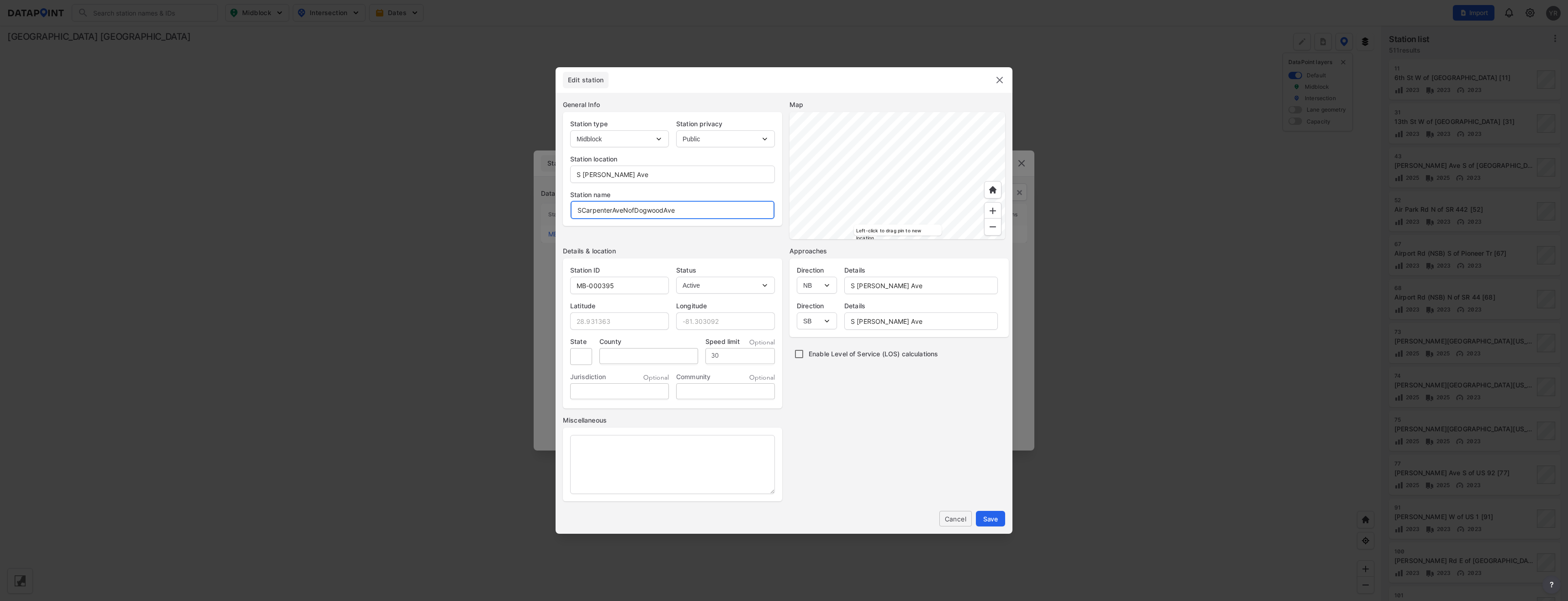
click at [579, 208] on input "SCarpenterAveNofDogwoodAve" at bounding box center [672, 210] width 204 height 18
click at [993, 521] on span "Save" at bounding box center [991, 519] width 15 height 9
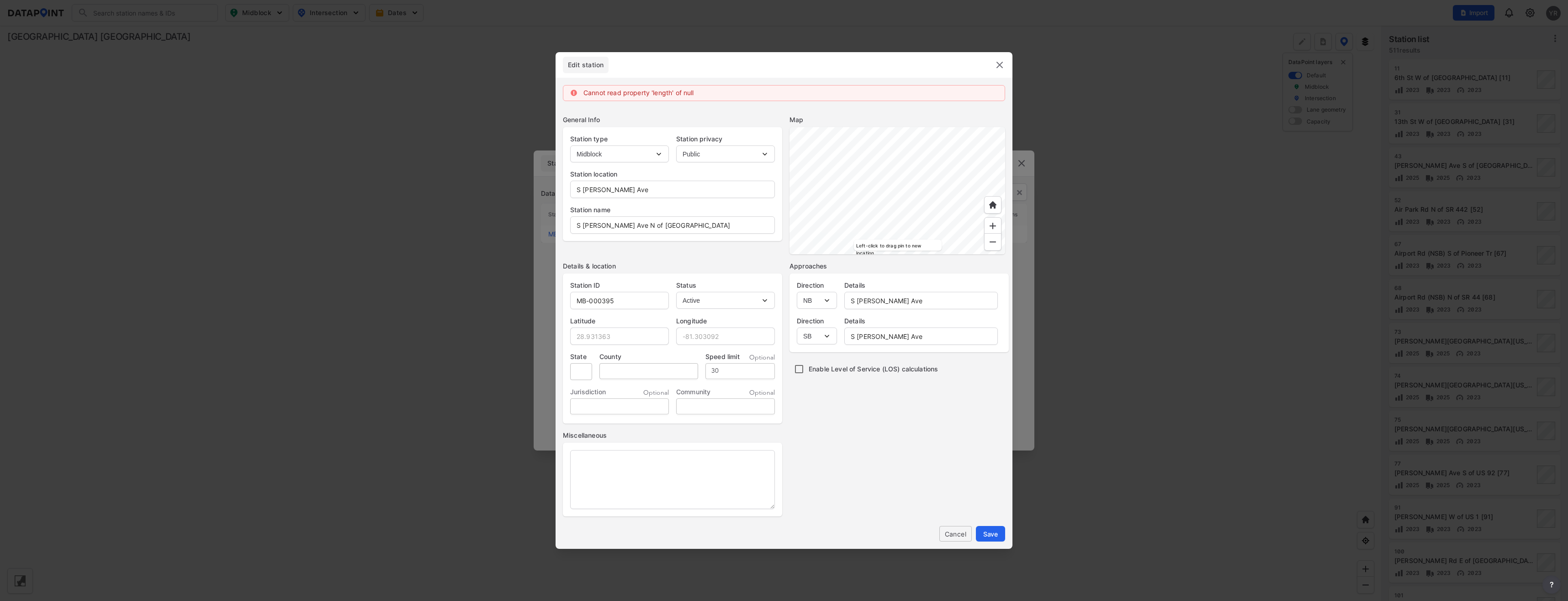
click at [1003, 64] on img at bounding box center [1000, 65] width 11 height 11
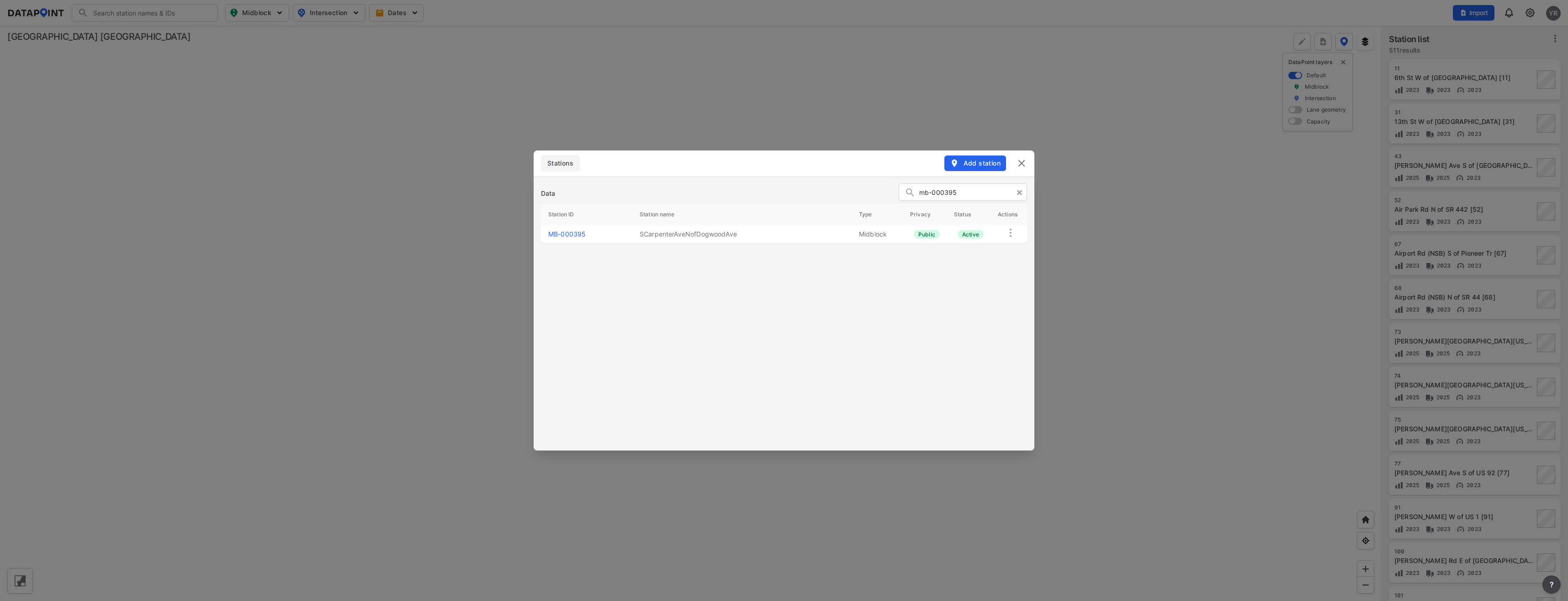
click at [969, 162] on span "Add station" at bounding box center [975, 163] width 50 height 9
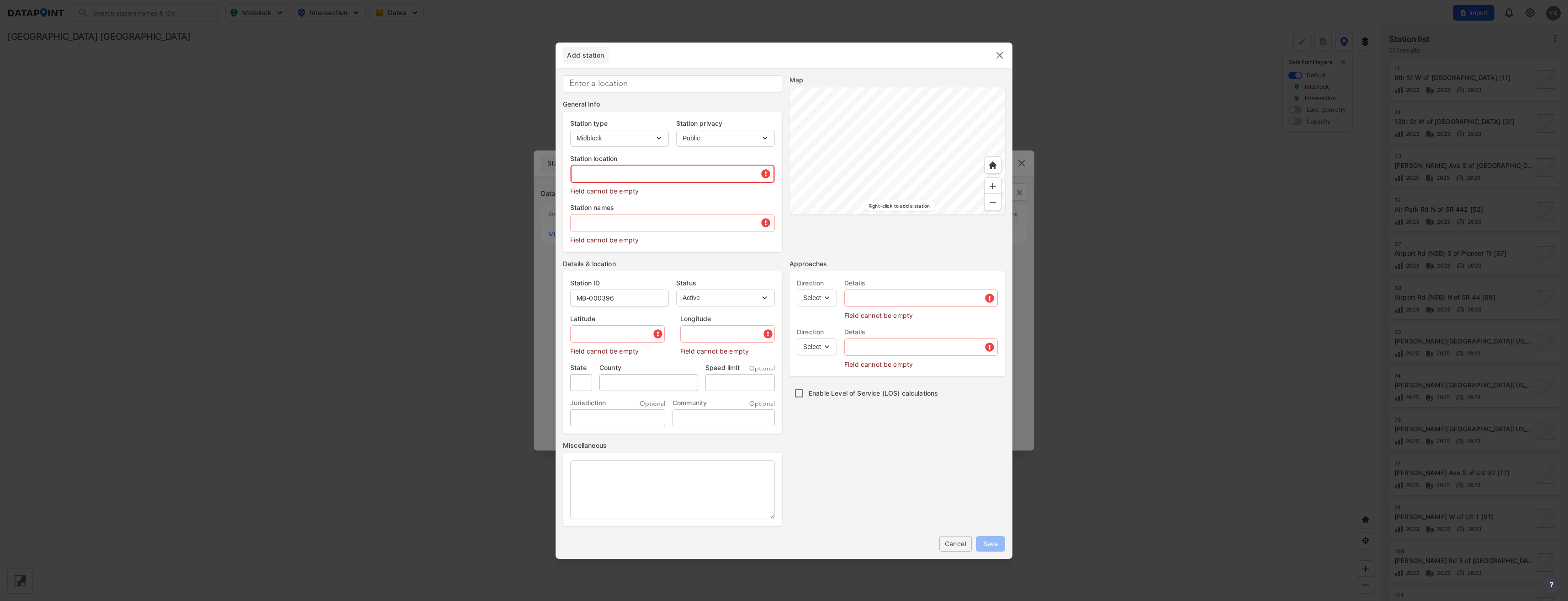
drag, startPoint x: 606, startPoint y: 173, endPoint x: 615, endPoint y: 173, distance: 9.0
click at [607, 173] on input "text" at bounding box center [672, 174] width 204 height 18
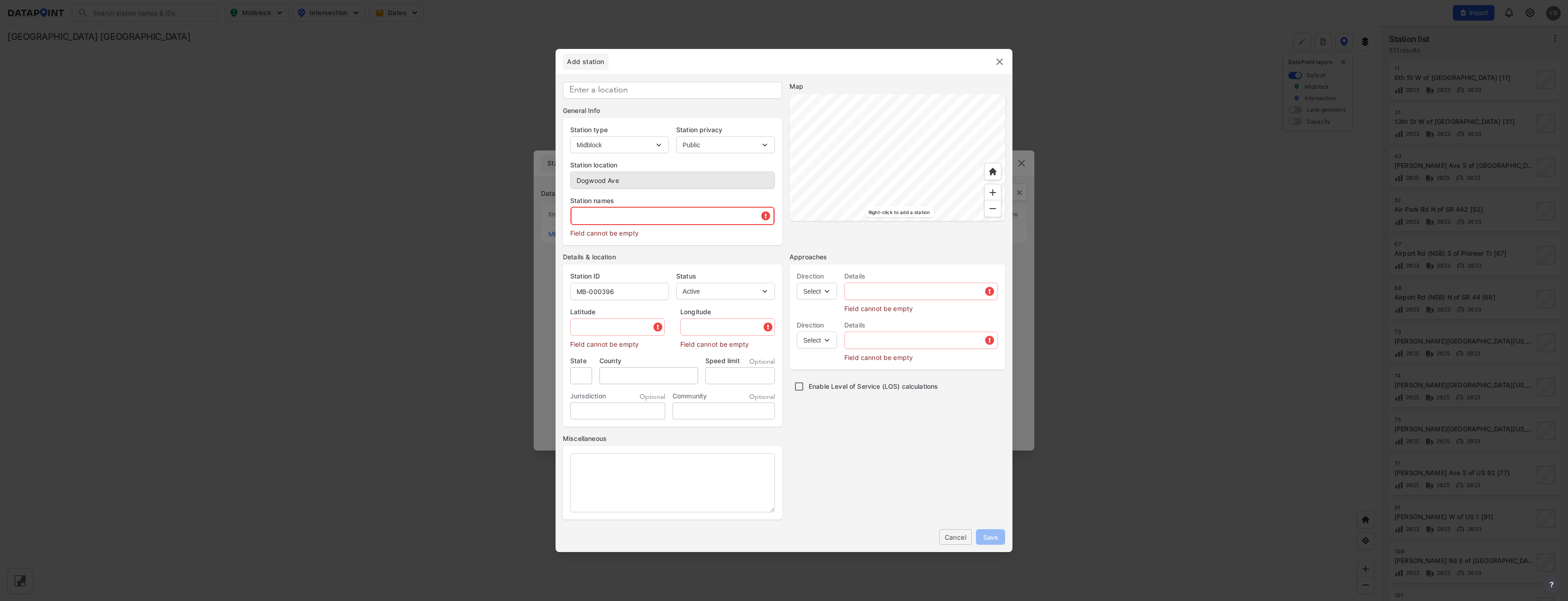
click at [624, 212] on input "text" at bounding box center [672, 215] width 204 height 18
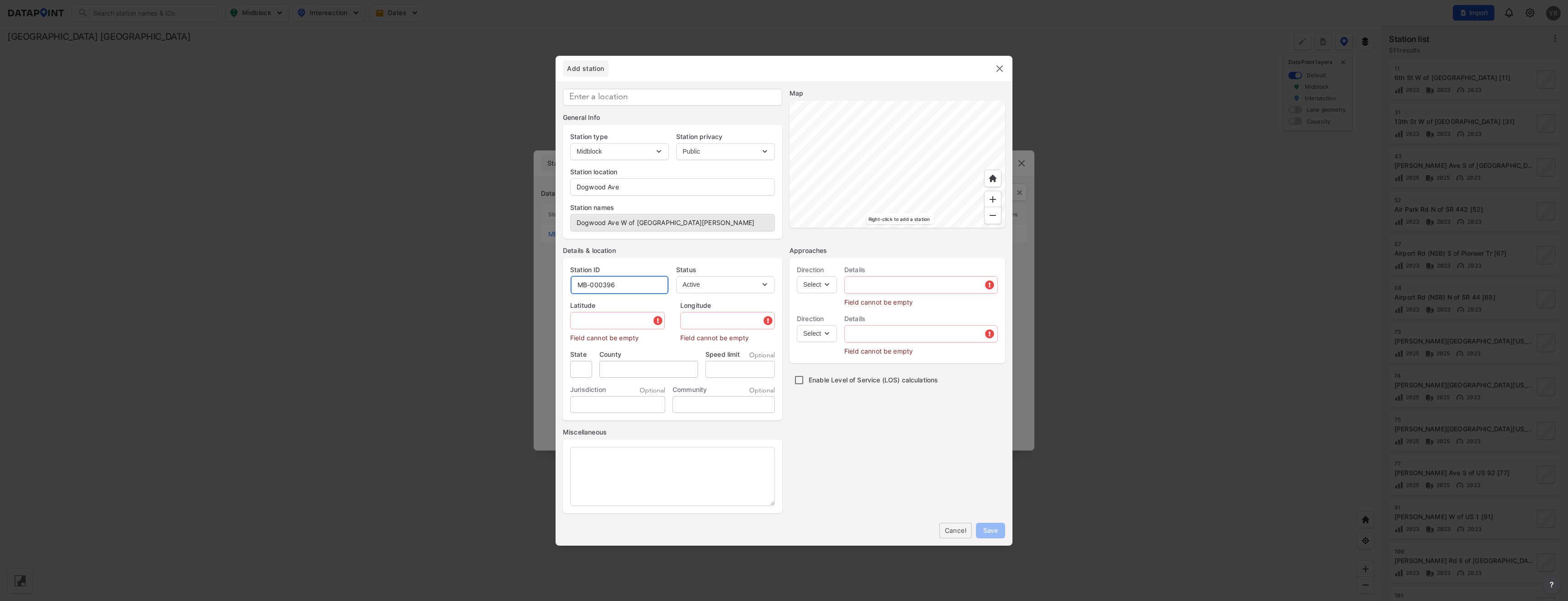
click at [631, 283] on input "MB-000396" at bounding box center [619, 285] width 98 height 18
click at [620, 285] on input "MB-000396" at bounding box center [619, 285] width 98 height 18
click at [576, 320] on input "text" at bounding box center [618, 321] width 95 height 18
paste input "28.930983"
click at [691, 324] on input "text" at bounding box center [725, 321] width 99 height 18
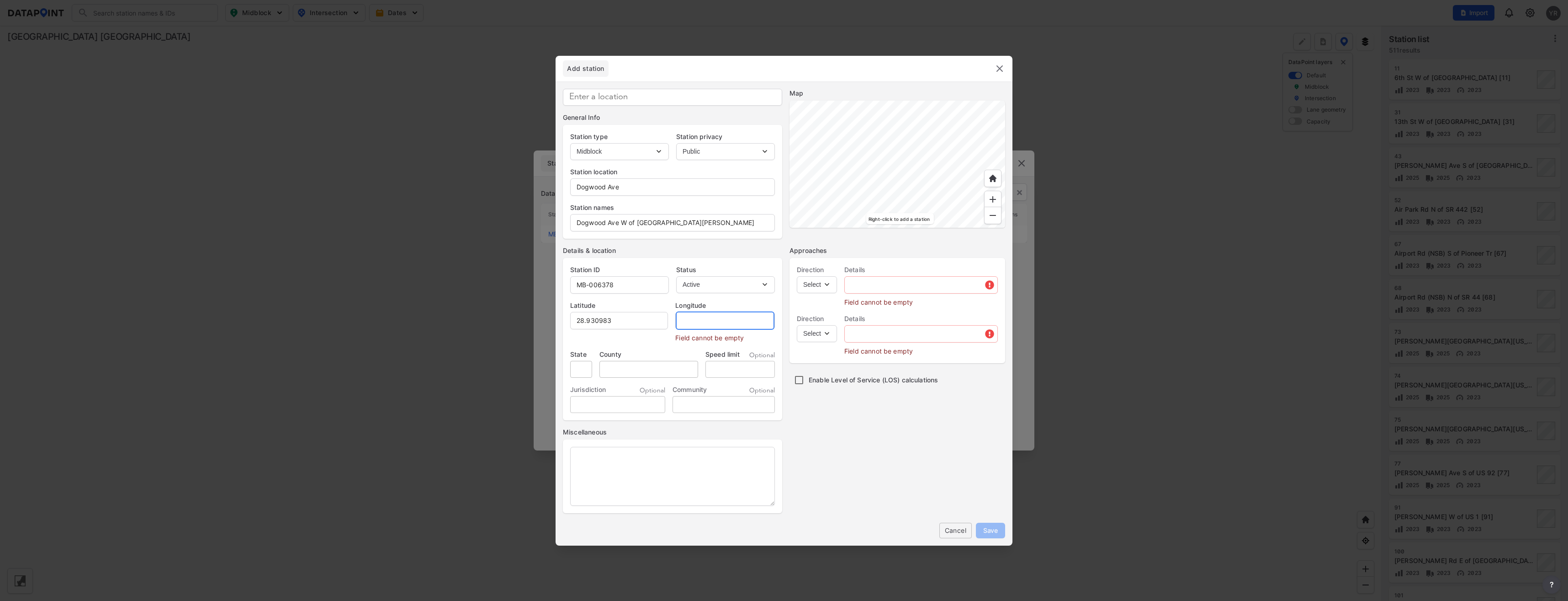
paste input "-81.304066"
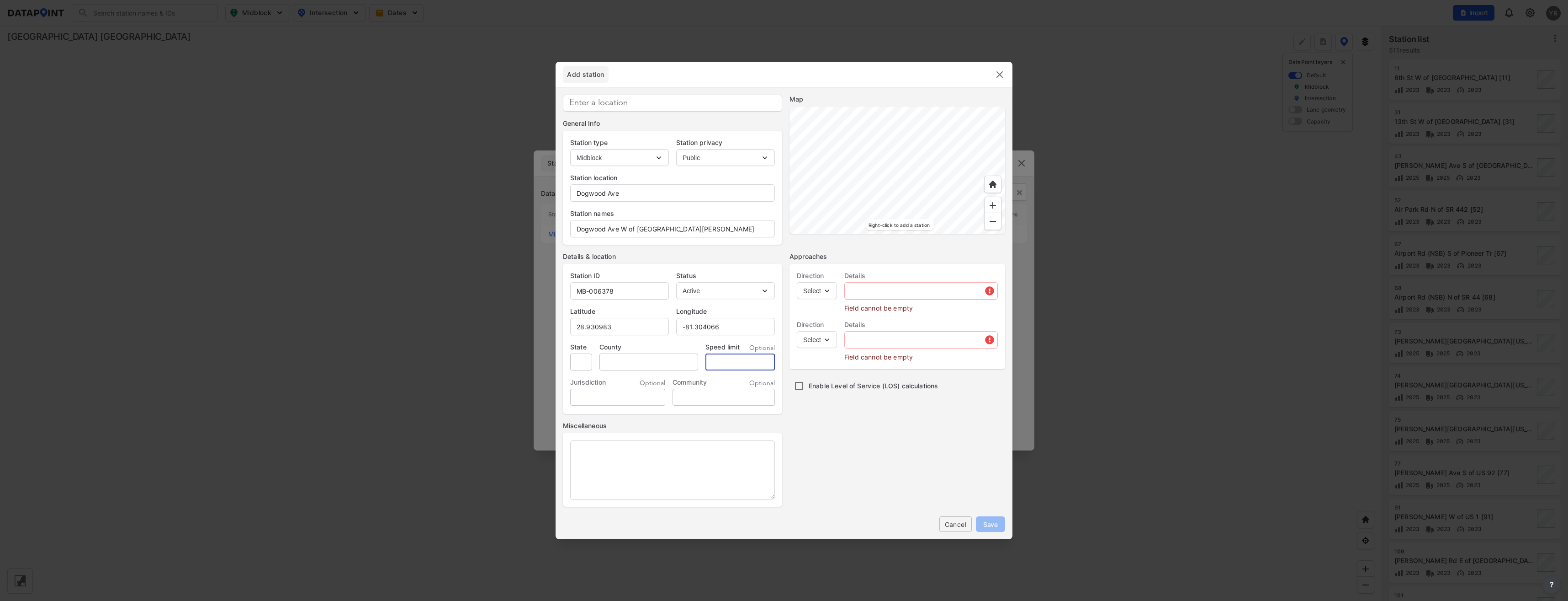
click at [735, 361] on input "tel" at bounding box center [740, 362] width 70 height 16
click at [826, 293] on select "Select EB NB SB WB" at bounding box center [817, 290] width 40 height 16
click at [797, 282] on select "Select EB NB SB WB" at bounding box center [817, 290] width 40 height 16
click at [827, 338] on select "Select WB" at bounding box center [817, 339] width 40 height 16
click at [797, 331] on select "Select WB" at bounding box center [817, 339] width 40 height 16
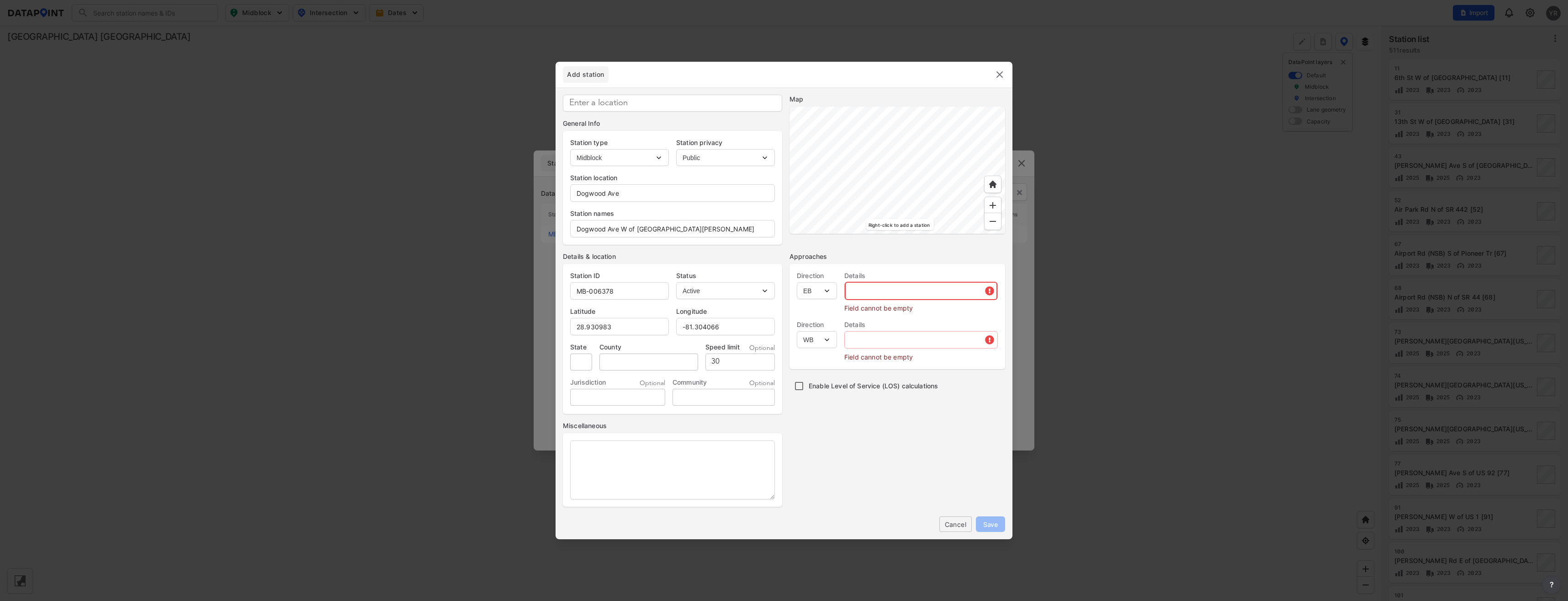
click at [875, 296] on input "text" at bounding box center [920, 290] width 153 height 18
click at [916, 322] on input "text" at bounding box center [920, 326] width 153 height 18
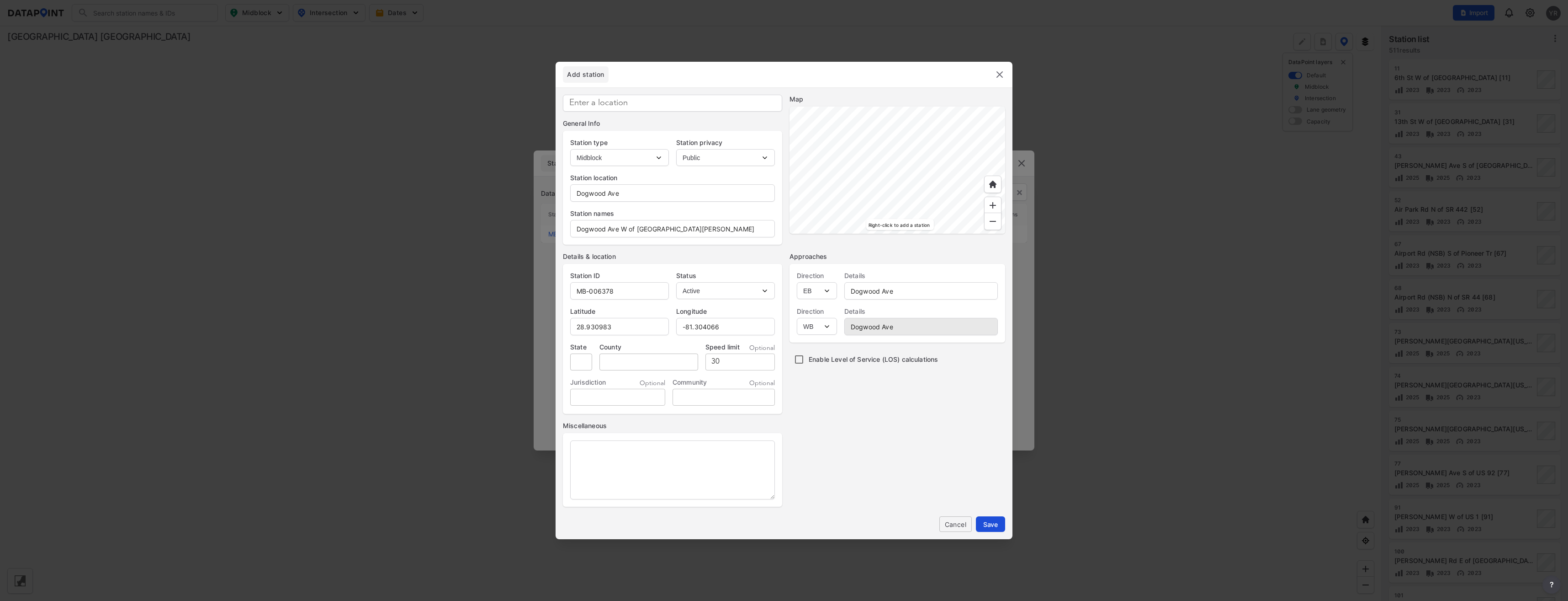
click at [996, 529] on span "Save" at bounding box center [991, 524] width 15 height 9
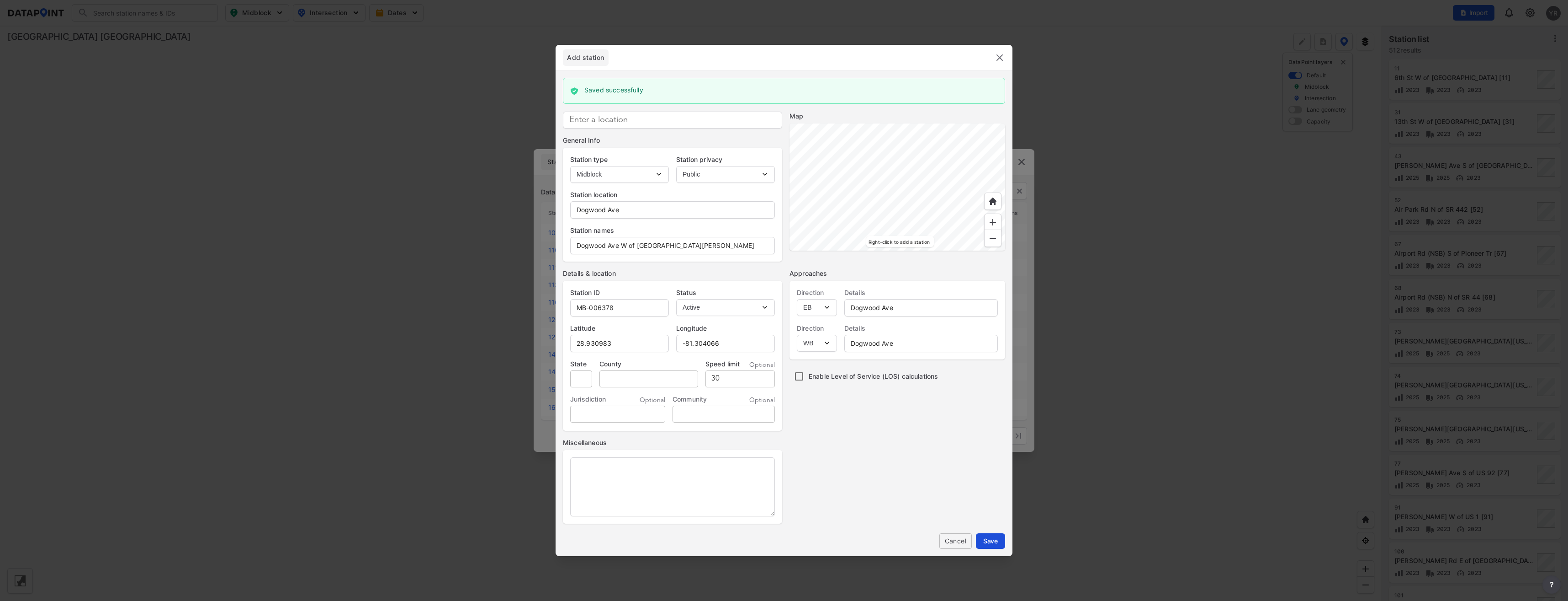
click at [996, 540] on span "Save" at bounding box center [991, 541] width 15 height 9
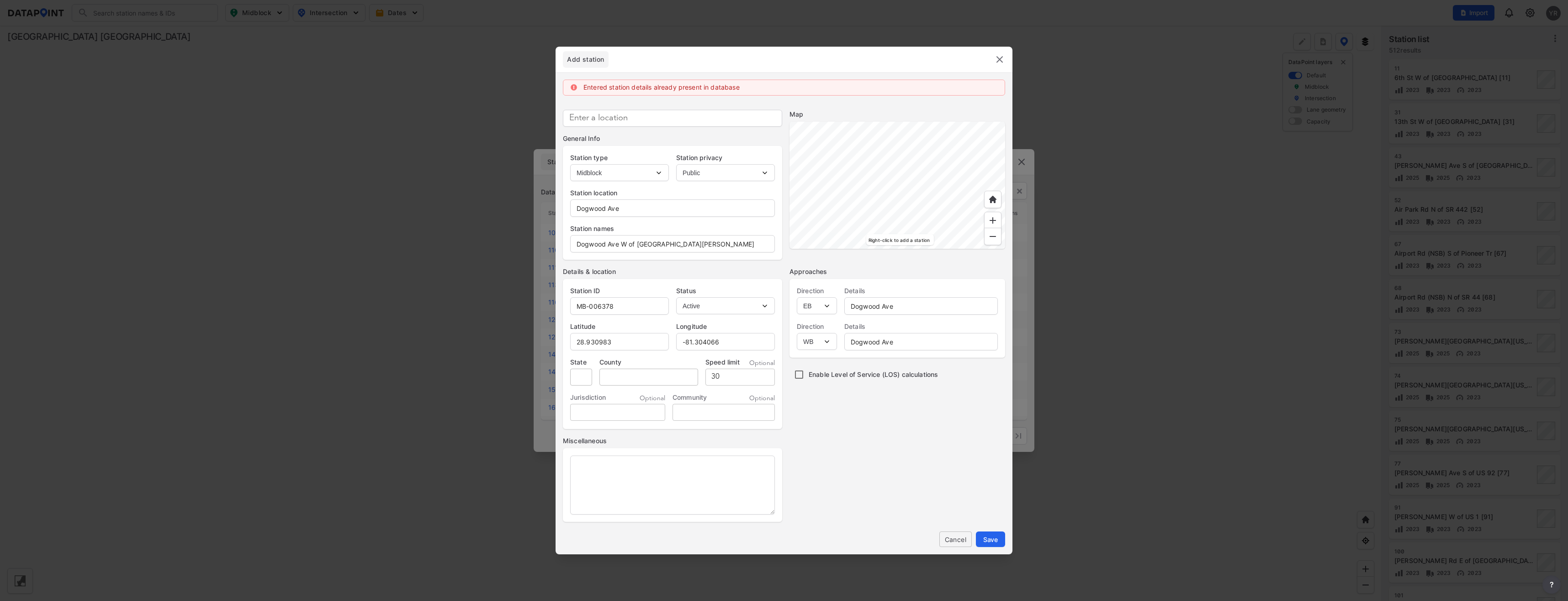
click at [999, 58] on img at bounding box center [1000, 60] width 11 height 11
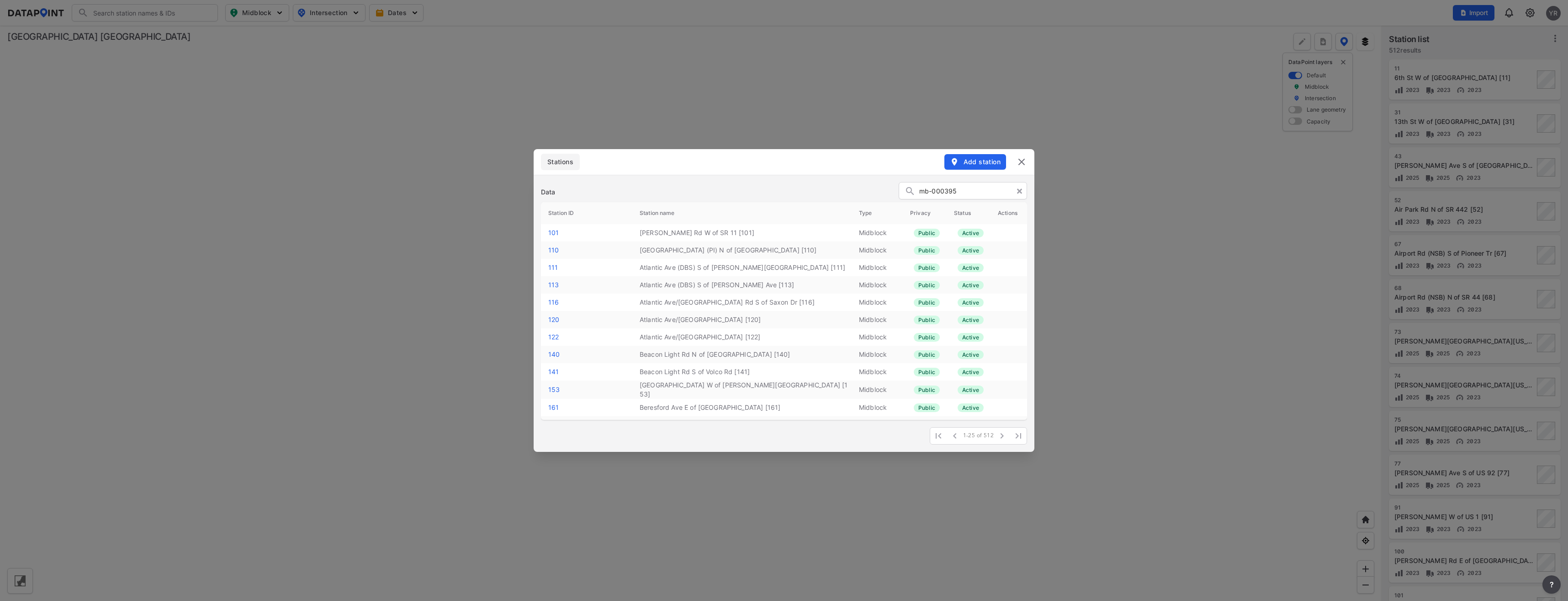
click at [955, 196] on input "mb-000395" at bounding box center [971, 191] width 103 height 14
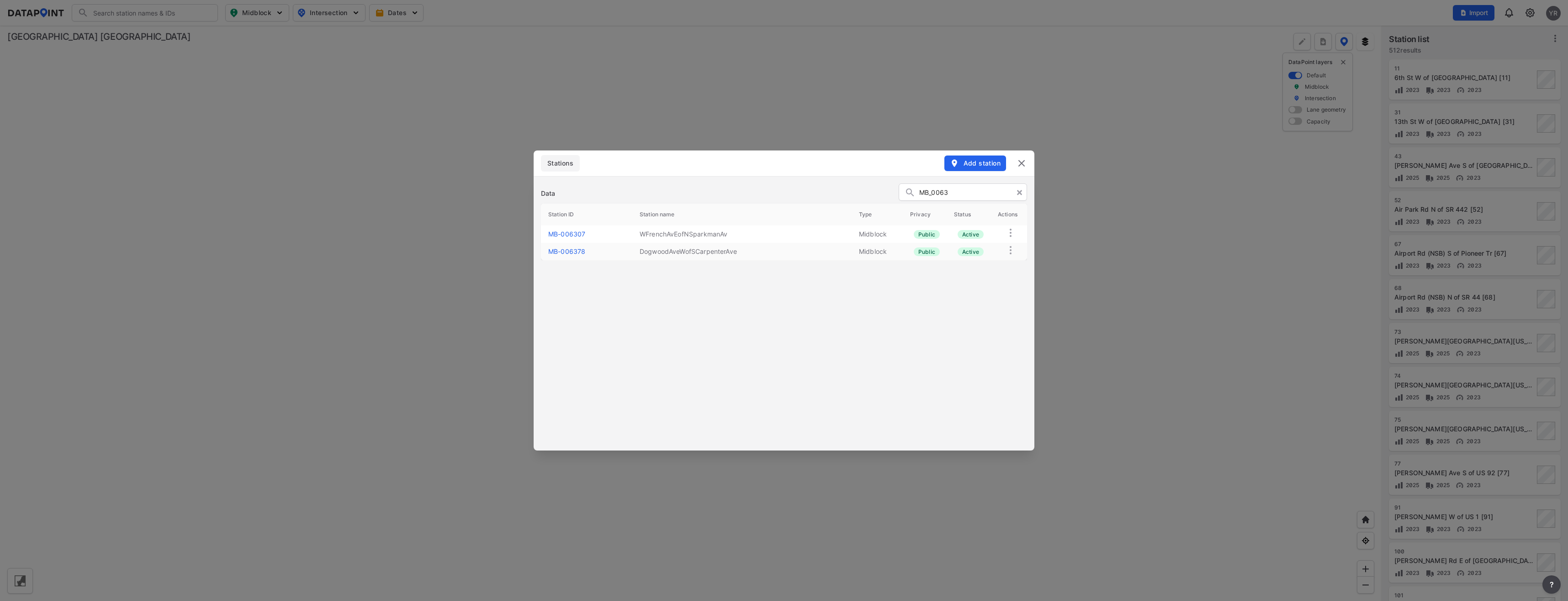
click at [563, 254] on link "MB-006378" at bounding box center [567, 251] width 37 height 7
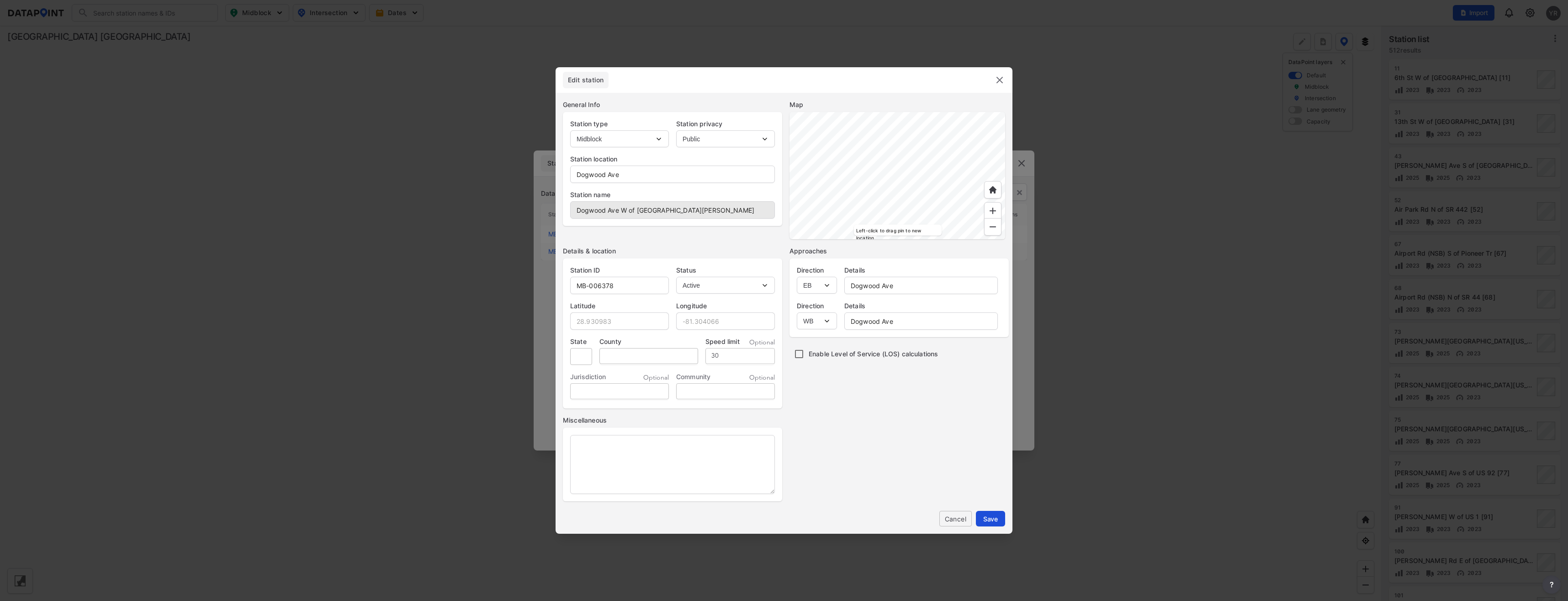
click at [997, 516] on span "Save" at bounding box center [991, 519] width 15 height 9
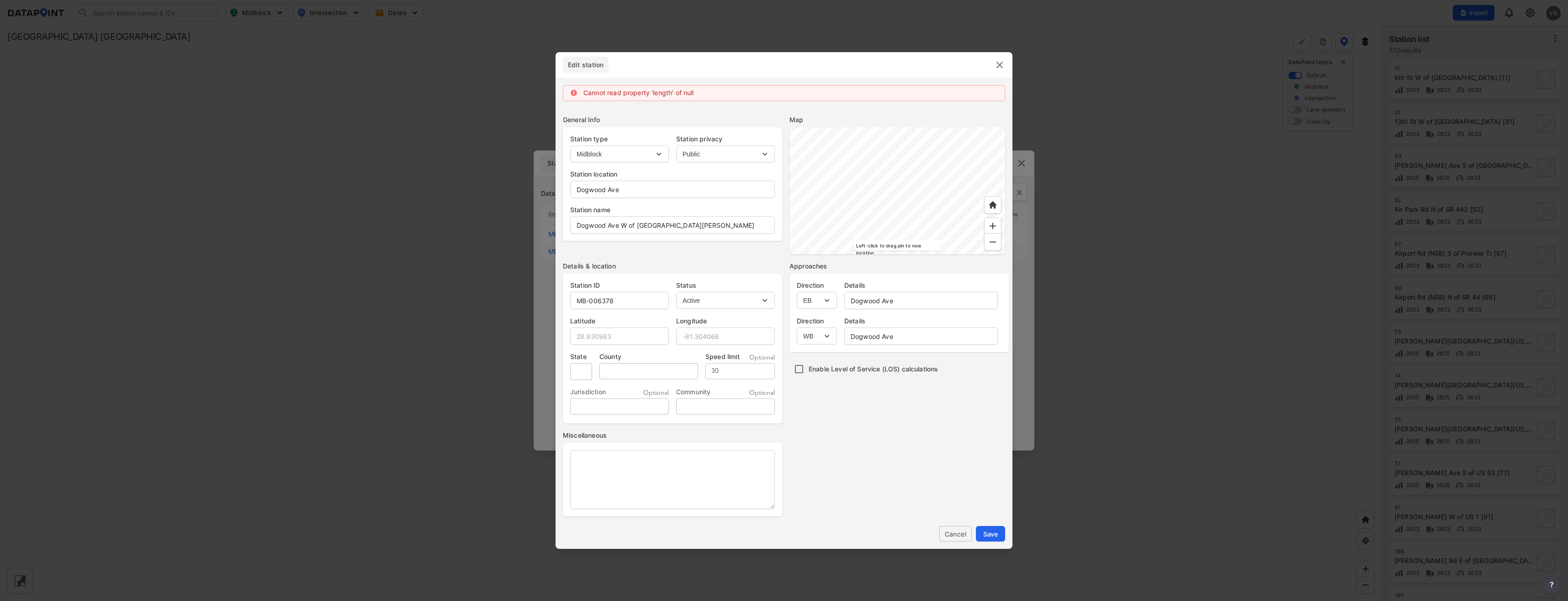
click at [999, 60] on img at bounding box center [1000, 65] width 11 height 11
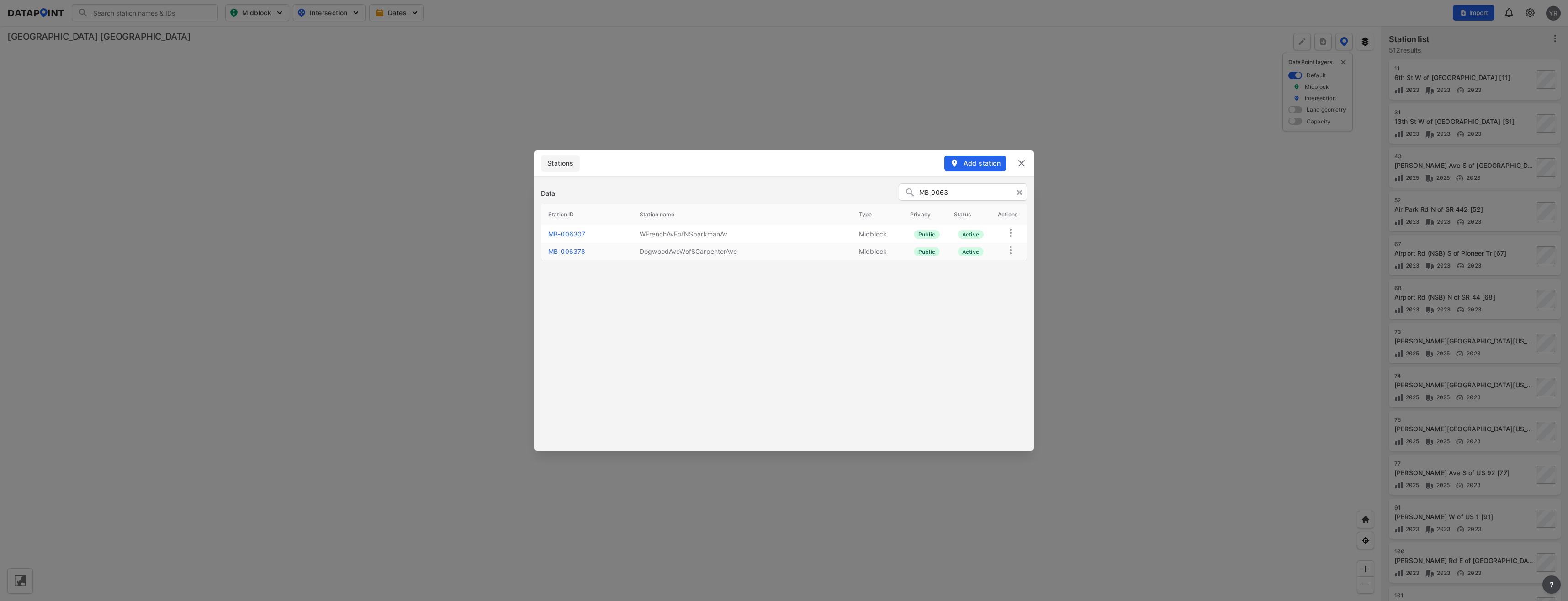
click at [558, 232] on link "MB-006307" at bounding box center [567, 234] width 37 height 7
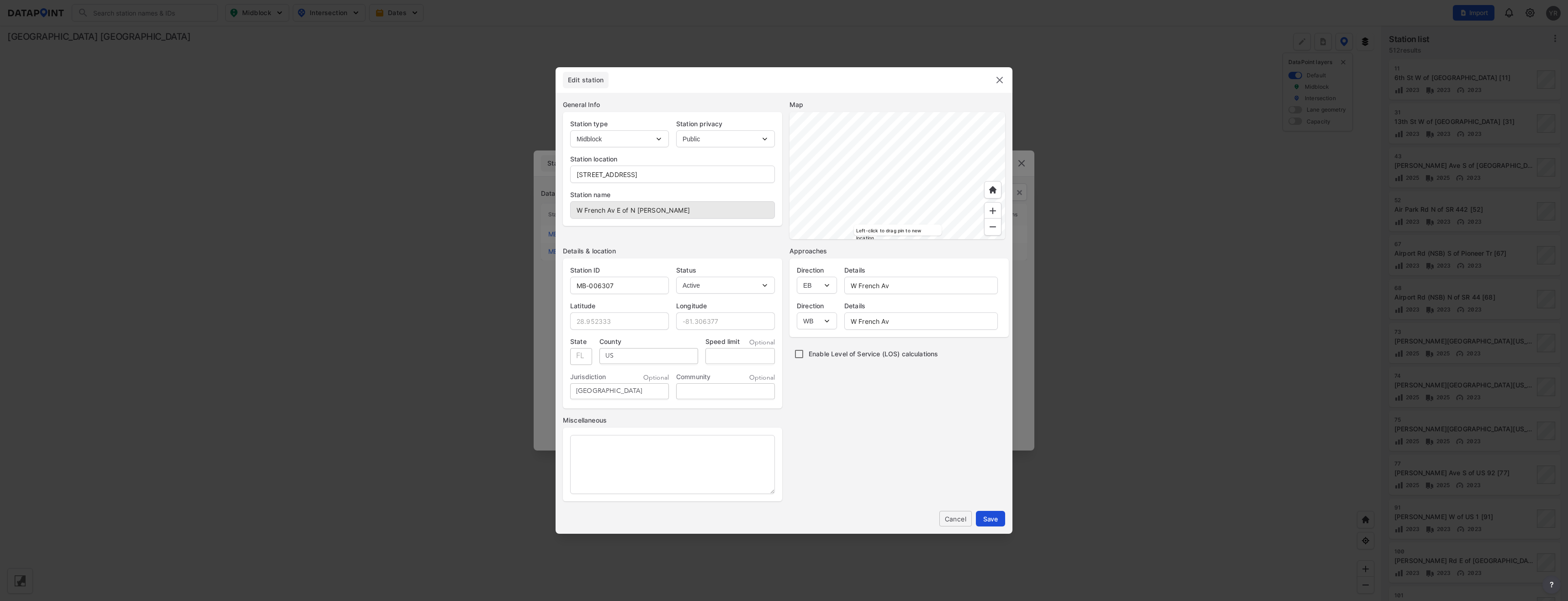
click at [995, 519] on span "Save" at bounding box center [991, 519] width 15 height 9
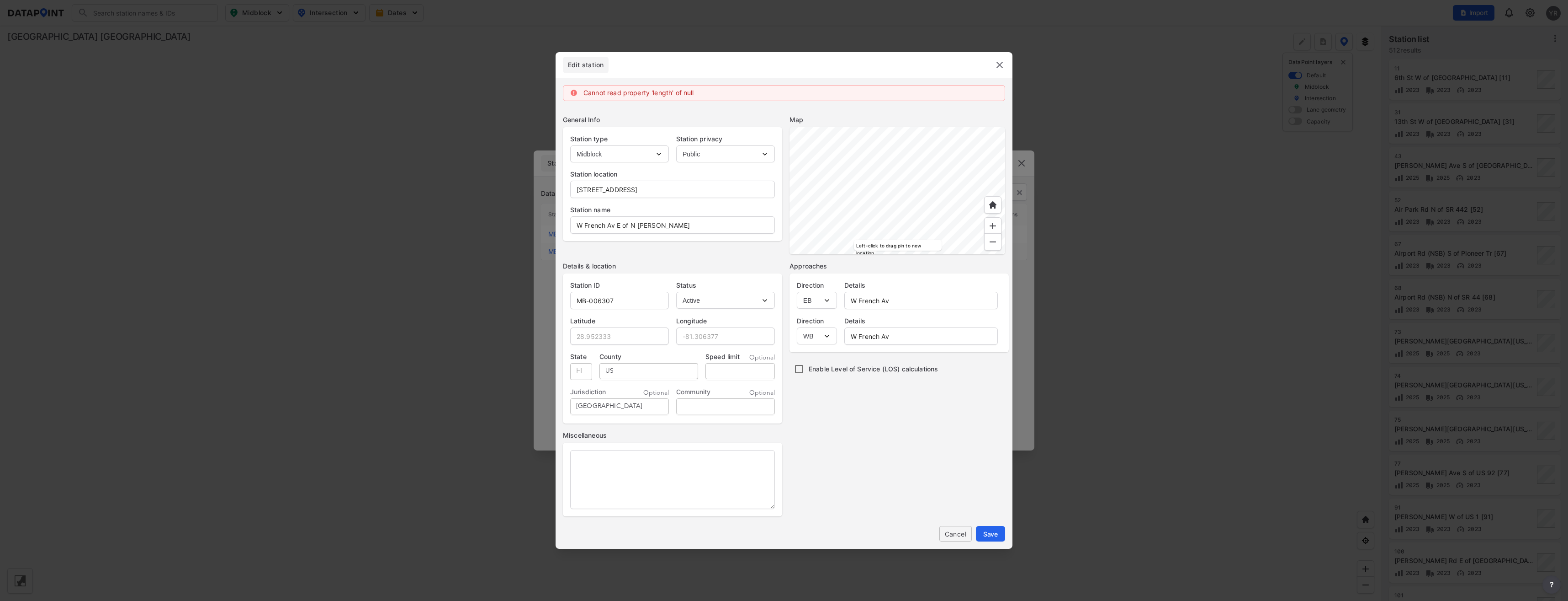
click at [1001, 63] on img at bounding box center [1000, 65] width 11 height 11
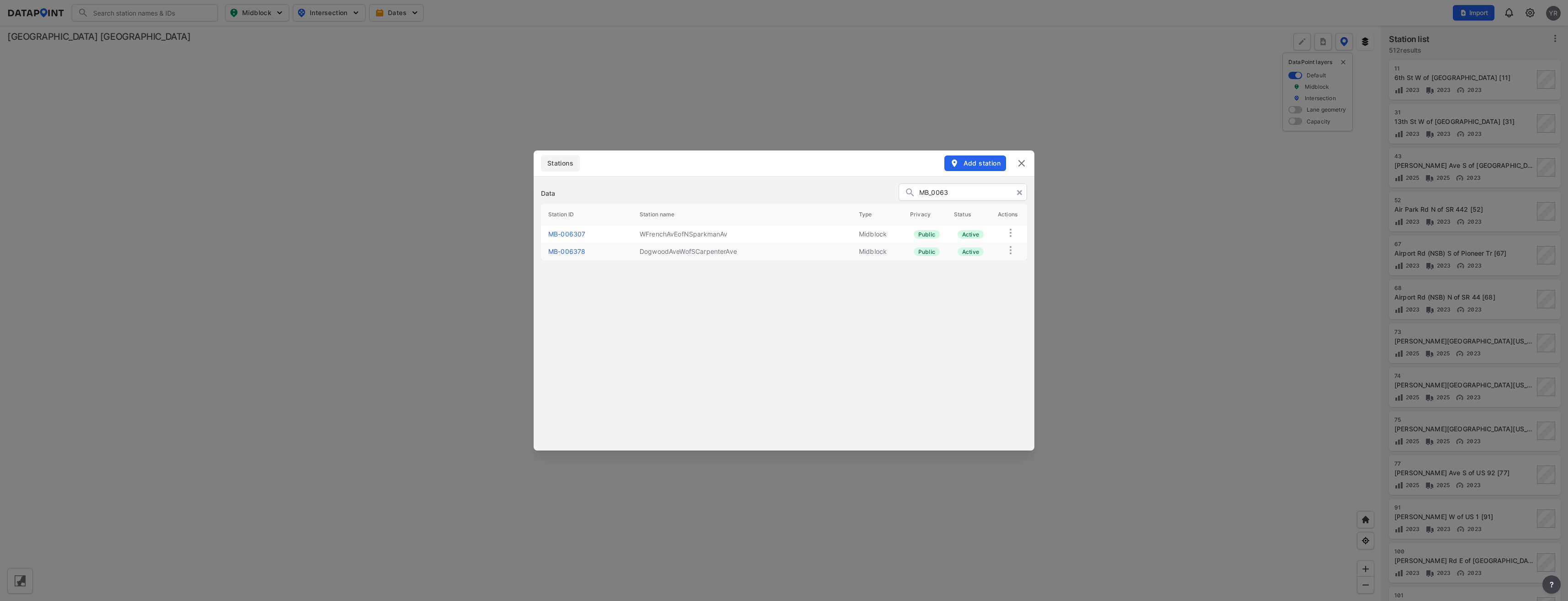
click at [977, 160] on span "Add station" at bounding box center [975, 163] width 50 height 9
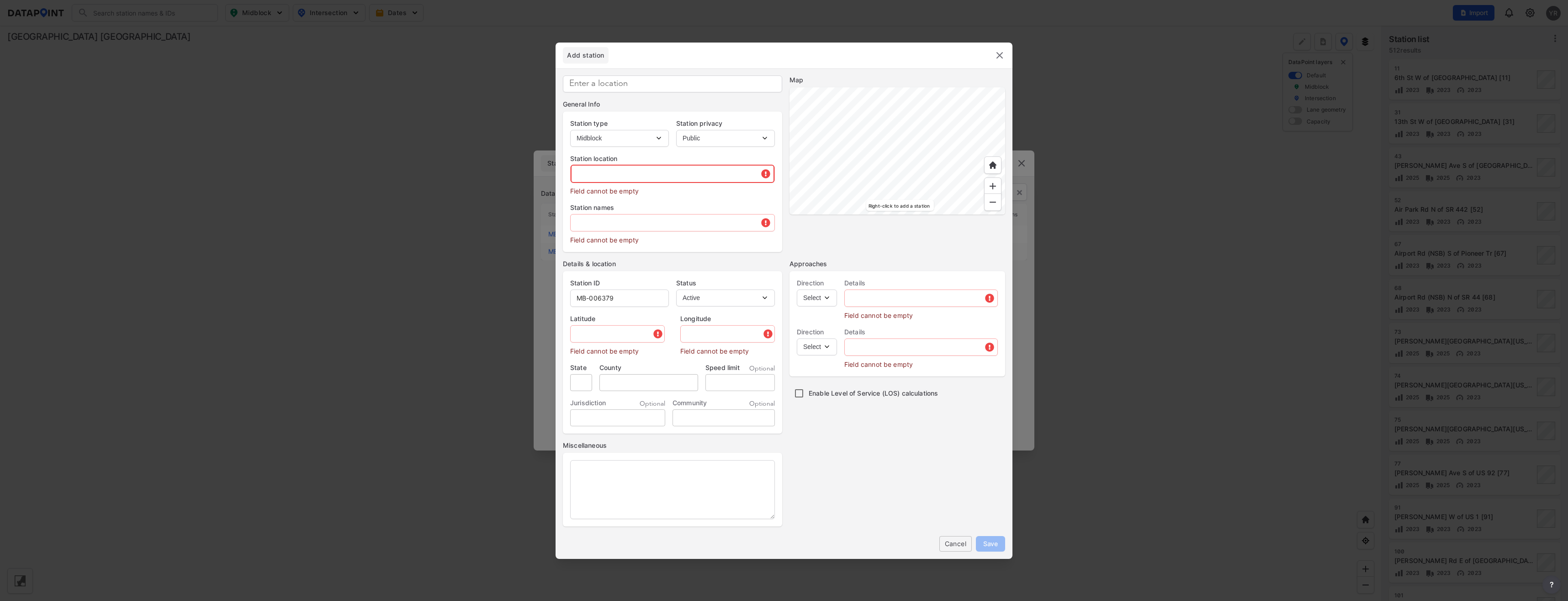
click at [611, 174] on input "text" at bounding box center [672, 174] width 204 height 18
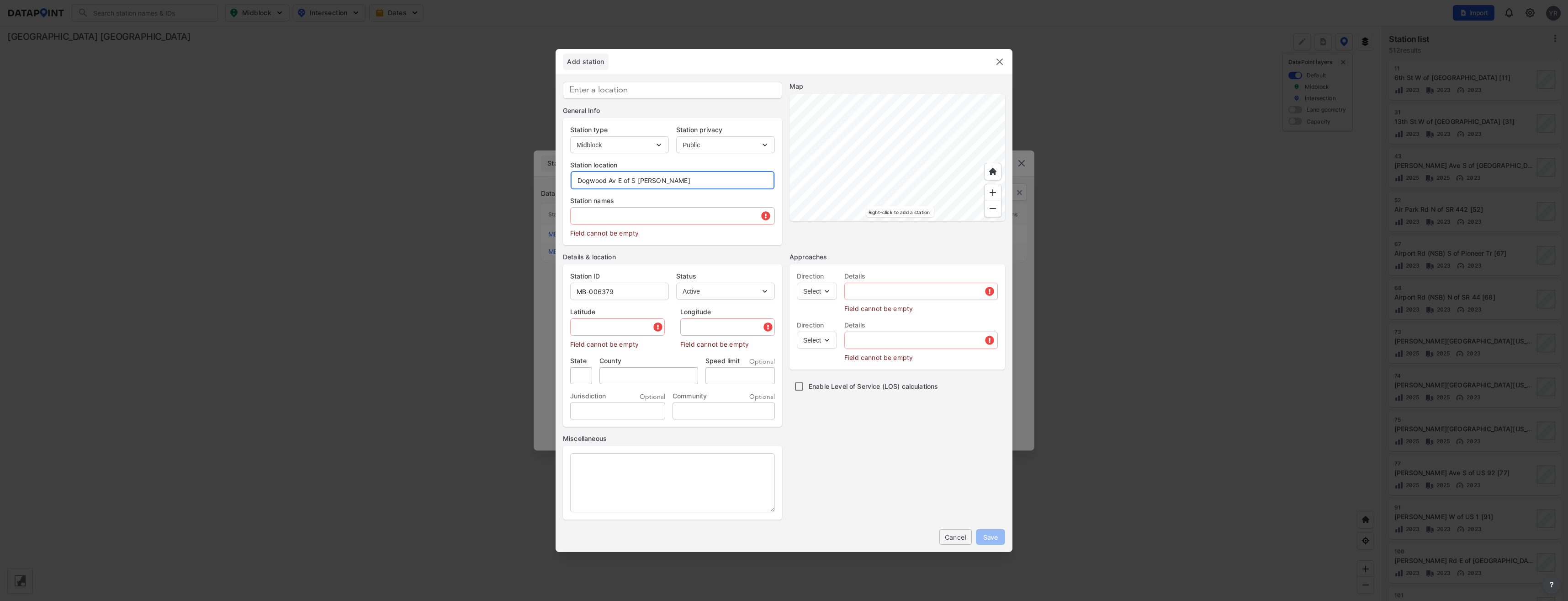
drag, startPoint x: 686, startPoint y: 183, endPoint x: 574, endPoint y: 183, distance: 112.0
click at [574, 183] on input "Dogwood Av E of S [PERSON_NAME]" at bounding box center [672, 180] width 204 height 18
click at [614, 221] on input "text" at bounding box center [672, 215] width 204 height 18
paste input "Dogwood Av E of S [PERSON_NAME]"
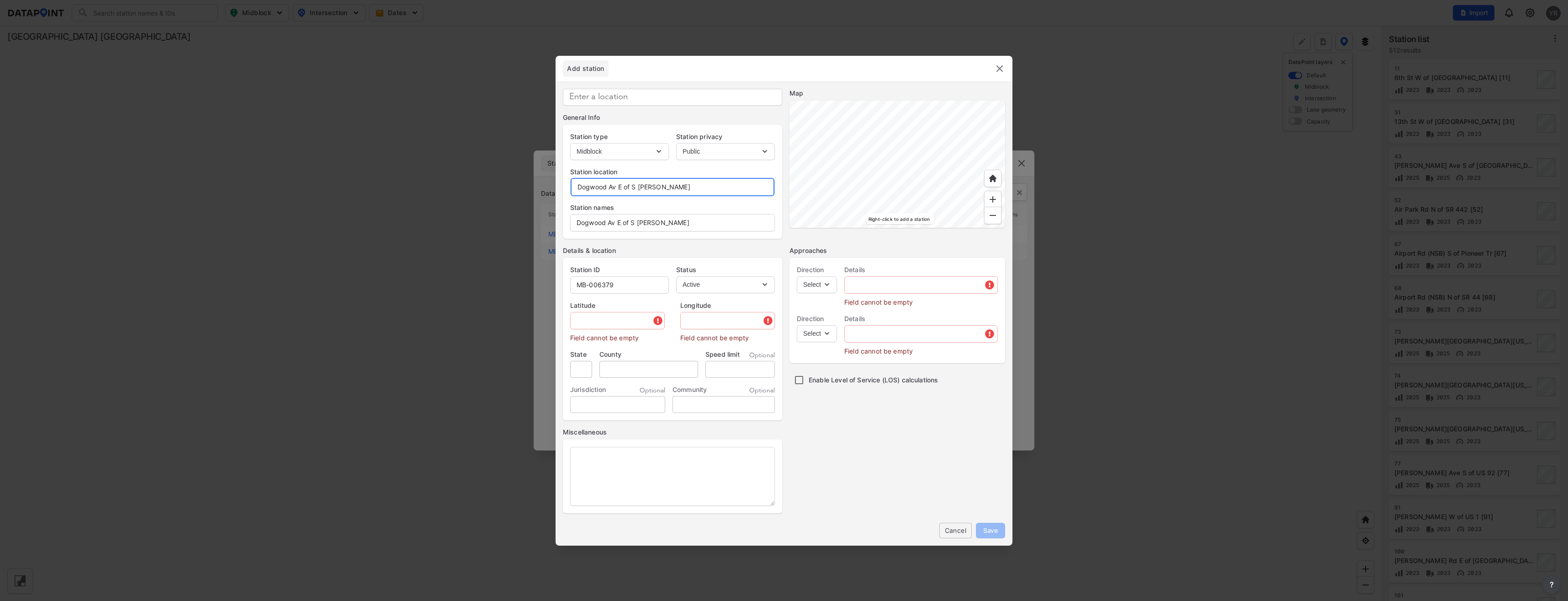
drag, startPoint x: 687, startPoint y: 188, endPoint x: 618, endPoint y: 187, distance: 69.0
click at [618, 187] on input "Dogwood Av E of S [PERSON_NAME]" at bounding box center [672, 187] width 204 height 18
click at [634, 287] on input "MB-006379" at bounding box center [619, 285] width 98 height 18
click at [593, 322] on input "text" at bounding box center [618, 321] width 95 height 18
paste input "28.930888"
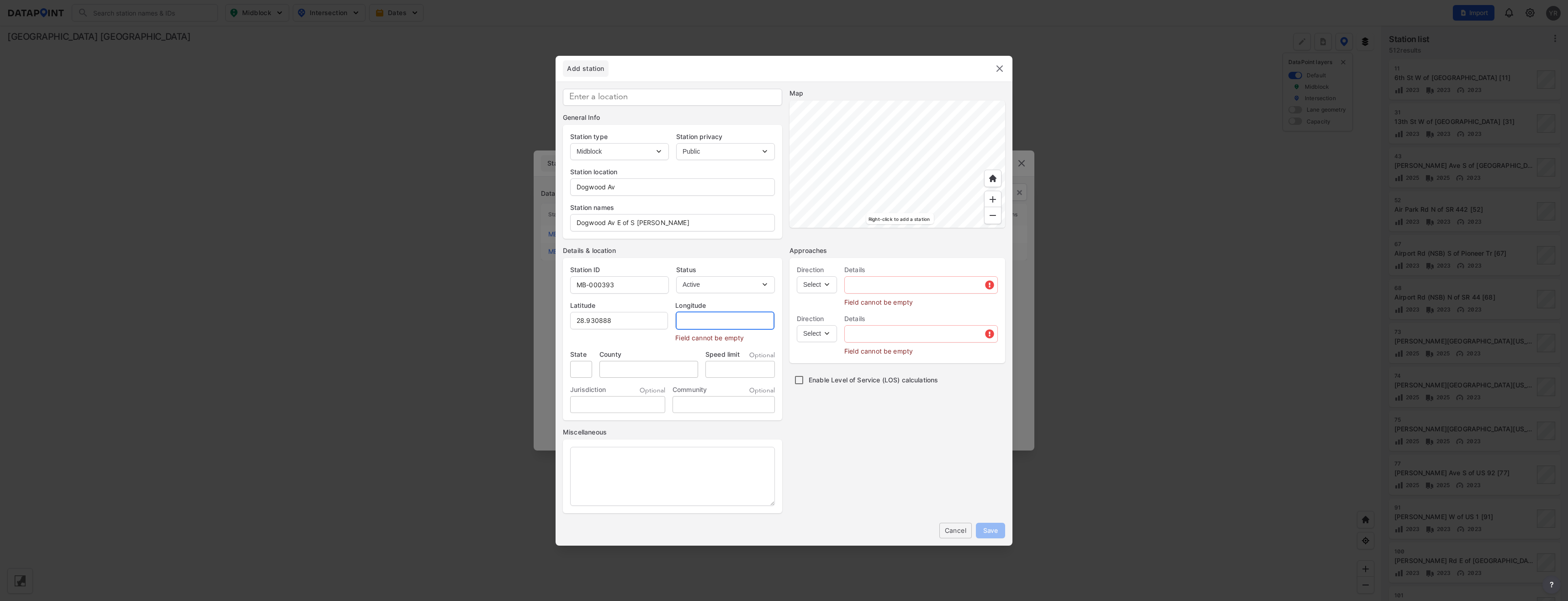
click at [708, 321] on input "text" at bounding box center [725, 321] width 99 height 18
paste input "-81.301762"
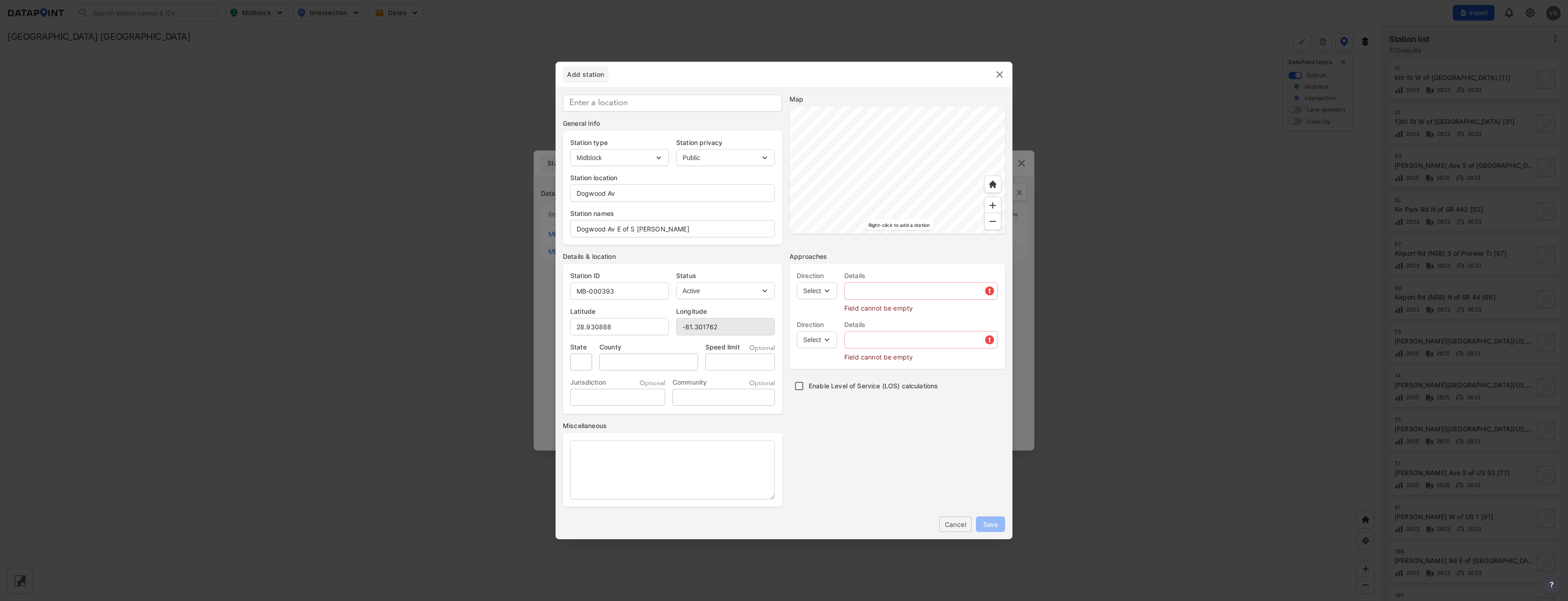
click at [724, 357] on input "tel" at bounding box center [740, 362] width 70 height 16
click at [827, 293] on select "Select EB NB SB WB" at bounding box center [817, 290] width 40 height 16
click at [797, 282] on select "Select EB NB SB WB" at bounding box center [817, 290] width 40 height 16
click at [824, 340] on select "Select WB" at bounding box center [817, 339] width 40 height 16
click at [797, 331] on select "Select WB" at bounding box center [817, 339] width 40 height 16
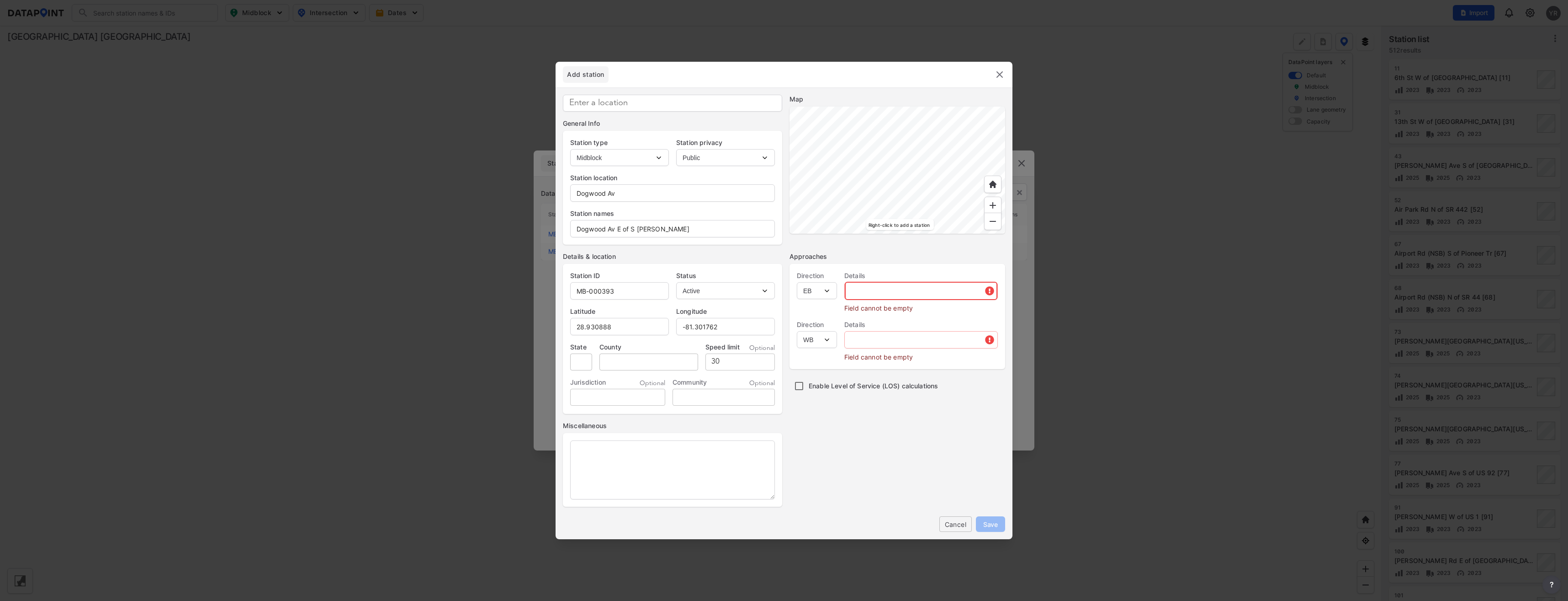
click at [867, 290] on input "text" at bounding box center [920, 290] width 153 height 18
click at [893, 332] on input "text" at bounding box center [920, 326] width 153 height 18
click at [991, 525] on span "Save" at bounding box center [991, 524] width 15 height 9
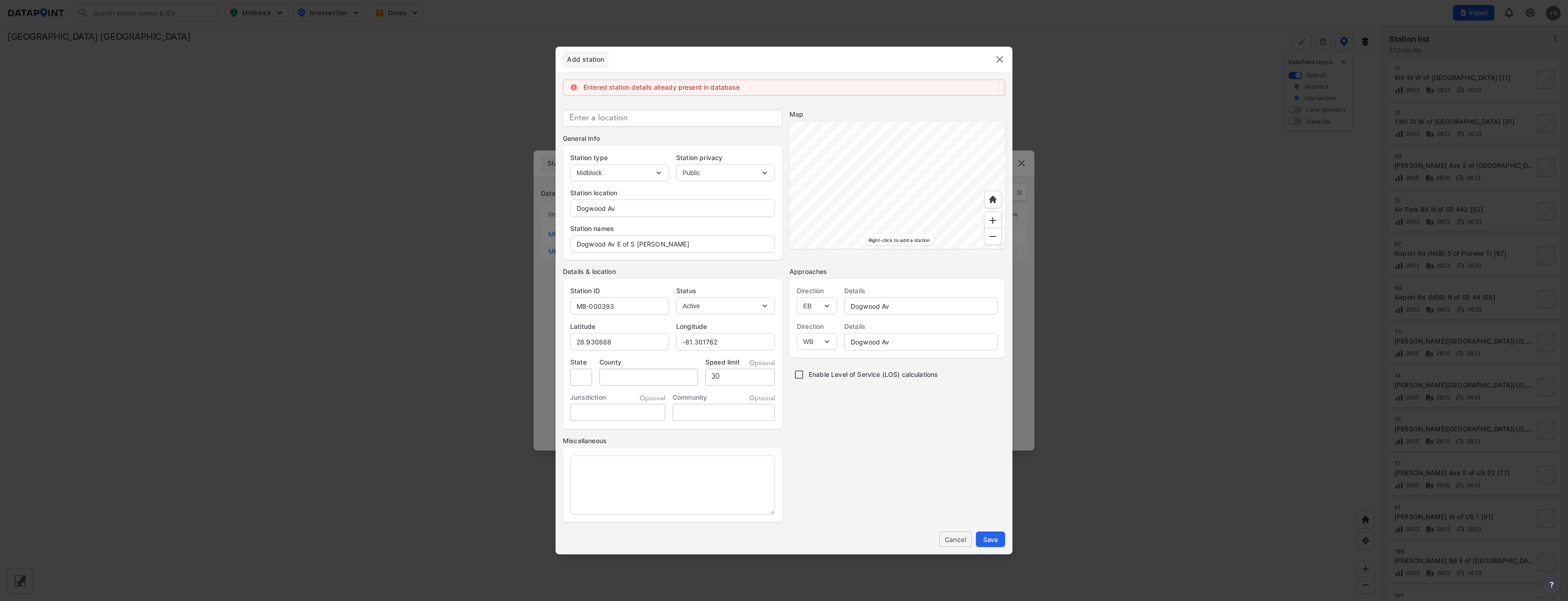
click at [996, 62] on img at bounding box center [1000, 60] width 11 height 11
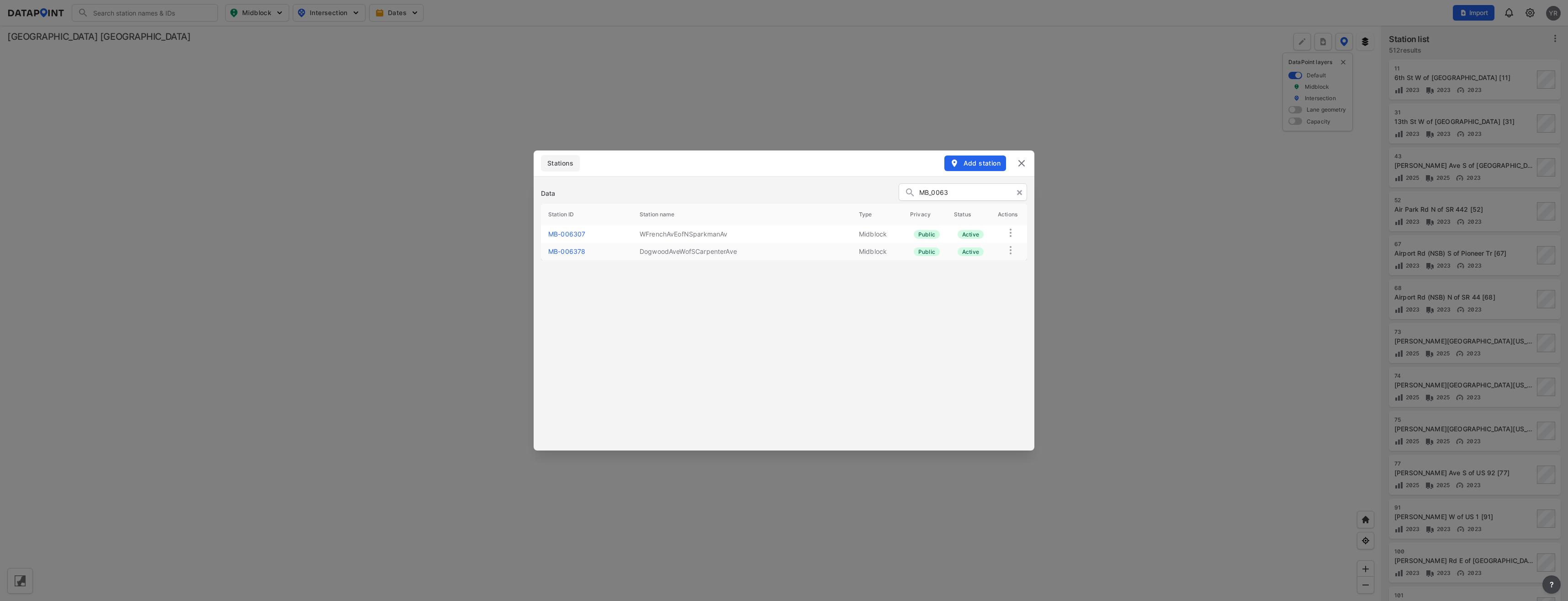
click at [973, 193] on input "MB_0063" at bounding box center [971, 192] width 103 height 14
click at [572, 232] on link "MB-000393" at bounding box center [567, 234] width 38 height 7
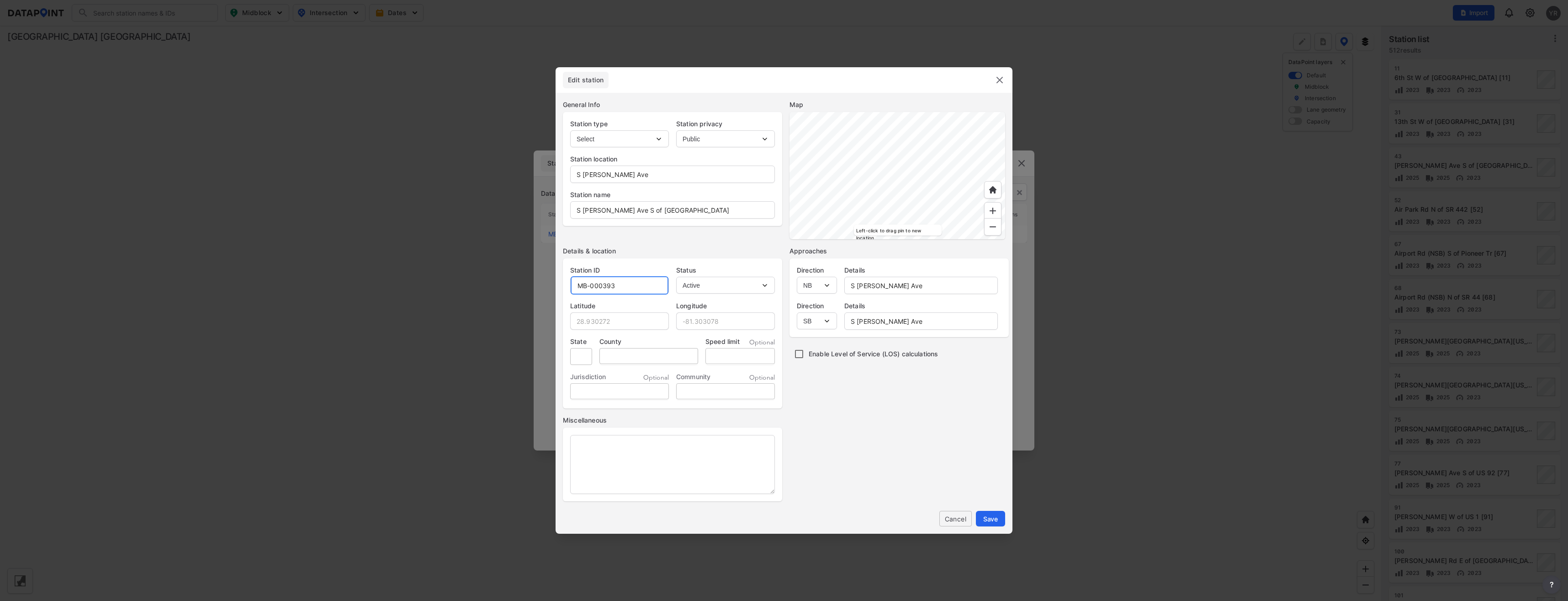
click at [632, 280] on input "MB-000393" at bounding box center [619, 285] width 98 height 18
click at [998, 522] on button "Save" at bounding box center [991, 518] width 29 height 16
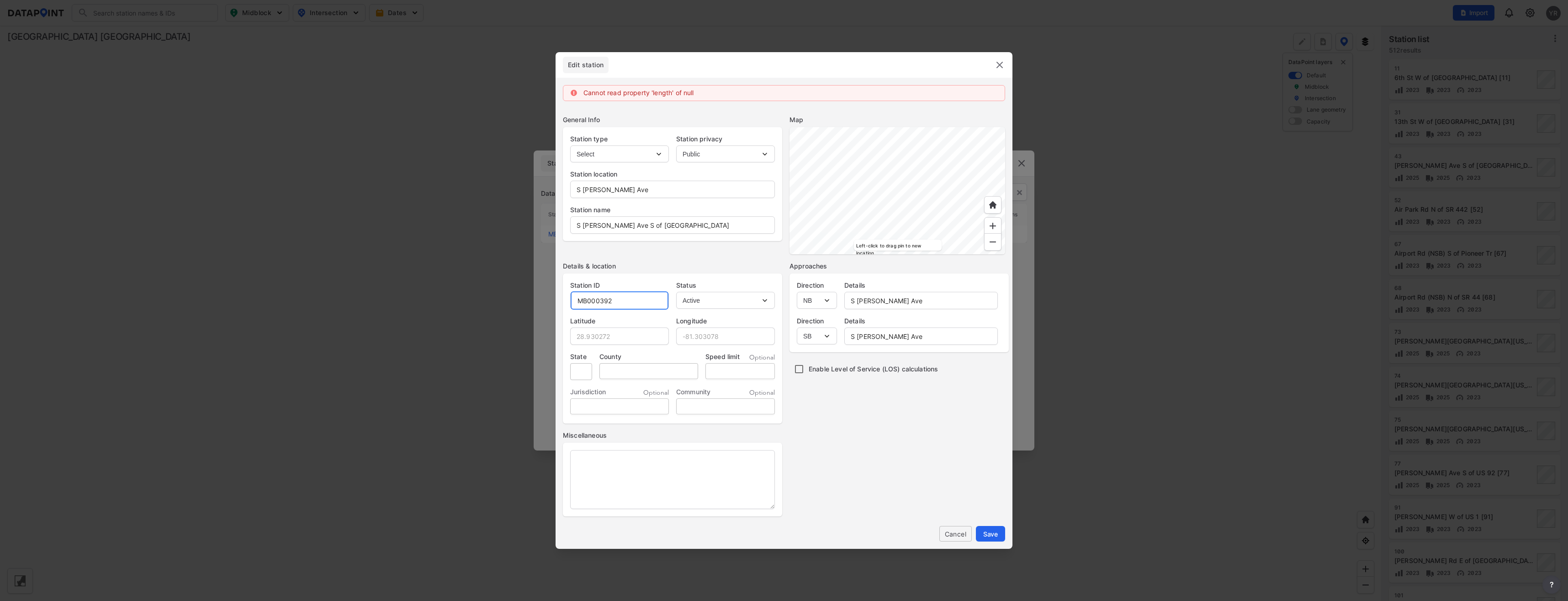
click at [586, 300] on input "MB000392" at bounding box center [619, 300] width 98 height 18
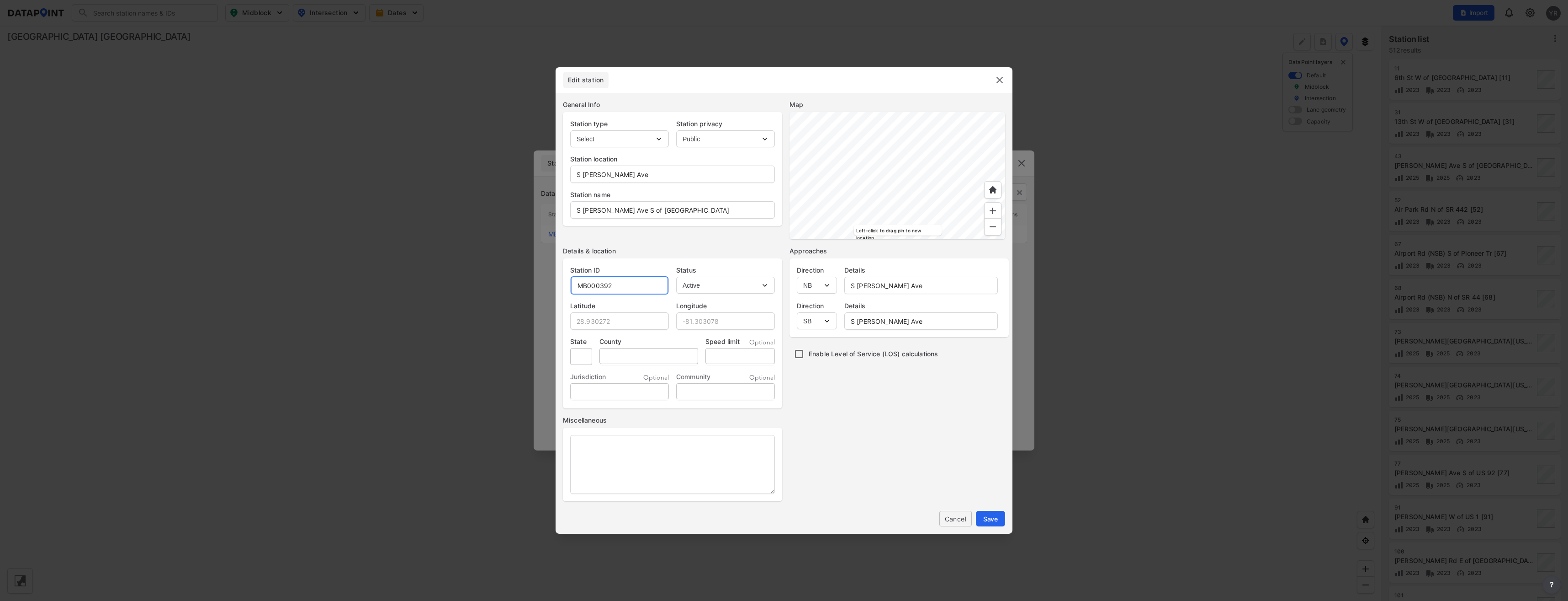
drag, startPoint x: 613, startPoint y: 285, endPoint x: 564, endPoint y: 285, distance: 49.0
click at [564, 285] on div "Station ID MB000392 Status Active Inactive" at bounding box center [672, 276] width 219 height 36
click at [603, 289] on input "MB" at bounding box center [619, 285] width 98 height 18
click at [995, 519] on span "Save" at bounding box center [991, 519] width 15 height 9
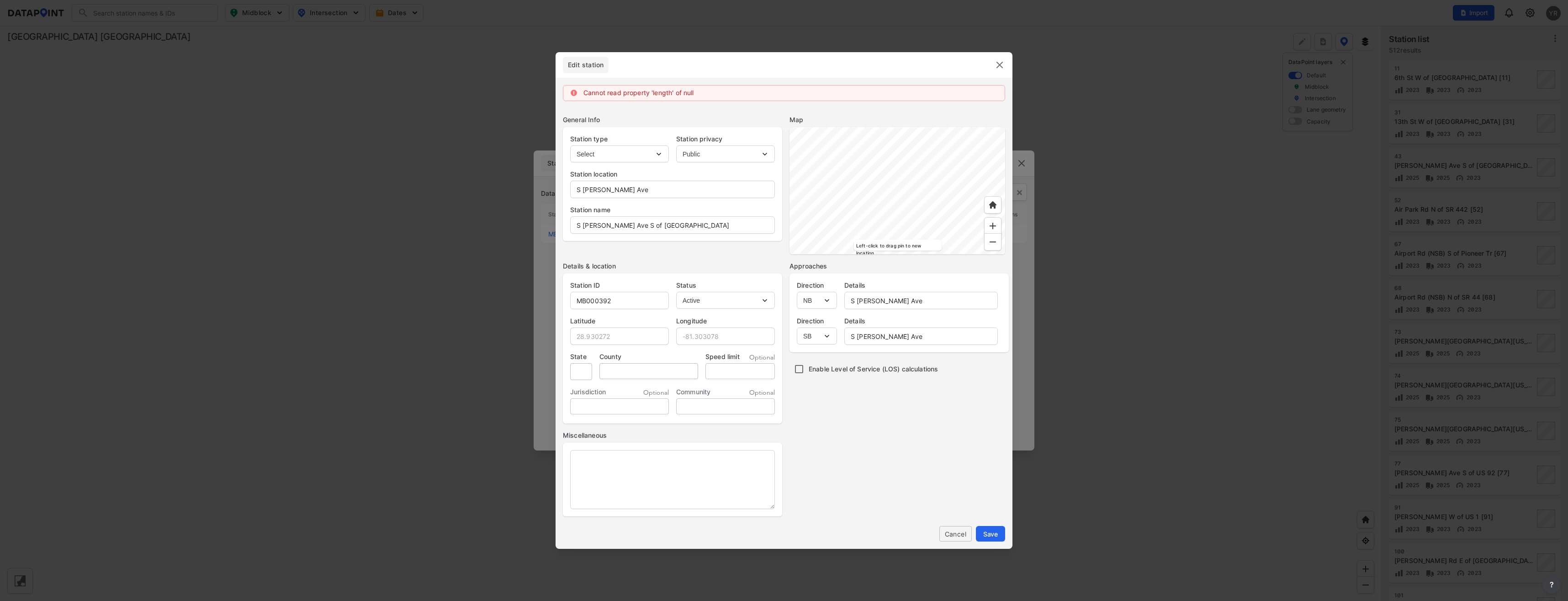
click at [1002, 66] on img at bounding box center [1000, 65] width 11 height 11
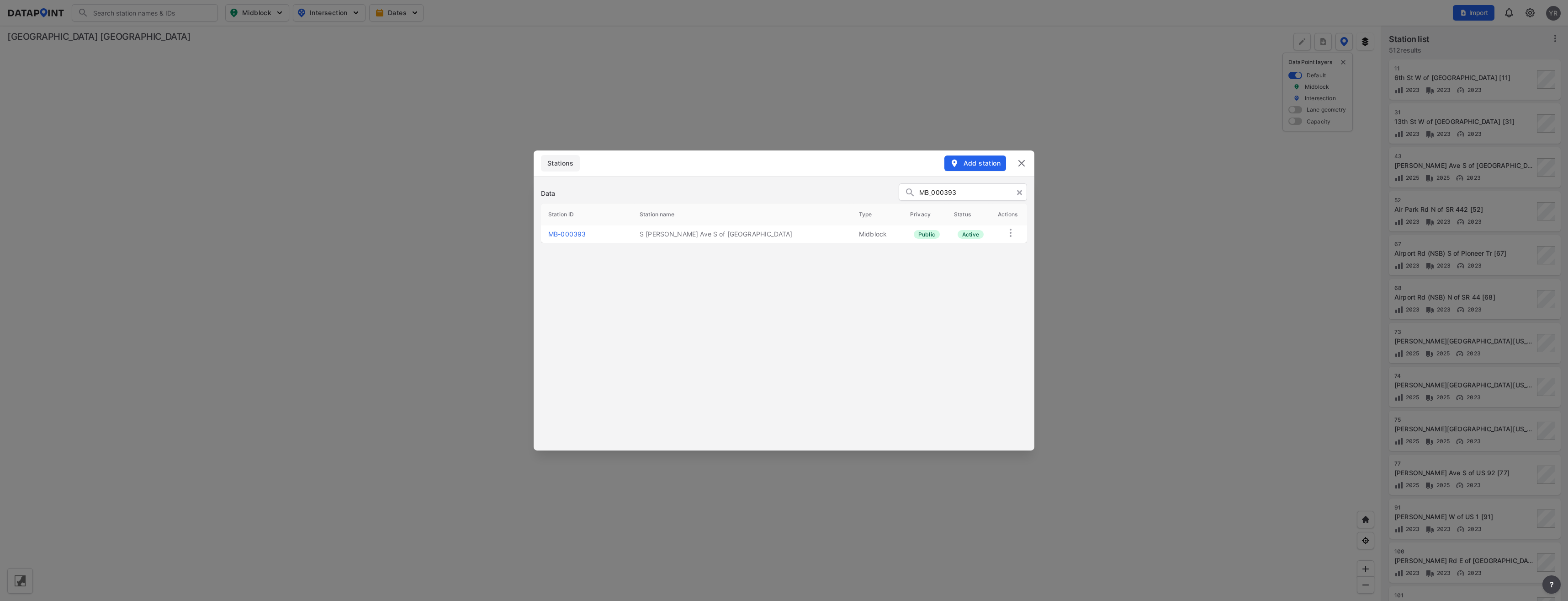
click at [1022, 166] on img at bounding box center [1022, 163] width 11 height 11
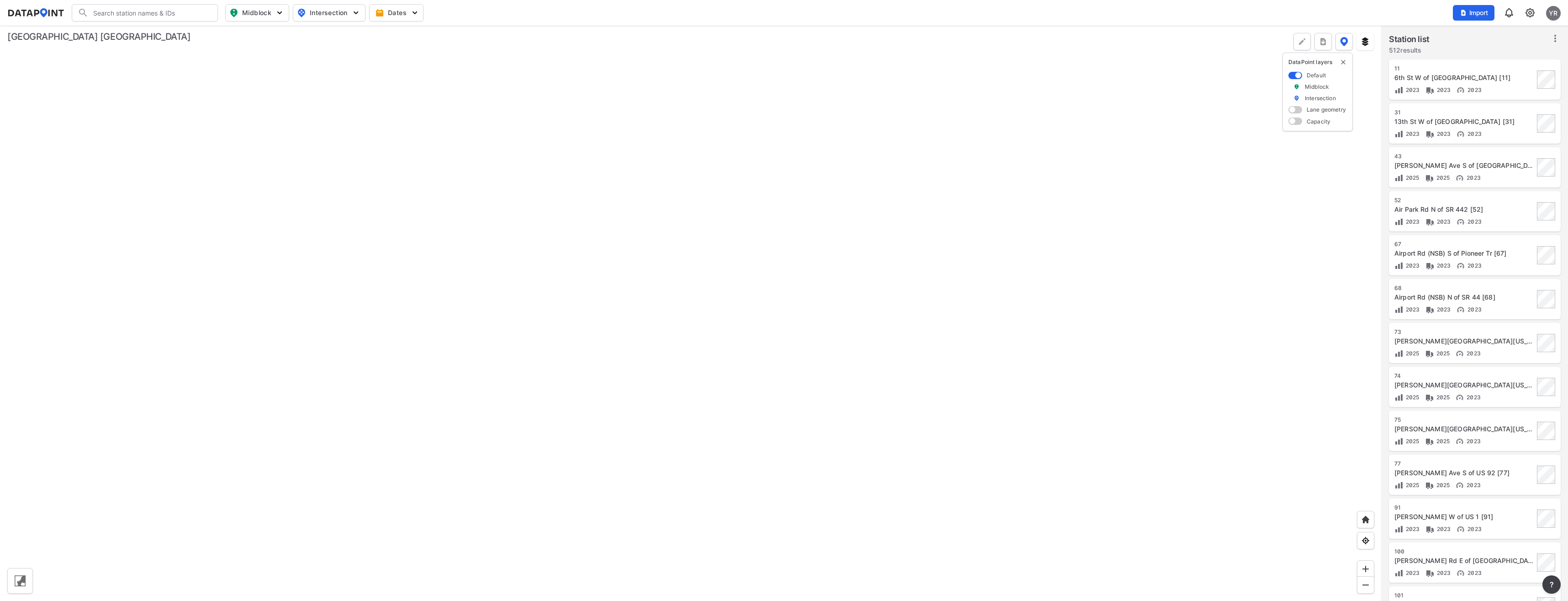
click at [1532, 16] on img at bounding box center [1530, 13] width 11 height 11
click at [1511, 68] on link "Station management" at bounding box center [1491, 68] width 79 height 9
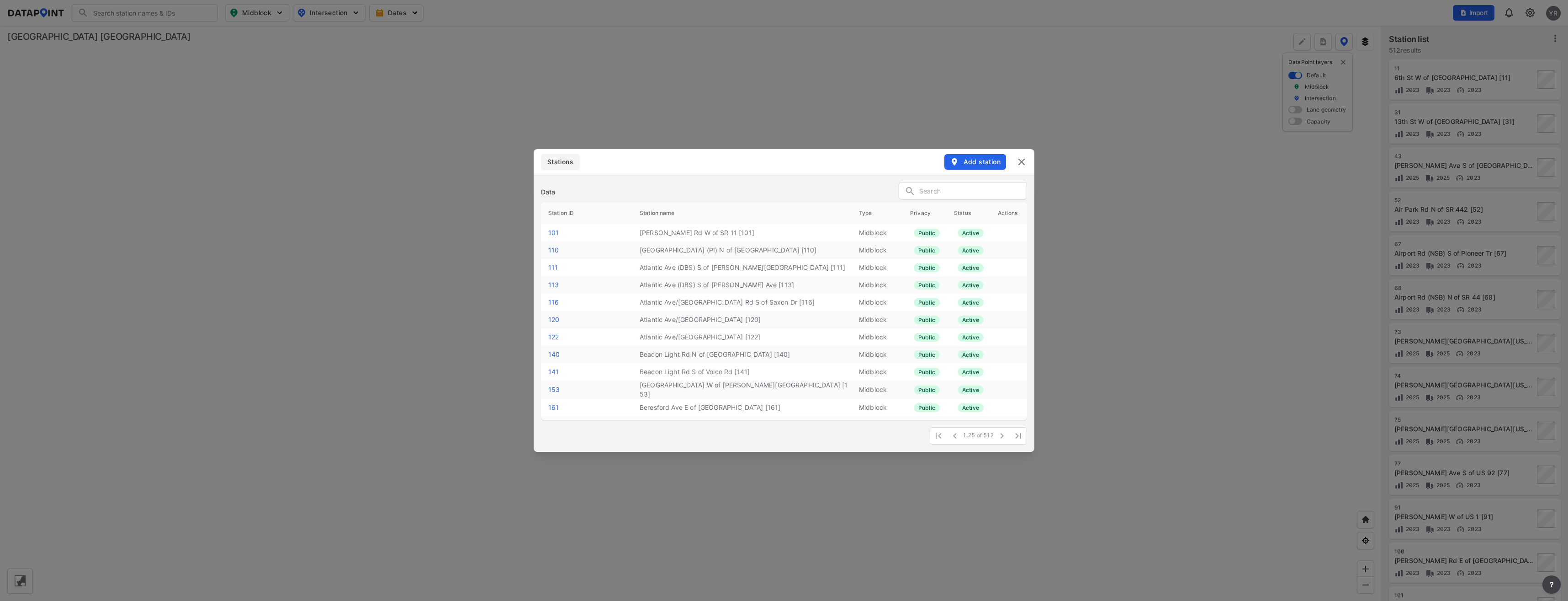
click at [938, 192] on input "text" at bounding box center [973, 191] width 107 height 14
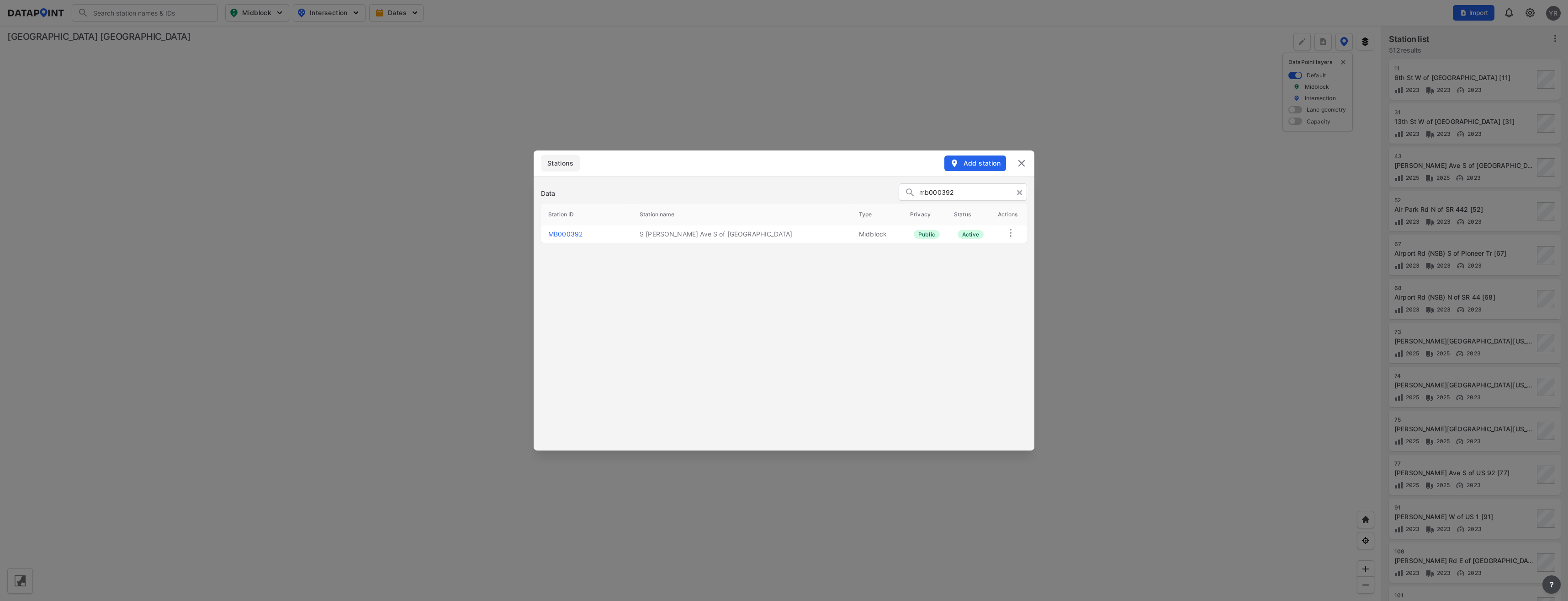
click at [1011, 235] on img at bounding box center [1011, 233] width 11 height 11
click at [561, 233] on link "MB000392" at bounding box center [565, 234] width 34 height 7
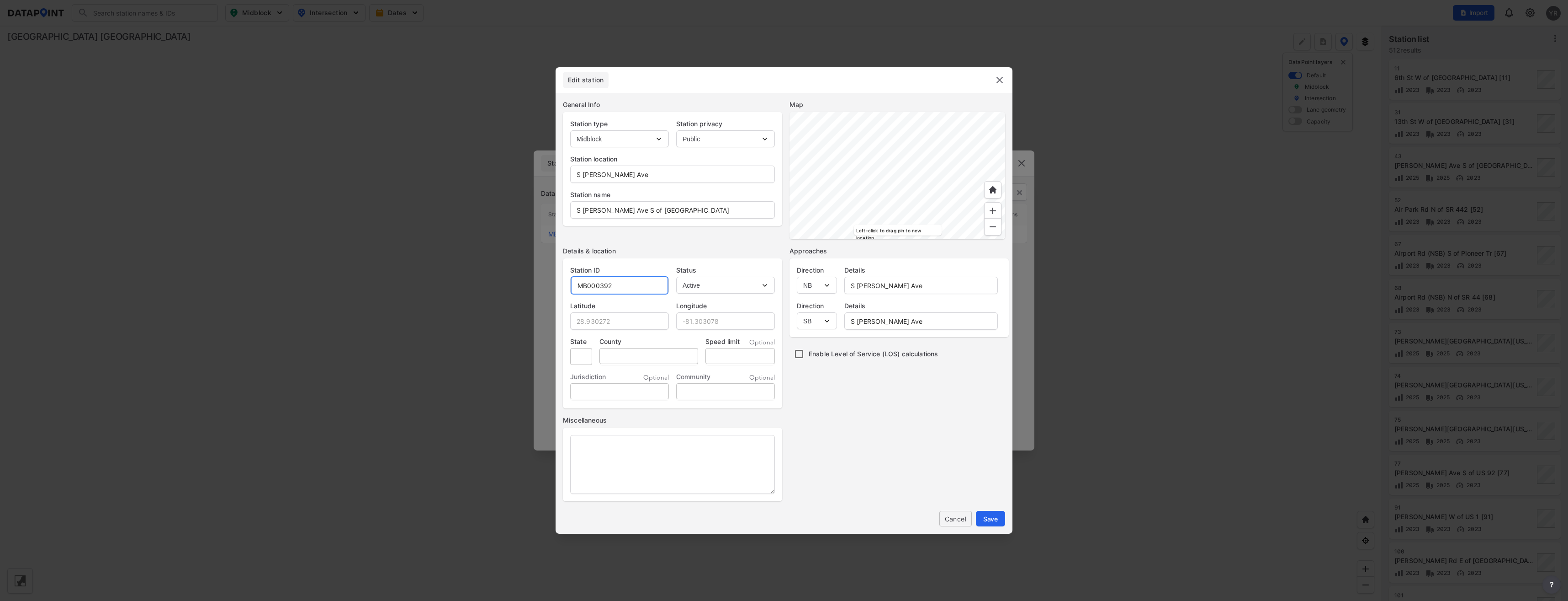
click at [586, 284] on input "MB000392" at bounding box center [619, 285] width 98 height 18
click at [616, 293] on input "MB000392" at bounding box center [619, 285] width 98 height 18
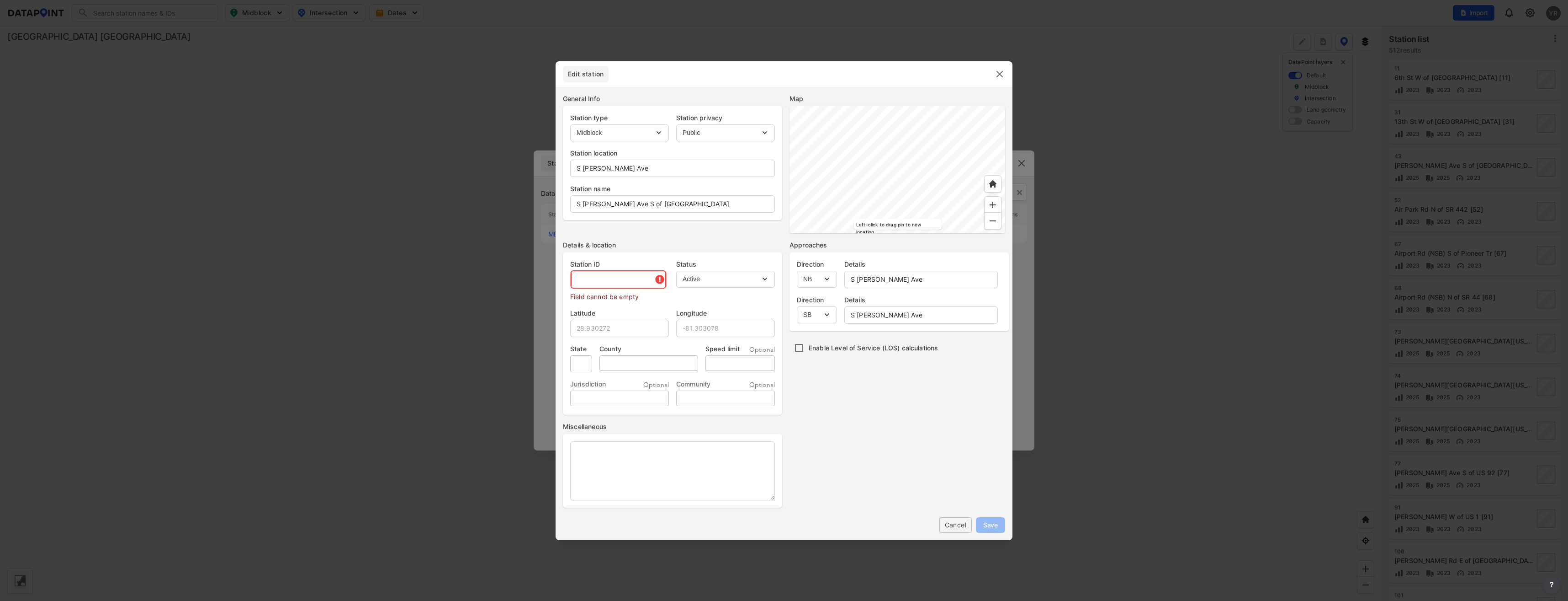
paste input "MB000392"
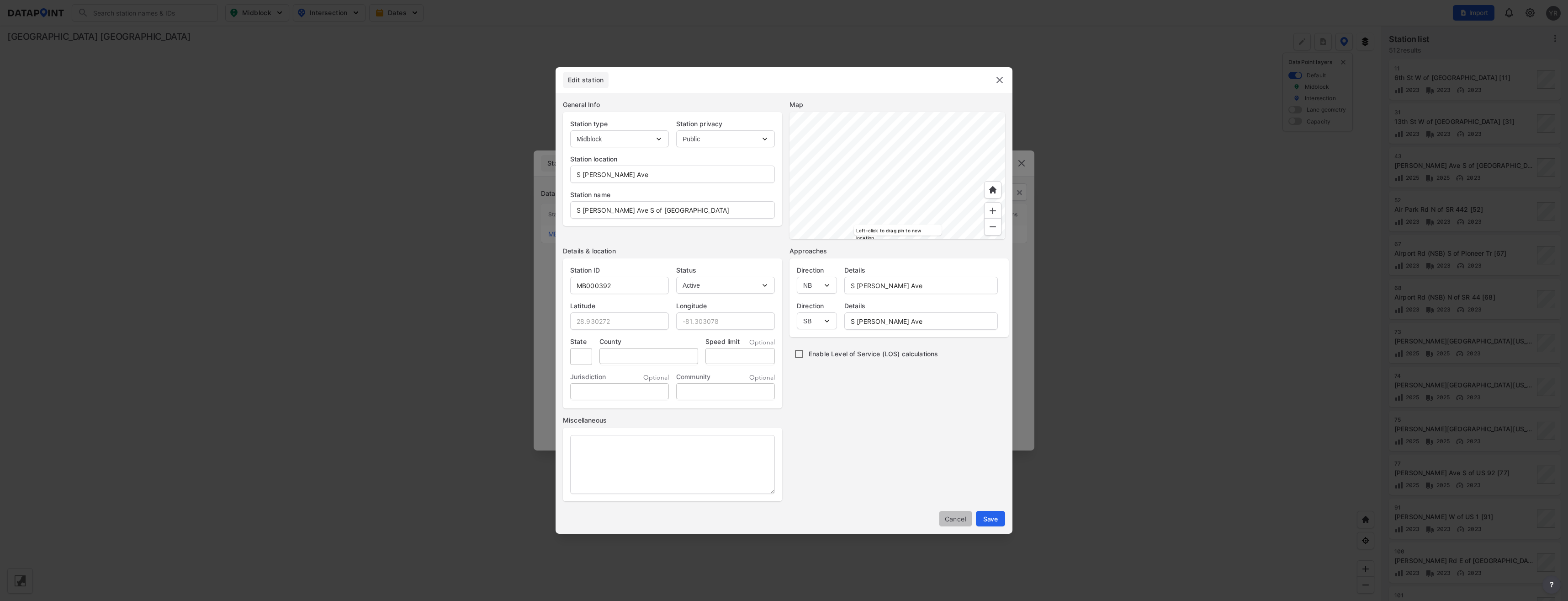
click at [951, 519] on span "Cancel" at bounding box center [955, 519] width 17 height 9
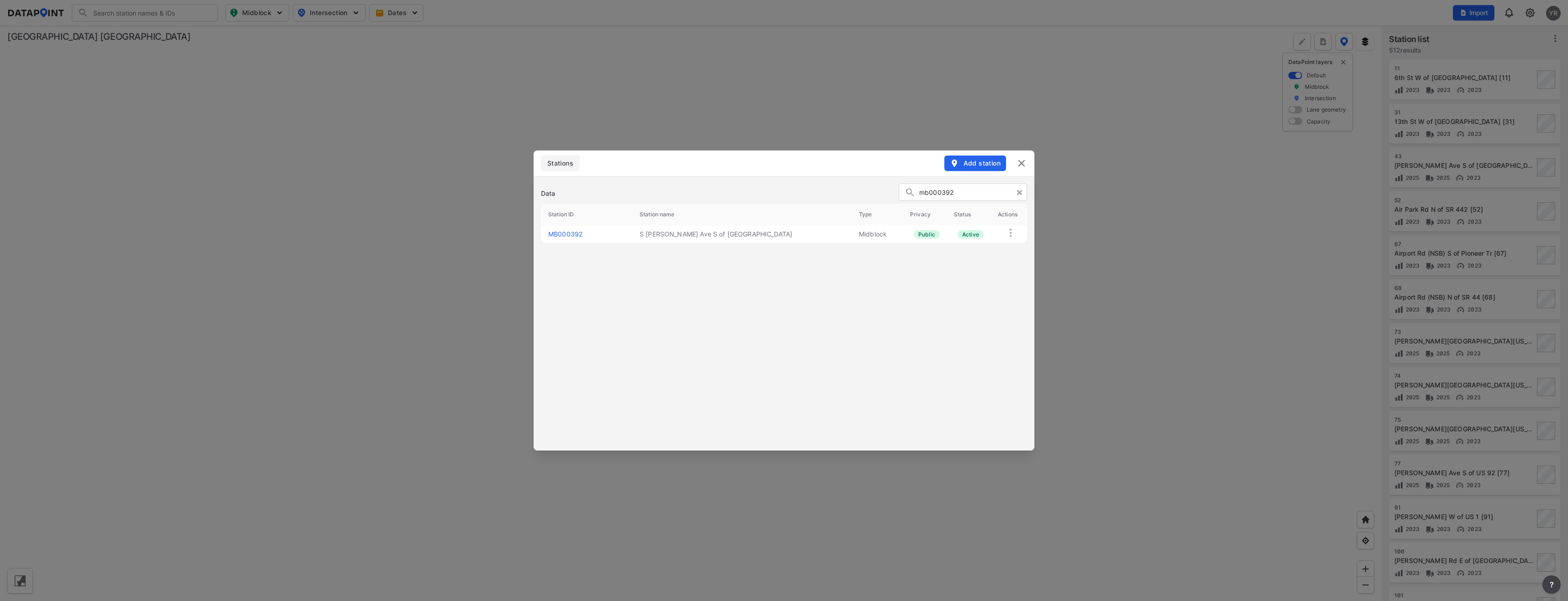
click at [1013, 232] on img at bounding box center [1011, 233] width 11 height 11
click at [994, 245] on label "Delete" at bounding box center [997, 242] width 19 height 9
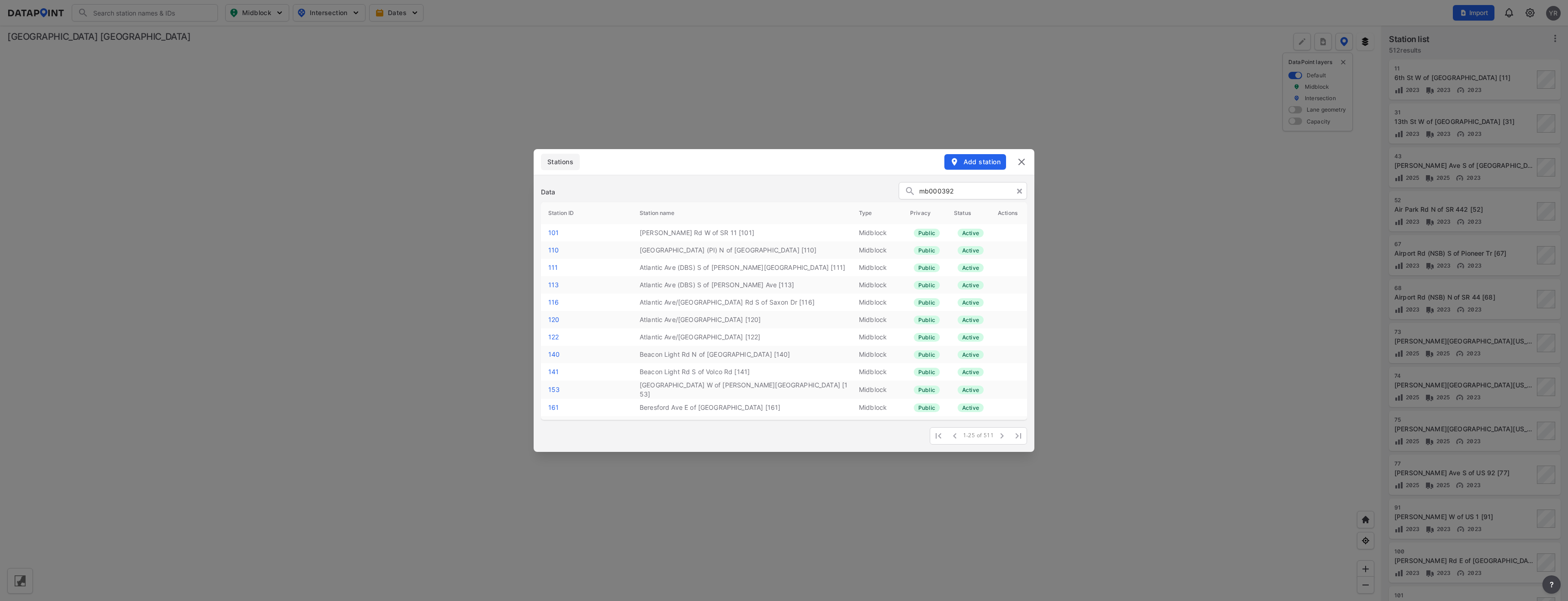
click at [1020, 163] on img at bounding box center [1022, 162] width 11 height 11
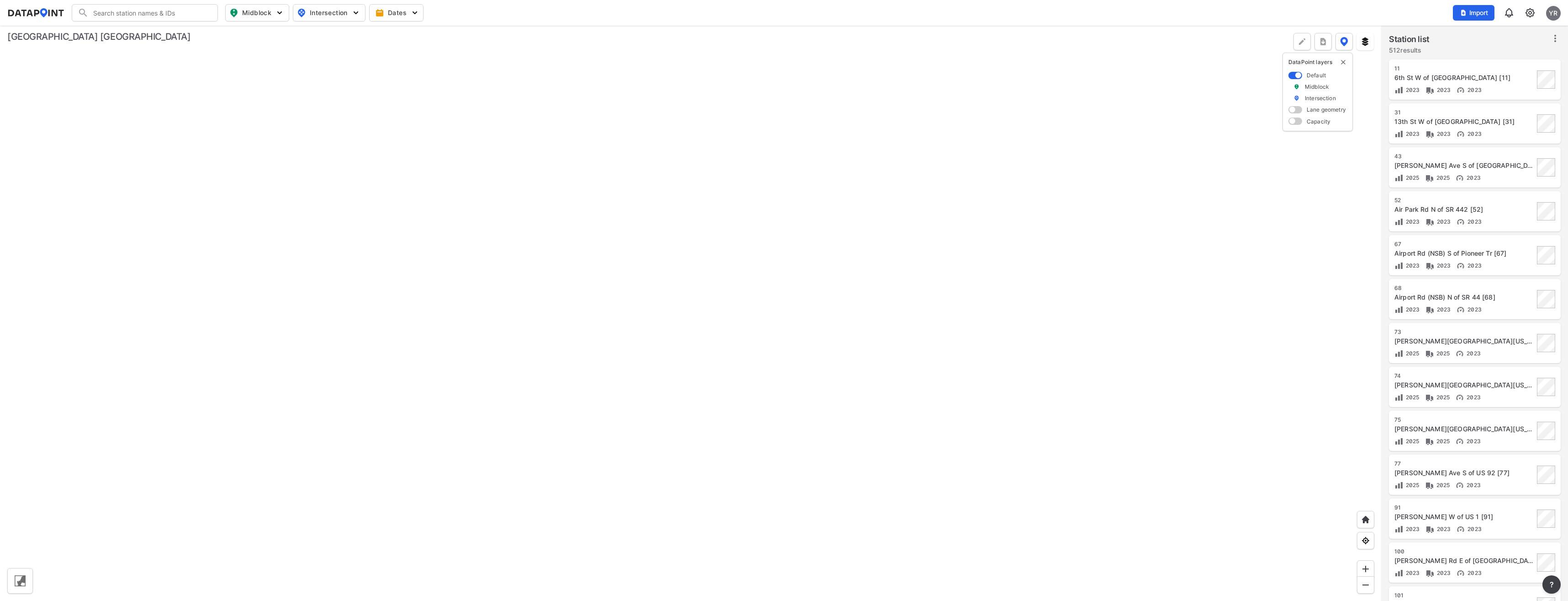
click at [830, 258] on div at bounding box center [691, 313] width 1382 height 575
click at [1423, 84] on div "[STREET_ADDRESS] [11] 2023 2023 2023" at bounding box center [1465, 80] width 140 height 29
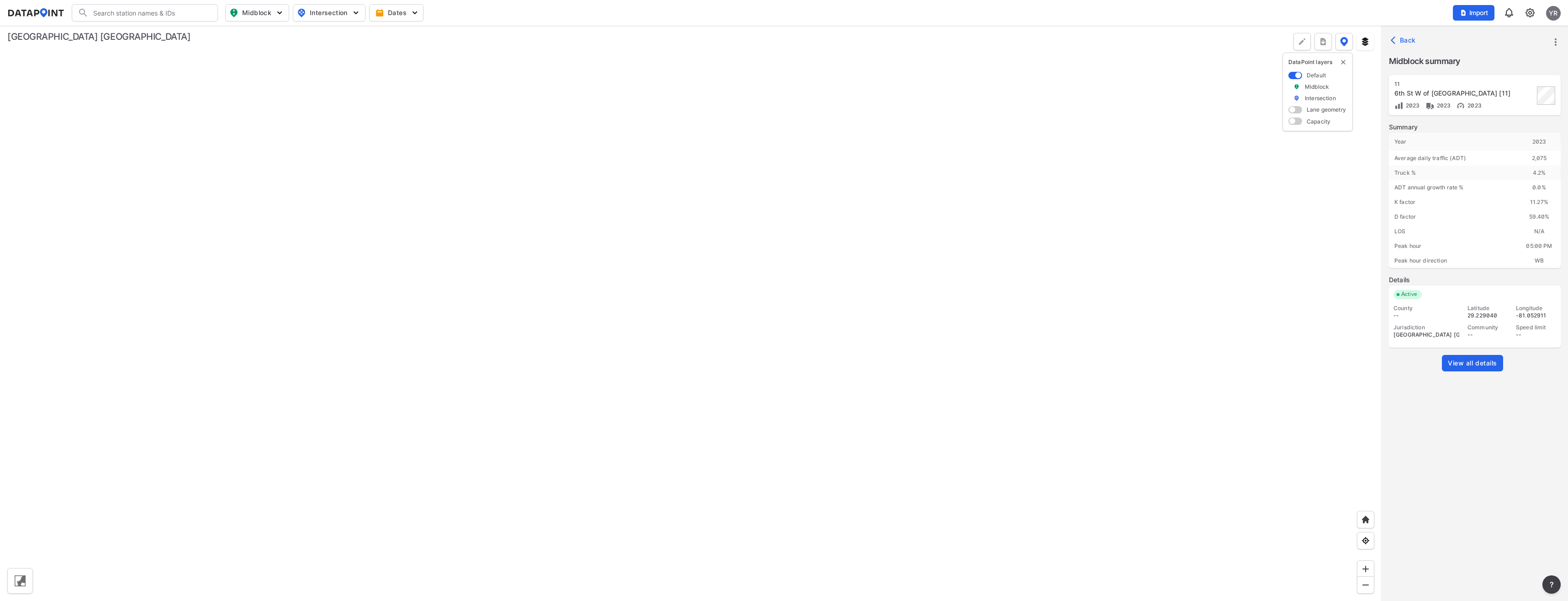
click at [1530, 11] on img at bounding box center [1530, 13] width 11 height 11
click at [1502, 69] on link "Station management" at bounding box center [1491, 68] width 79 height 9
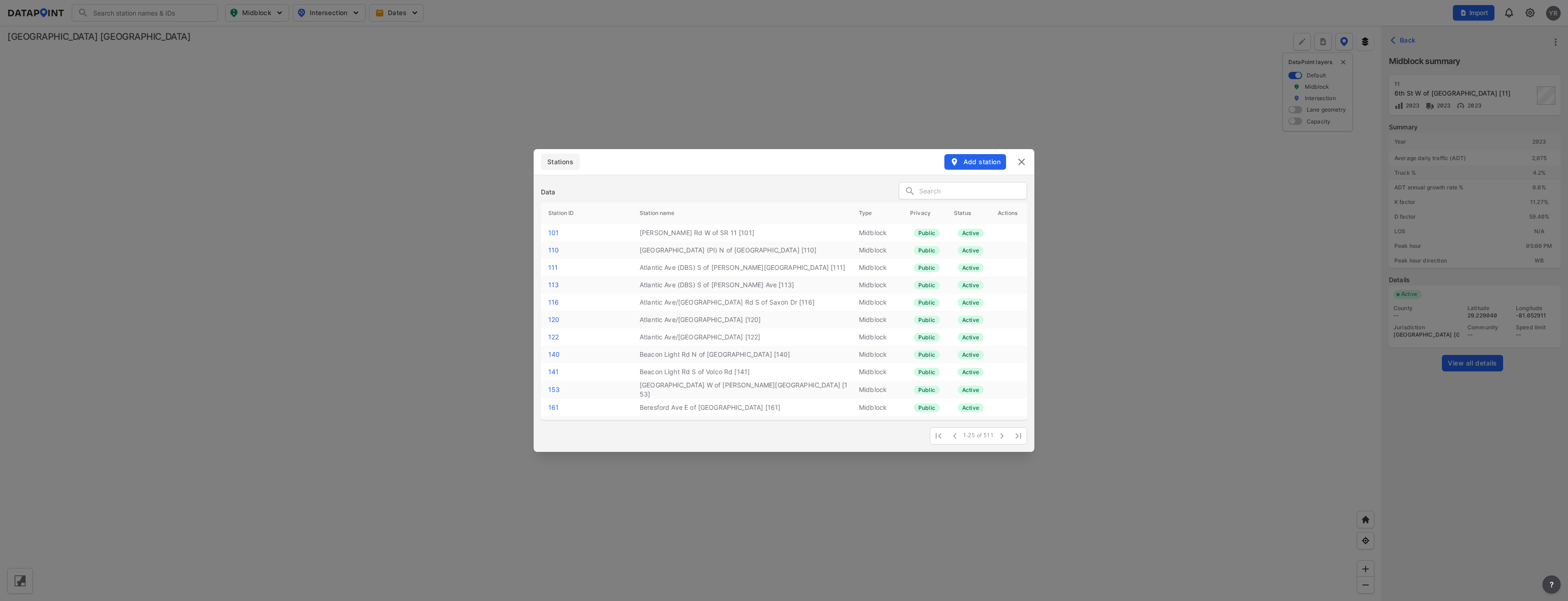
click at [1023, 157] on img at bounding box center [1022, 162] width 11 height 11
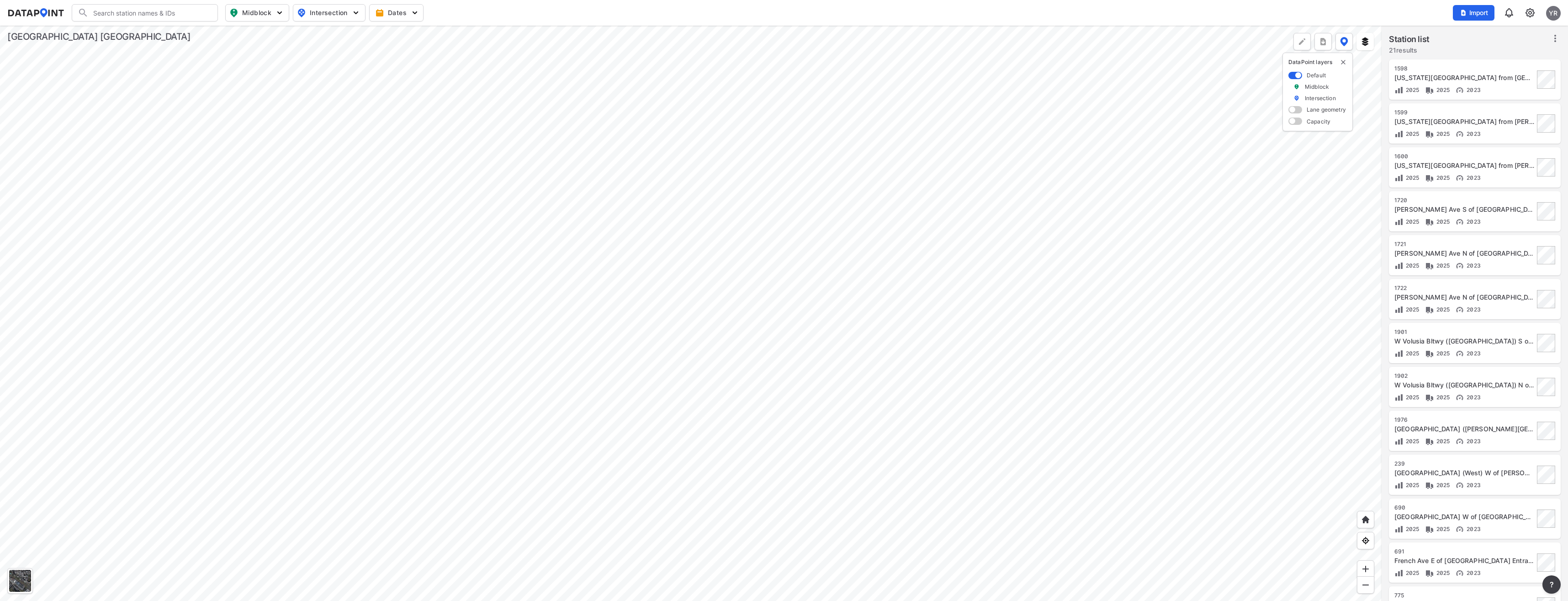
click at [609, 425] on div at bounding box center [691, 313] width 1382 height 575
click at [674, 390] on div at bounding box center [691, 313] width 1382 height 575
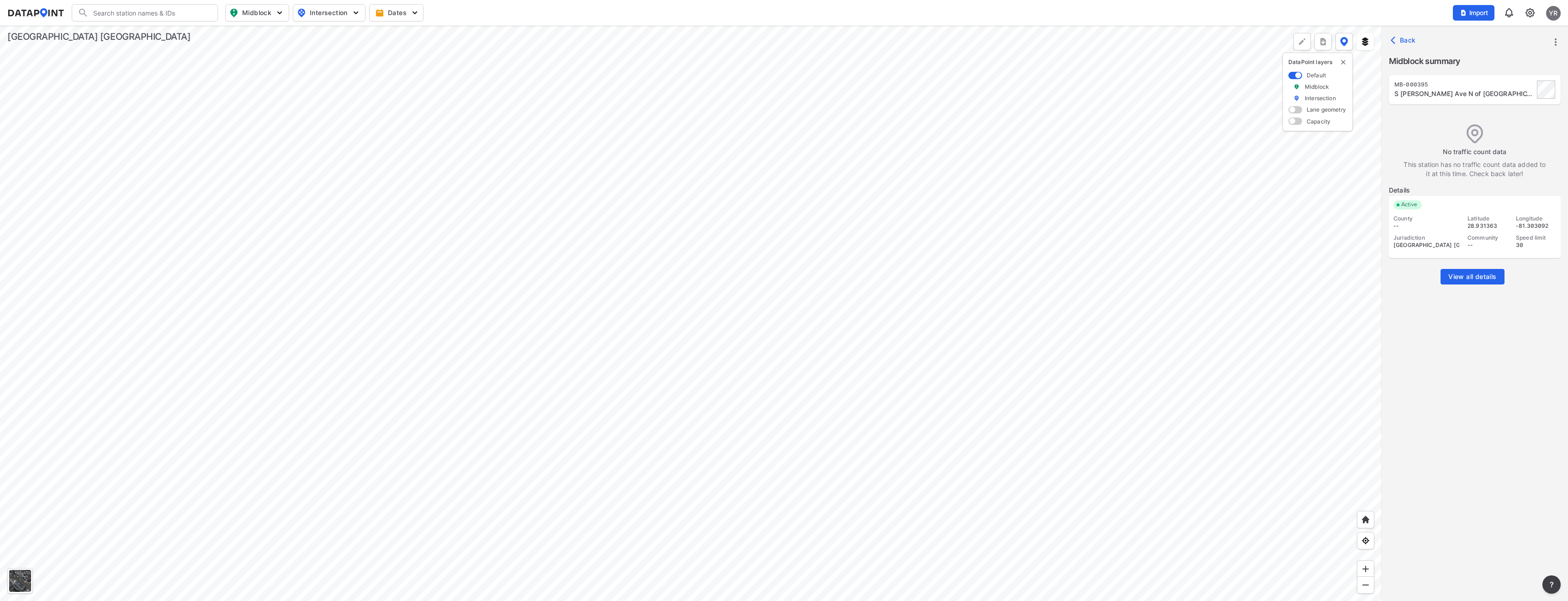
click at [511, 465] on div at bounding box center [691, 313] width 1382 height 575
click at [1530, 11] on img at bounding box center [1530, 13] width 11 height 11
click at [1484, 65] on link "Station management" at bounding box center [1491, 68] width 79 height 9
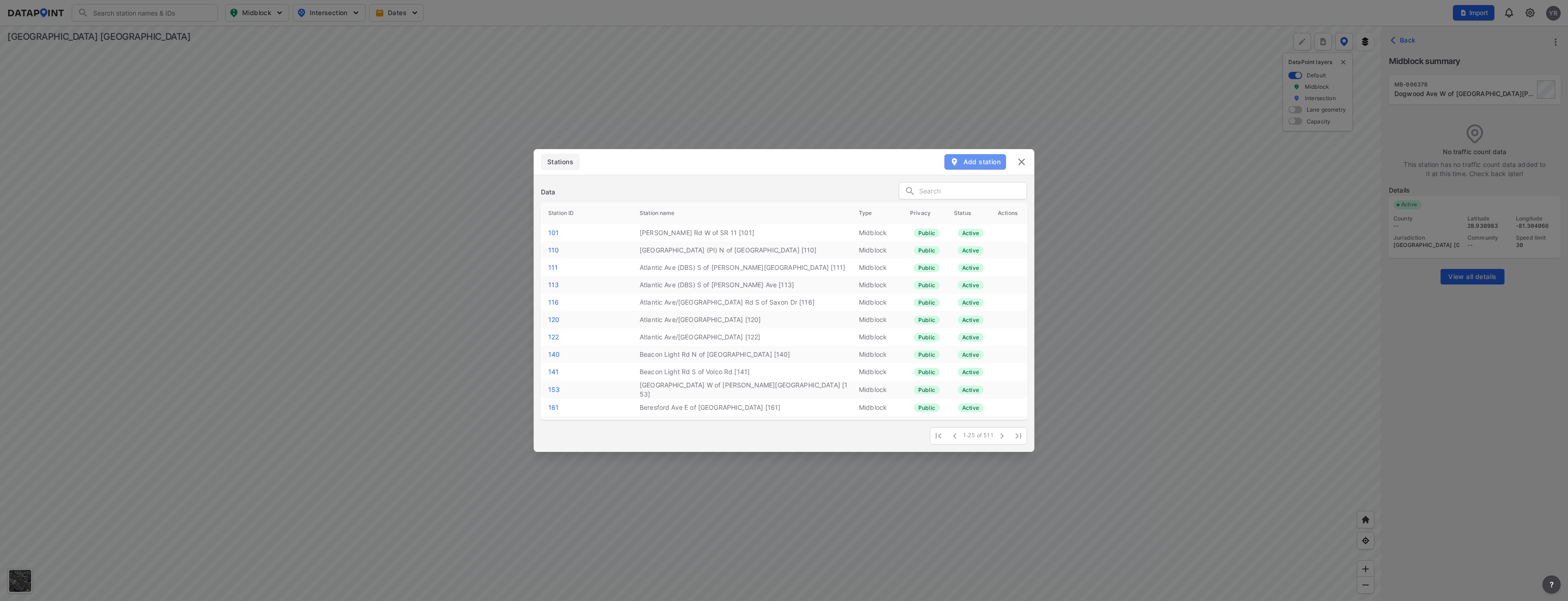
click at [981, 162] on span "Add station" at bounding box center [975, 162] width 50 height 9
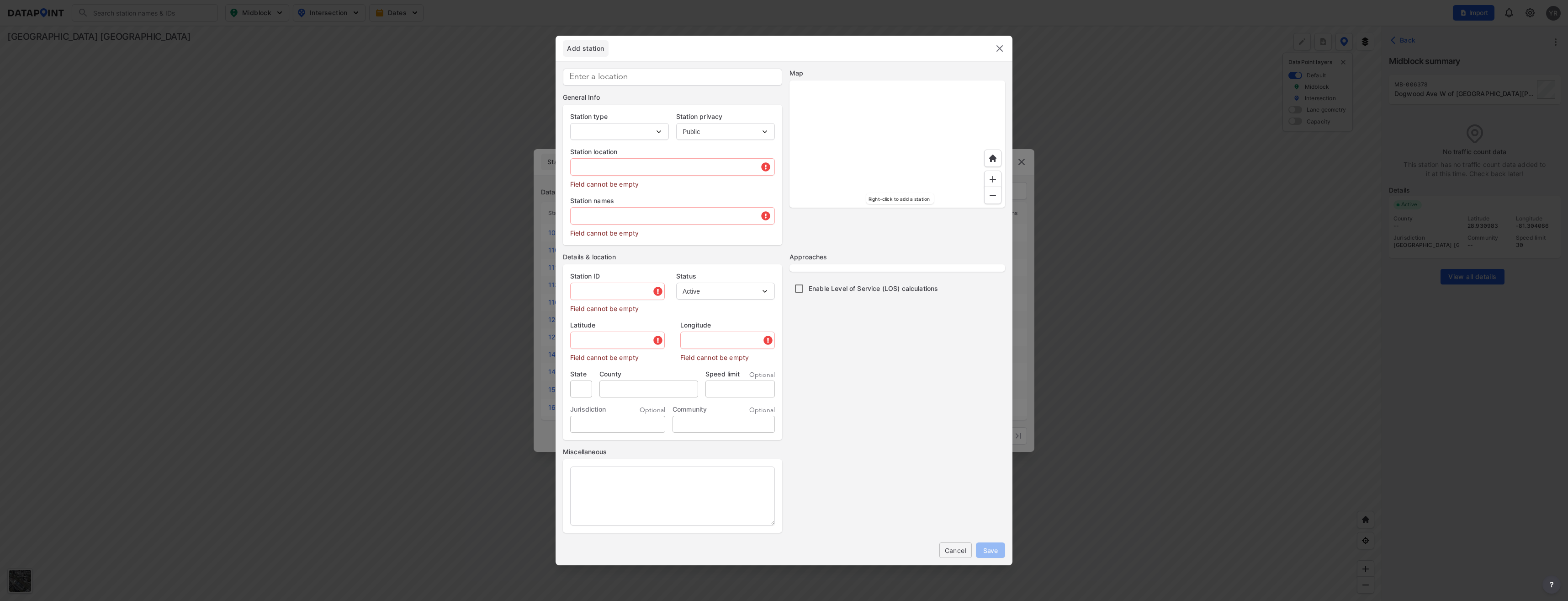
type input "MB-006379"
select select "1"
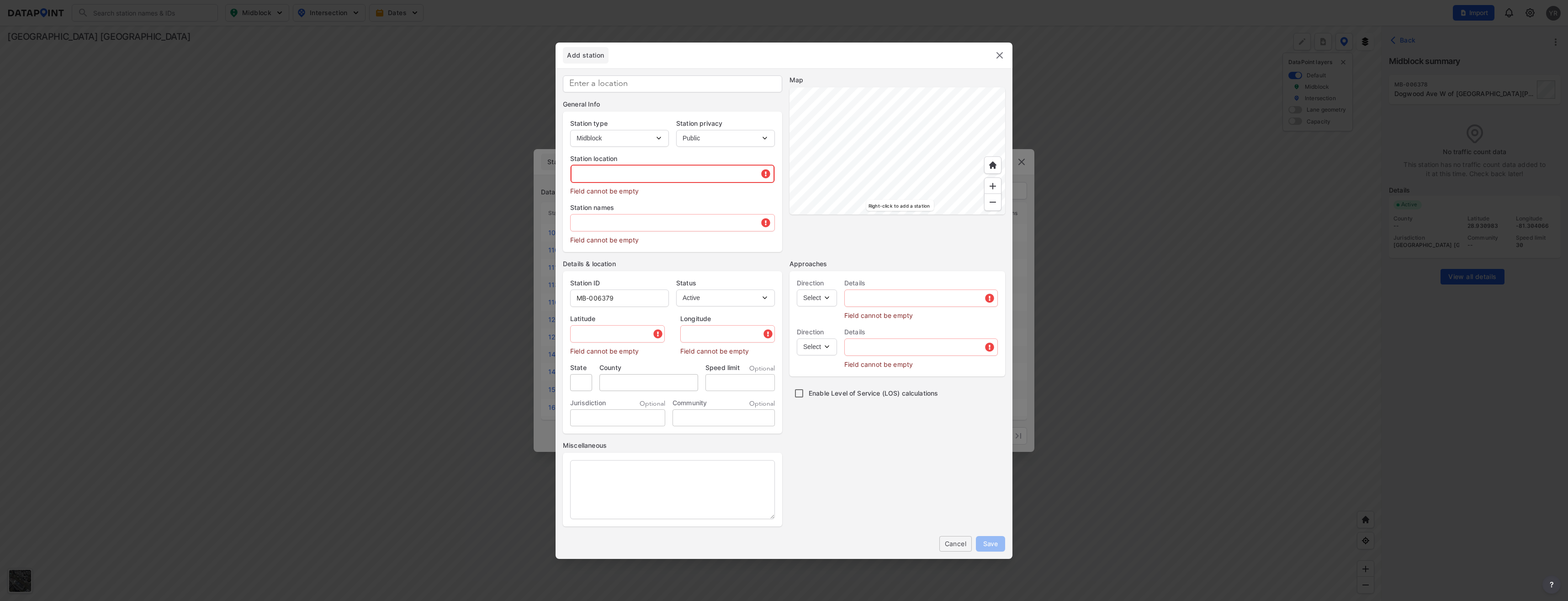
click at [614, 176] on input "text" at bounding box center [672, 174] width 204 height 18
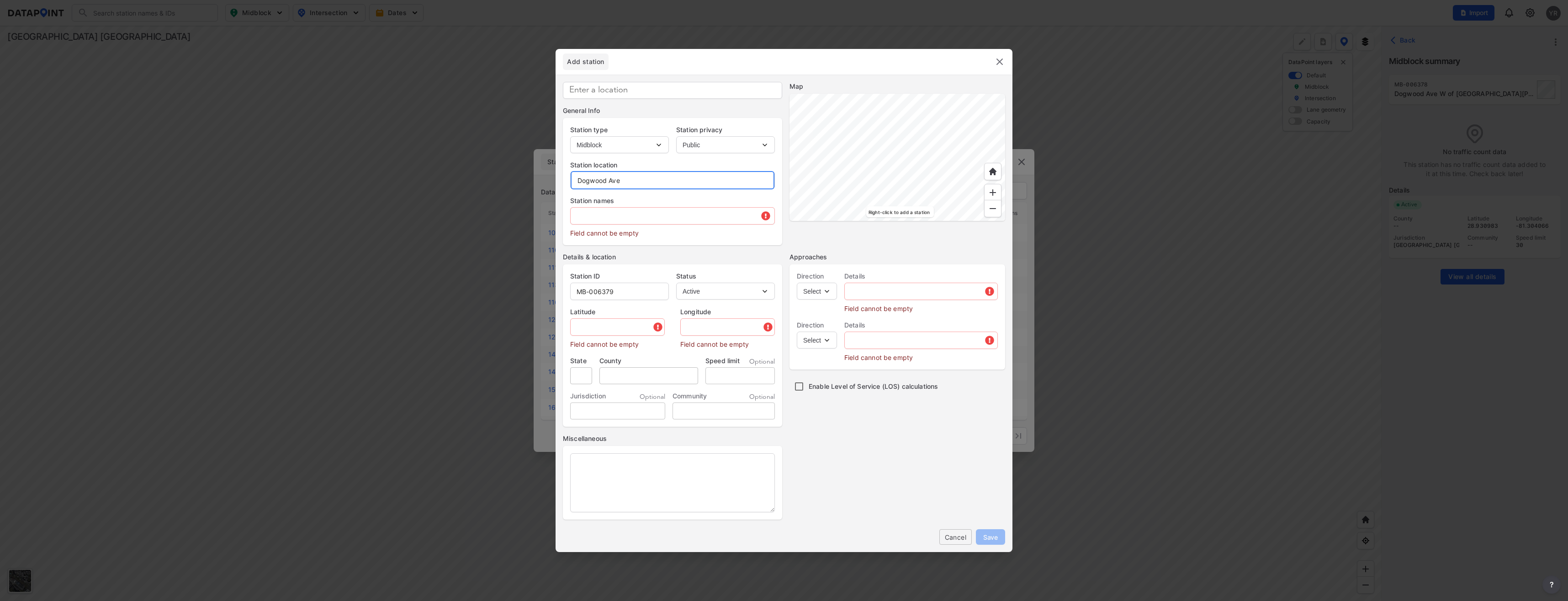
type input "Dogwood Ave"
click at [591, 218] on input "text" at bounding box center [672, 215] width 204 height 18
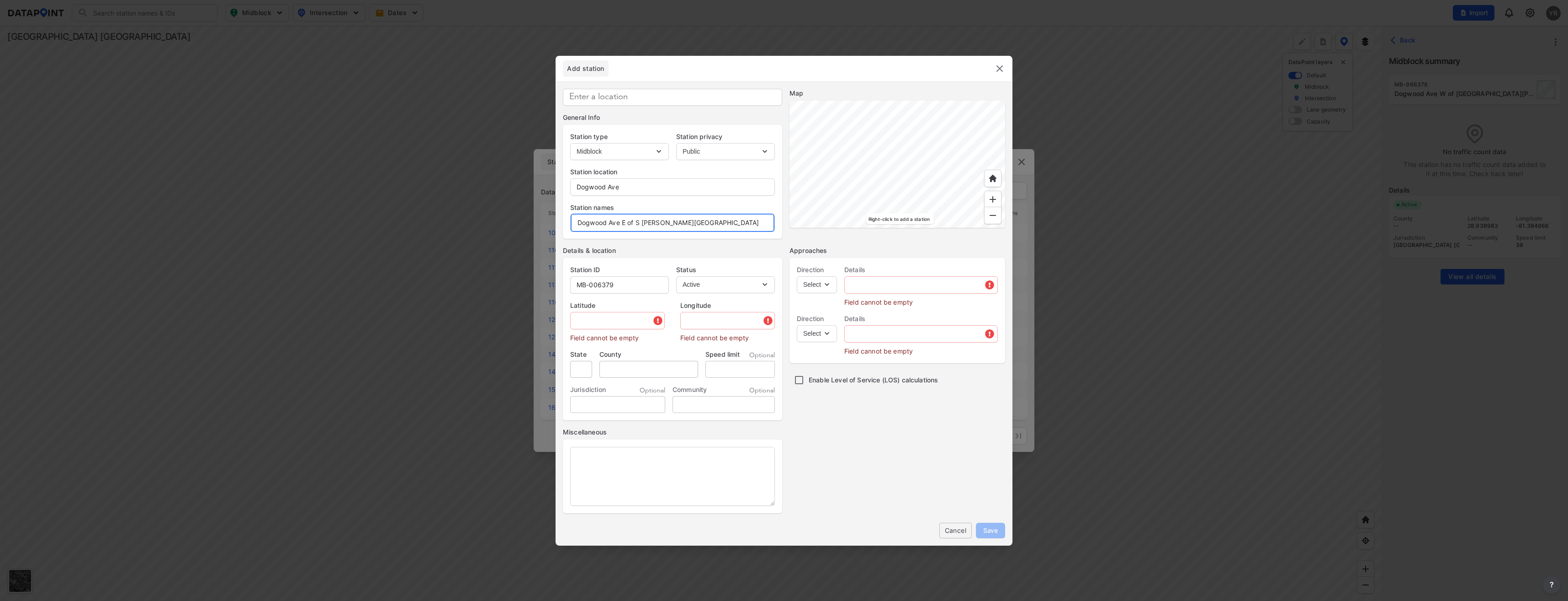
type input "Dogwood Ave E of S Carpenter Ave"
click at [625, 282] on input "MB-006379" at bounding box center [619, 285] width 98 height 18
type input "MB-000393"
click at [719, 322] on input "text" at bounding box center [726, 321] width 95 height 18
paste input "-81.301762"
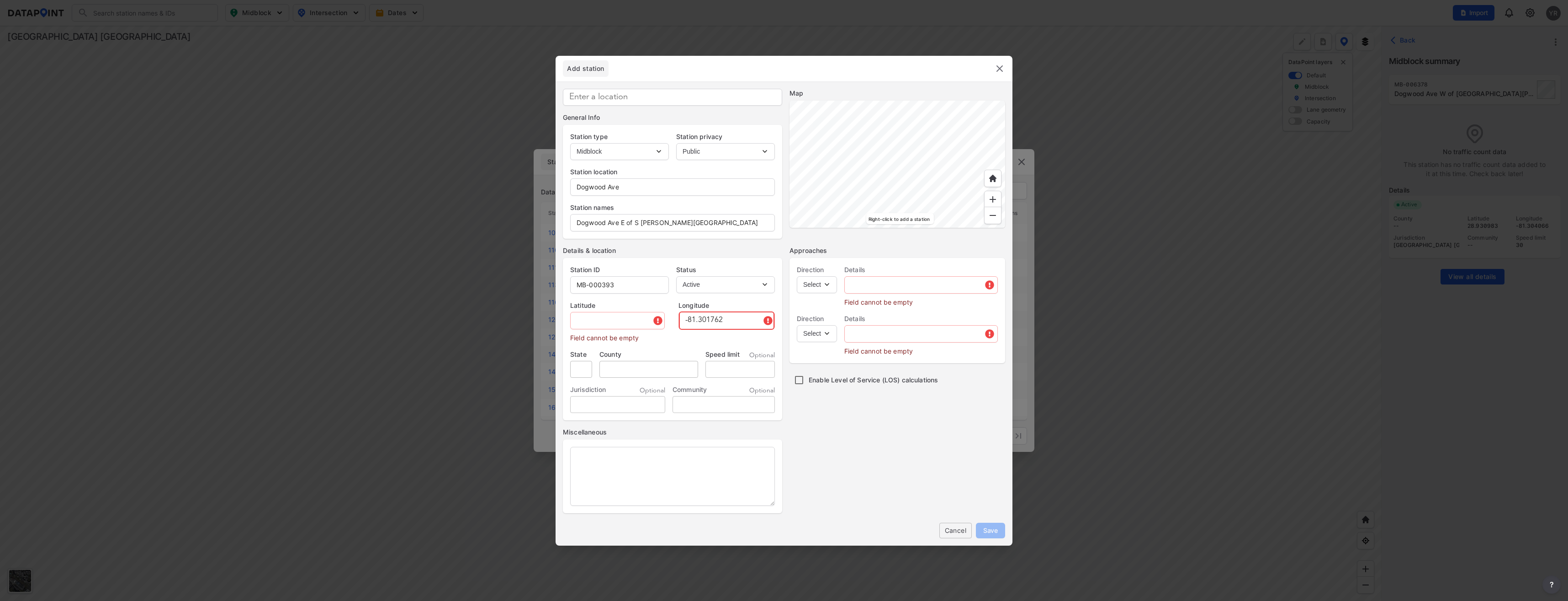
type input "-81.301762"
click at [598, 318] on input "text" at bounding box center [618, 321] width 95 height 18
paste input "28.930888"
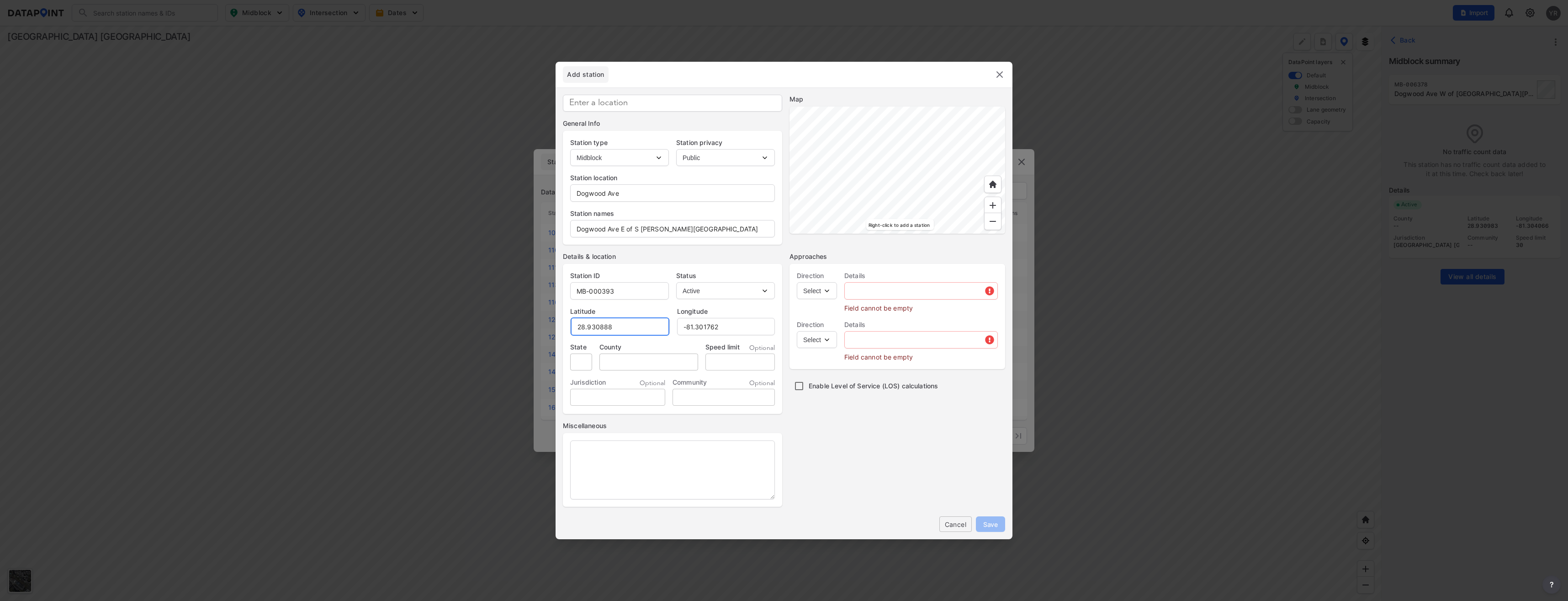
type input "28.930888"
click at [832, 290] on select "Select EB NB SB WB" at bounding box center [817, 290] width 40 height 16
select select "EB"
click at [797, 282] on select "Select EB NB SB WB" at bounding box center [817, 290] width 40 height 16
click at [827, 334] on select "Select WB" at bounding box center [817, 339] width 40 height 16
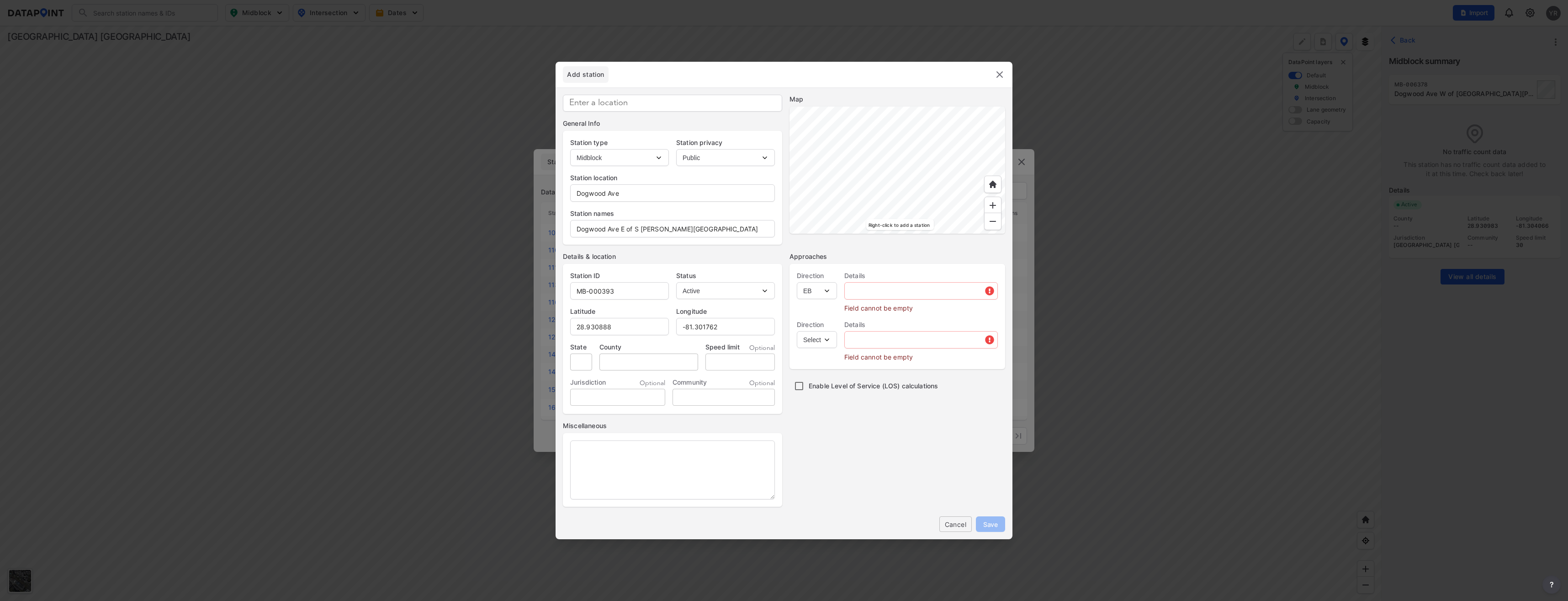
select select "WB"
click at [797, 331] on select "Select WB" at bounding box center [817, 339] width 40 height 16
click at [865, 291] on input "text" at bounding box center [920, 290] width 153 height 18
type input "Dogwood Ave"
click at [863, 333] on input "text" at bounding box center [920, 326] width 153 height 18
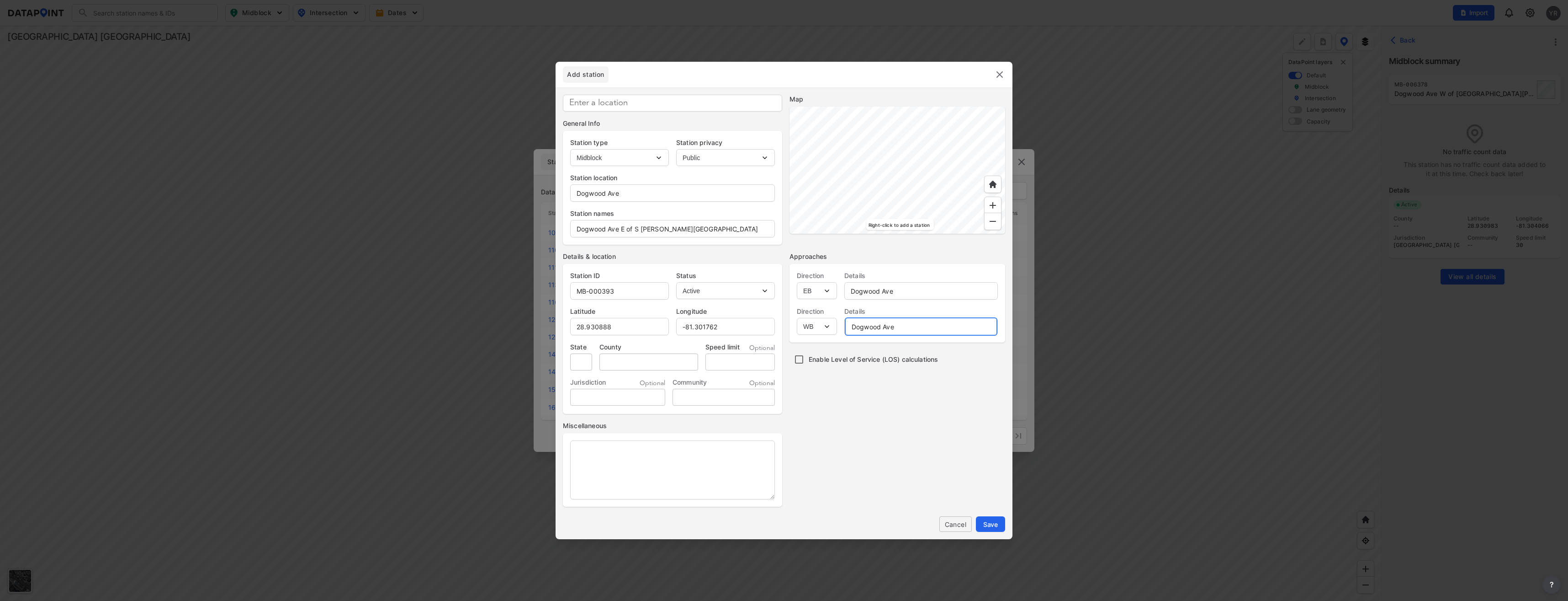
type input "Dogwood Ave"
click at [744, 360] on input "tel" at bounding box center [740, 362] width 70 height 16
type input "30"
click at [996, 525] on span "Save" at bounding box center [991, 524] width 15 height 9
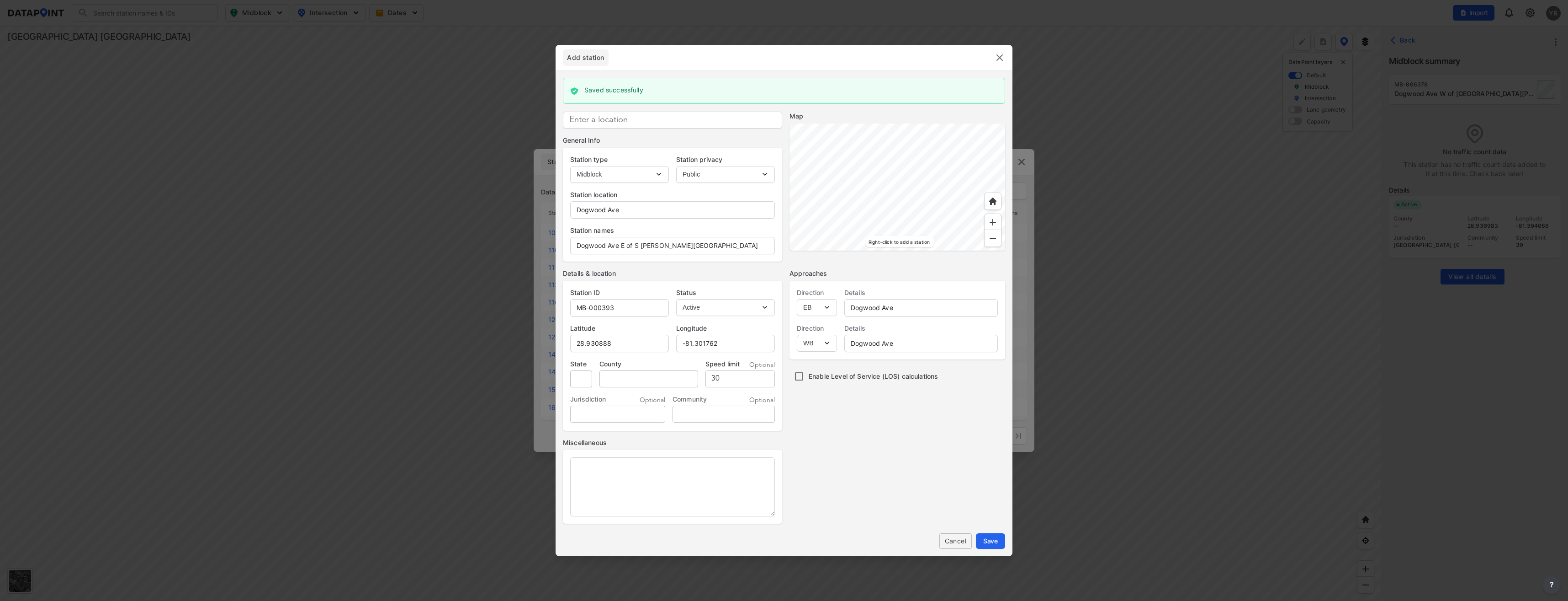
click at [996, 59] on img at bounding box center [1000, 58] width 11 height 11
